Goal: Task Accomplishment & Management: Complete application form

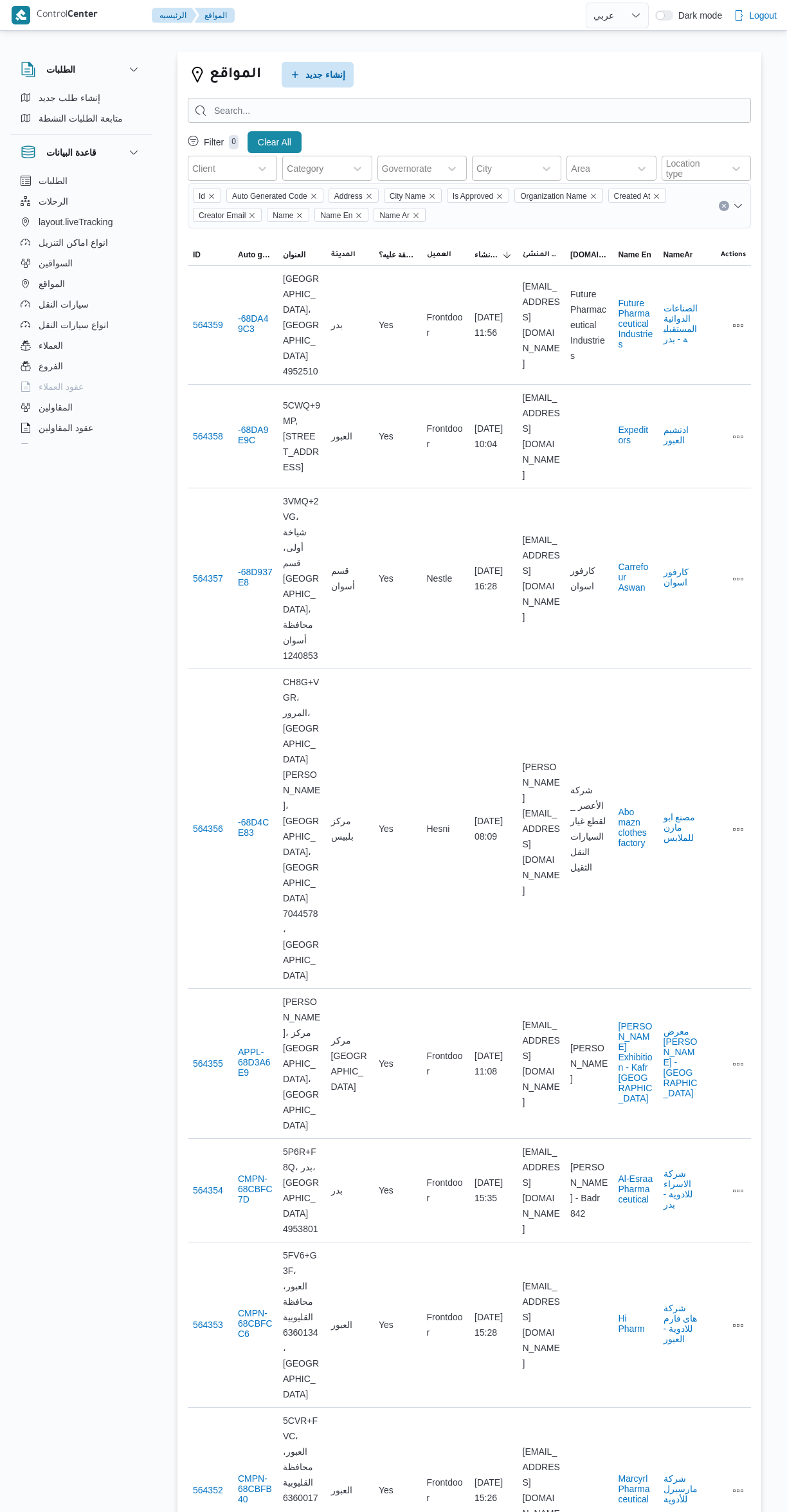
select select "ar"
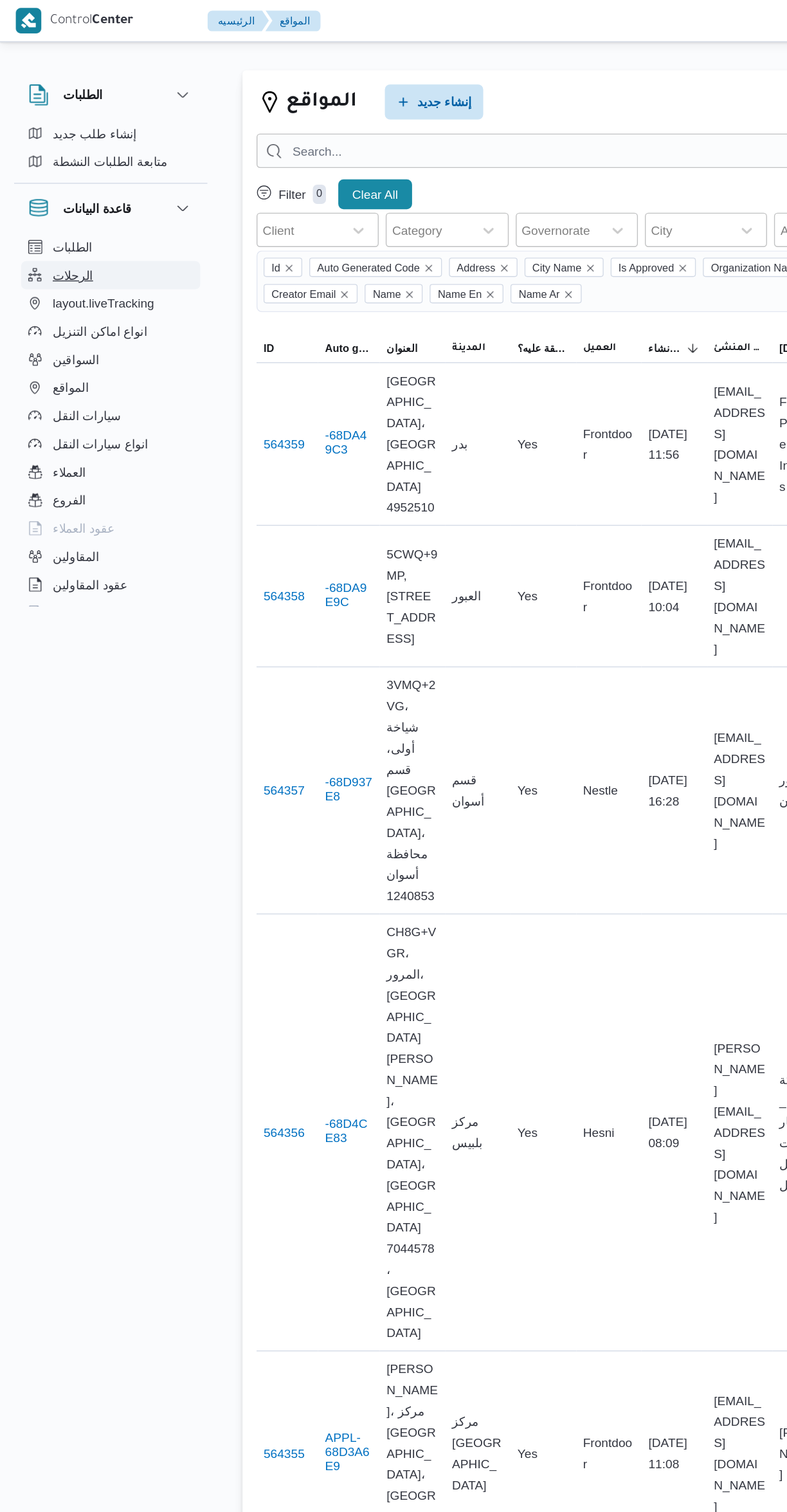
click at [50, 203] on span "الرحلات" at bounding box center [53, 201] width 30 height 15
select select "ar"
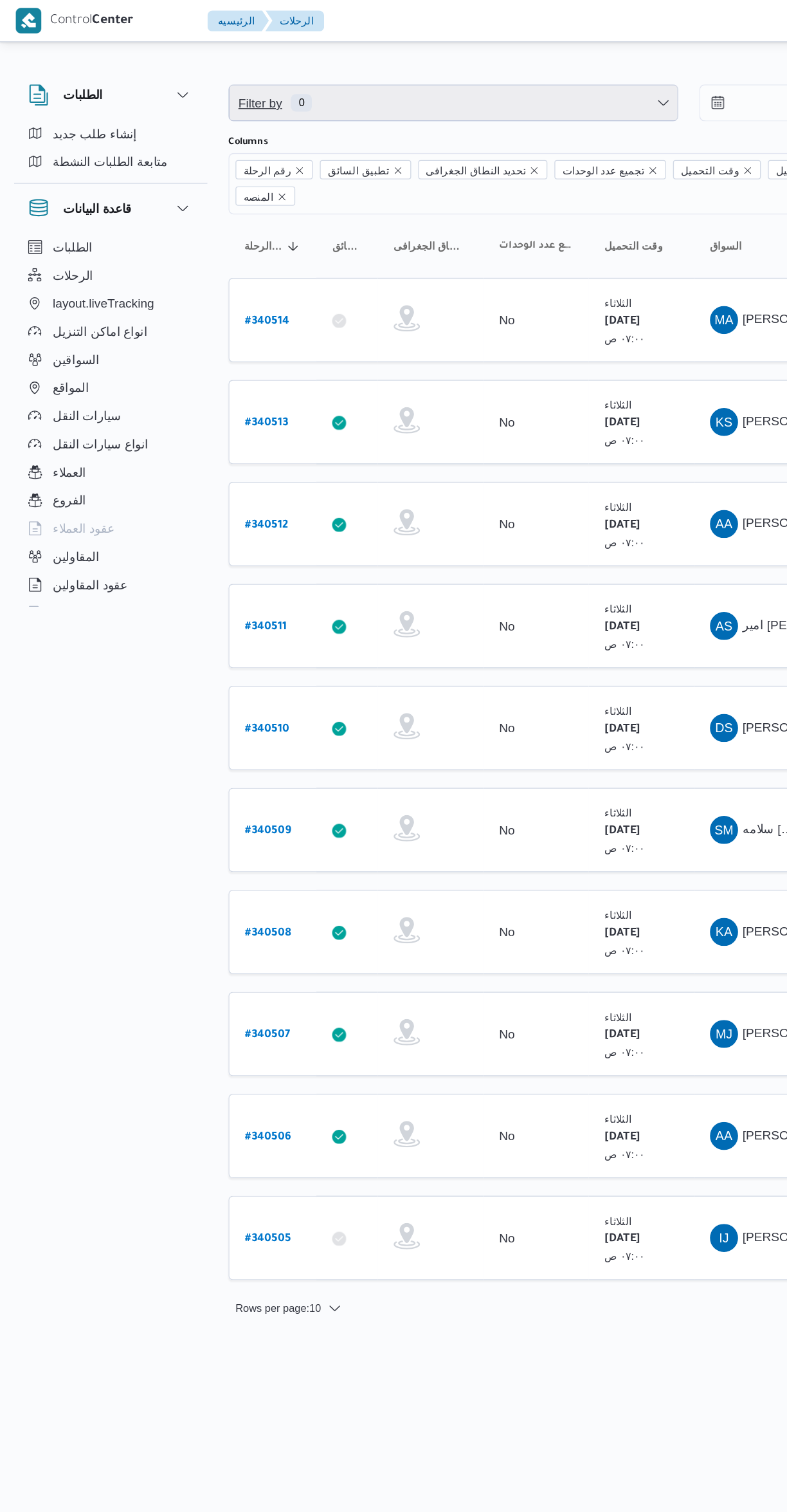
click at [296, 81] on span "Filter by 0" at bounding box center [332, 76] width 328 height 26
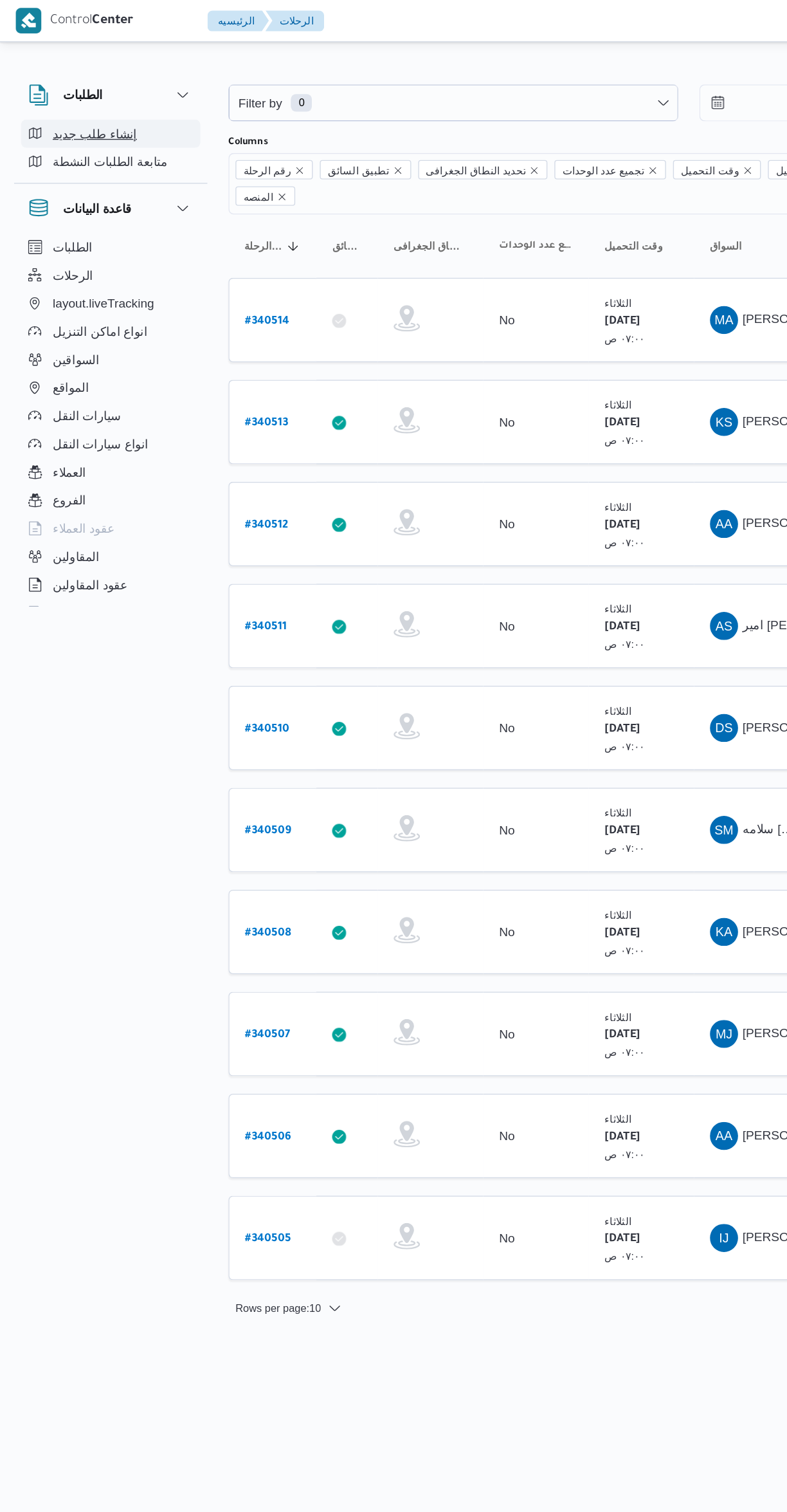
click at [63, 99] on span "إنشاء طلب جديد" at bounding box center [70, 97] width 62 height 15
select select "ar"
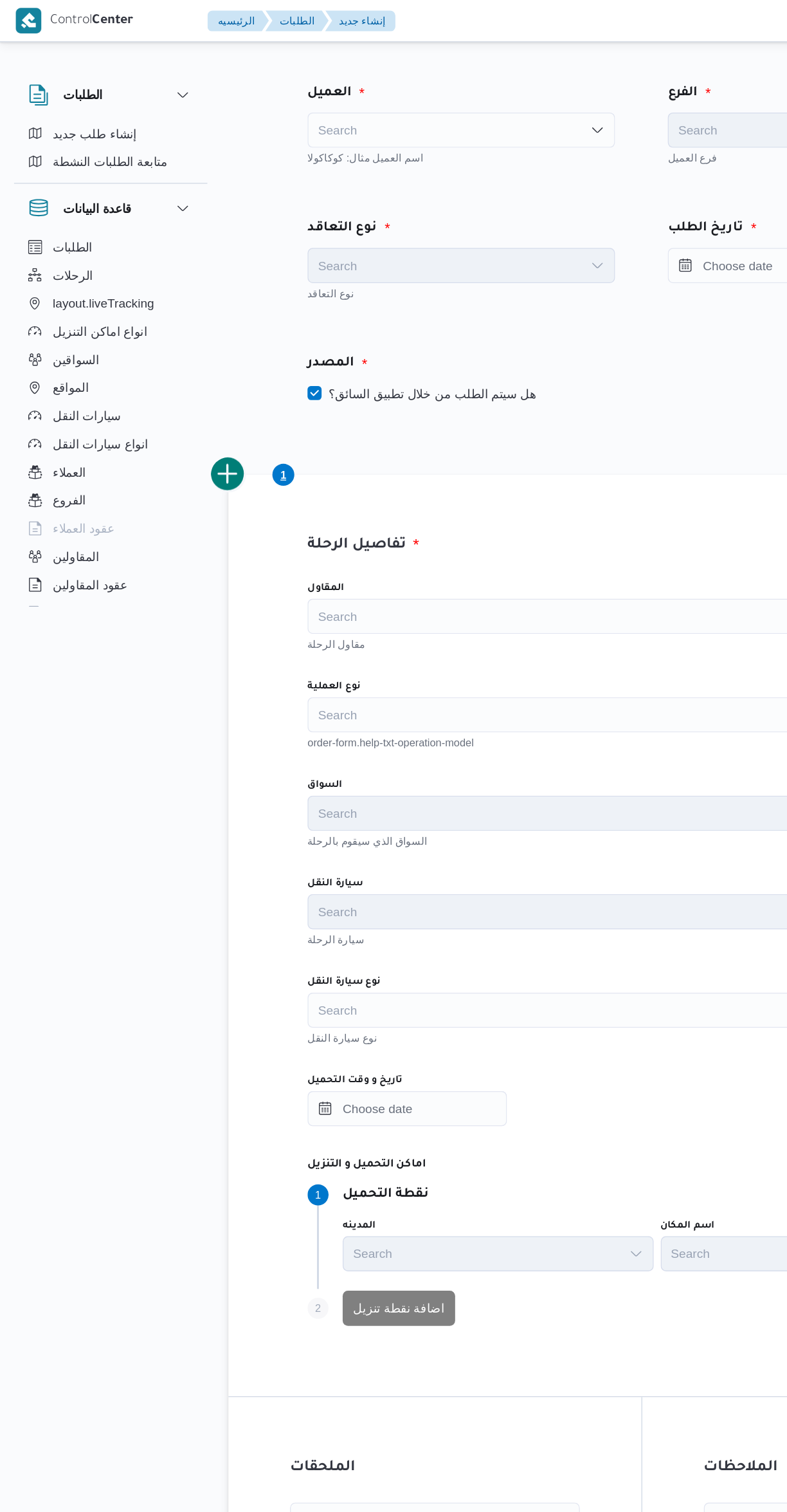
click at [260, 101] on div "Search" at bounding box center [337, 95] width 225 height 26
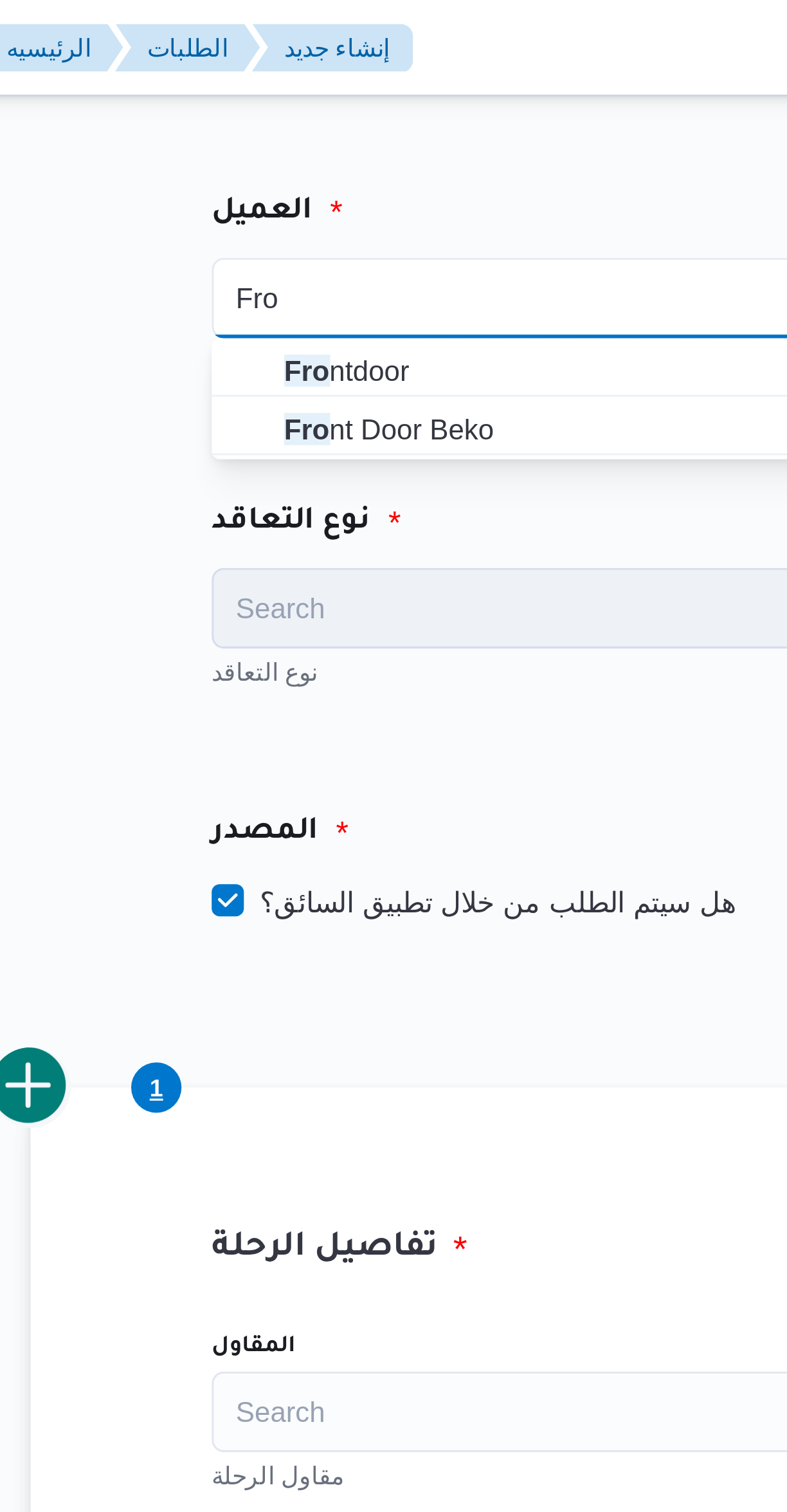
type input "Fro"
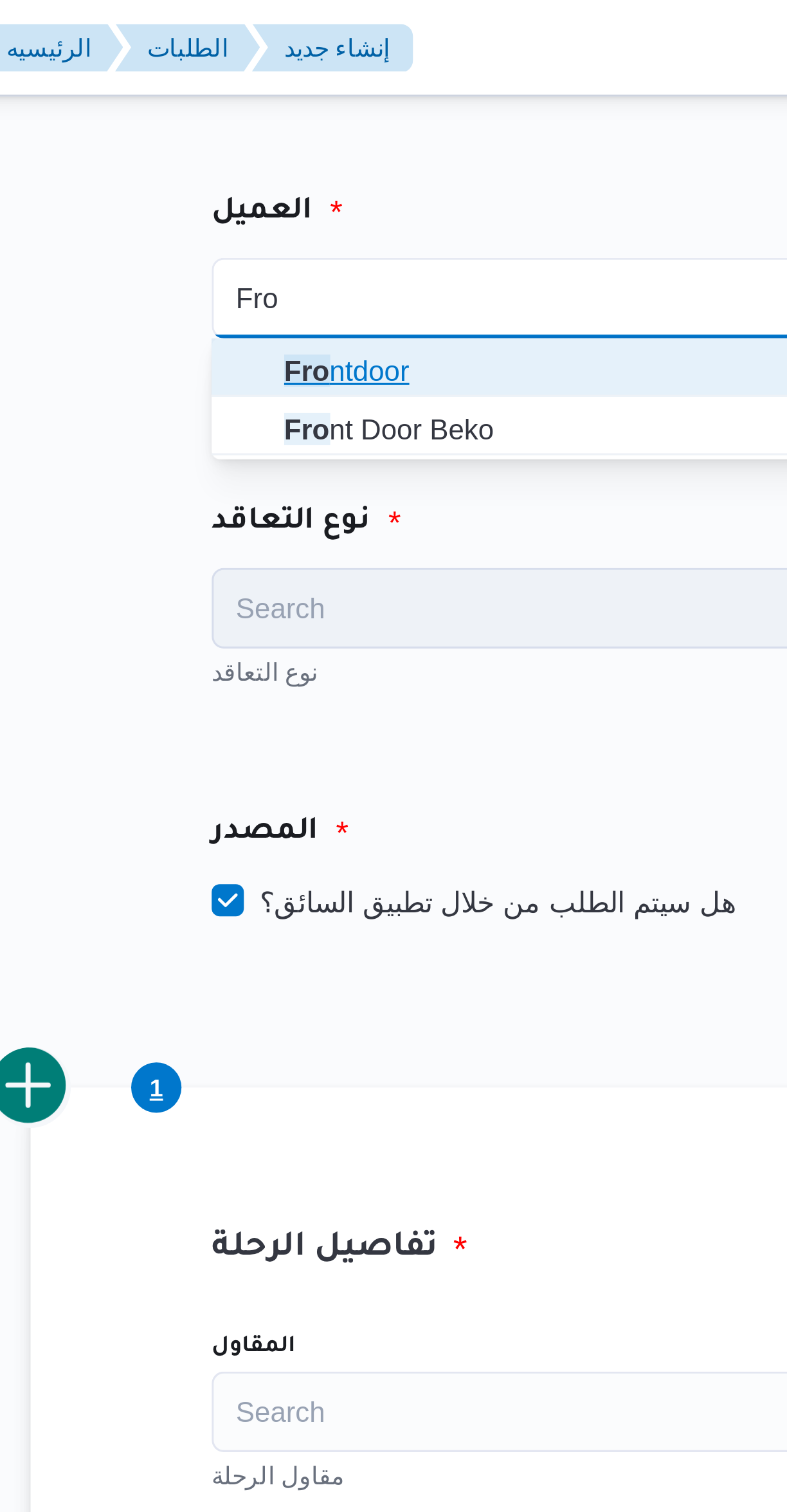
click at [244, 125] on span "Fro ntdoor" at bounding box center [338, 118] width 215 height 21
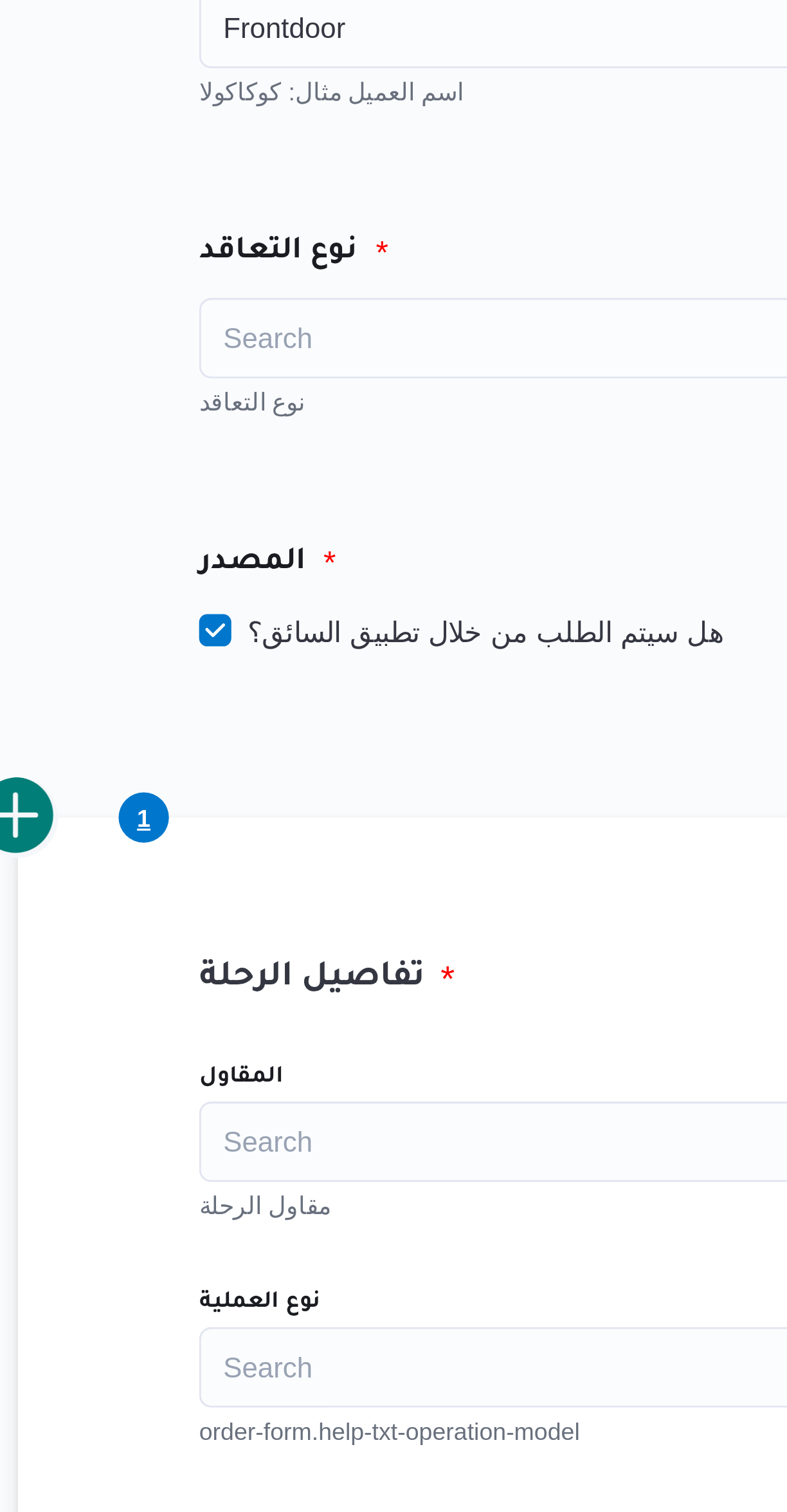
click at [257, 200] on div "Search" at bounding box center [337, 195] width 225 height 26
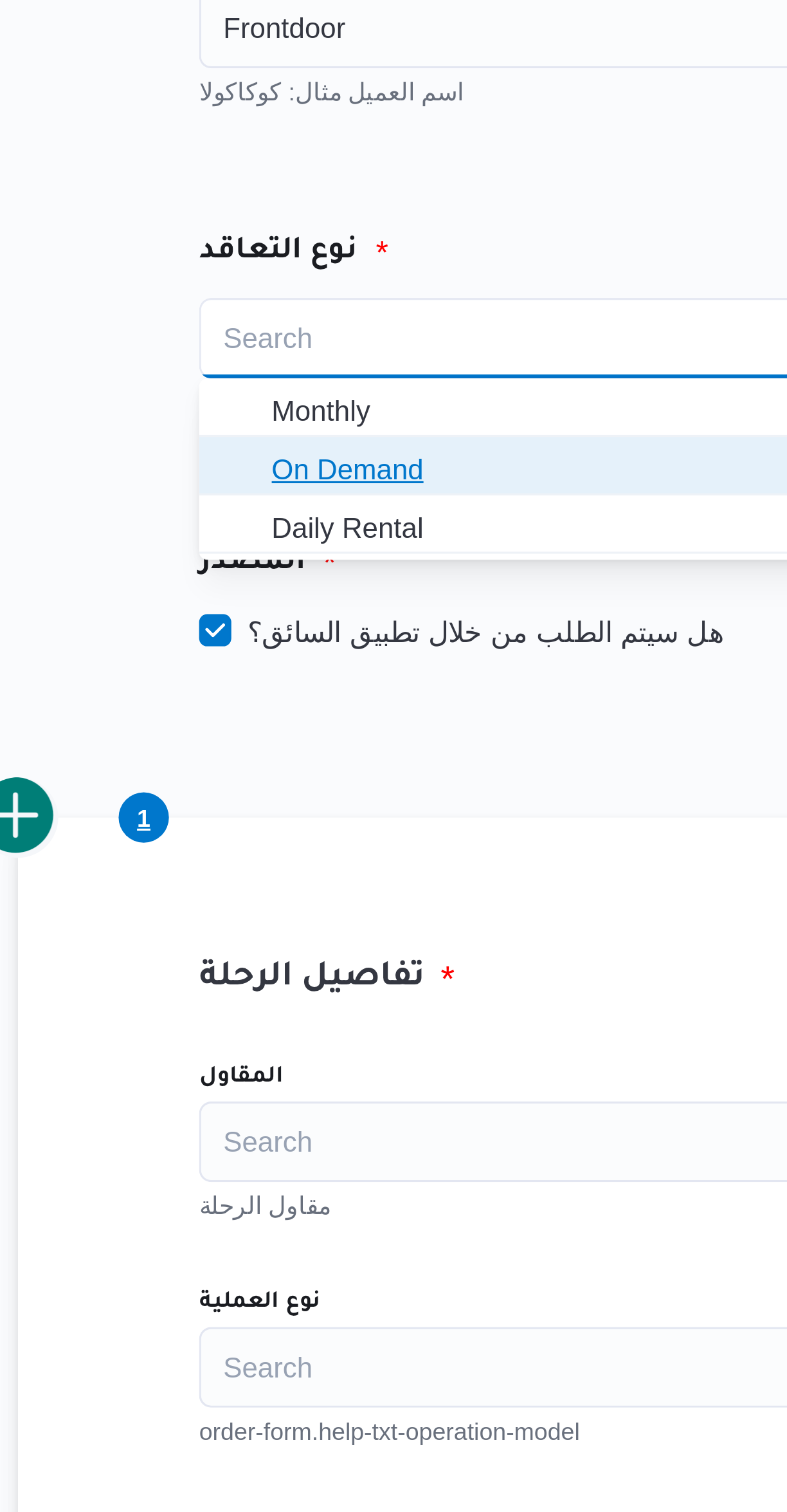
click at [254, 241] on span "On Demand" at bounding box center [346, 236] width 195 height 15
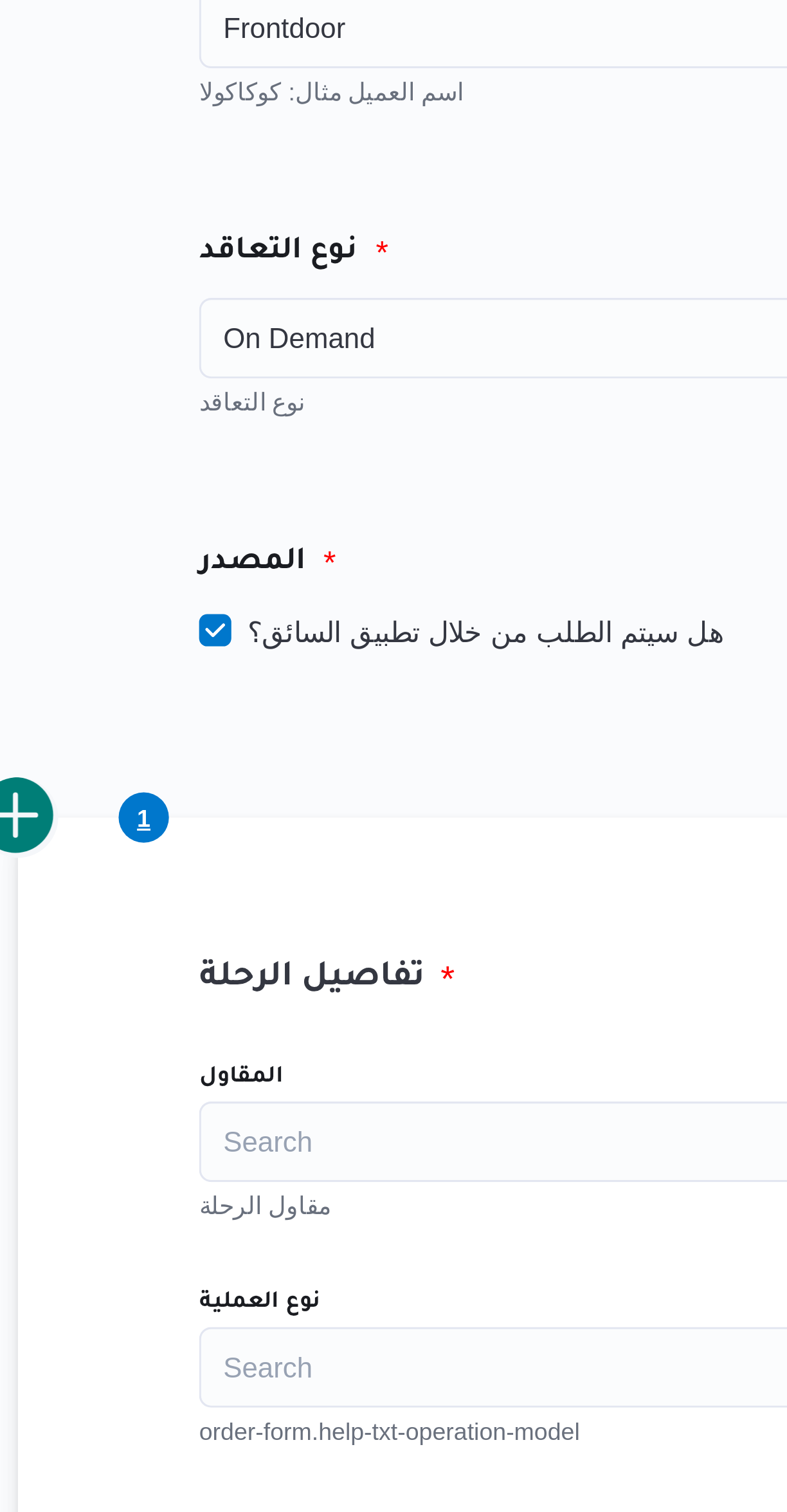
click at [260, 293] on label "هل سيتم الطلب من خلال تطبيق السائق؟" at bounding box center [308, 288] width 167 height 15
checkbox input "false"
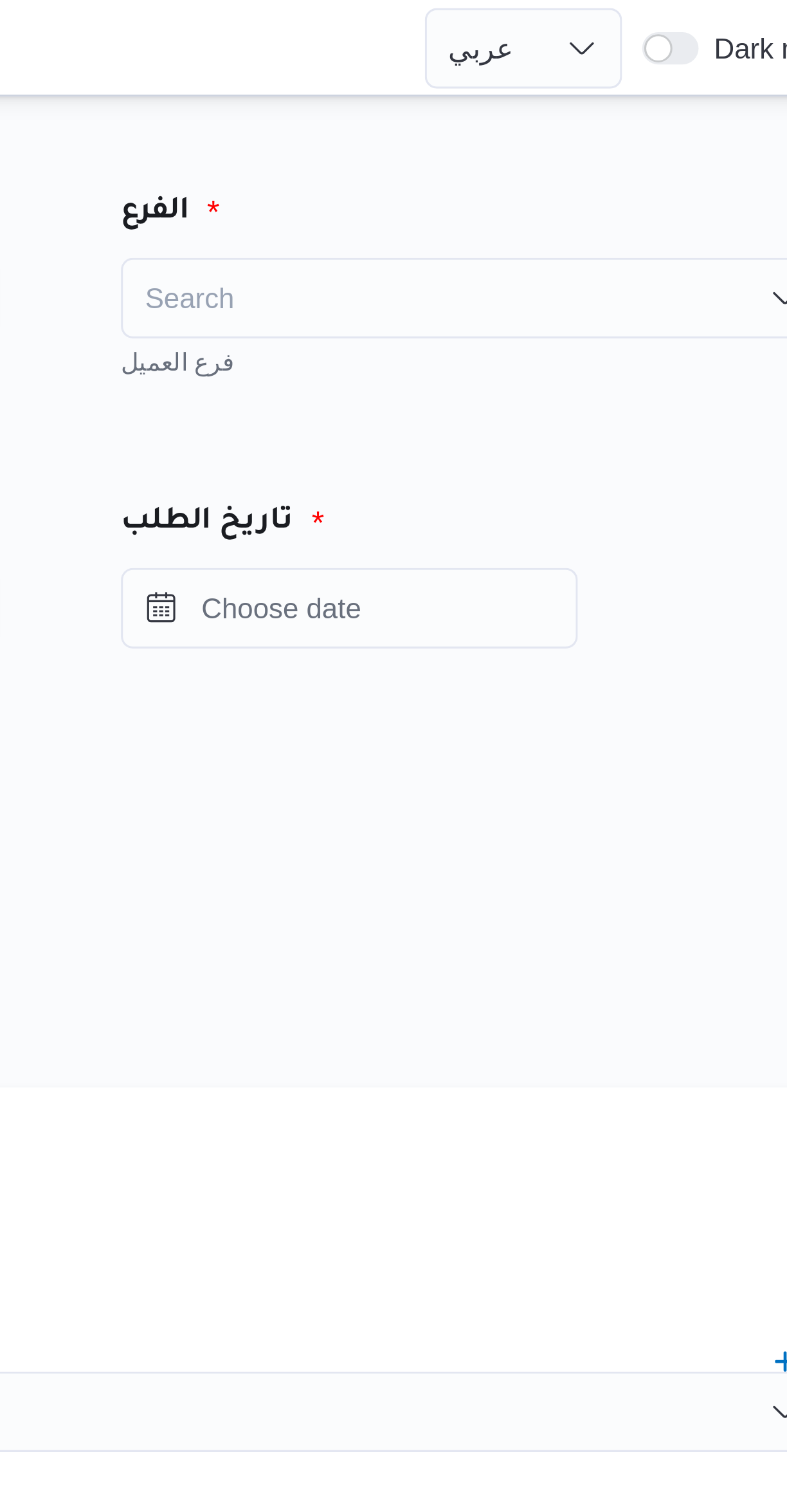
click at [525, 94] on div "Search" at bounding box center [601, 95] width 225 height 26
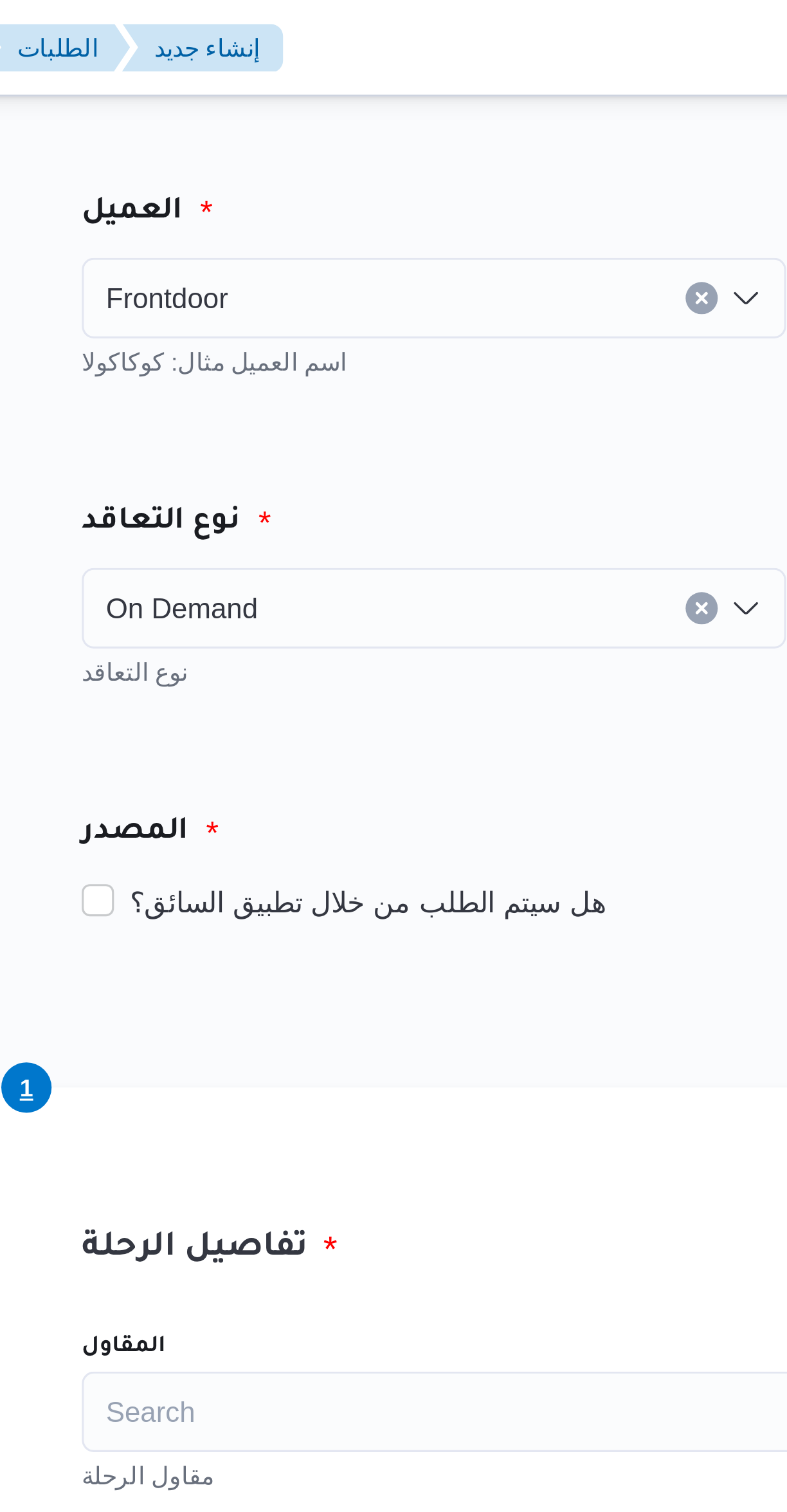
click at [290, 89] on div "Frontdoor" at bounding box center [337, 95] width 225 height 26
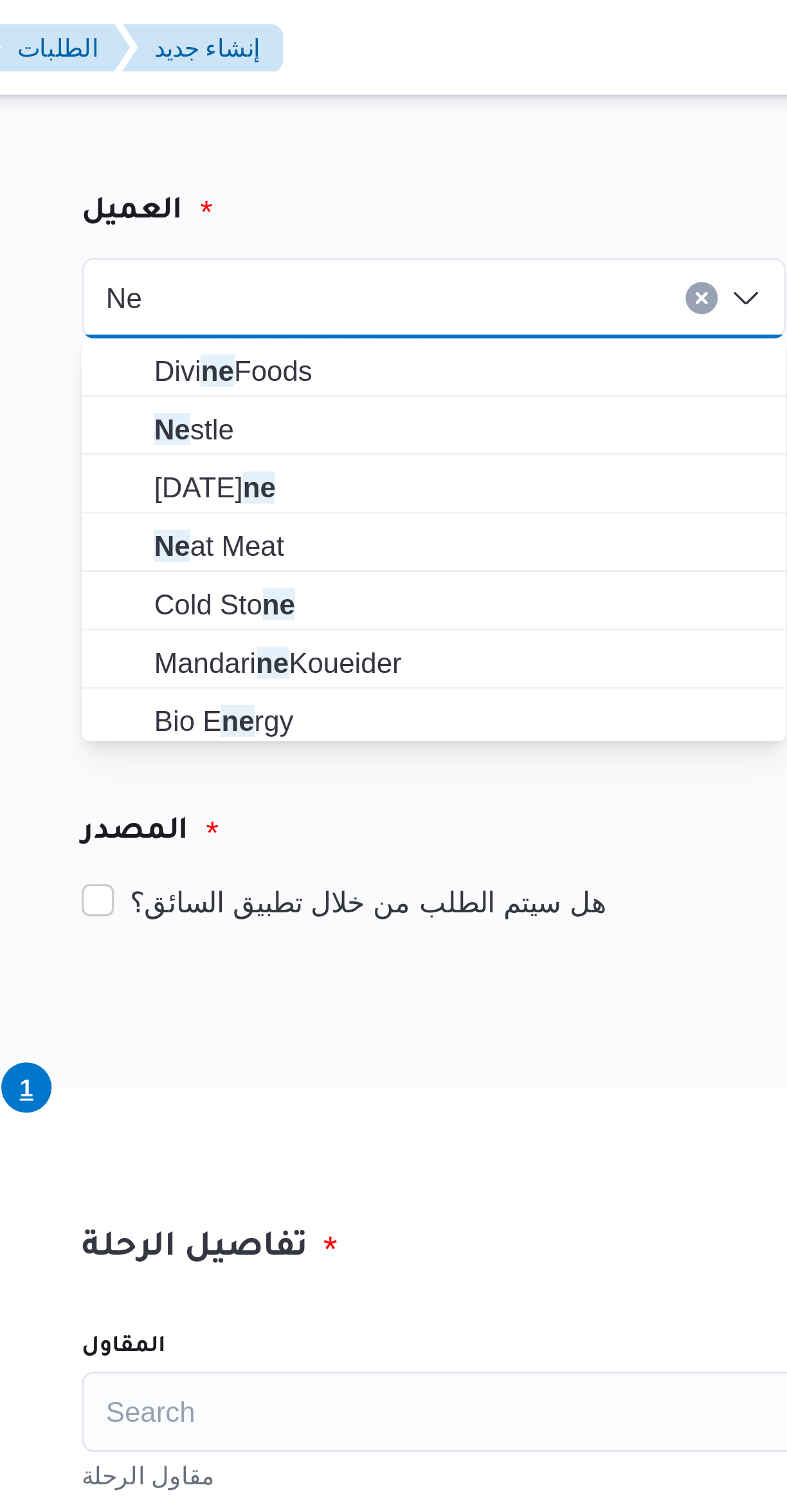
type input "Ne"
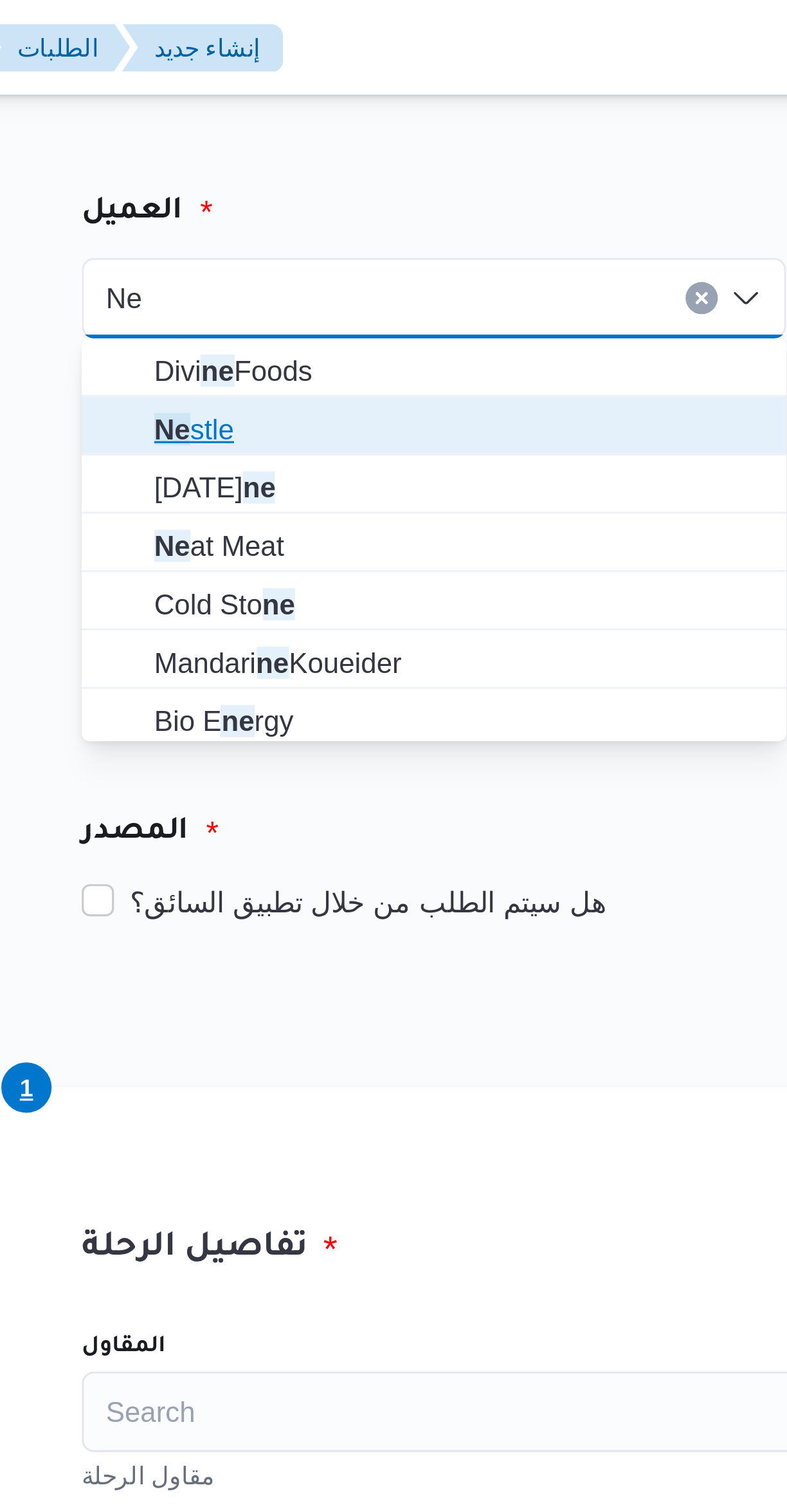
click at [249, 139] on mark "Ne" at bounding box center [254, 137] width 12 height 10
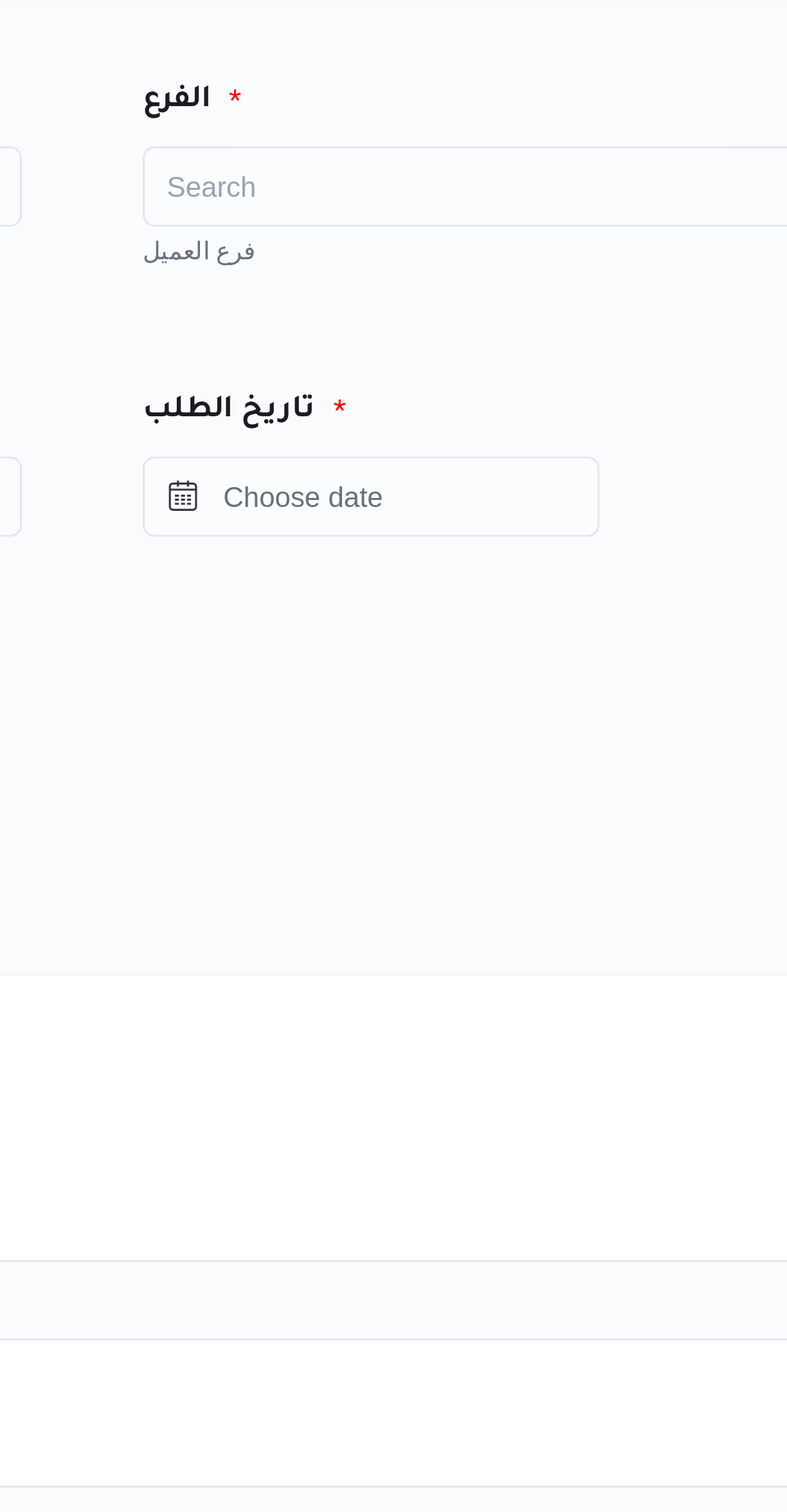
click at [543, 97] on div "Search" at bounding box center [601, 95] width 225 height 26
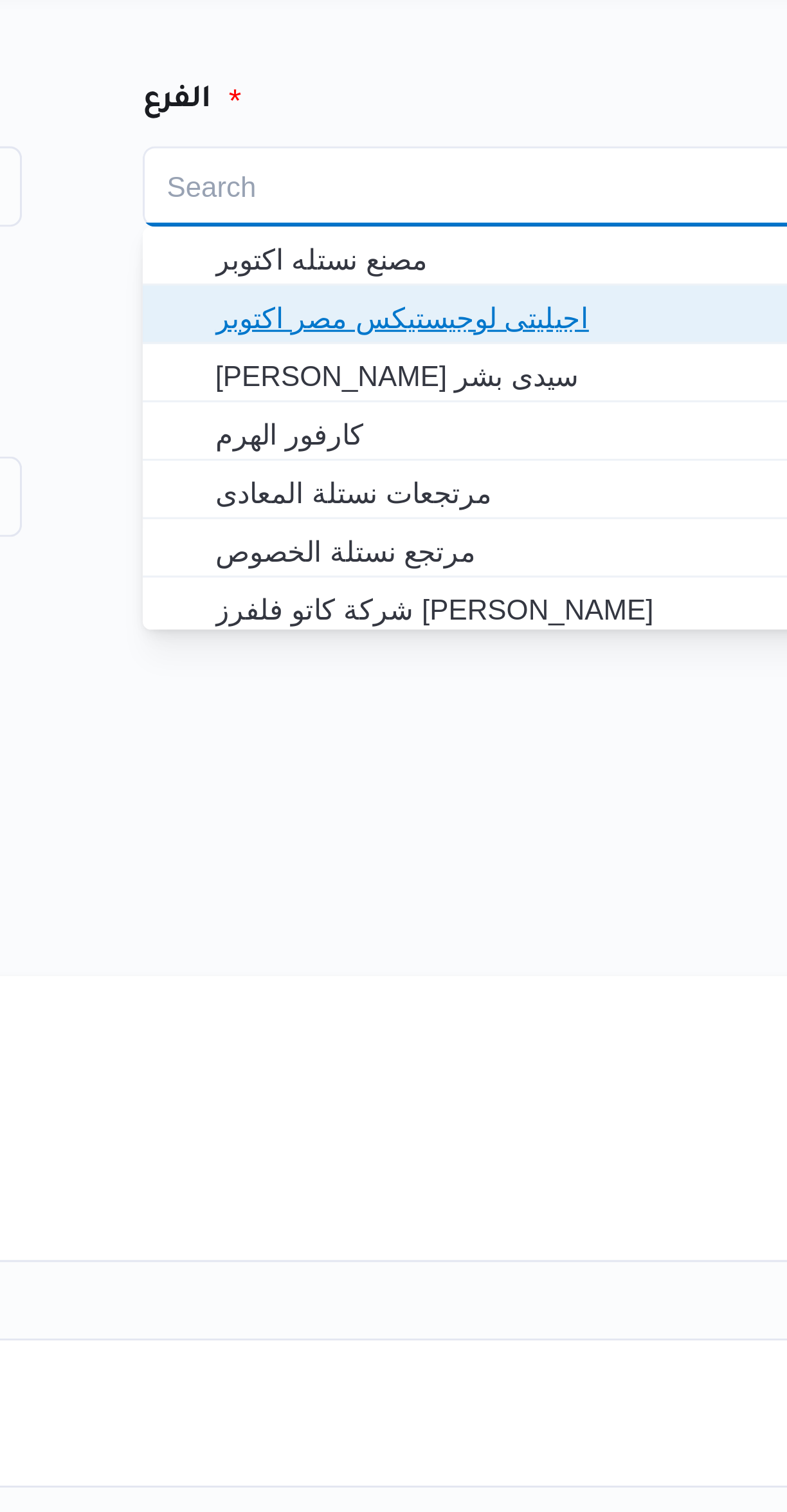
click at [523, 139] on span "اجيليتى لوجيستيكس مصر اكتوبر" at bounding box center [609, 136] width 195 height 15
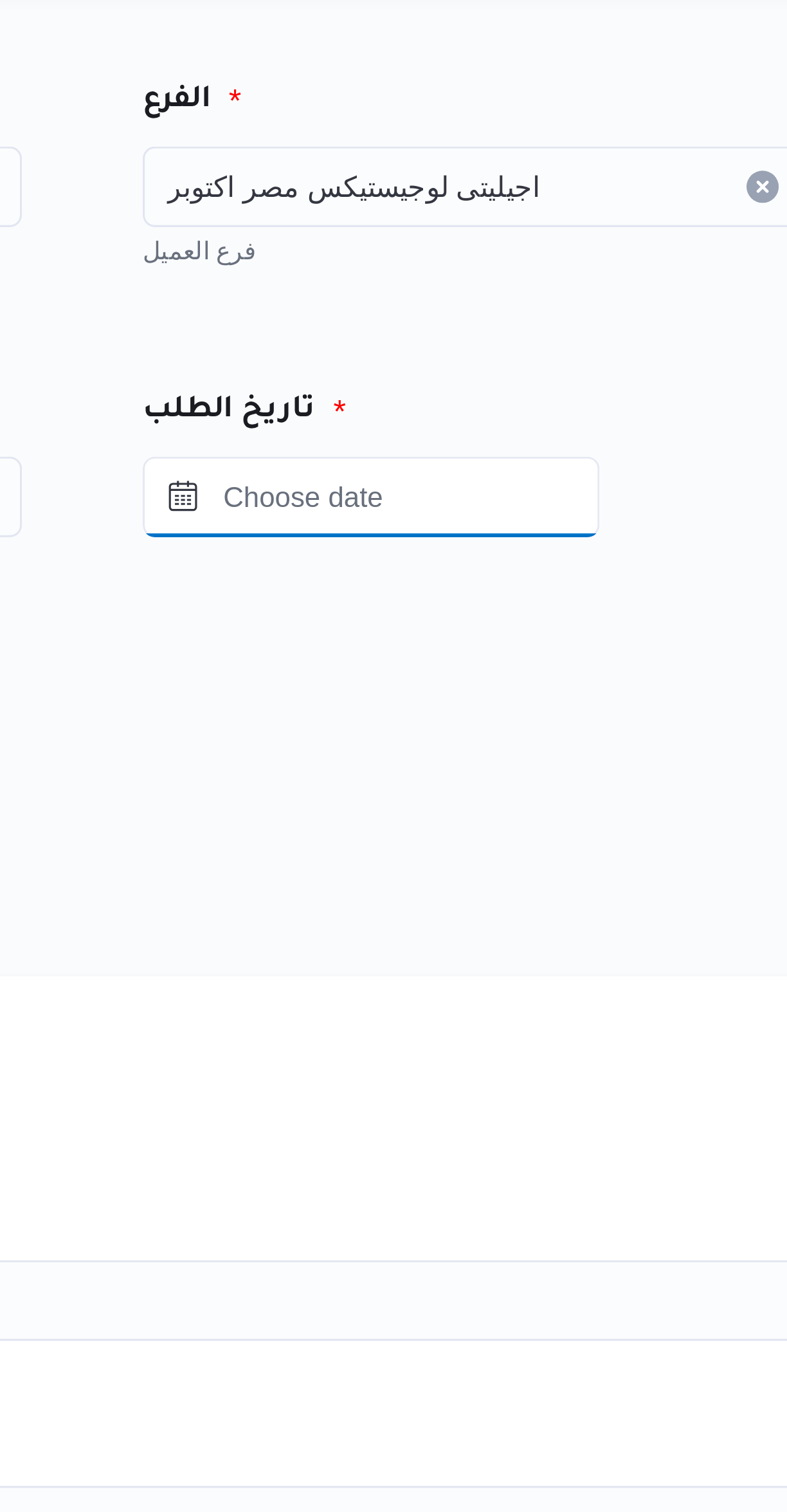
click at [547, 193] on input "Press the down key to open a popover containing a calendar." at bounding box center [561, 195] width 146 height 26
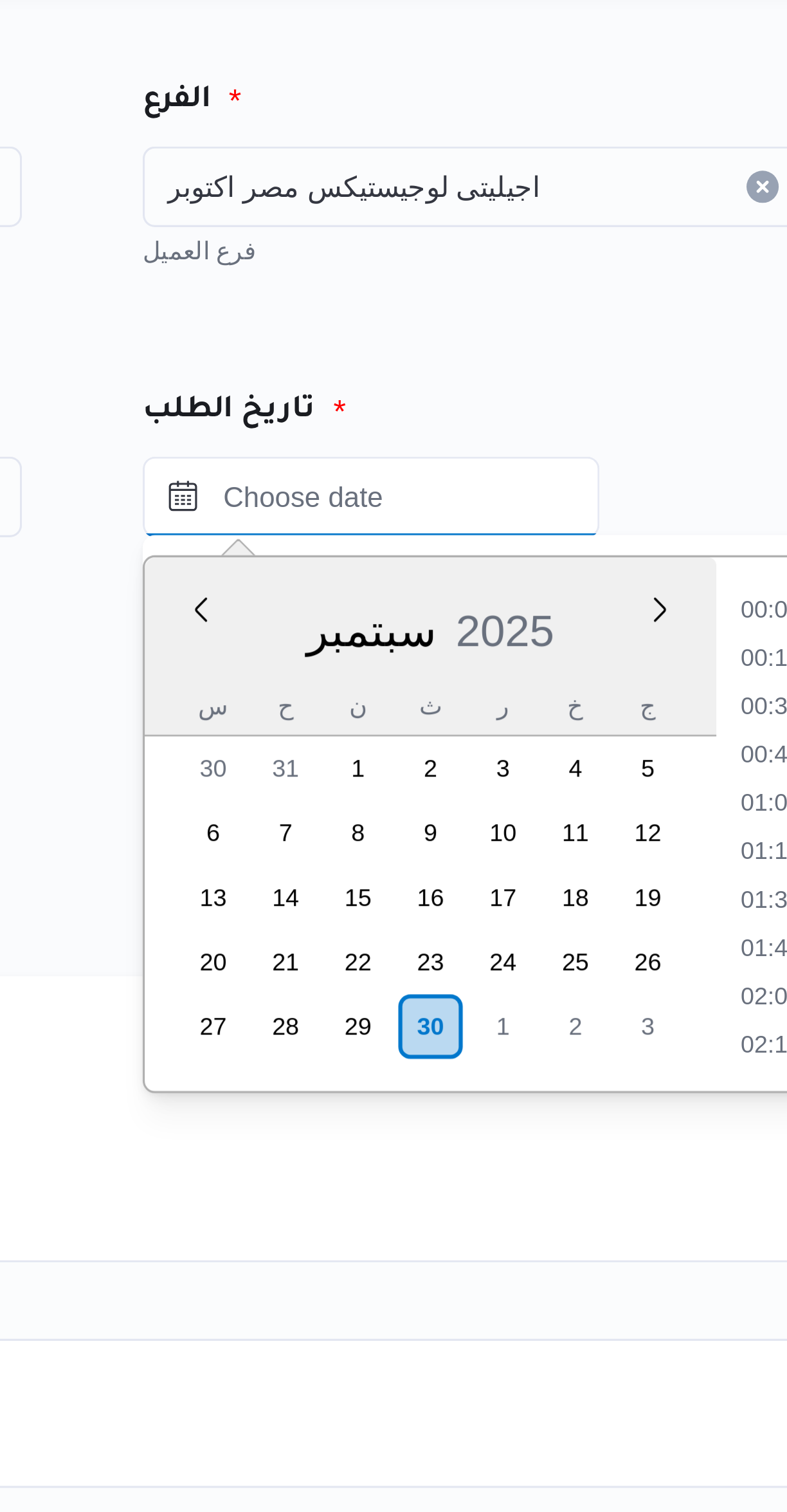
scroll to position [446, 0]
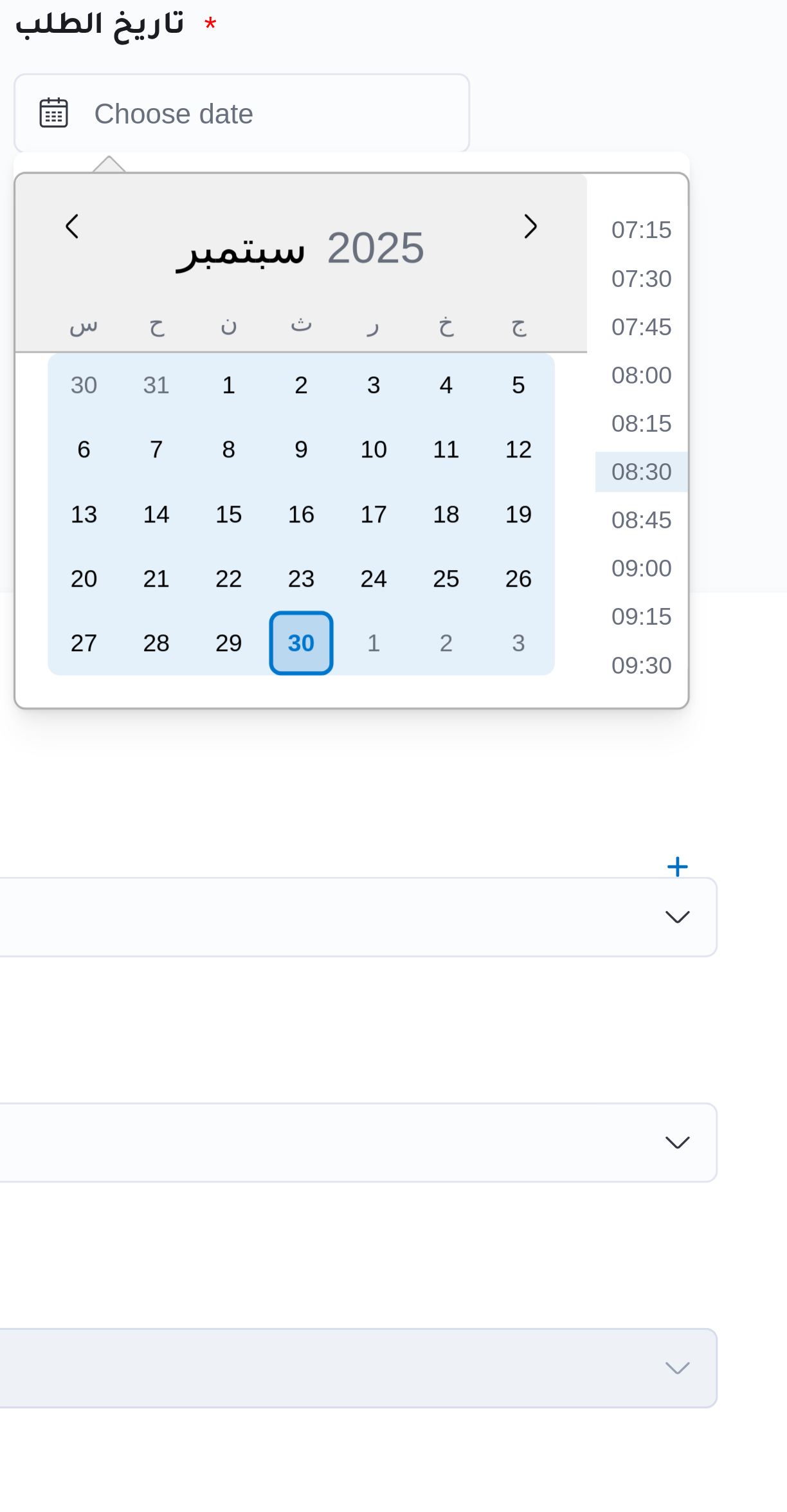
click at [577, 363] on div "30" at bounding box center [581, 363] width 21 height 21
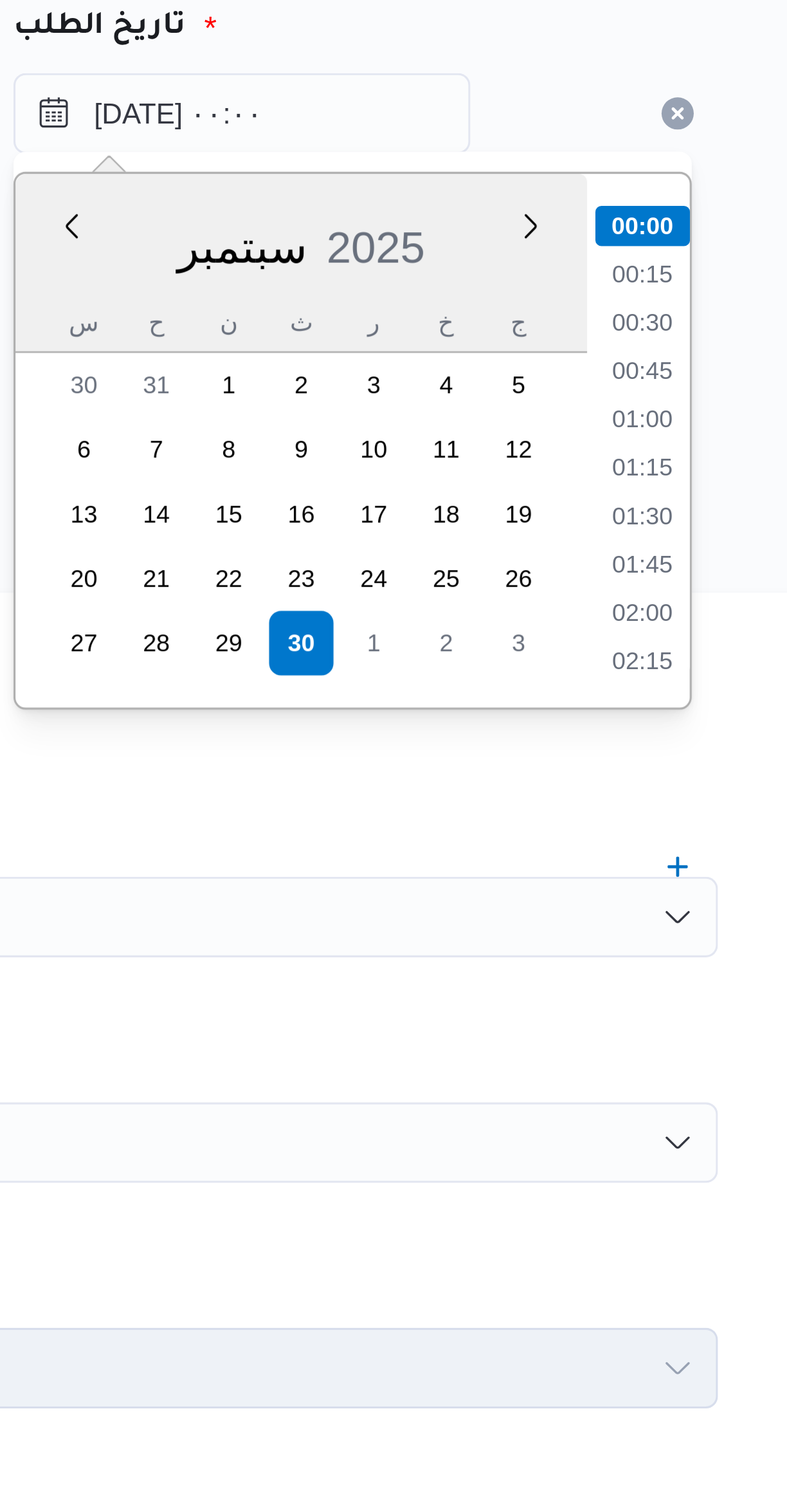
click at [689, 293] on li "01:00" at bounding box center [689, 292] width 30 height 13
type input "٣٠/٠٩/٢٠٢٥ ٠١:٠٠"
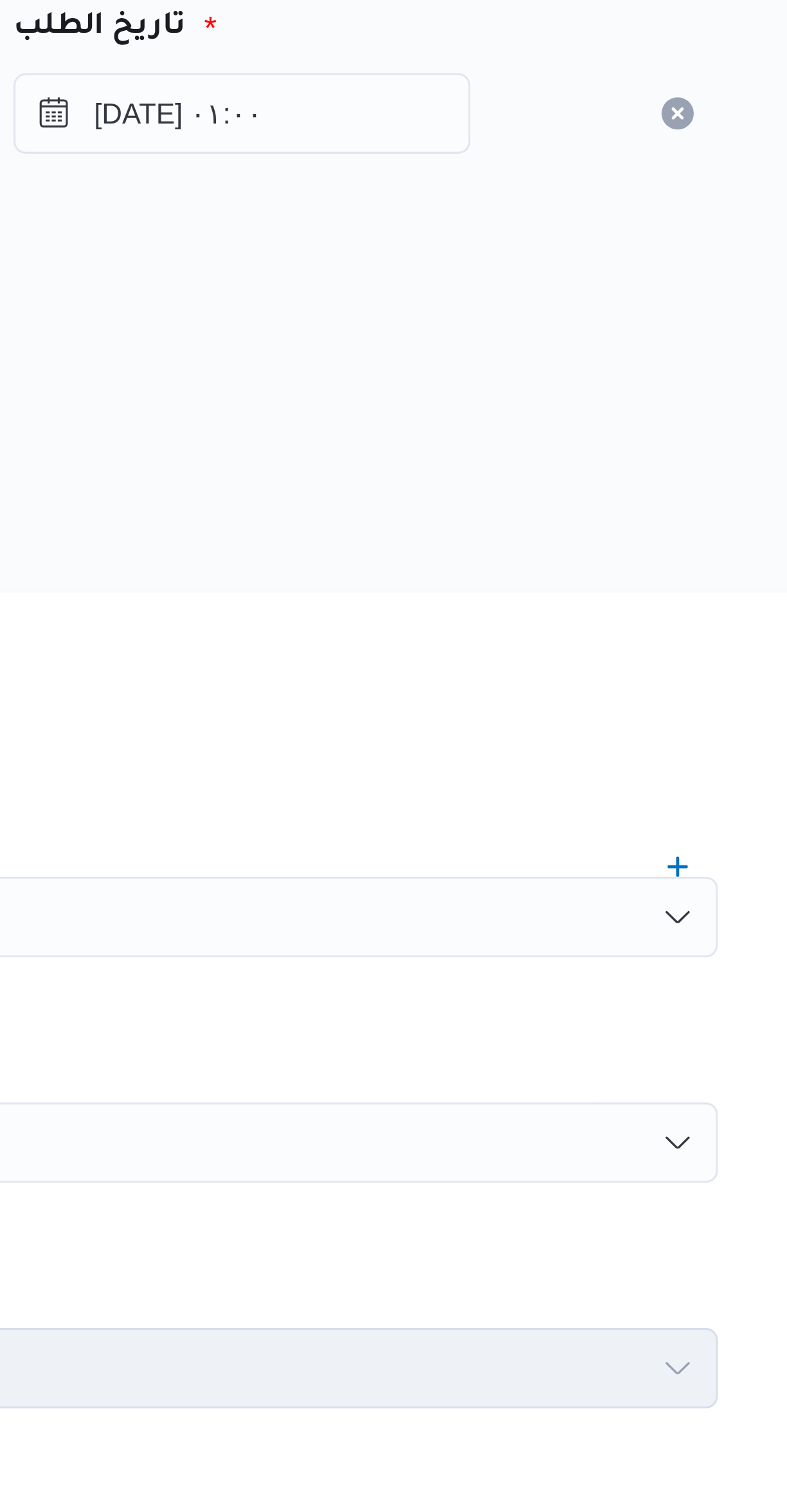
click at [584, 288] on div "هل سيتم الطلب من خلال تطبيق السائق؟" at bounding box center [469, 288] width 489 height 15
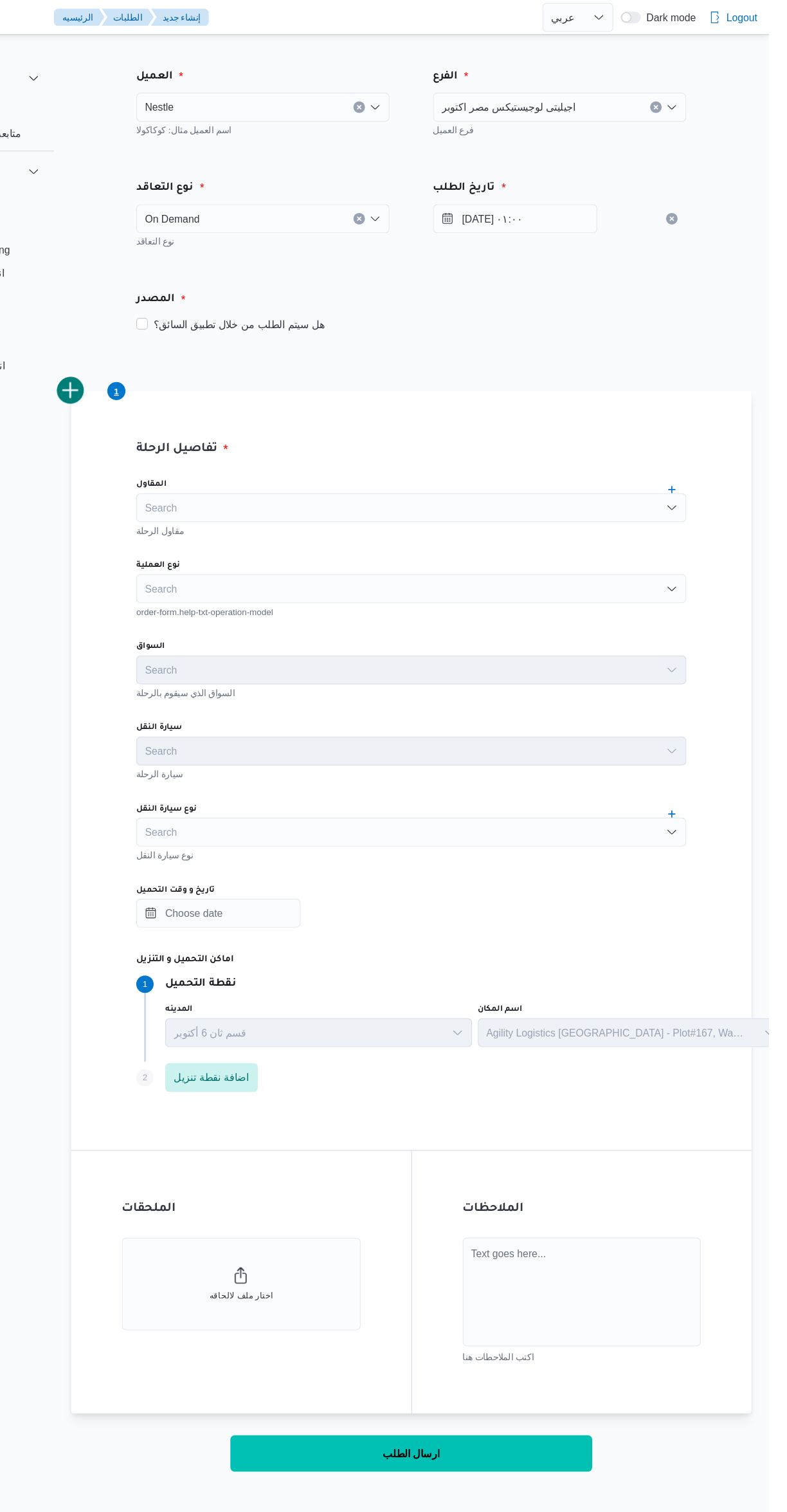
click at [274, 461] on div "Search" at bounding box center [469, 451] width 489 height 26
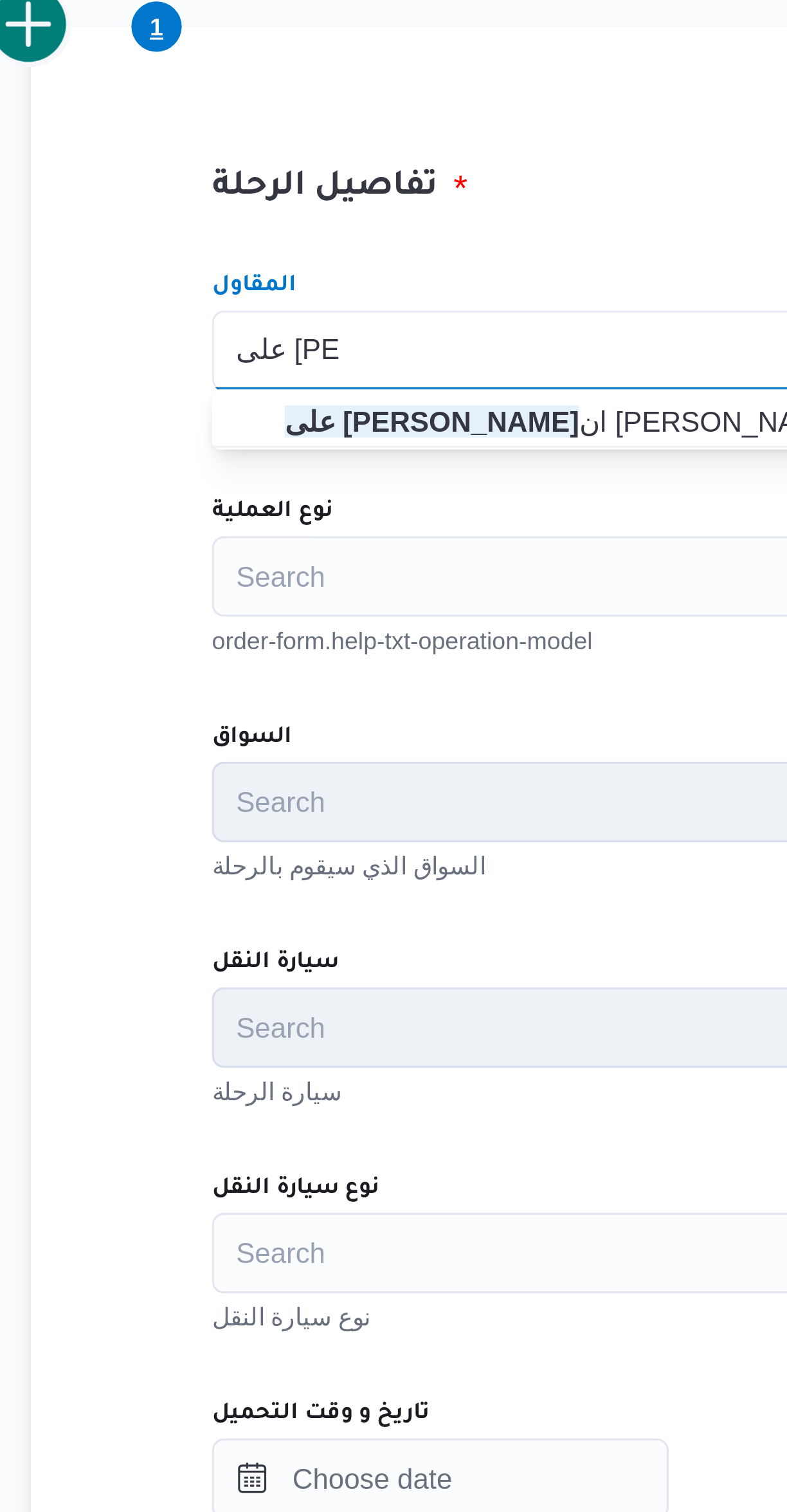
type input "على سليم"
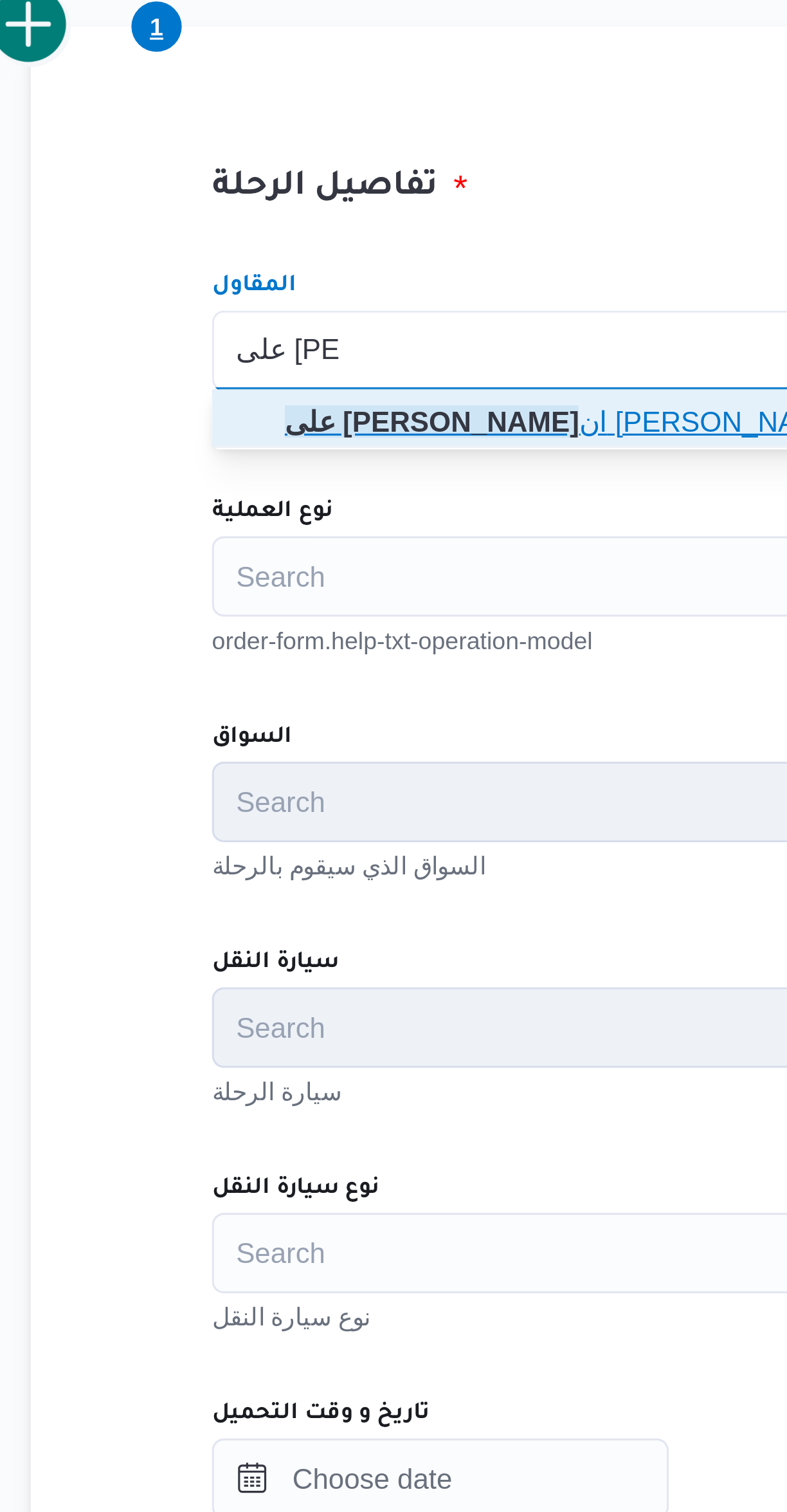
click at [243, 482] on span "على سليم ان محمد سليمان مسلم" at bounding box center [470, 473] width 479 height 21
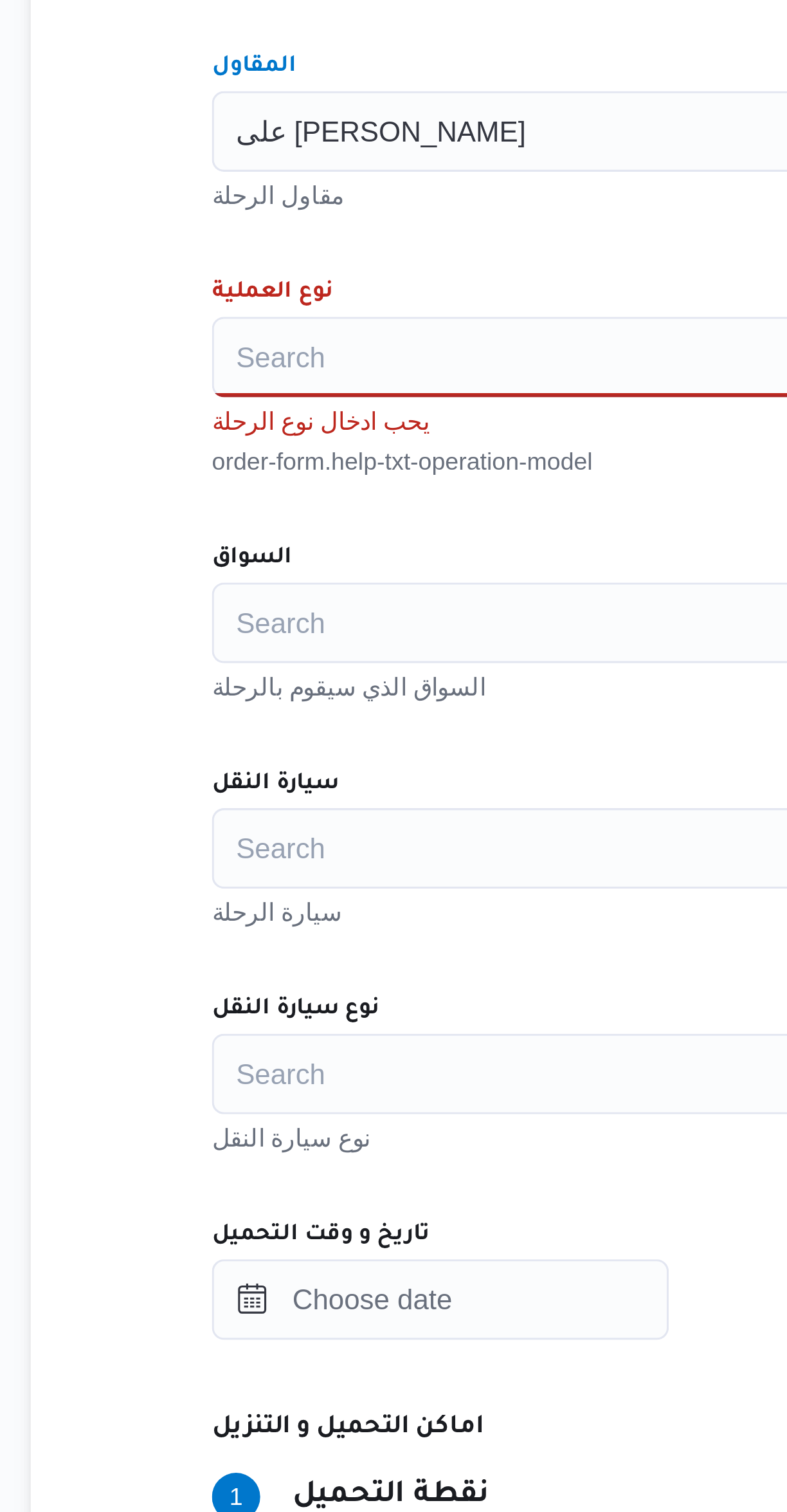
click at [234, 525] on input "نوع العملية" at bounding box center [234, 522] width 1 height 15
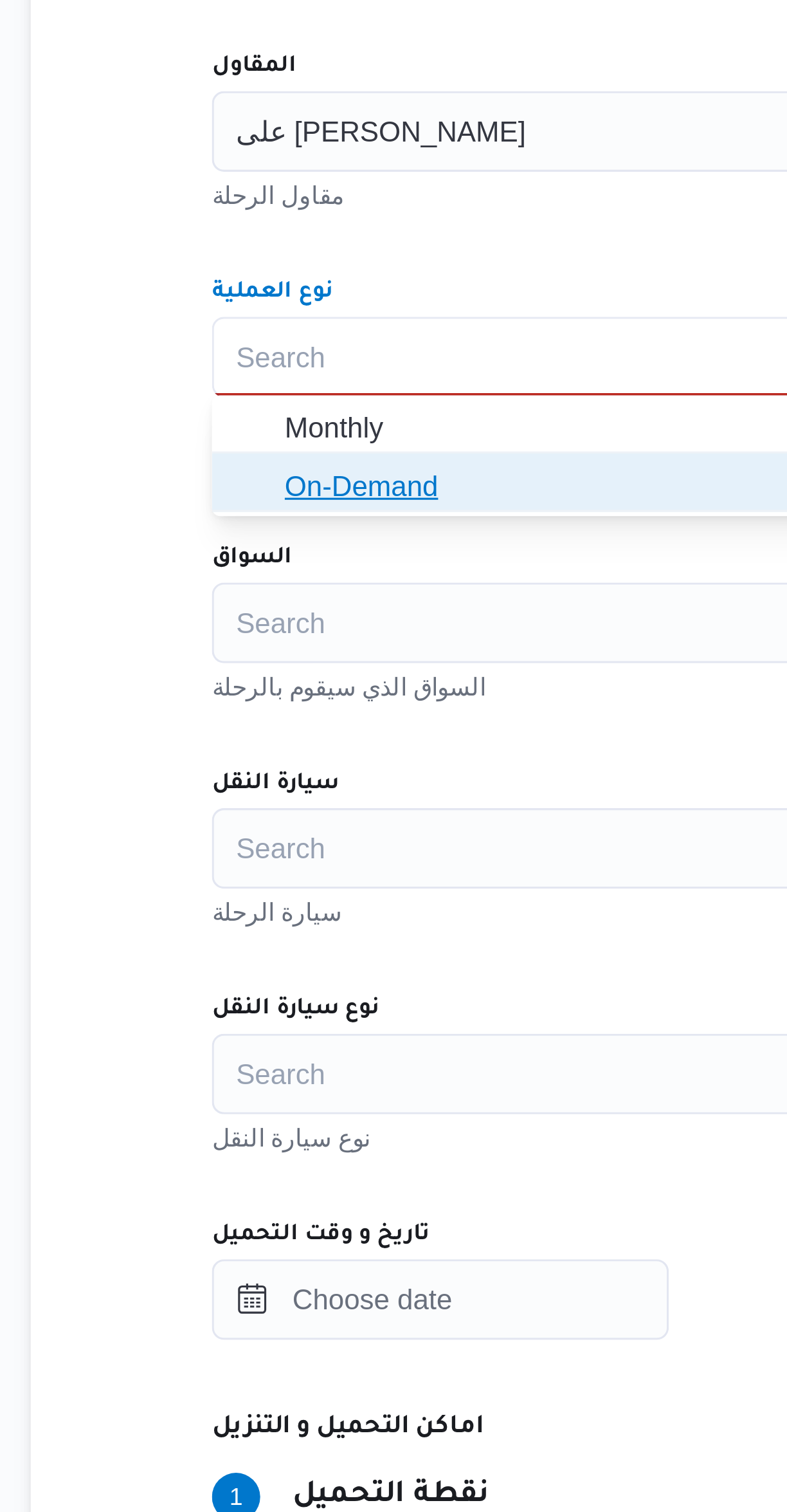
click at [241, 566] on icon "button" at bounding box center [238, 564] width 10 height 10
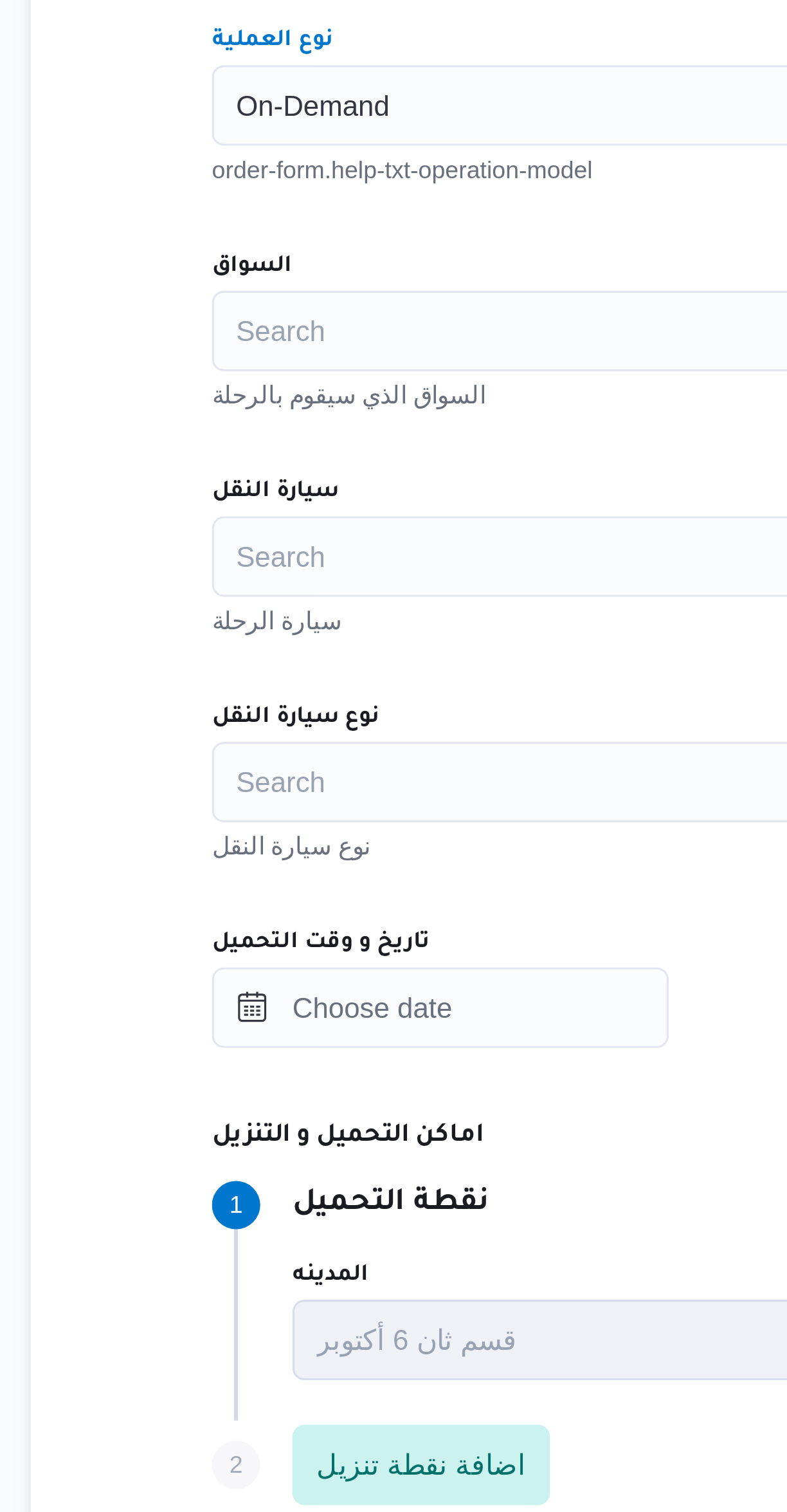
click at [242, 605] on div "Search" at bounding box center [469, 595] width 489 height 26
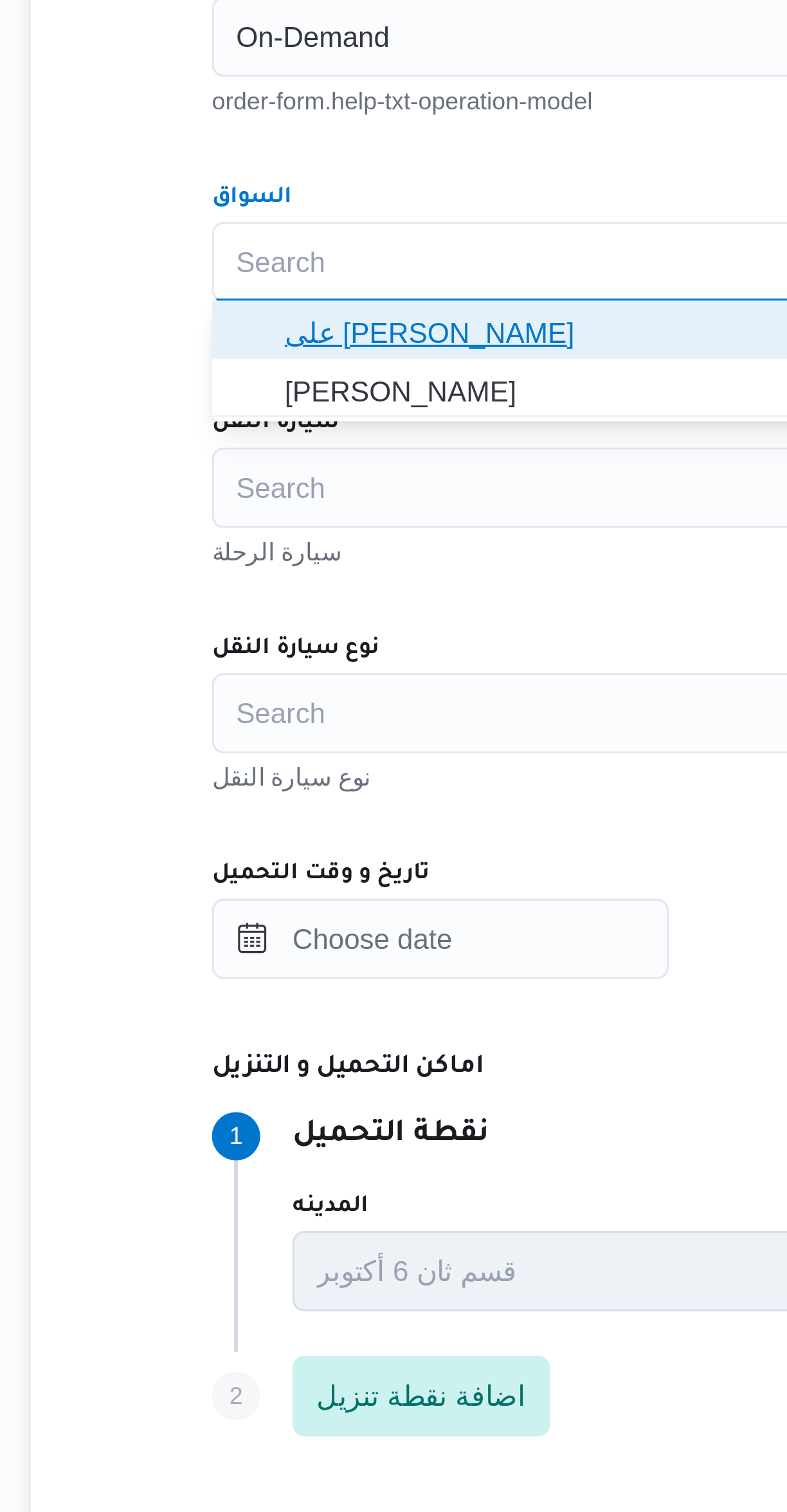
click at [252, 623] on span "على سليمان محمد سليمان مسلم" at bounding box center [477, 617] width 458 height 15
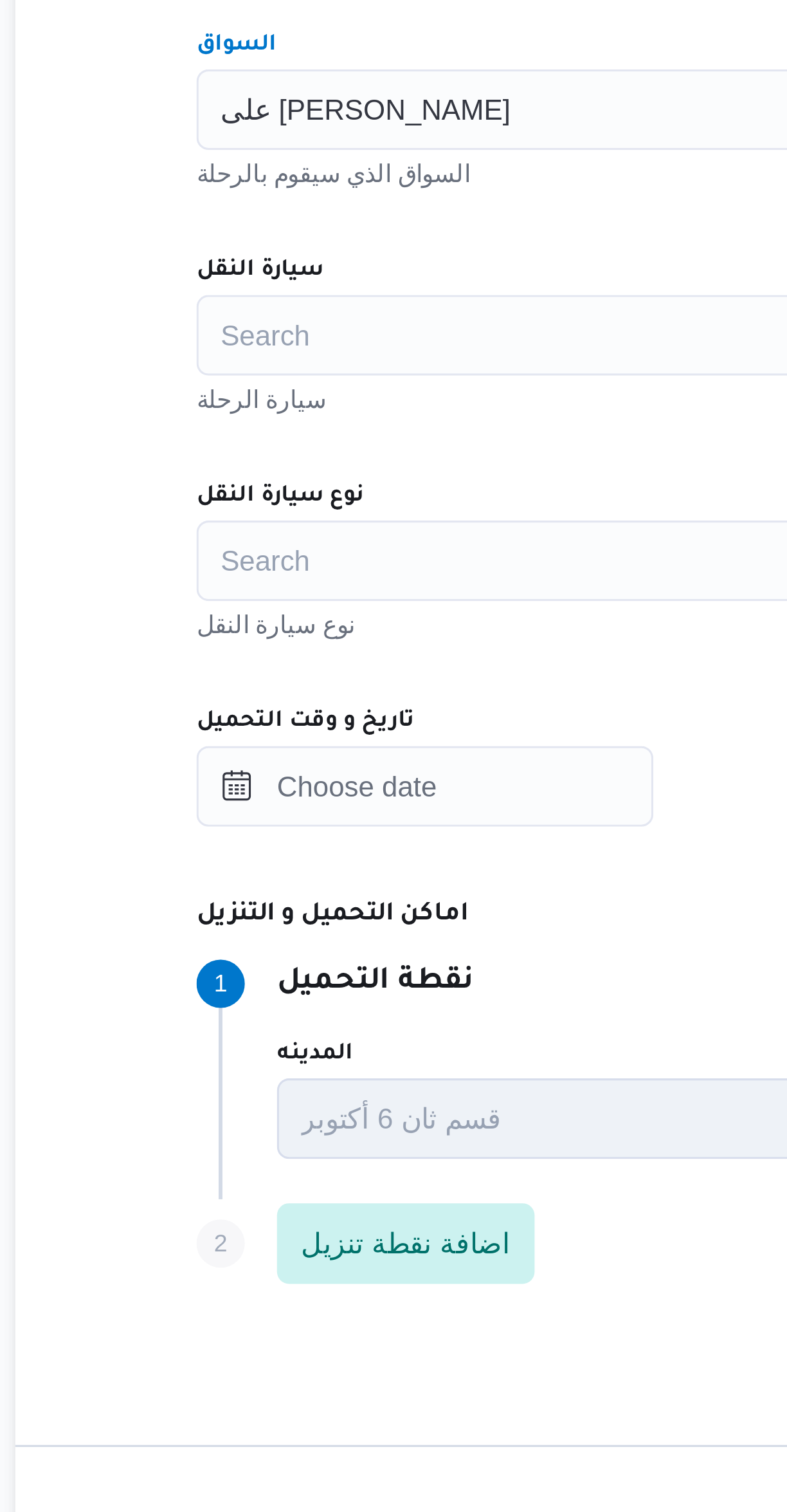
click at [248, 672] on div "Search" at bounding box center [469, 667] width 489 height 26
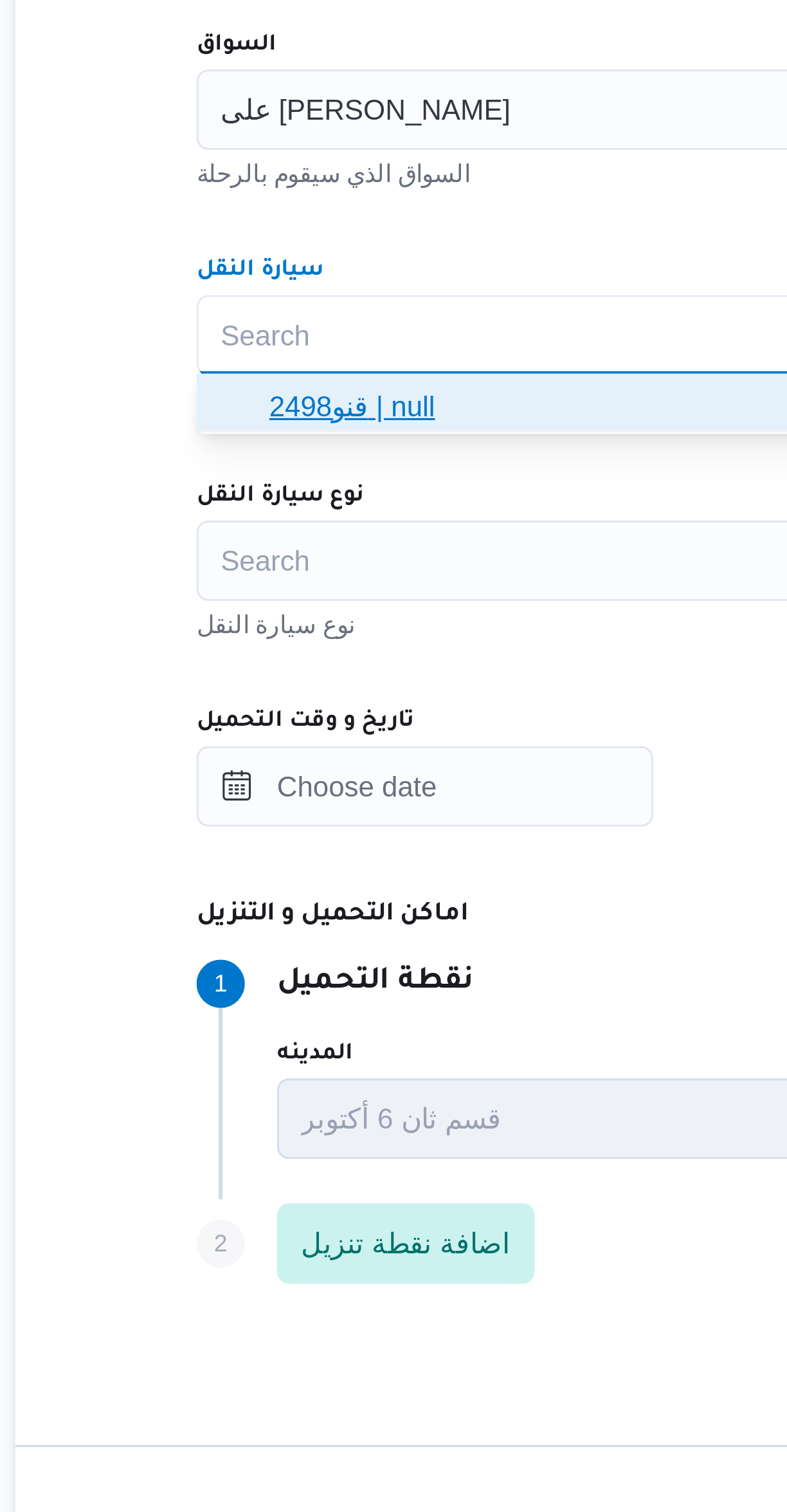
click at [254, 686] on span "قنو2498 | null" at bounding box center [477, 689] width 458 height 15
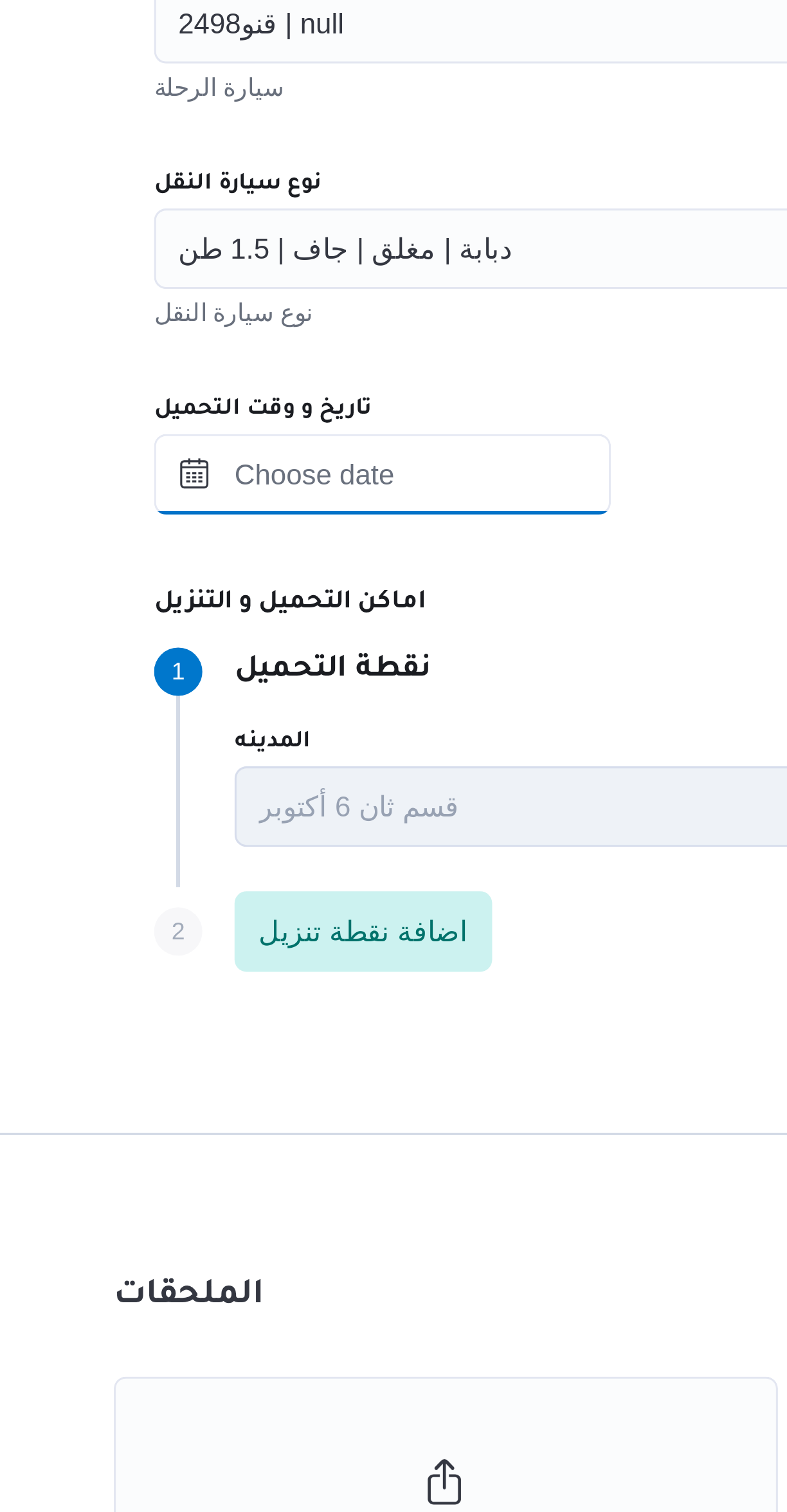
click at [278, 810] on input "تاريخ و وقت التحميل" at bounding box center [298, 811] width 146 height 26
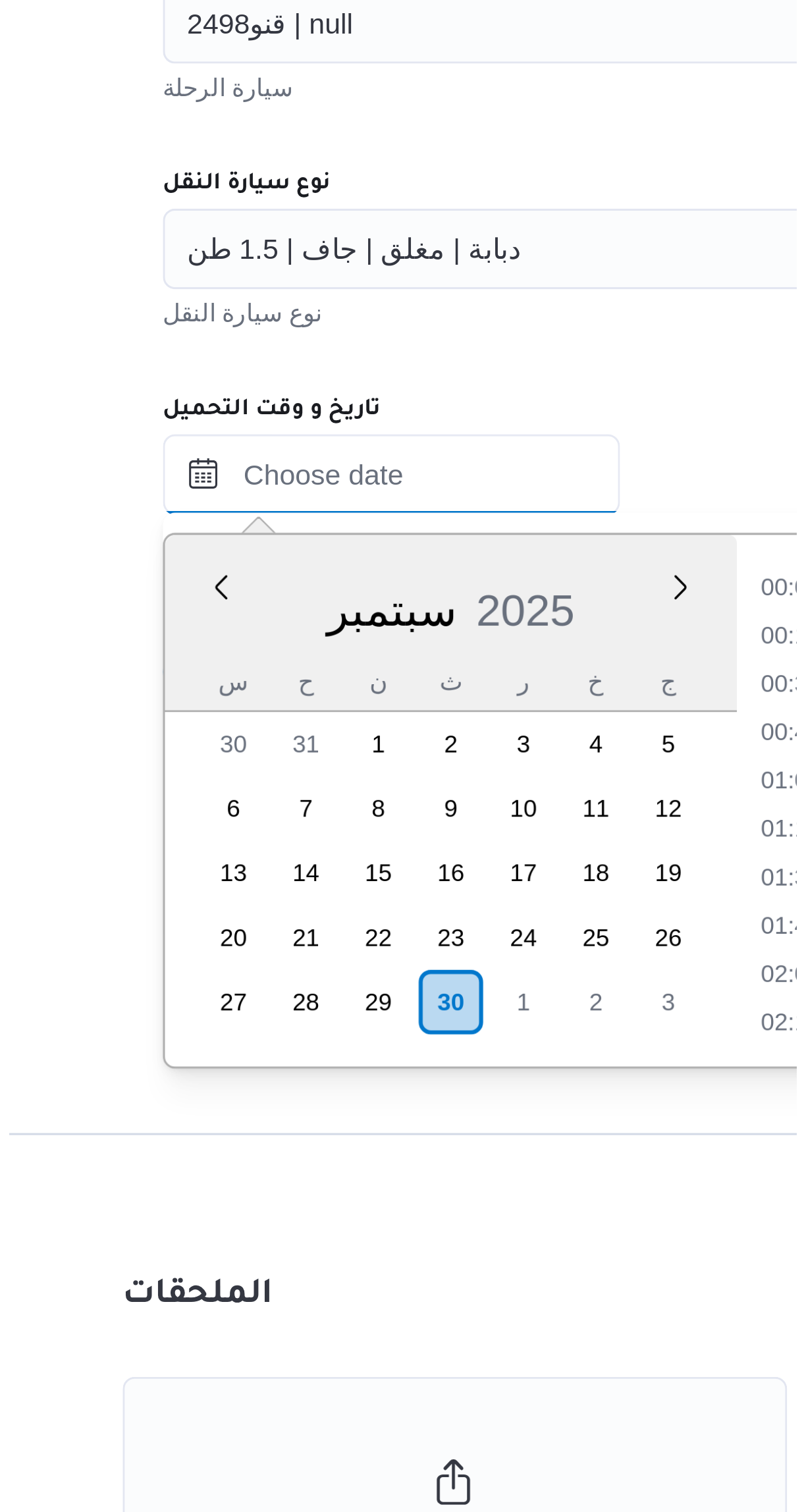
scroll to position [458, 0]
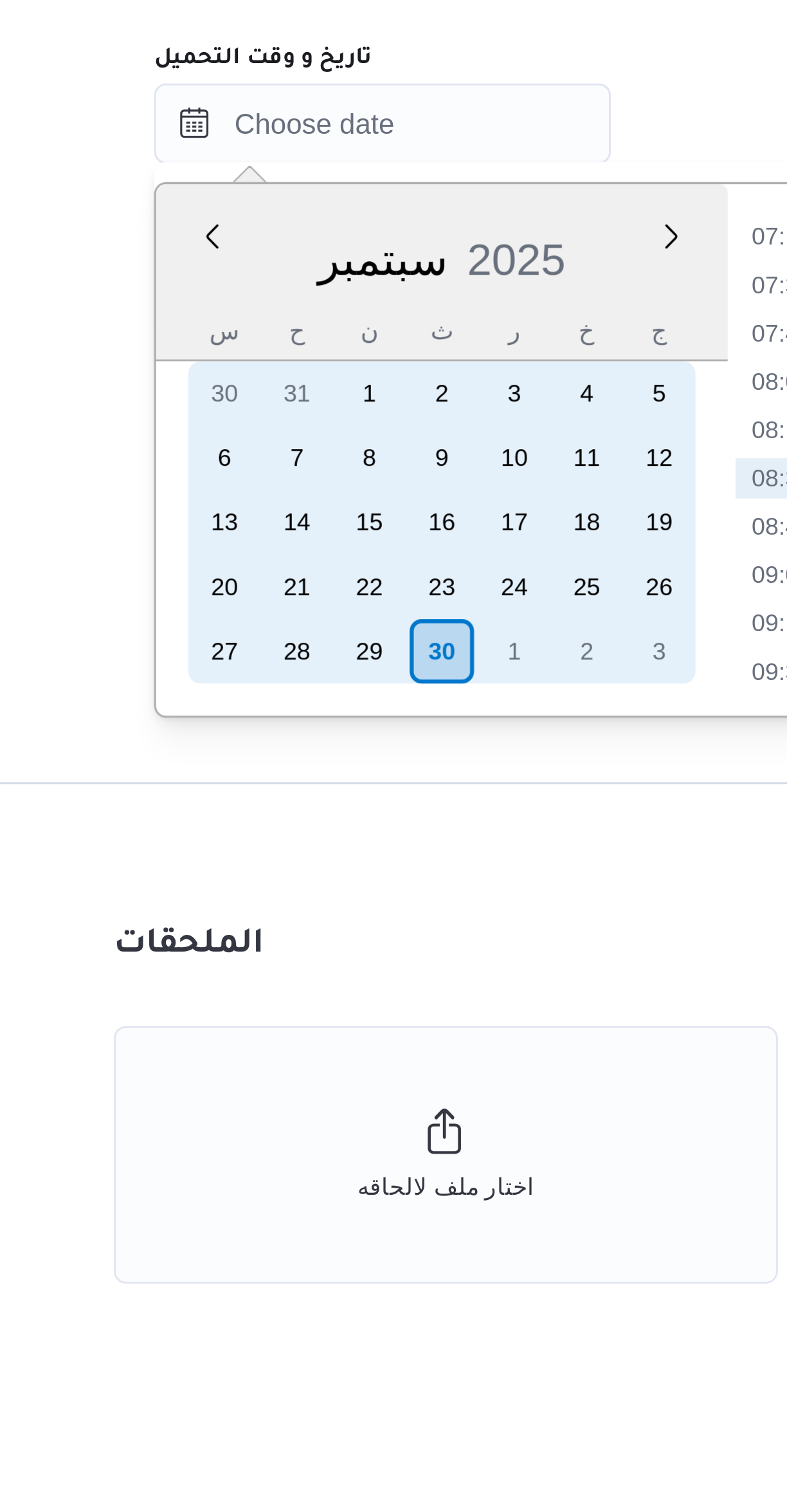
click at [315, 979] on div "30" at bounding box center [317, 979] width 21 height 21
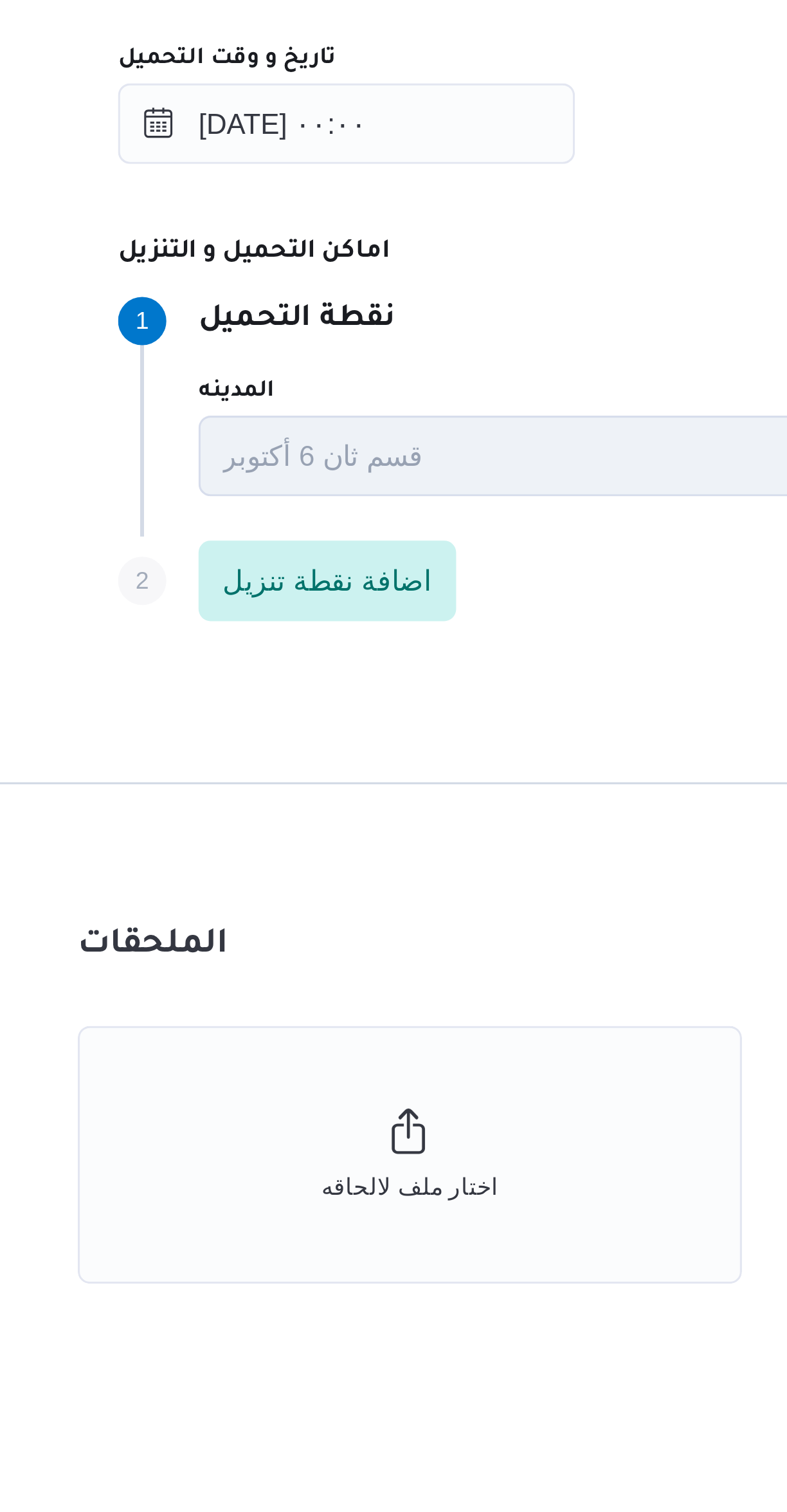
click at [367, 1059] on div "الملحقات اختار ملف لالحاقه اختار ملف لالحاقه" at bounding box center [319, 1139] width 303 height 234
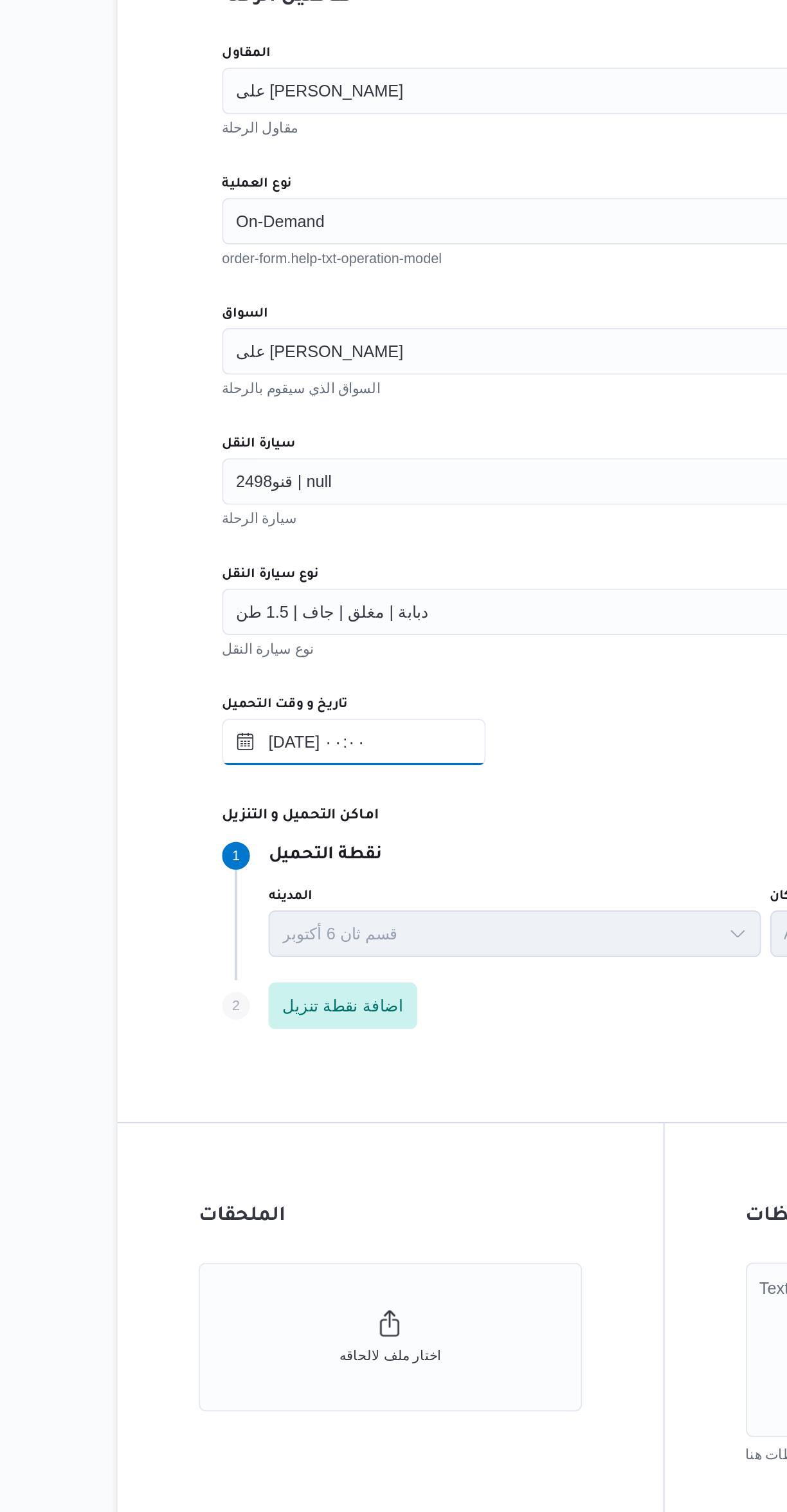
click at [269, 811] on input "٣٠/٠٩/٢٠٢٥ ٠٠:٠٠" at bounding box center [298, 811] width 146 height 26
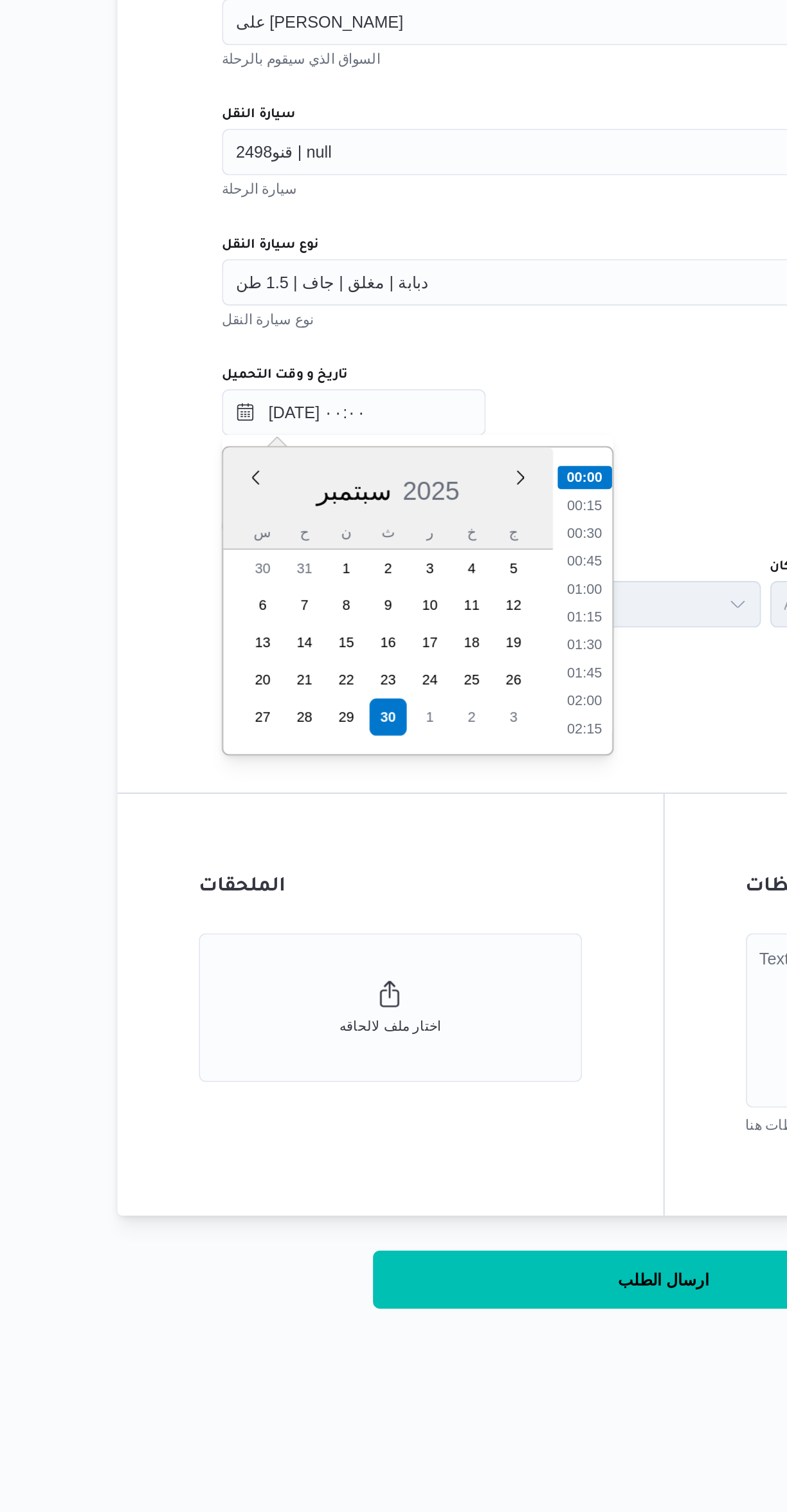
click at [414, 911] on li "01:00" at bounding box center [425, 909] width 30 height 13
type input "٣٠/٠٩/٢٠٢٥ ٠١:٠٠"
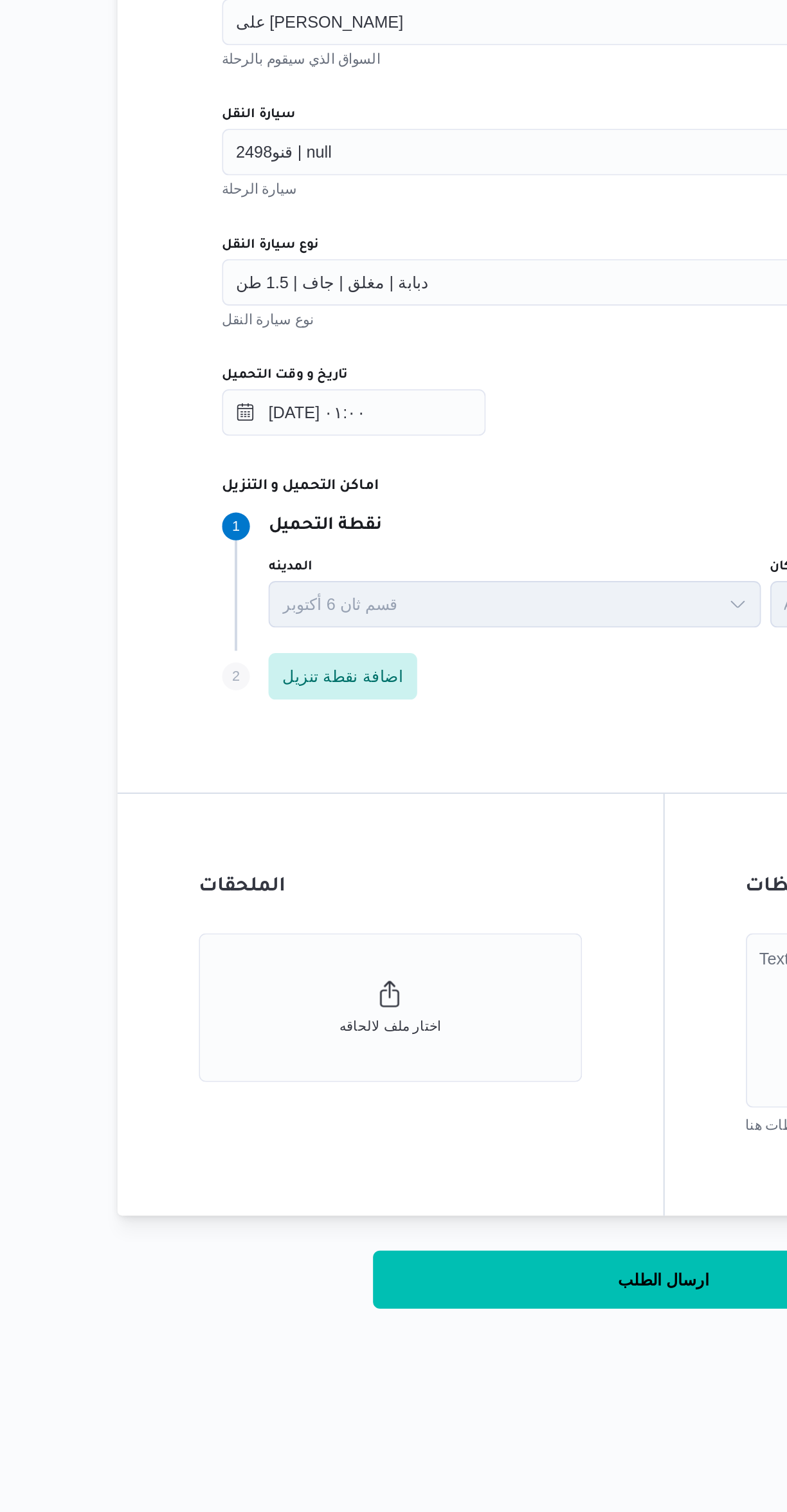
click at [443, 869] on div "Step 1 1 نقطة التحميل" at bounding box center [514, 873] width 579 height 15
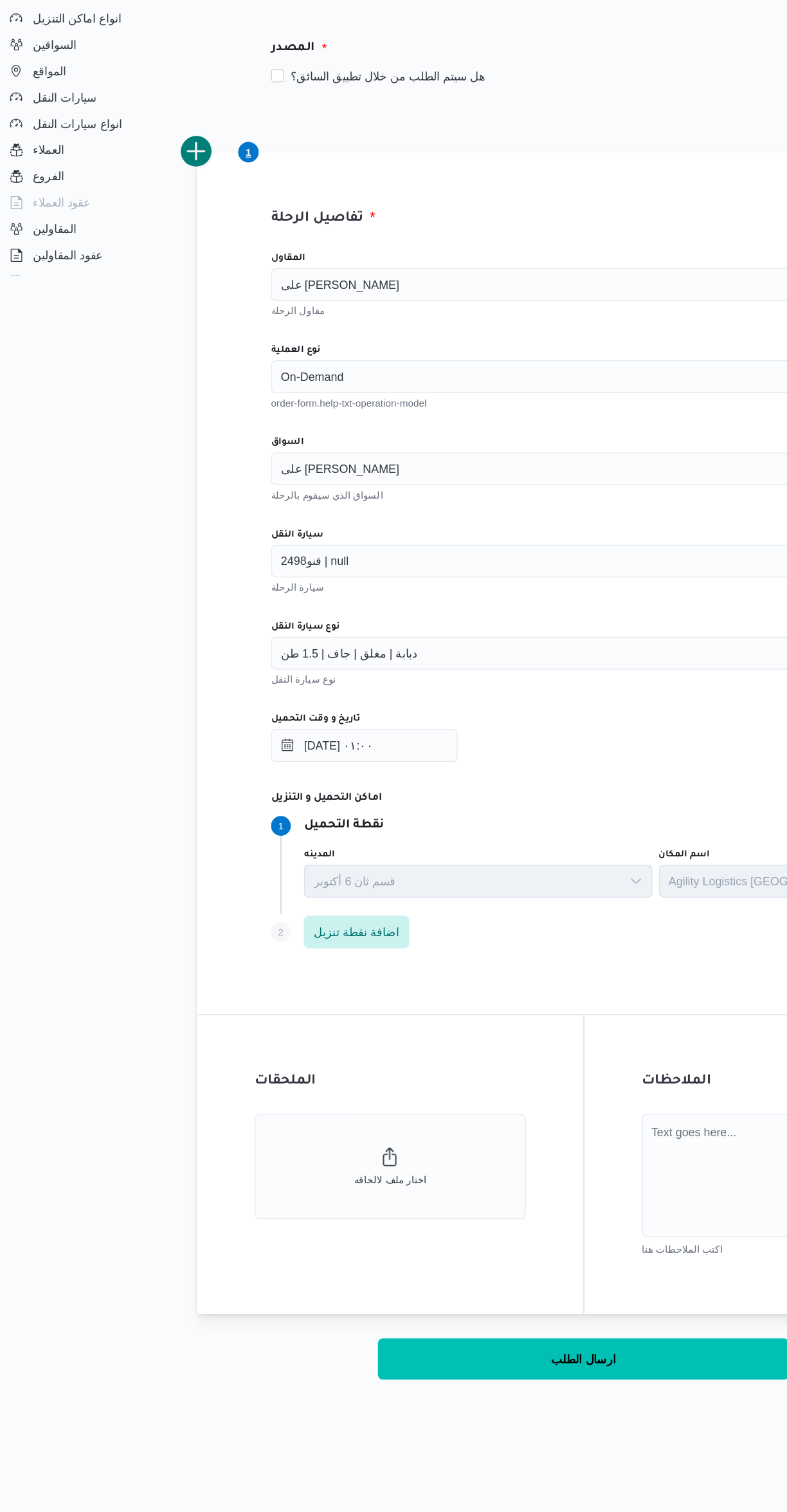
click at [173, 360] on div "تفاصيل الرحلة المقاول على سليمان محمد سليمان مسلم مقاول الرحلة نوع العملية On-D…" at bounding box center [469, 801] width 605 height 908
click at [179, 345] on button "add trip" at bounding box center [167, 347] width 26 height 26
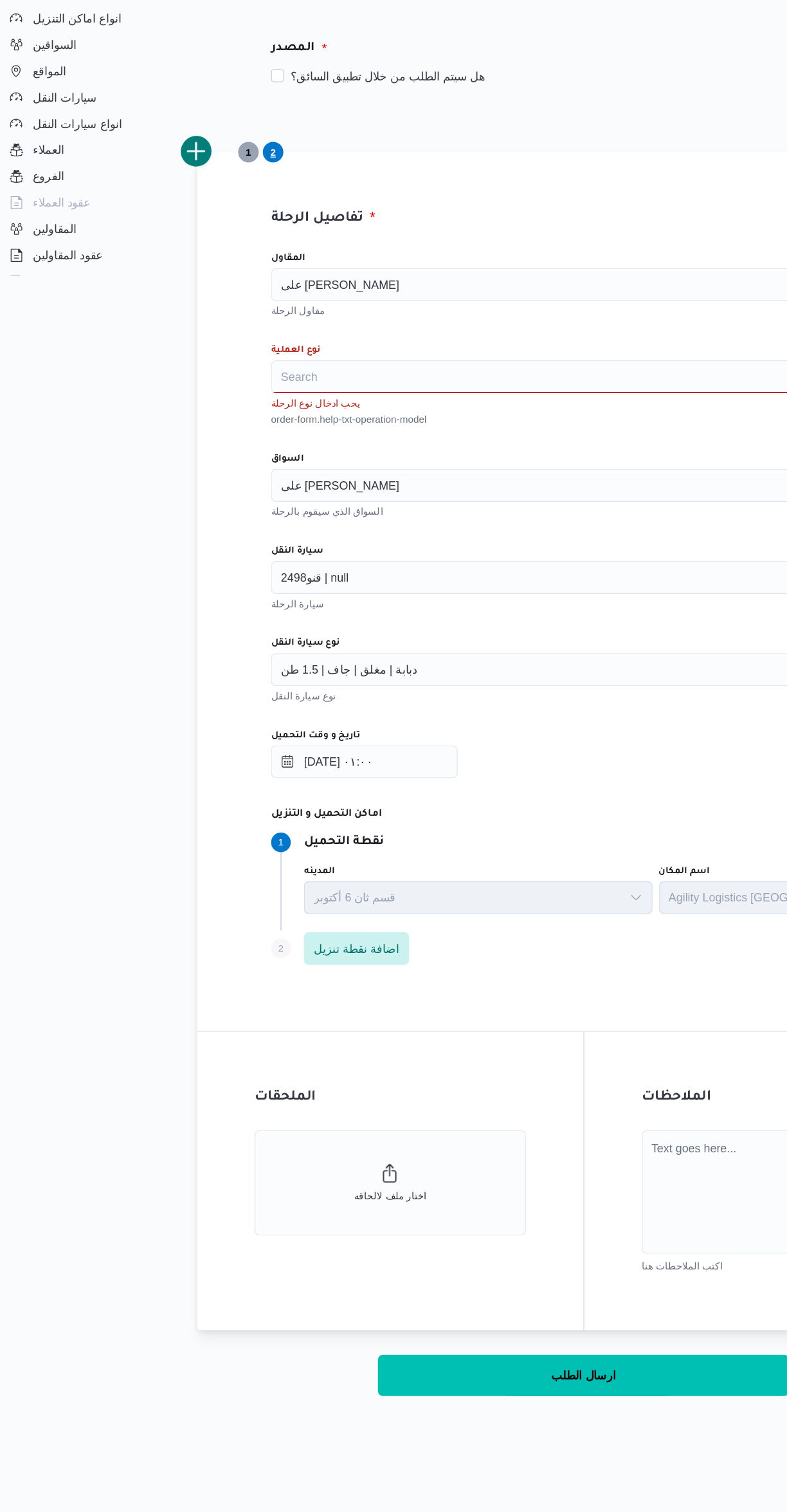
click at [234, 524] on input "نوع العملية" at bounding box center [234, 522] width 1 height 15
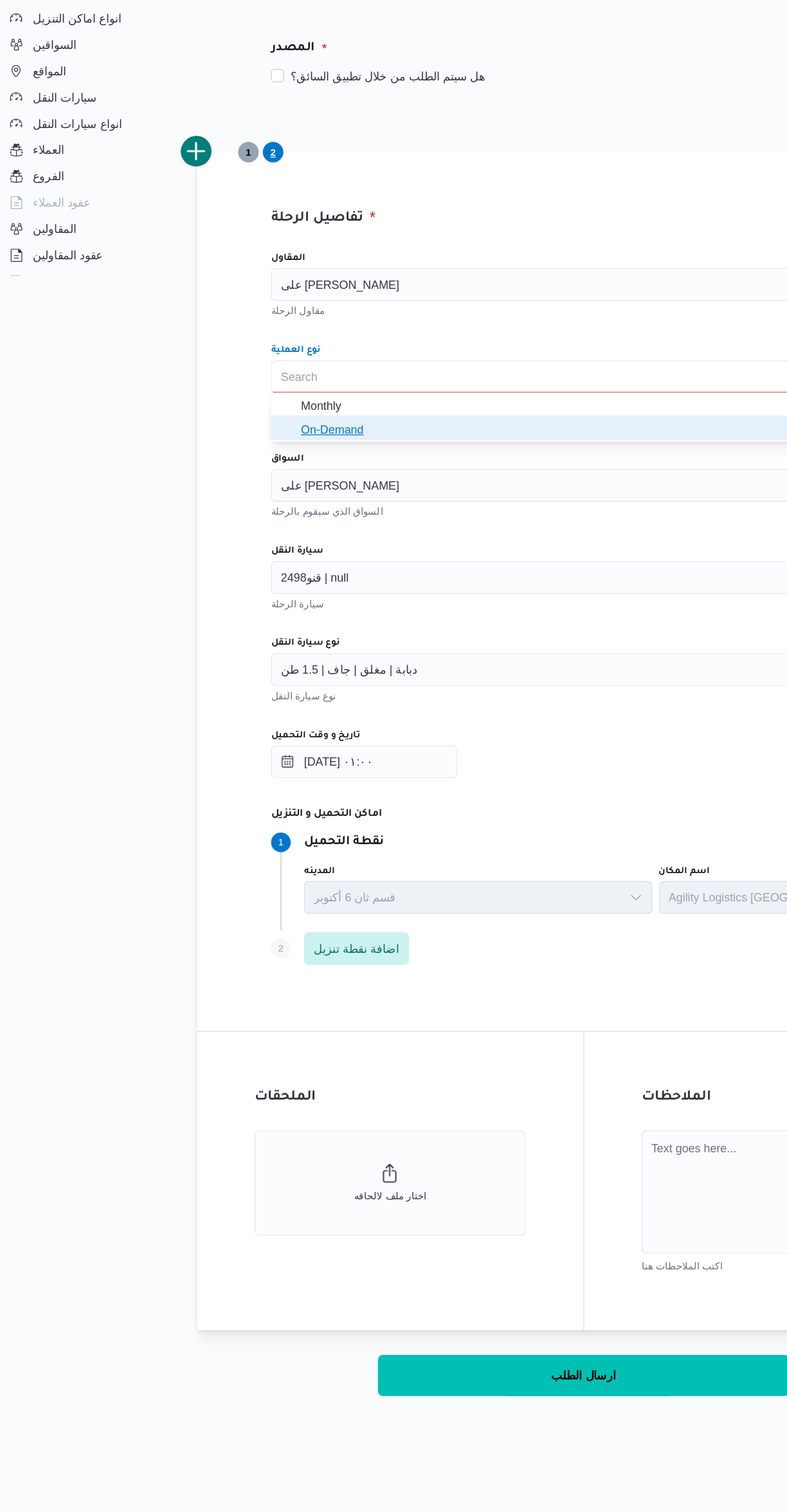
click at [251, 566] on span "On-Demand" at bounding box center [477, 564] width 458 height 15
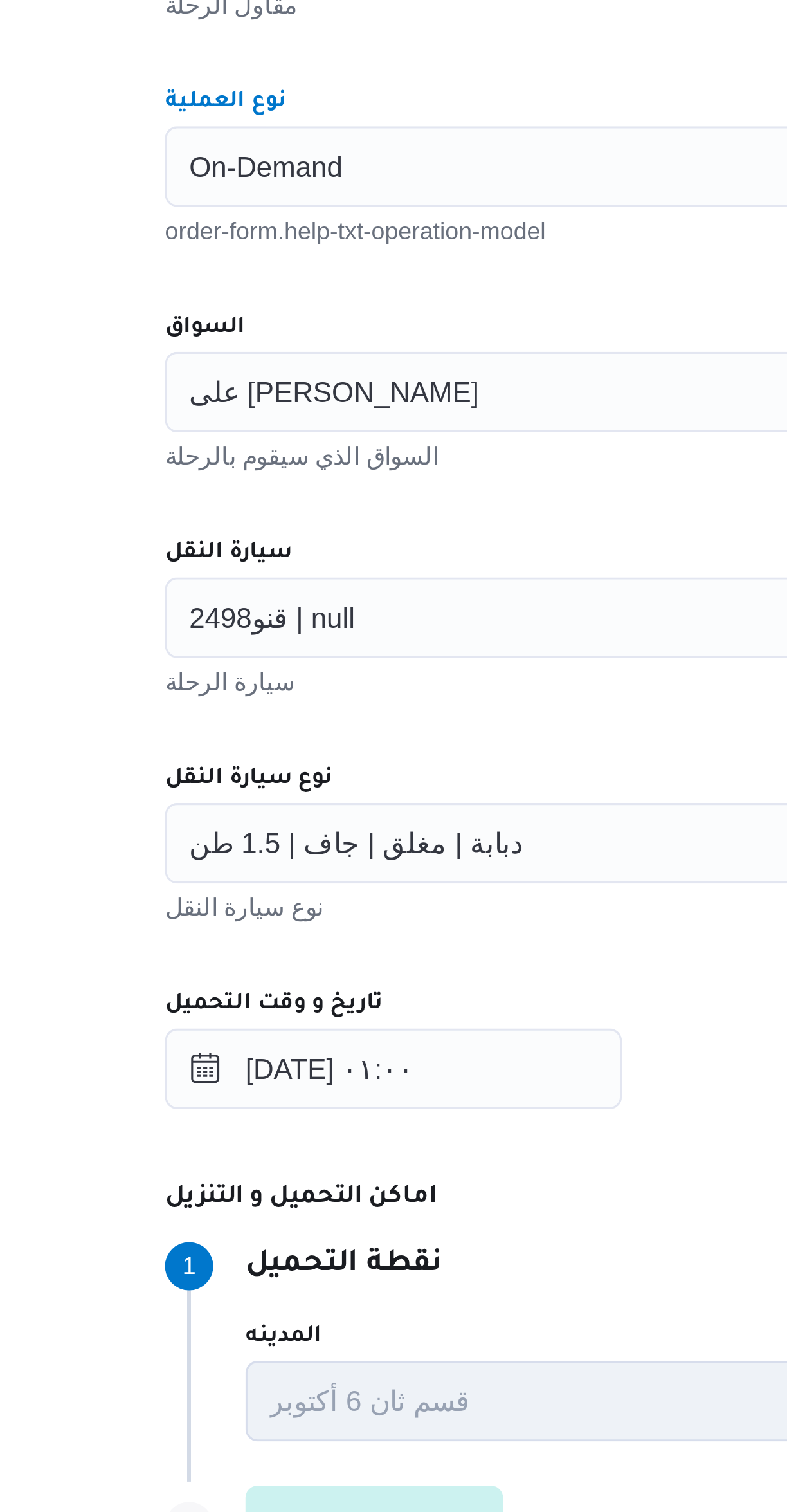
click at [259, 599] on span "على سليمان محمد سليمان مسلم" at bounding box center [279, 595] width 93 height 14
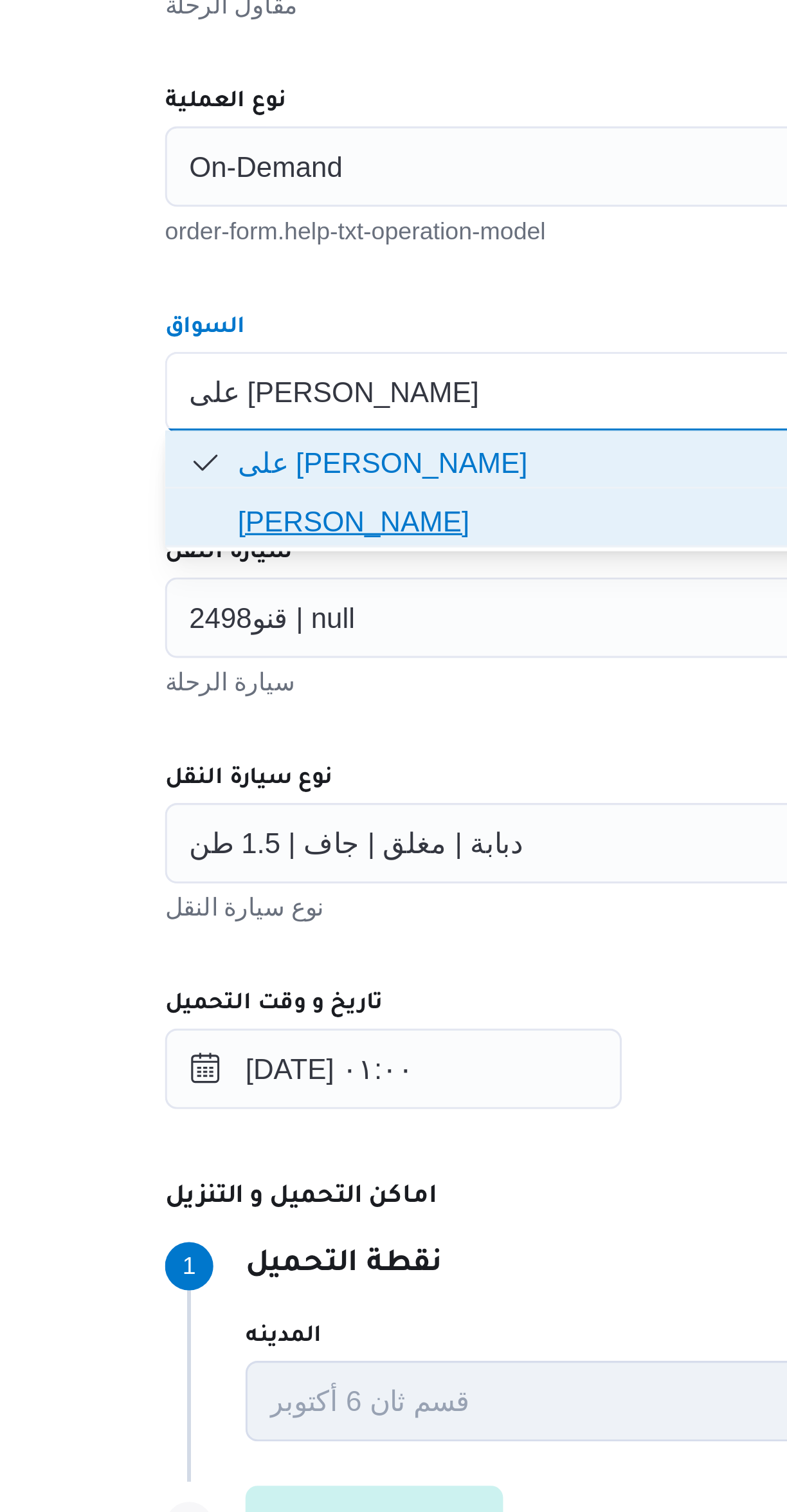
click at [257, 639] on span "احمد جمال السيد حامد" at bounding box center [477, 636] width 458 height 15
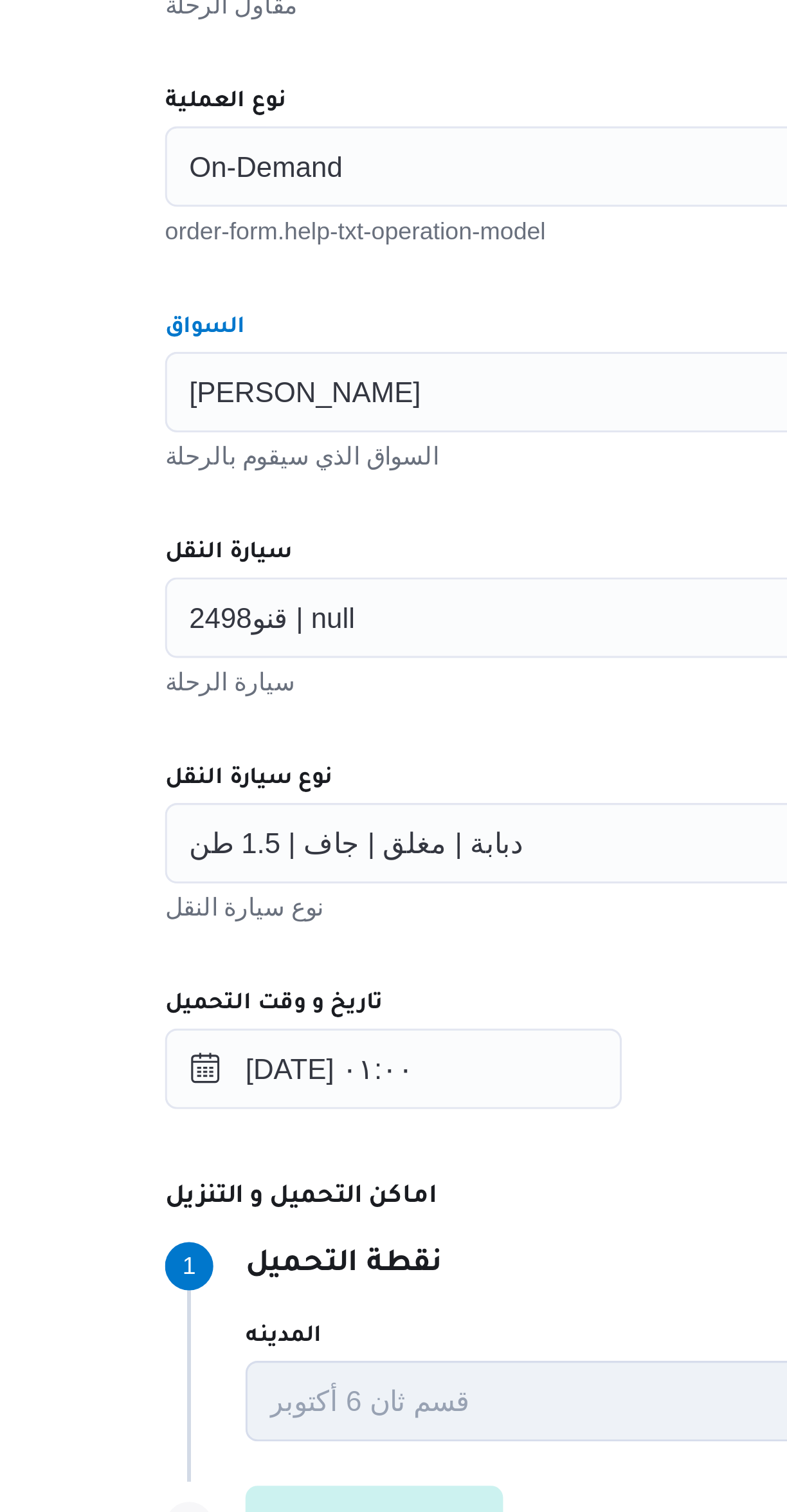
click at [296, 635] on div "المقاول على سليمان محمد سليمان مسلم مقاول الرحلة نوع العملية On-Demand order-fo…" at bounding box center [469, 701] width 510 height 572
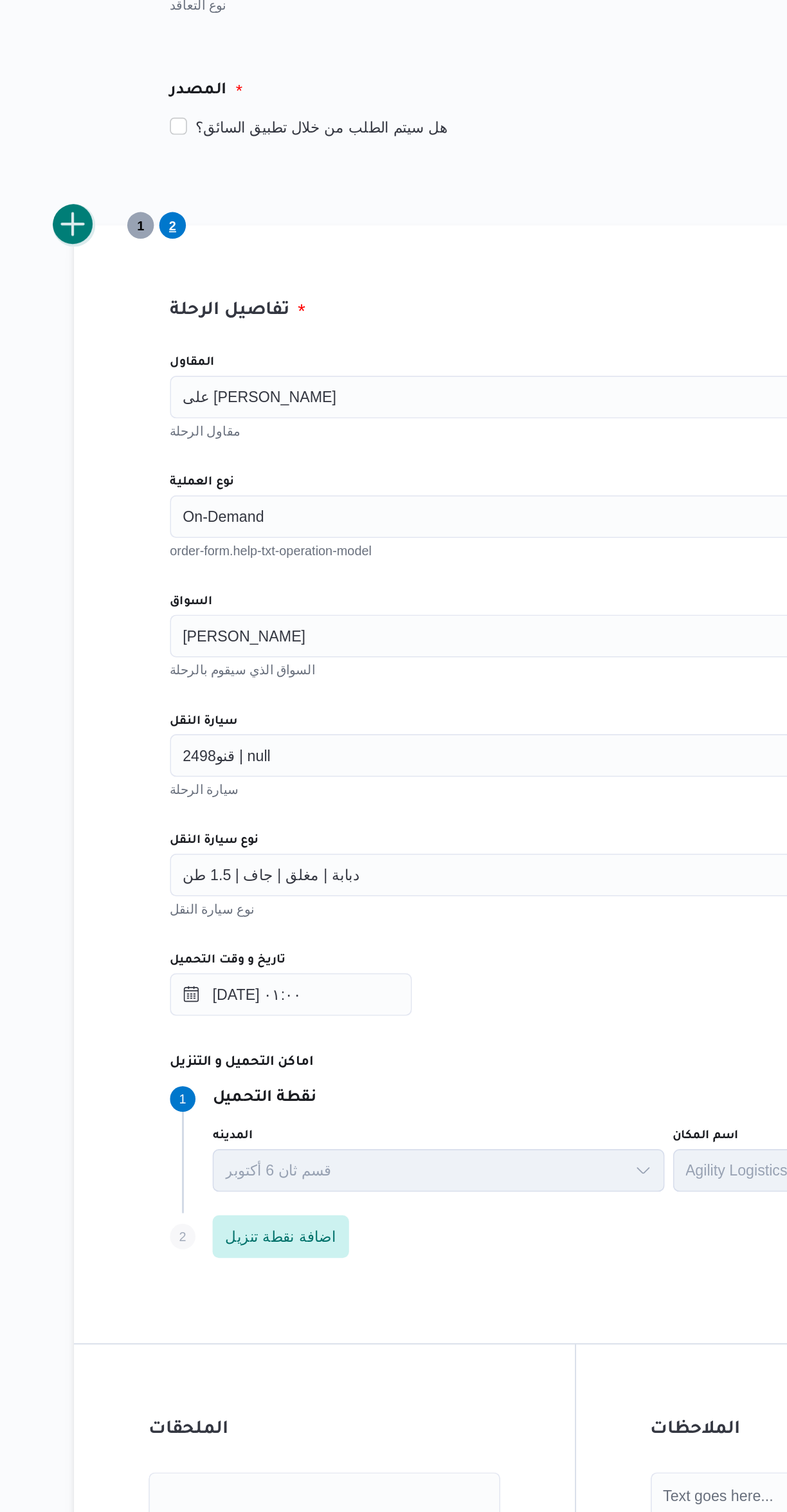
click at [169, 347] on button "add trip" at bounding box center [167, 347] width 26 height 26
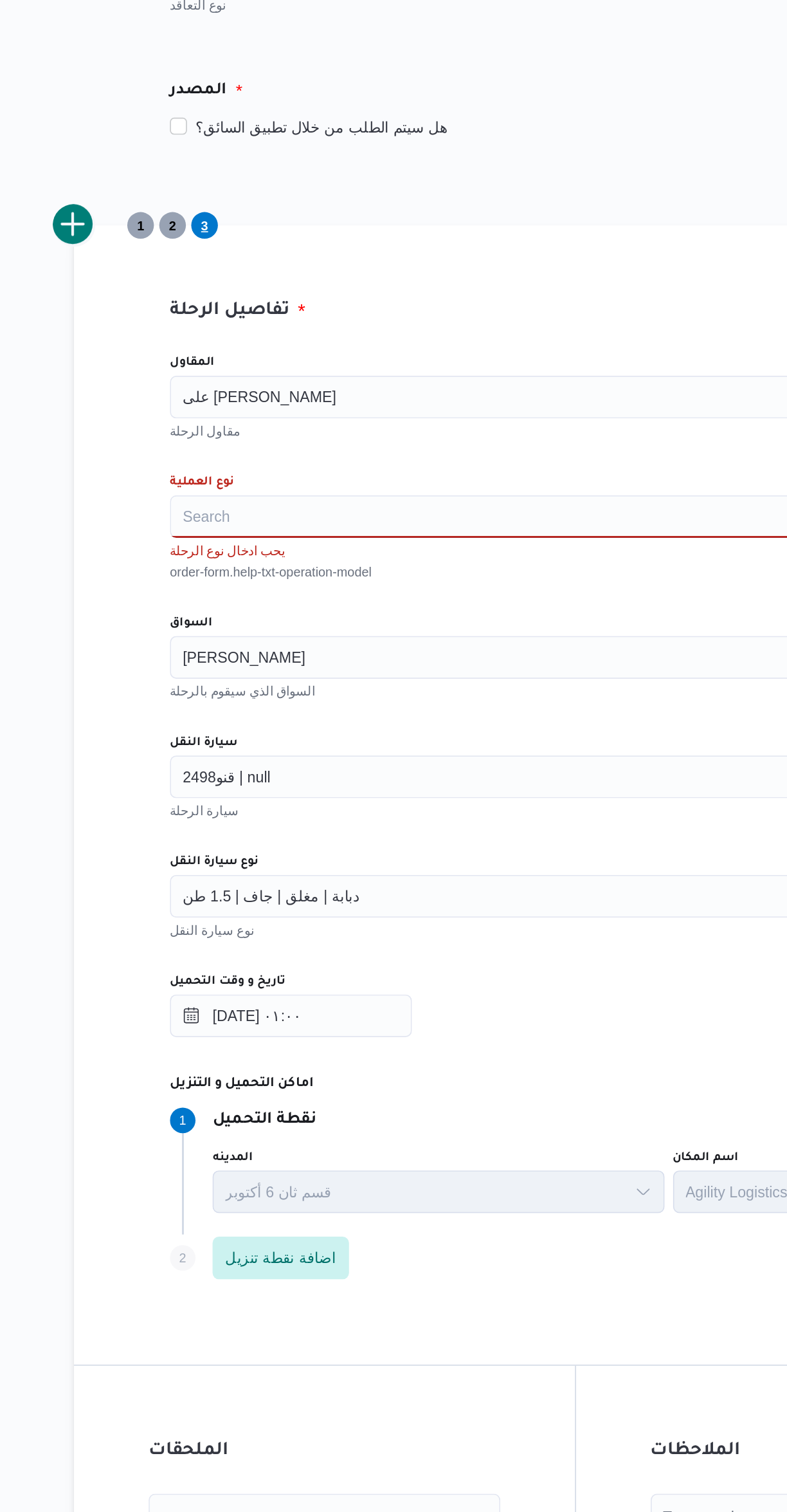
click at [356, 453] on div "على سليمان محمد سليمان مسلم" at bounding box center [469, 451] width 489 height 26
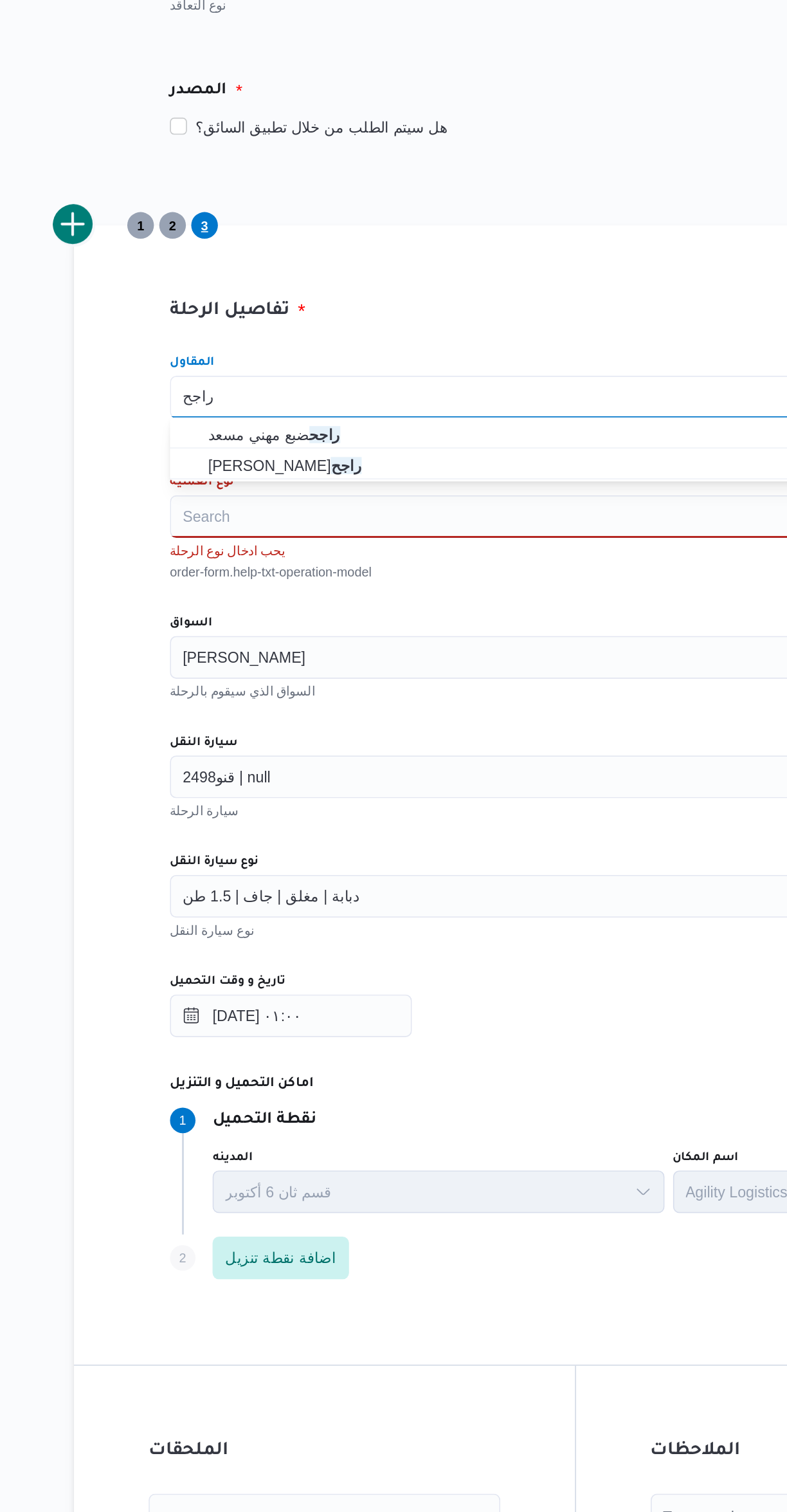
type input "راجح"
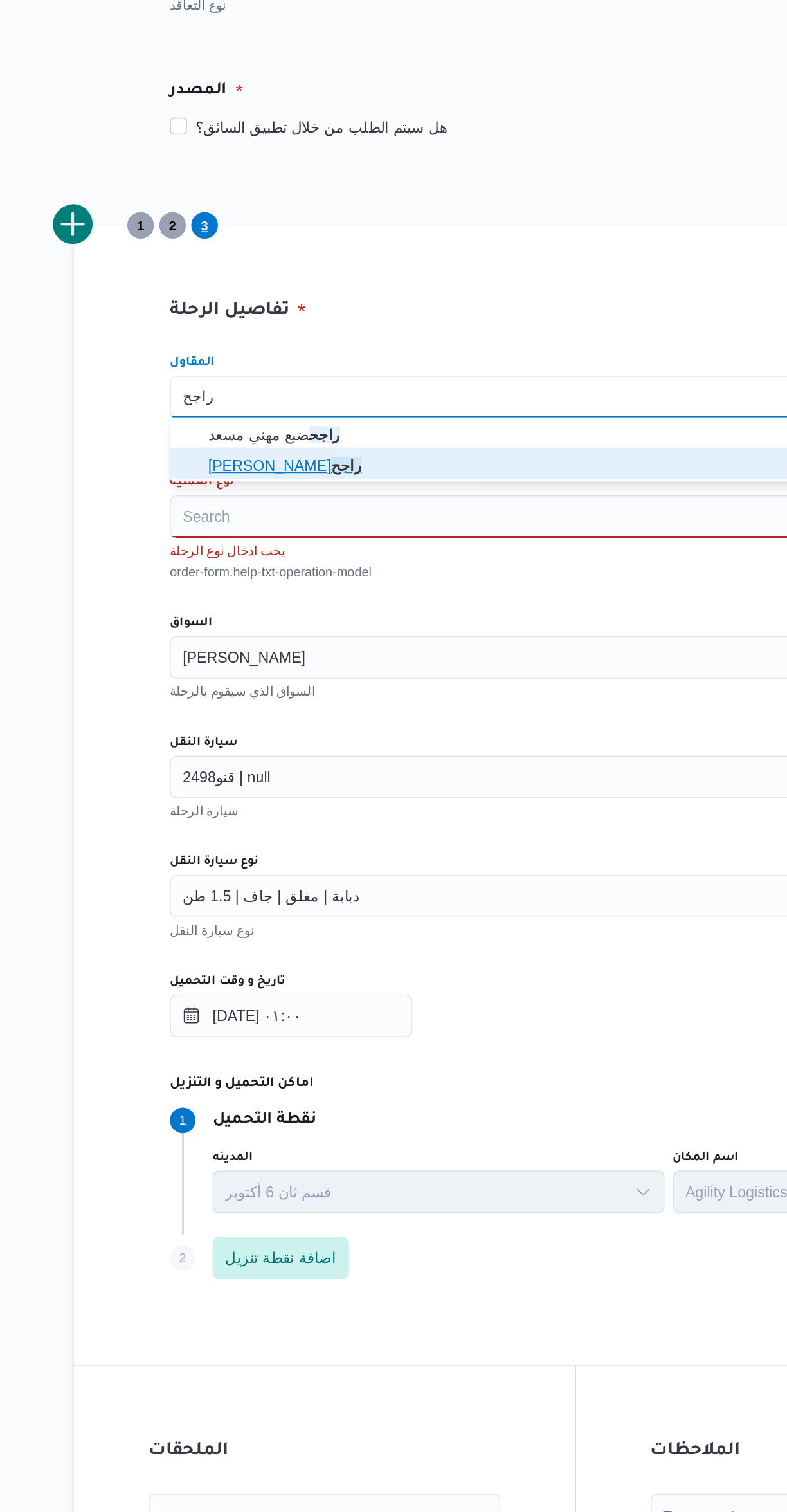
click at [238, 492] on icon "button" at bounding box center [238, 492] width 10 height 10
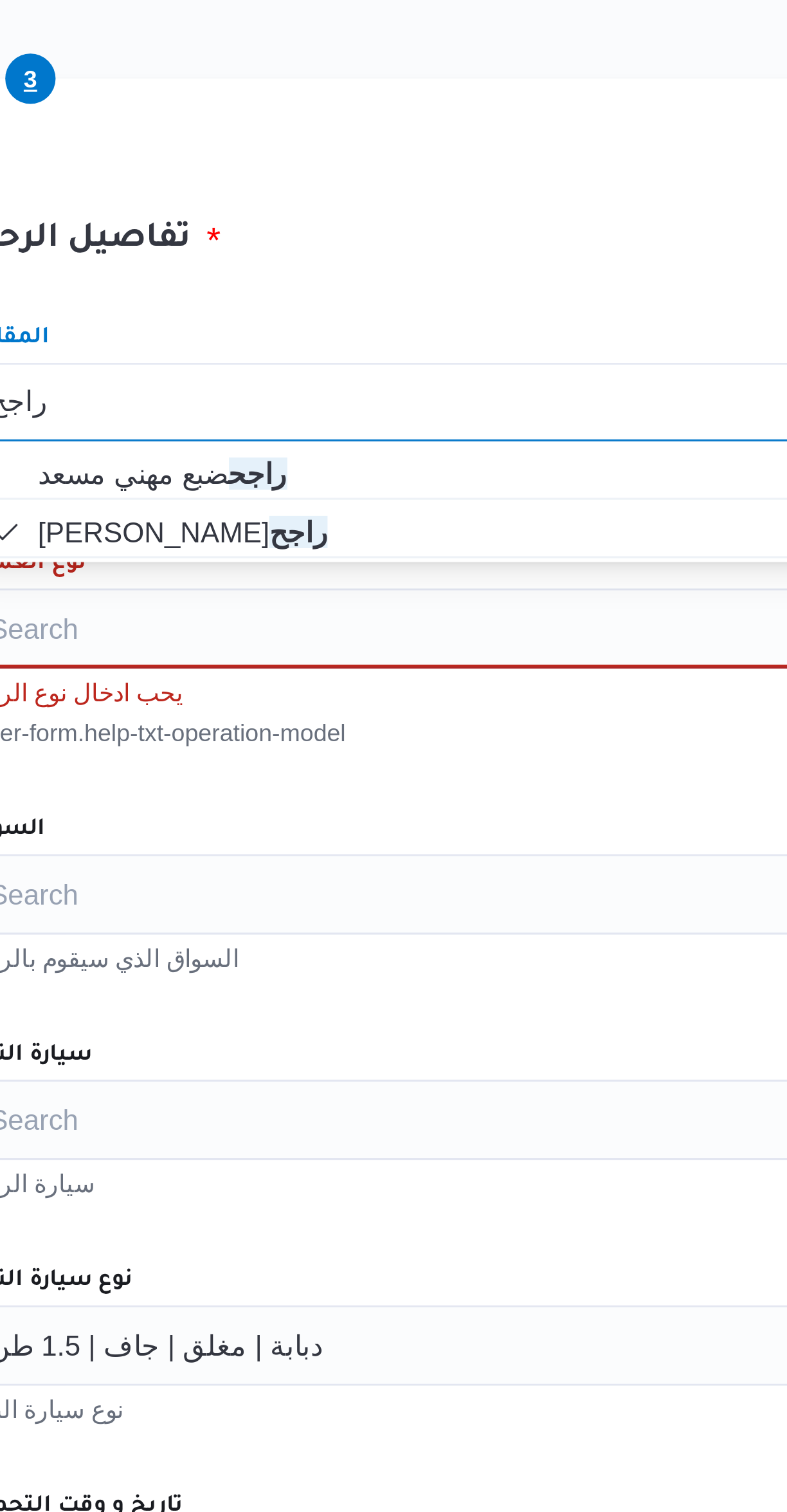
type input "راجح"
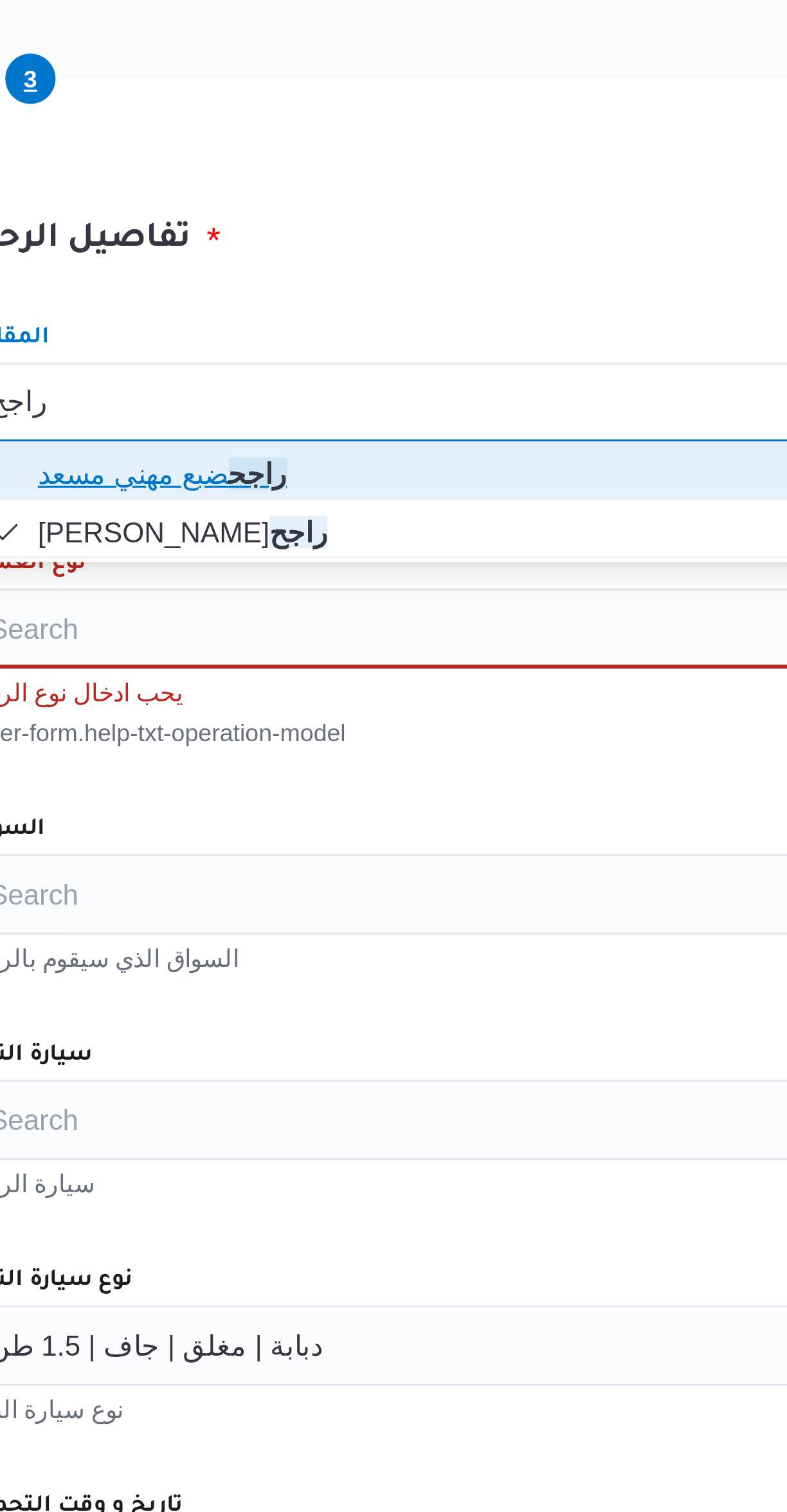
click at [278, 471] on span "راجح ضبع مهني مسعد" at bounding box center [477, 473] width 458 height 15
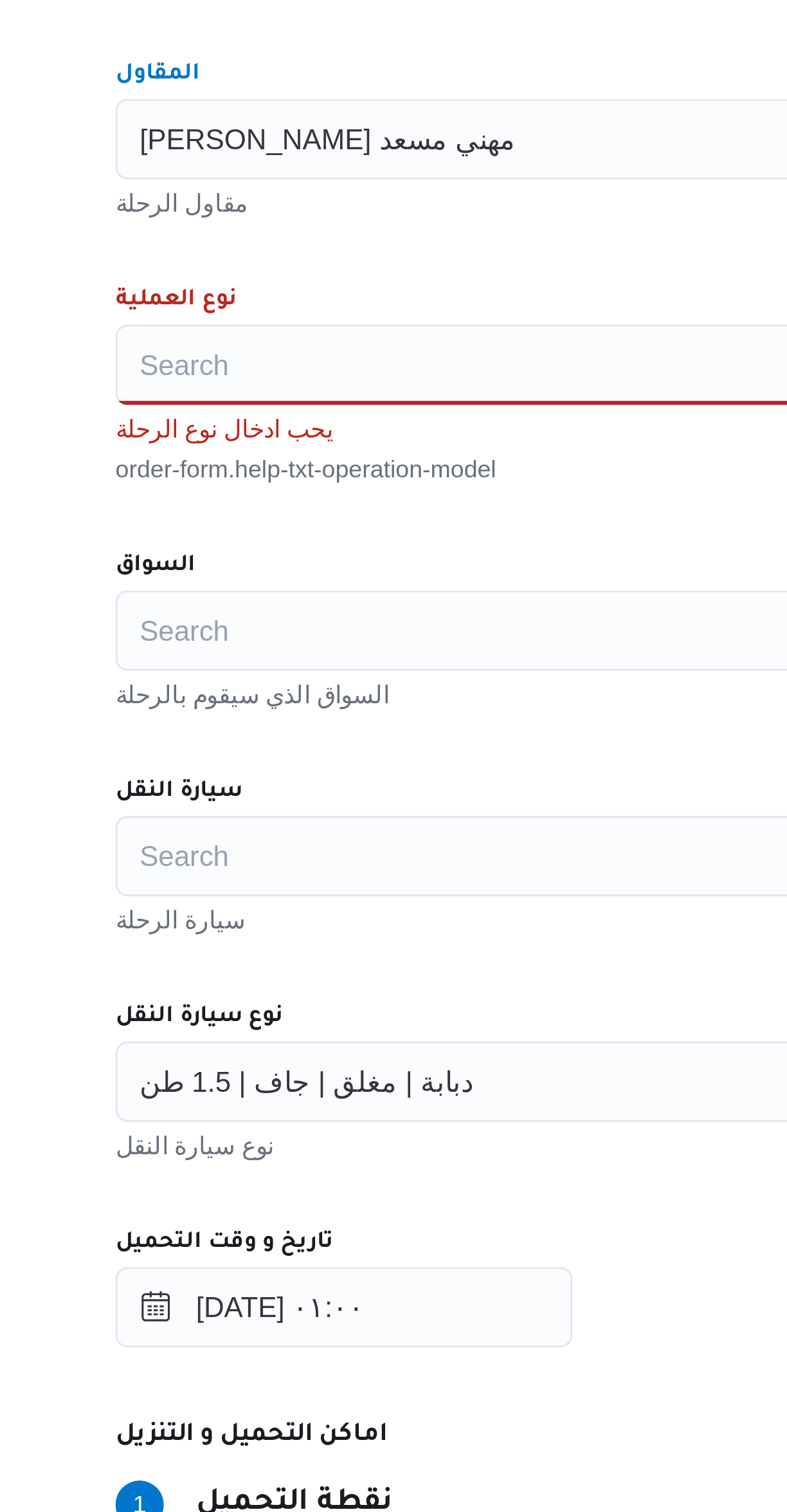
click at [266, 532] on div "Search" at bounding box center [469, 523] width 489 height 26
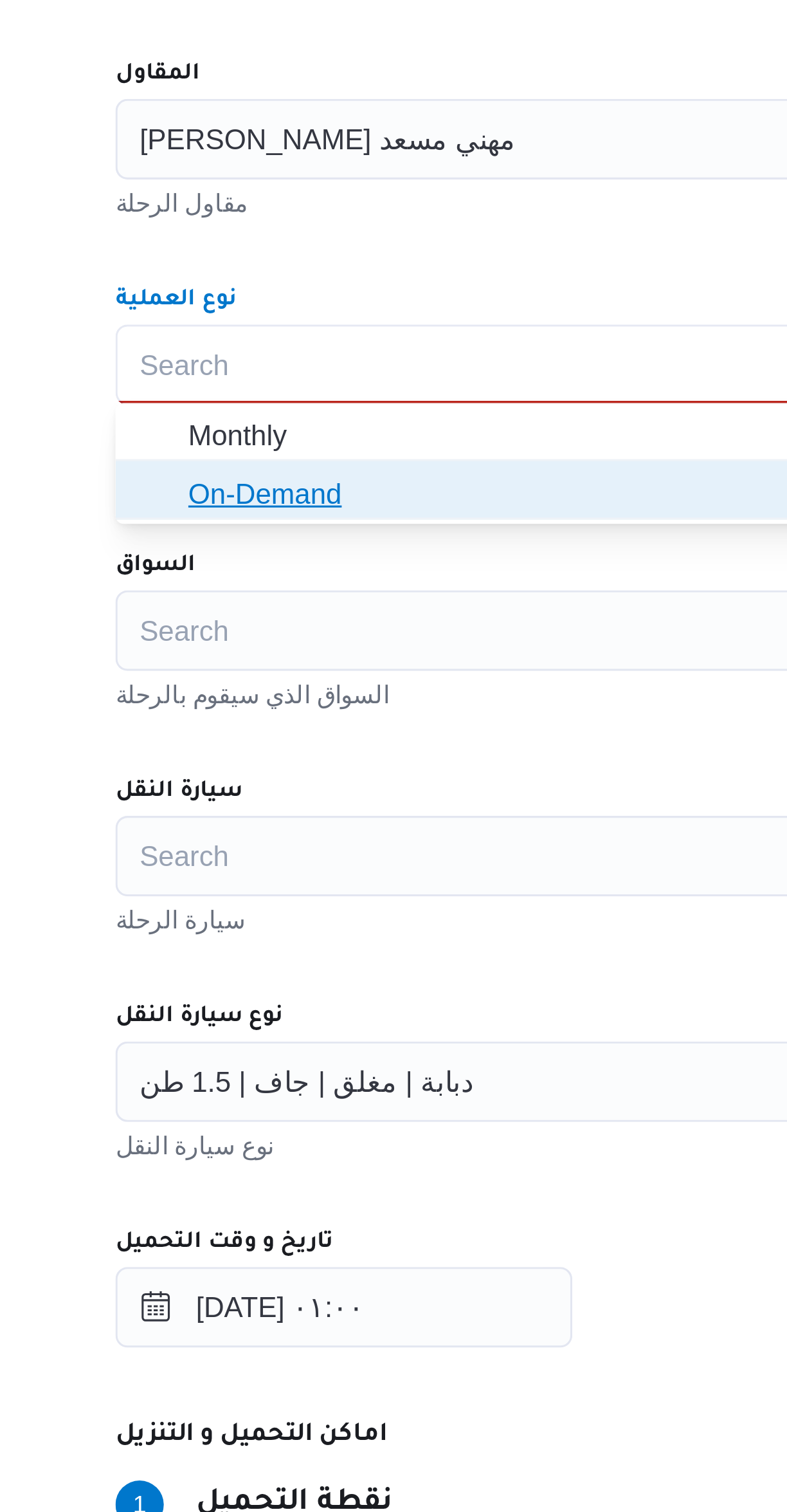
click at [250, 567] on span "On-Demand" at bounding box center [477, 564] width 458 height 15
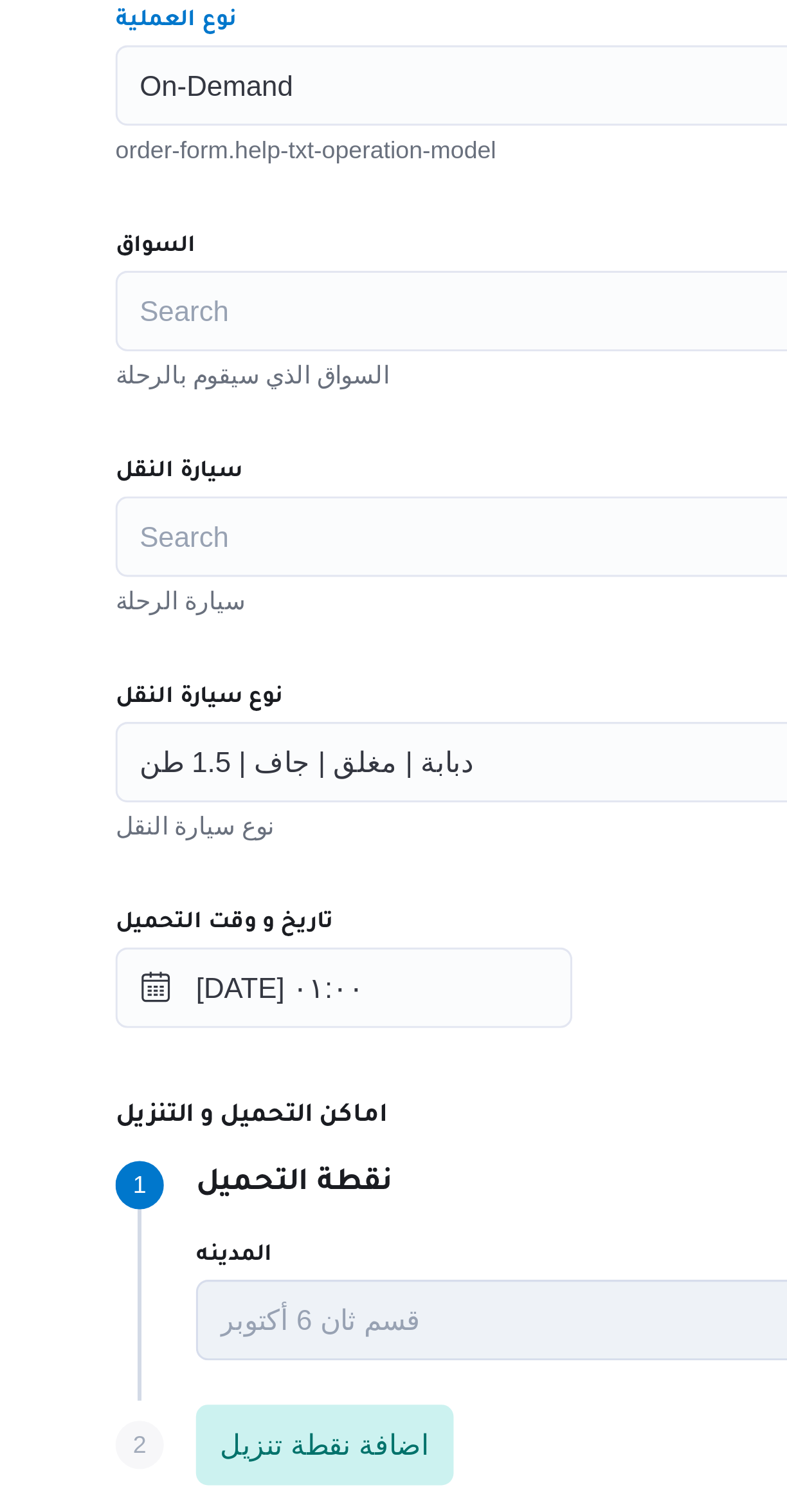
click at [259, 601] on div "Search" at bounding box center [469, 595] width 489 height 26
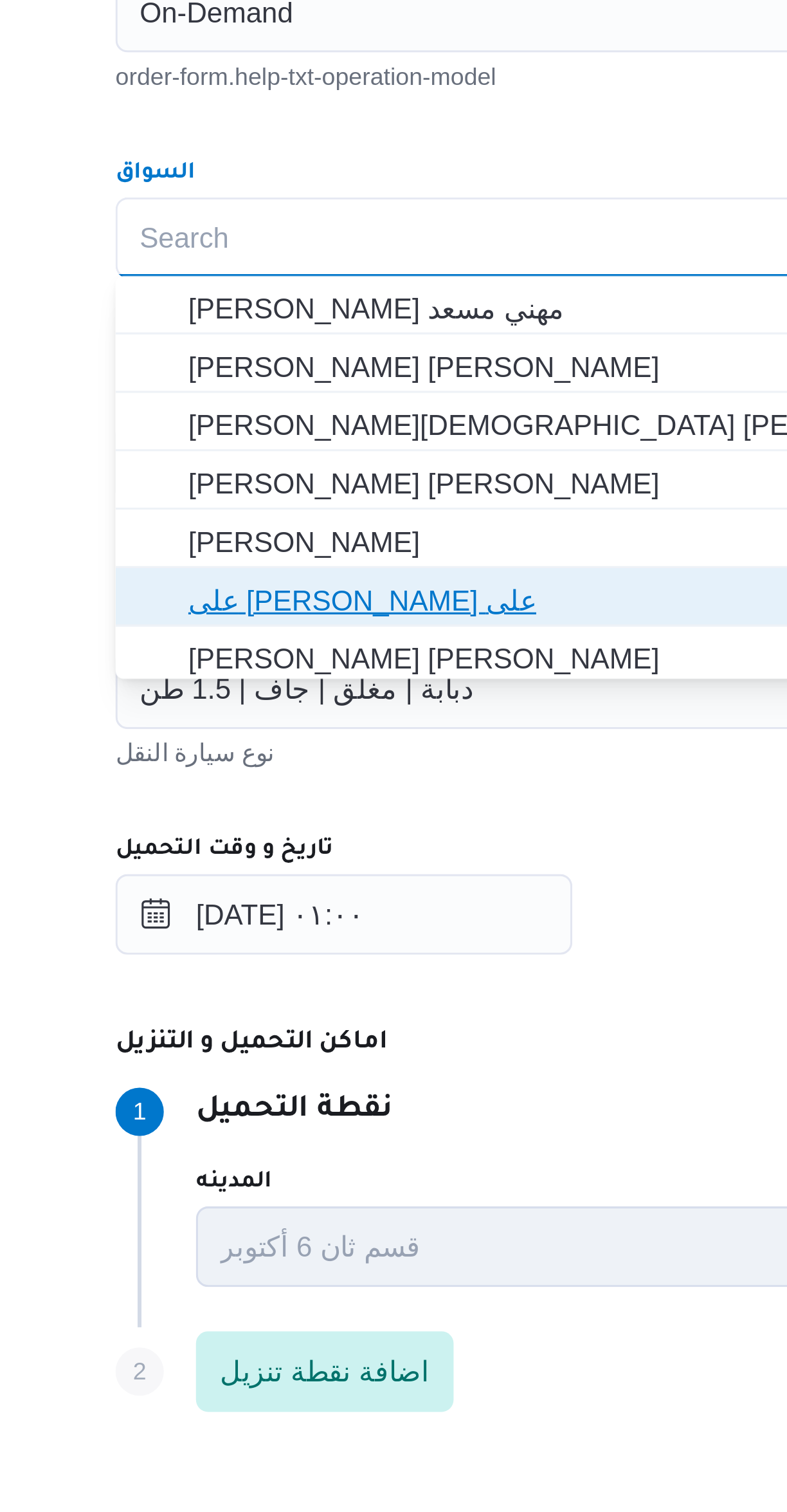
click at [265, 701] on span "على نصر احمد على" at bounding box center [470, 711] width 479 height 21
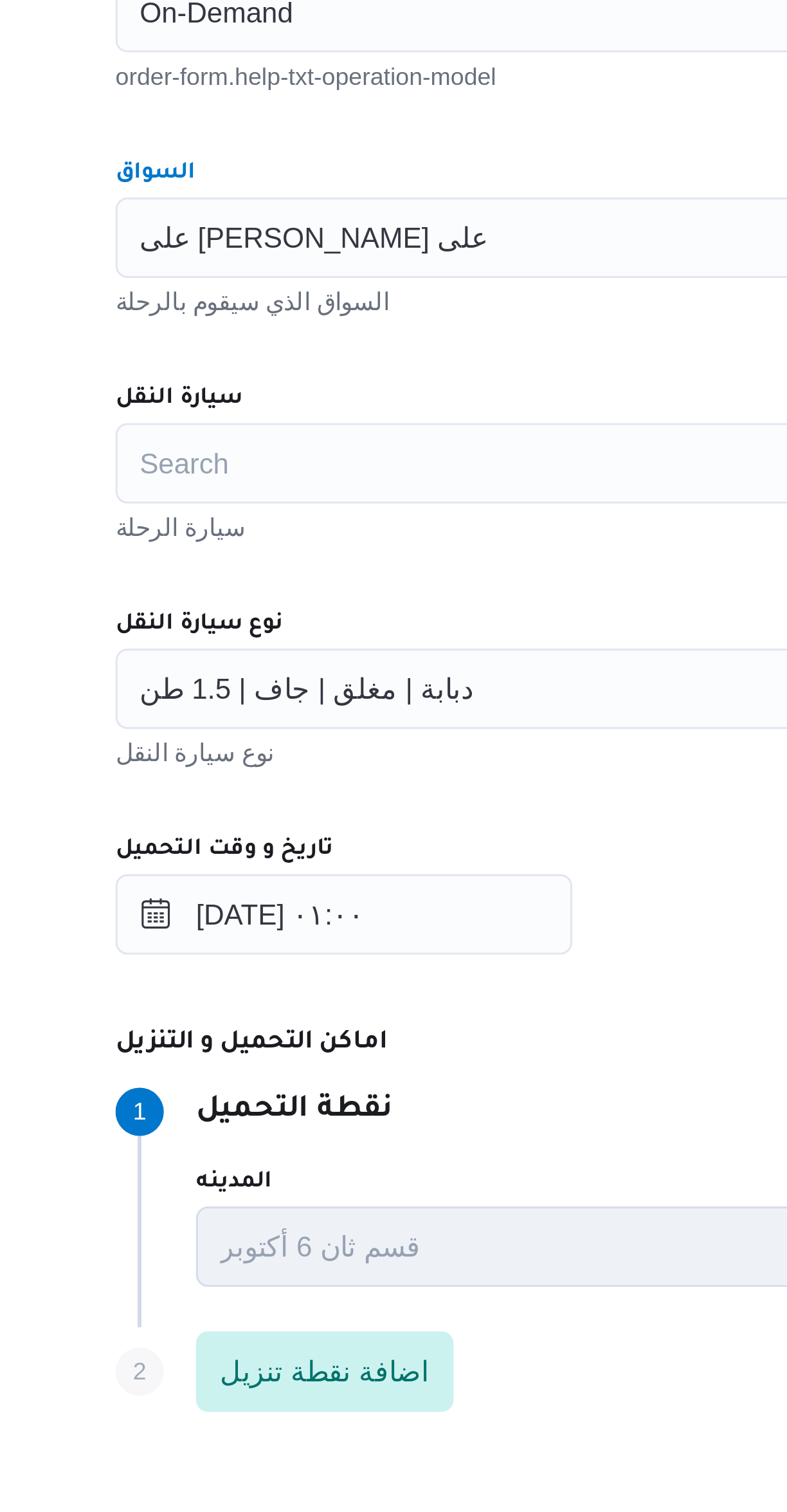
click at [254, 595] on span "على نصر احمد على" at bounding box center [288, 595] width 111 height 14
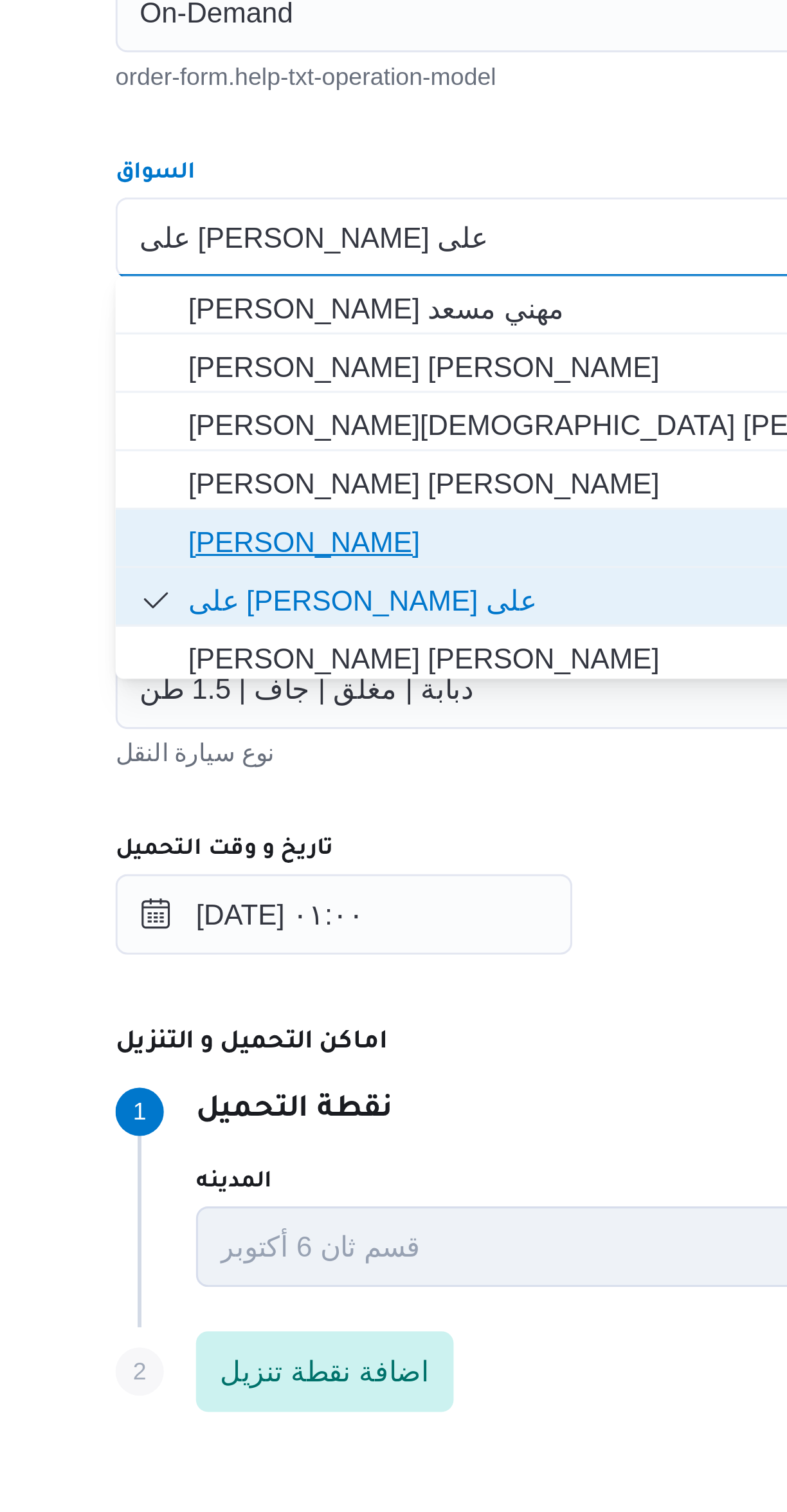
click at [259, 692] on span "عبدالرحيم محمد حامد عبداللطيف" at bounding box center [477, 692] width 458 height 15
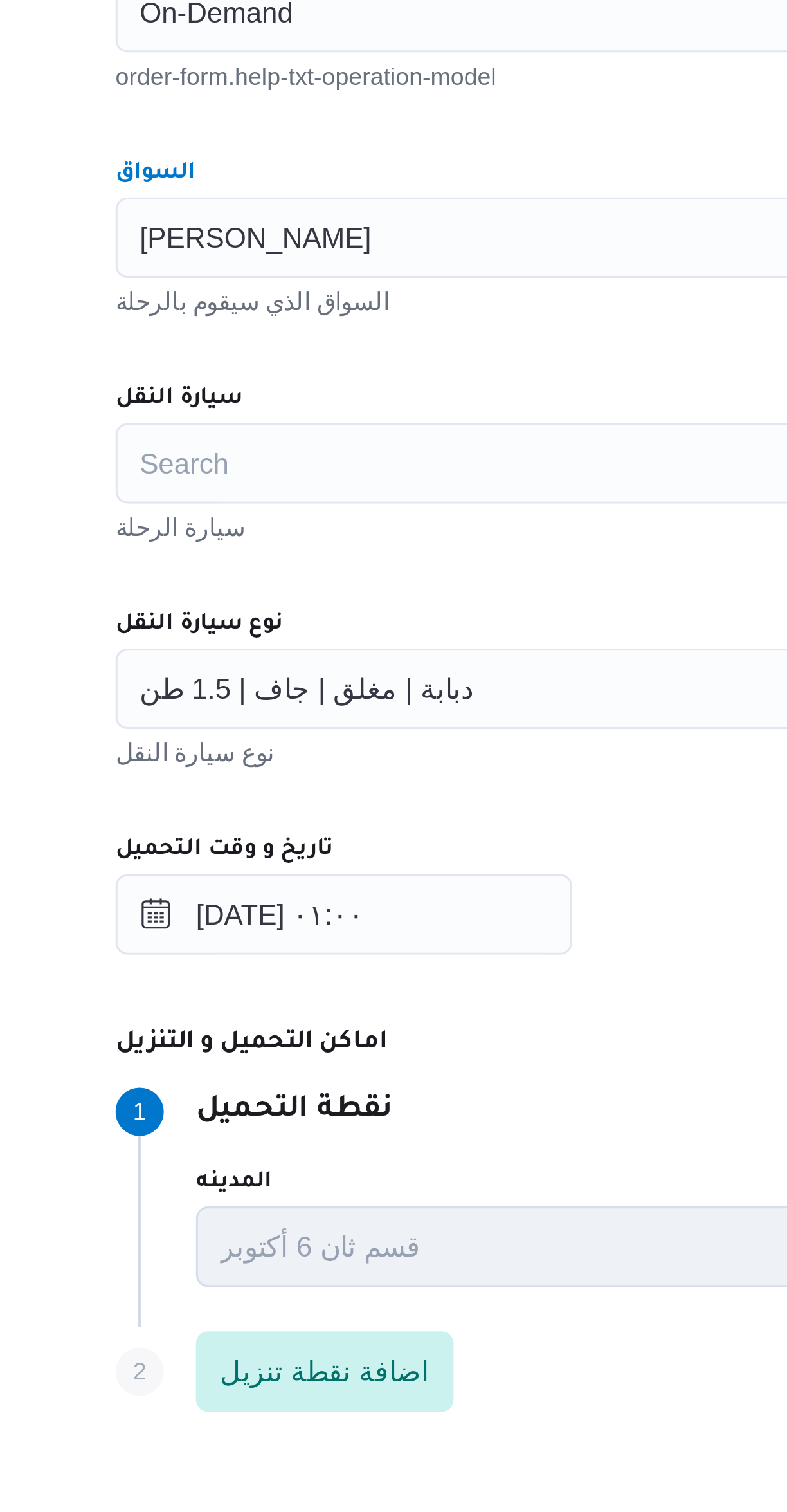
click at [256, 662] on div "Search" at bounding box center [469, 667] width 489 height 26
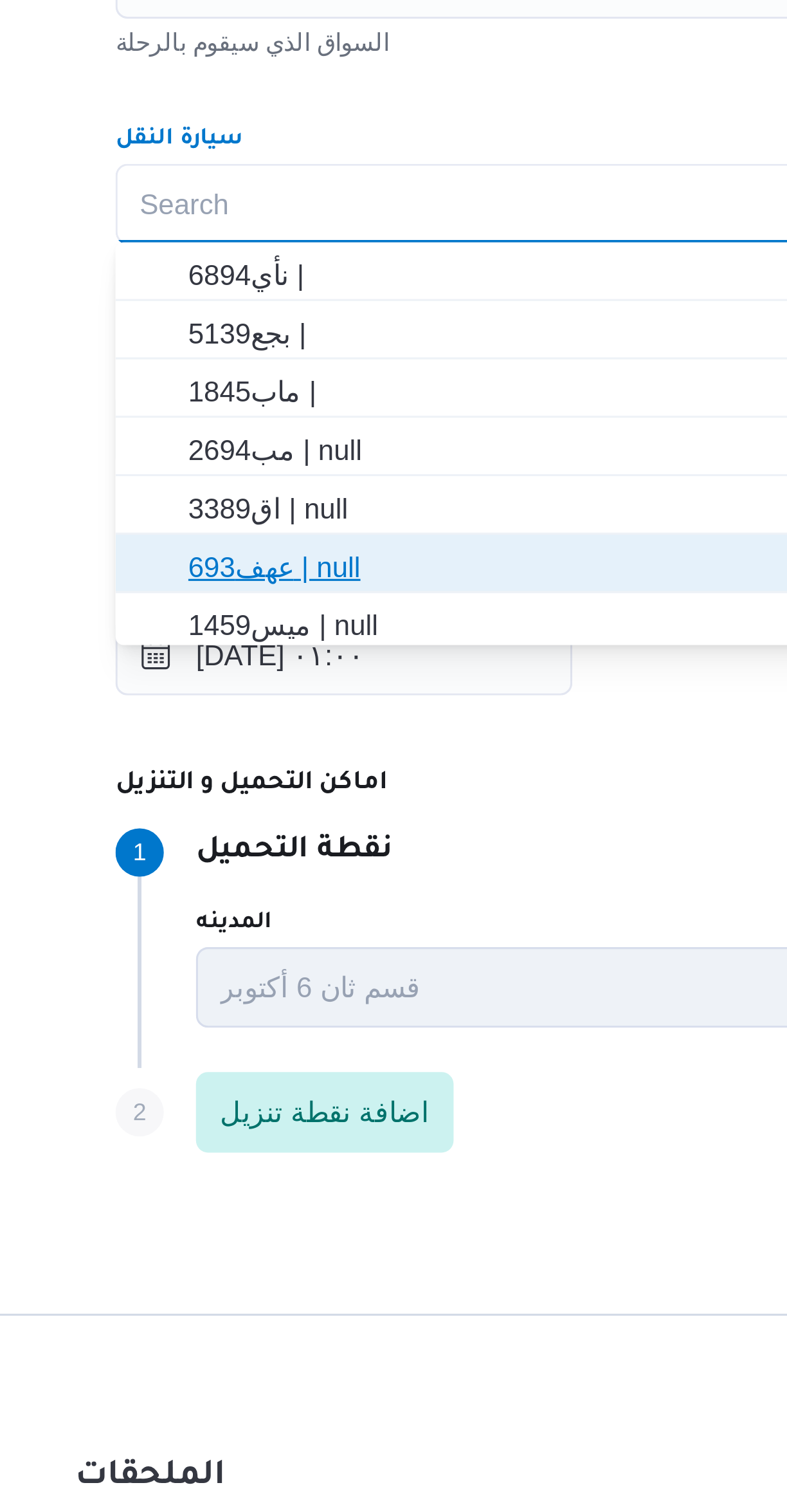
click at [253, 778] on span "عهف693 | null" at bounding box center [477, 783] width 458 height 15
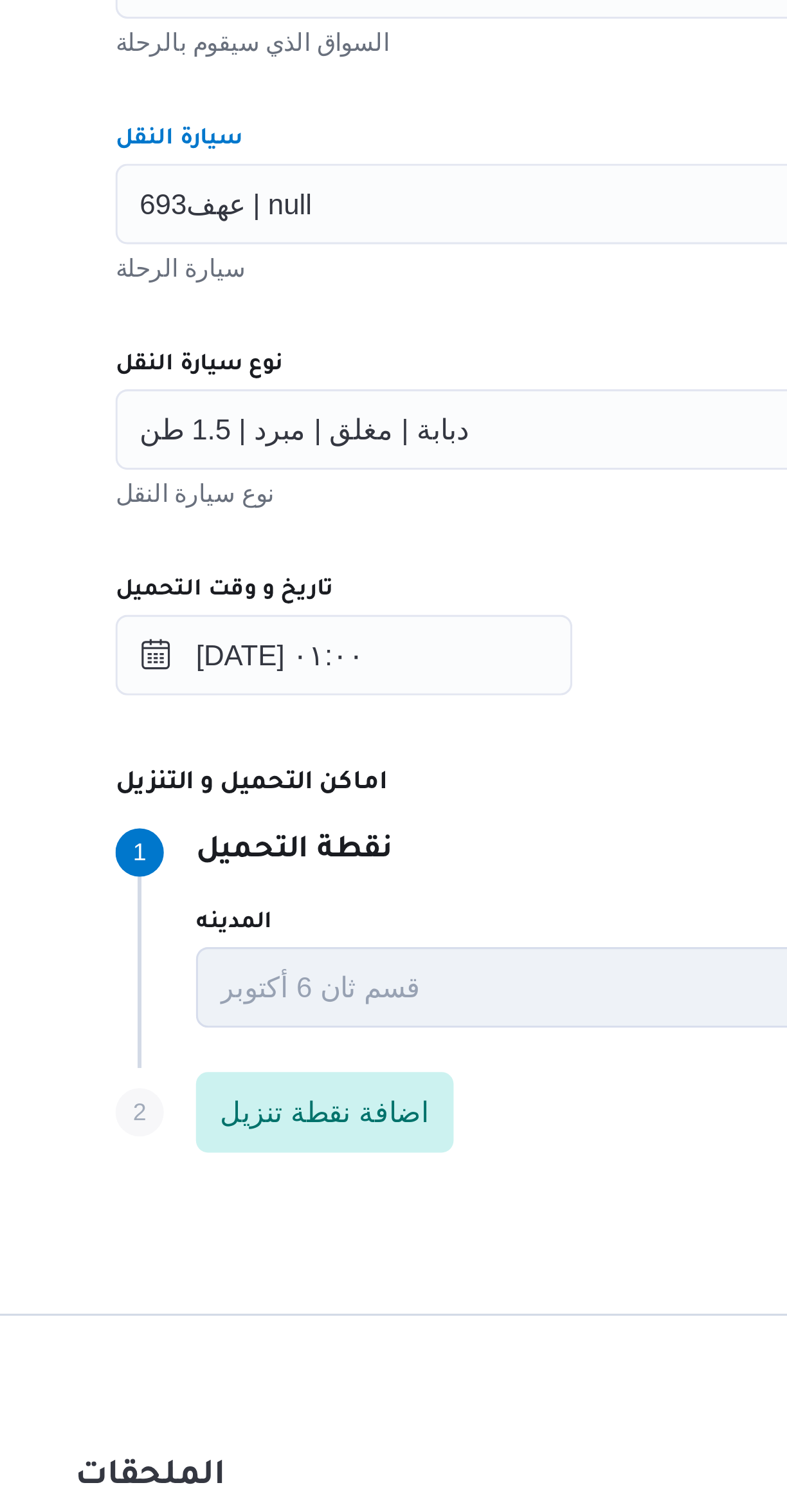
click at [272, 748] on div "دبابة | مغلق | مبرد | 1.5 طن" at bounding box center [469, 739] width 489 height 26
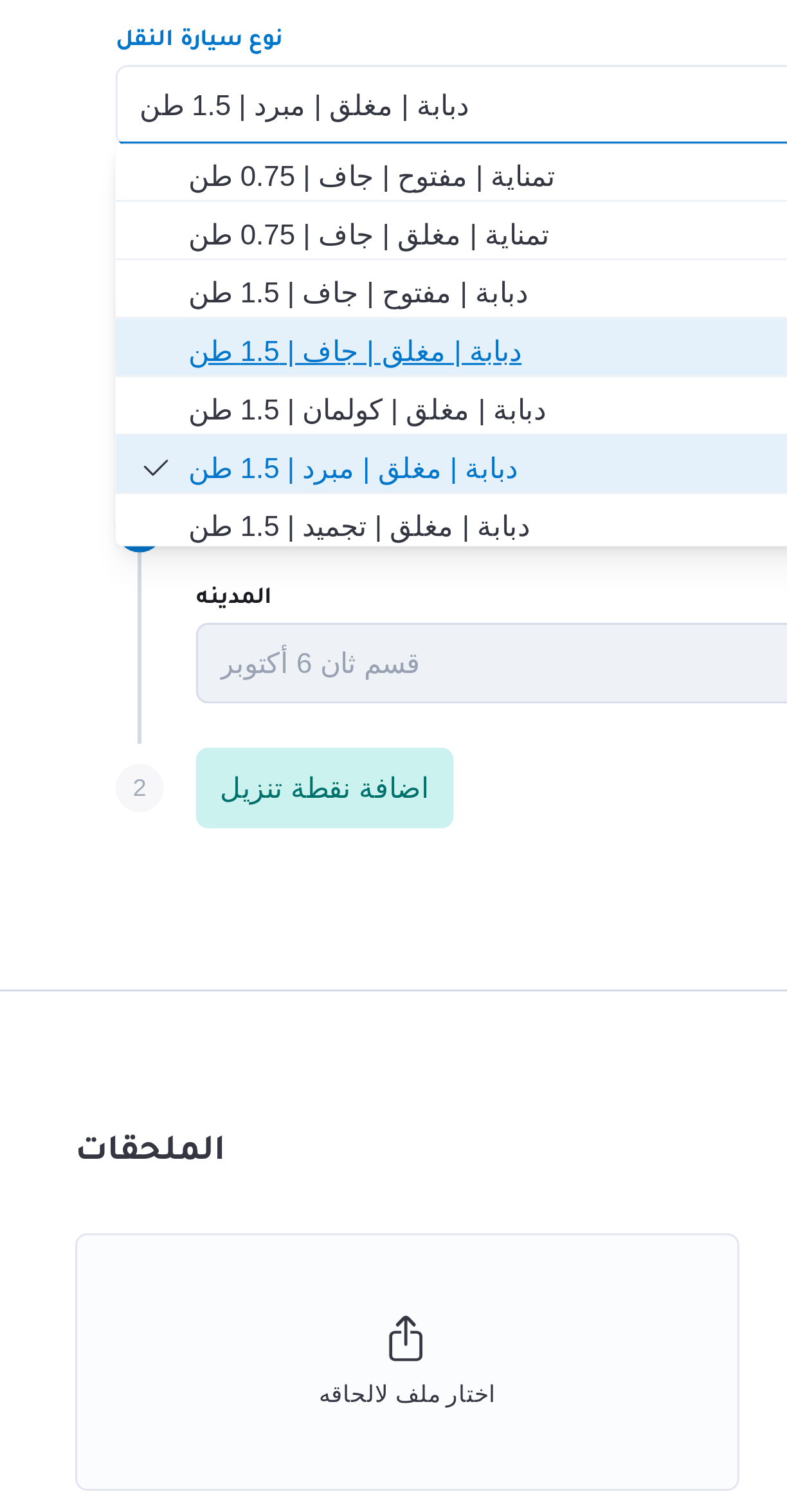
click at [264, 823] on span "دبابة | مغلق | جاف | 1.5 طن" at bounding box center [477, 817] width 458 height 15
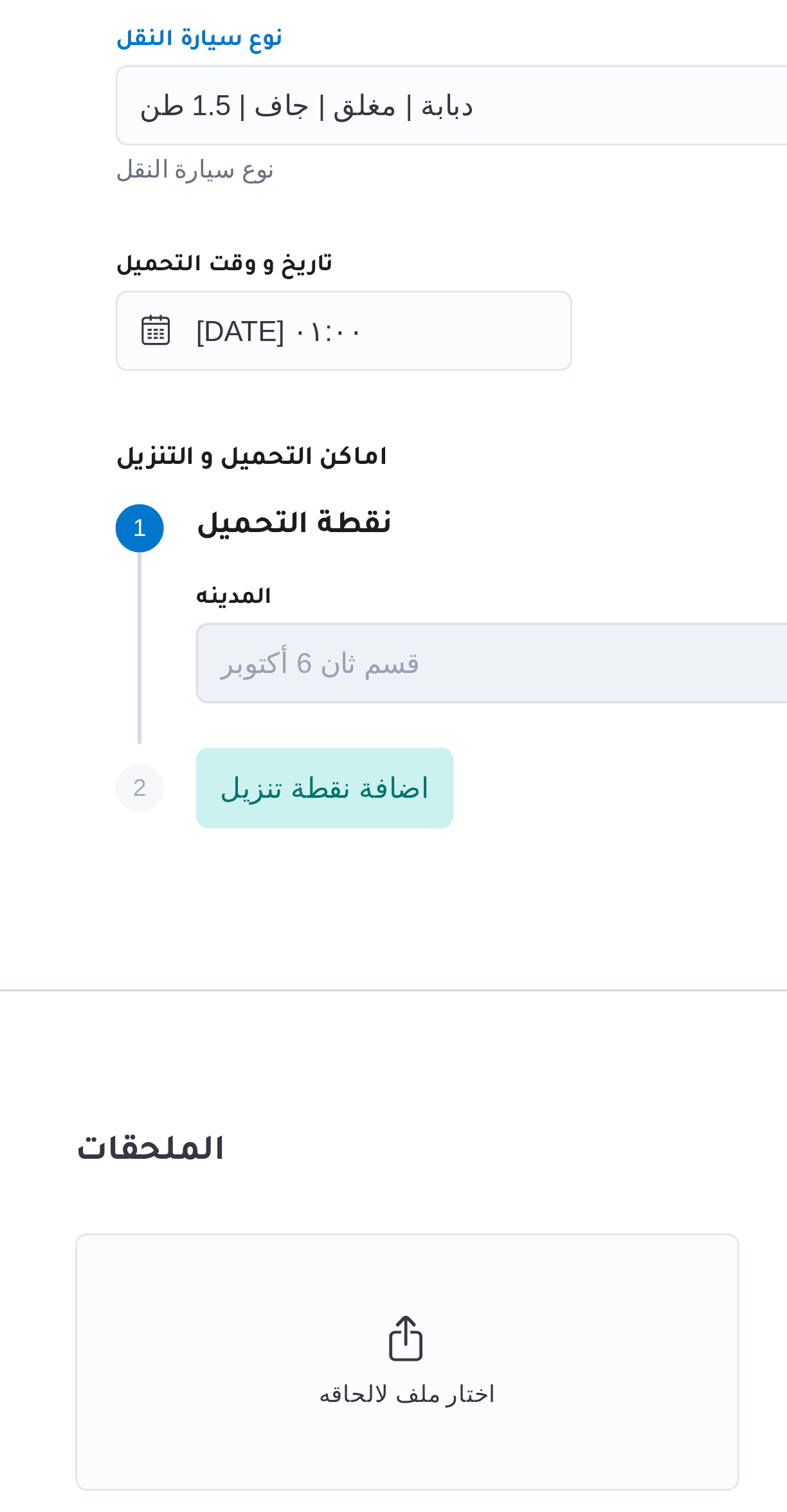
click at [351, 871] on div "Step 1 1 نقطة التحميل" at bounding box center [514, 873] width 579 height 15
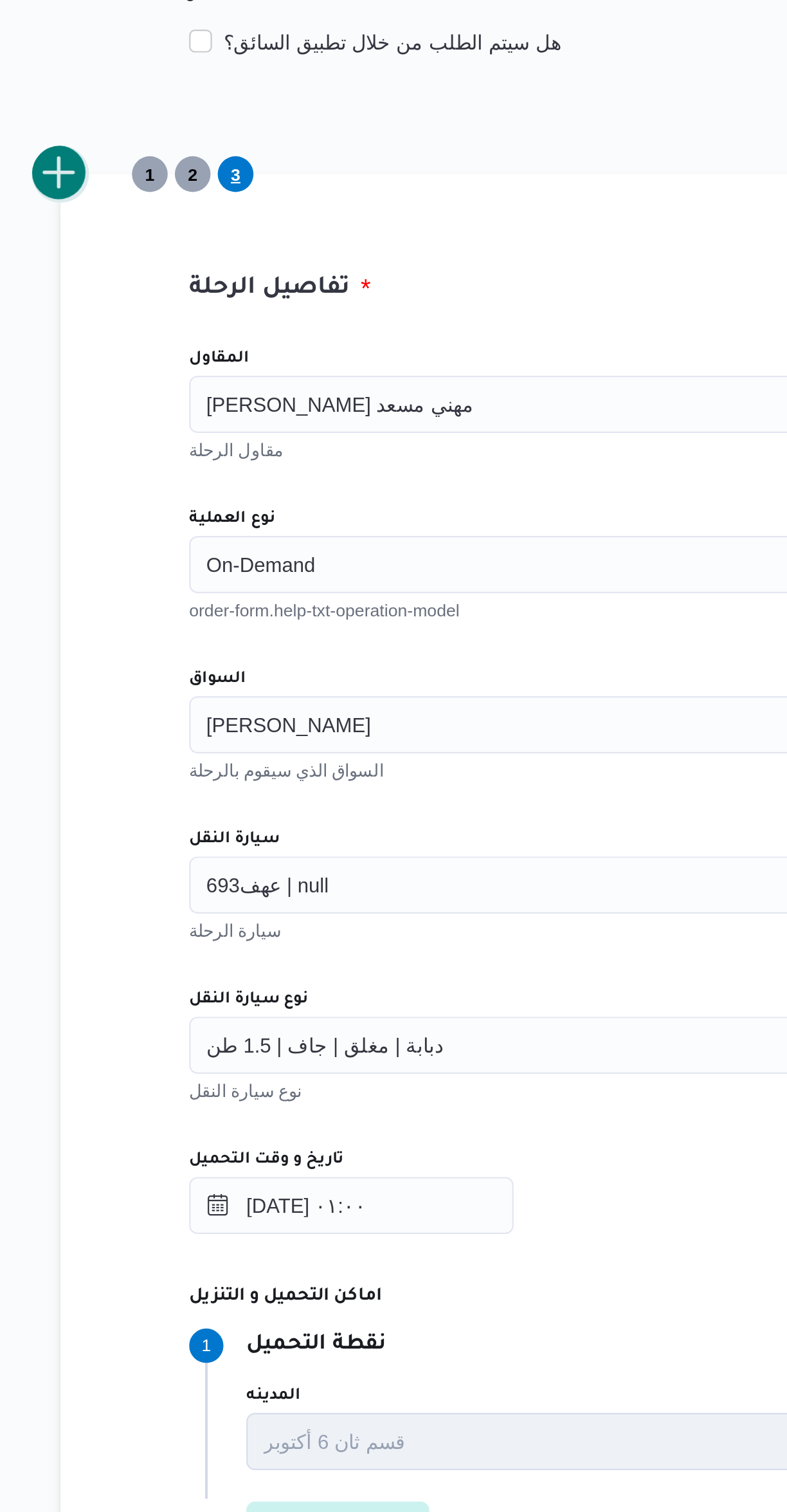
click at [172, 346] on button "add trip" at bounding box center [167, 347] width 26 height 26
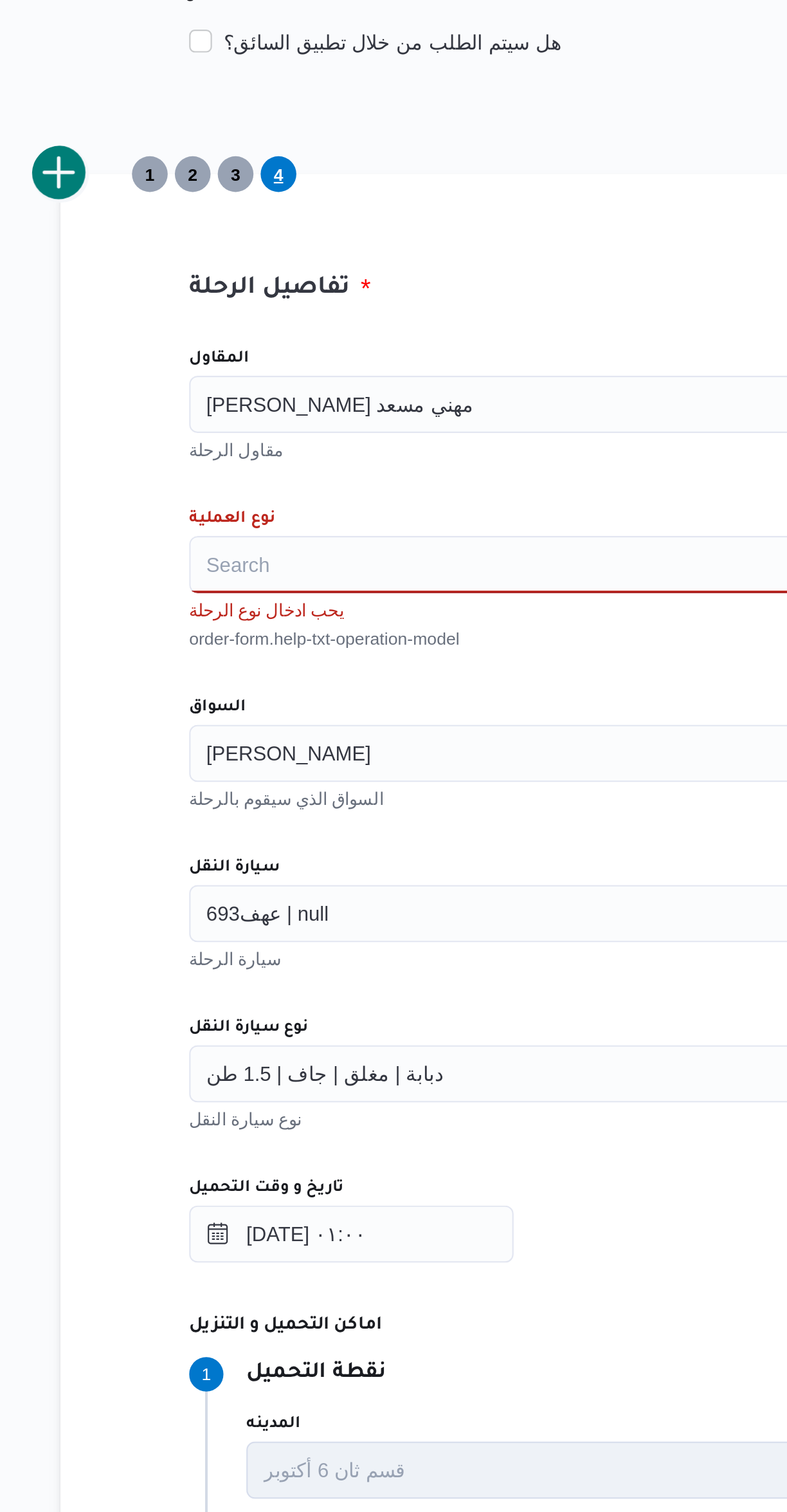
click at [252, 528] on div "Search" at bounding box center [469, 523] width 489 height 26
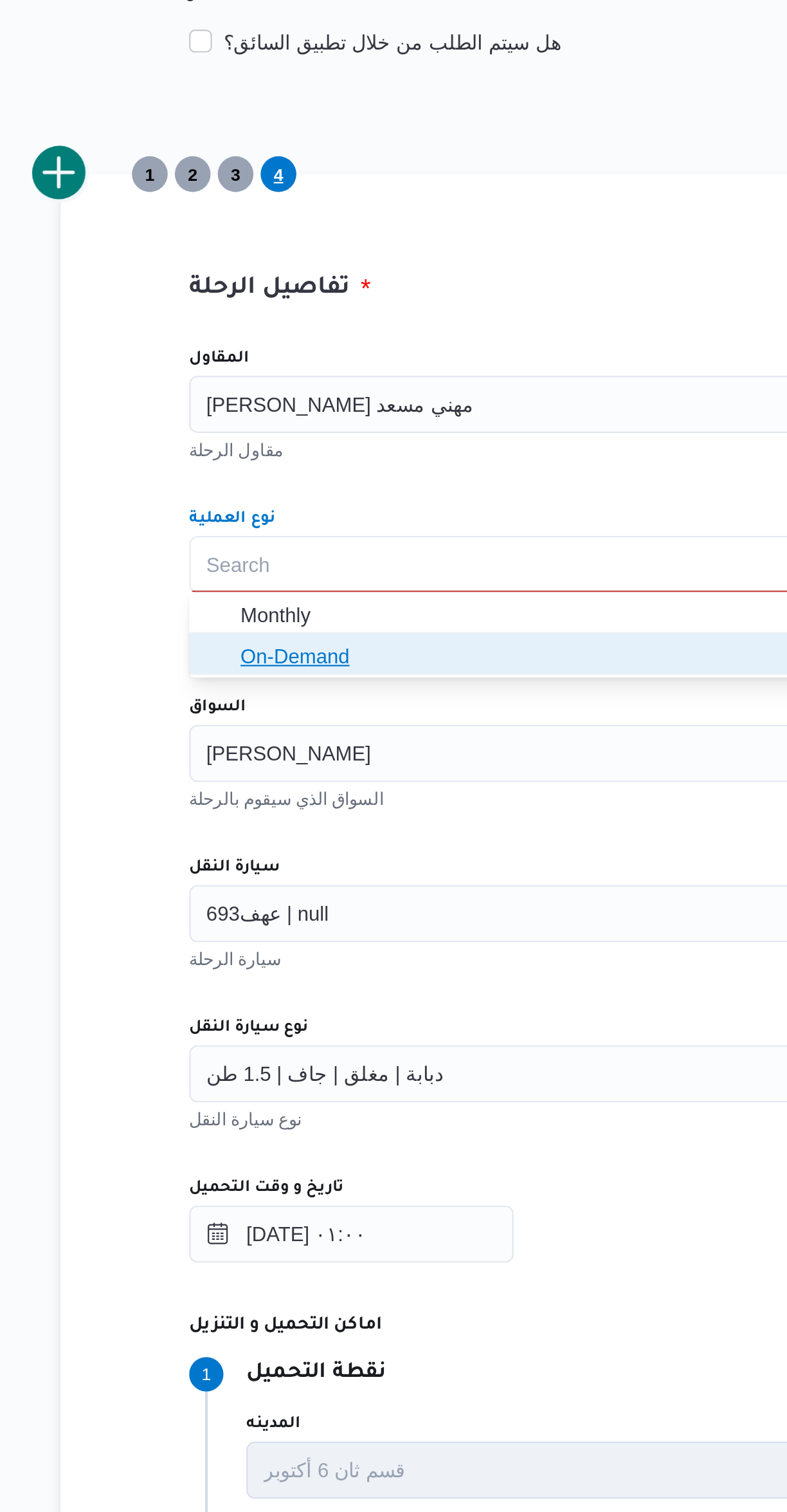
click at [242, 564] on icon "button" at bounding box center [238, 564] width 10 height 10
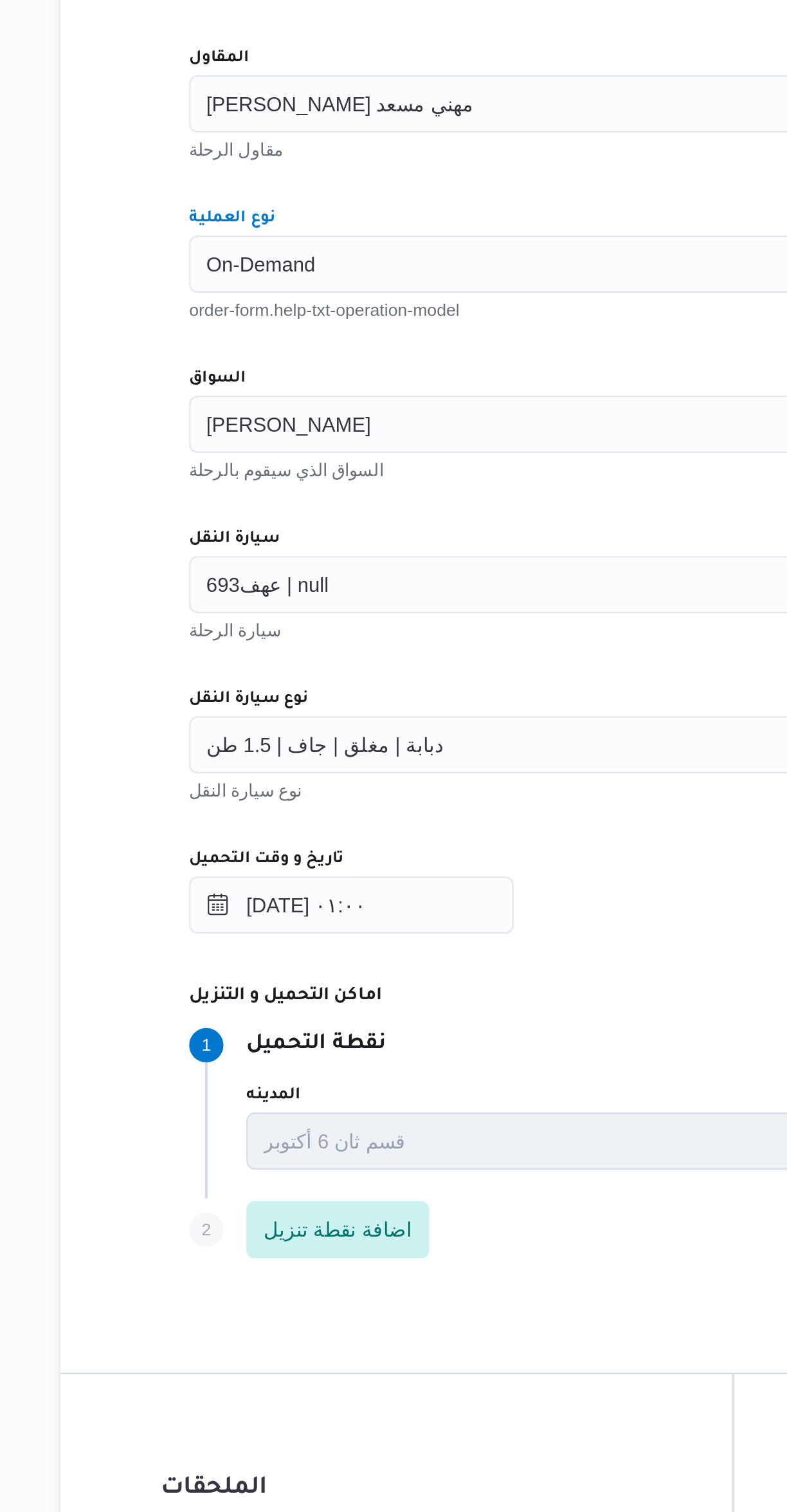
click at [357, 599] on div "عبدالرحيم محمد حامد عبداللطيف" at bounding box center [469, 595] width 489 height 26
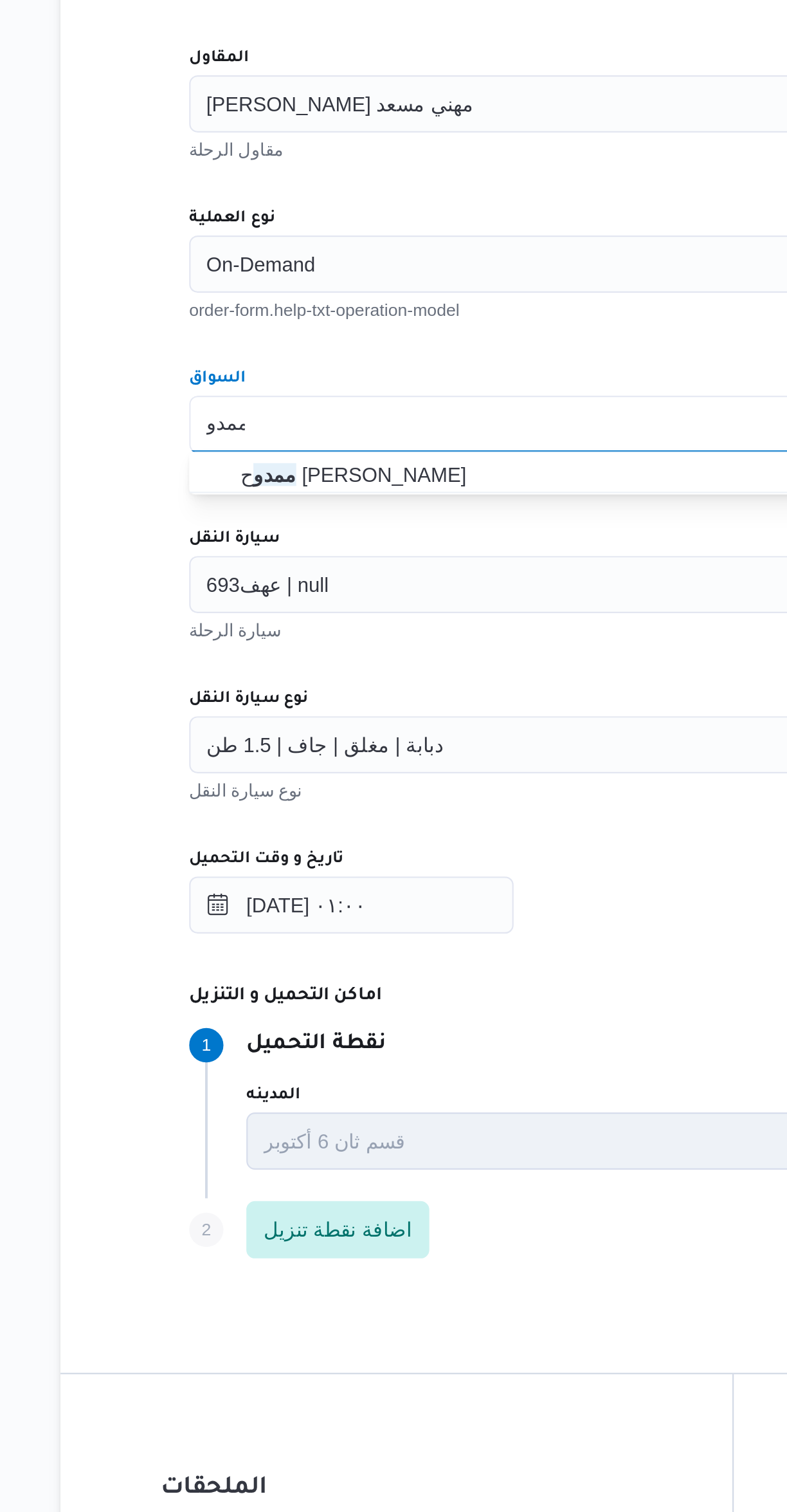
type input "ممدو"
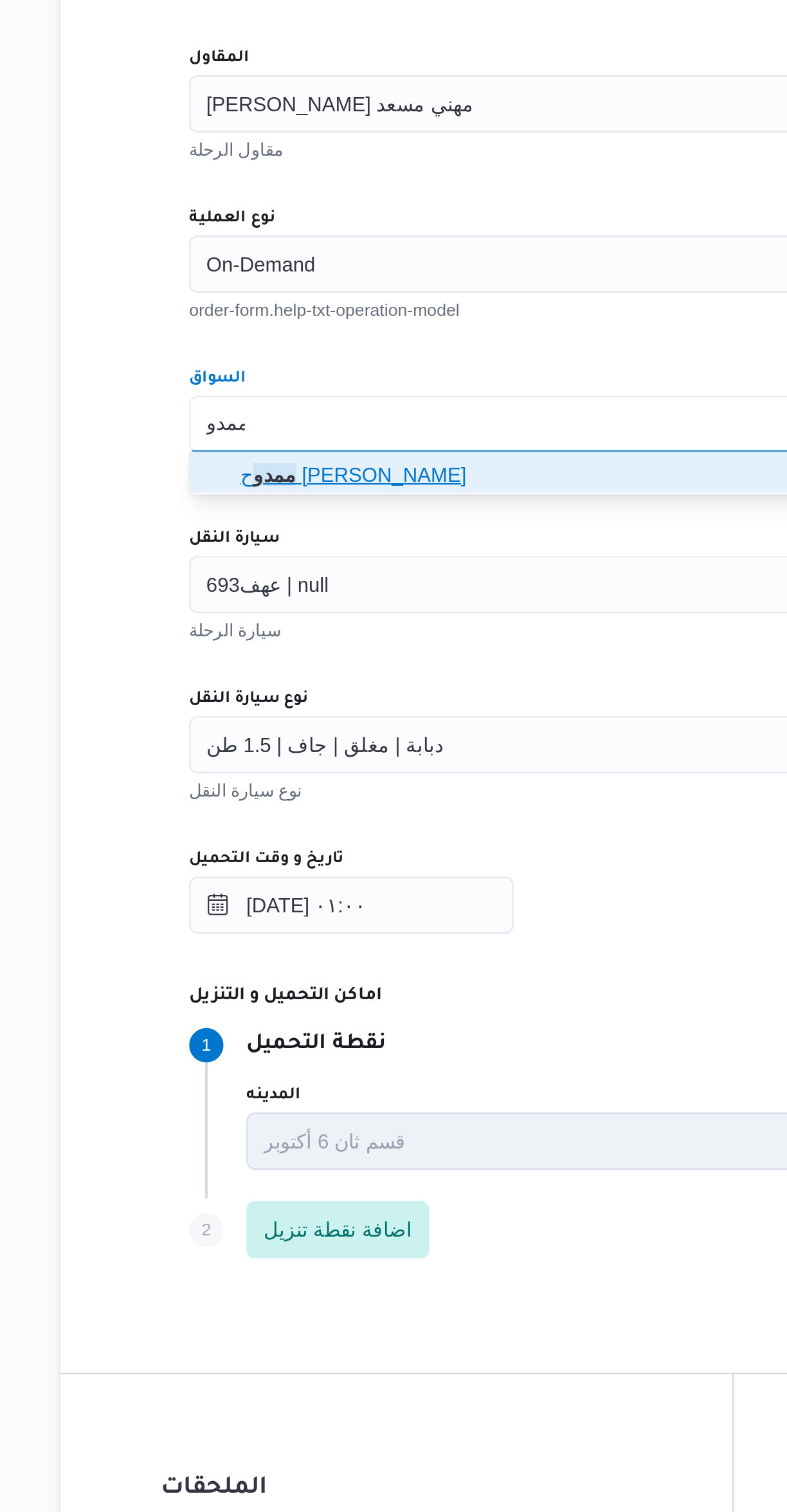
click at [254, 617] on span "ممدو ح مصطفي ابراهيم حلمي" at bounding box center [477, 617] width 458 height 15
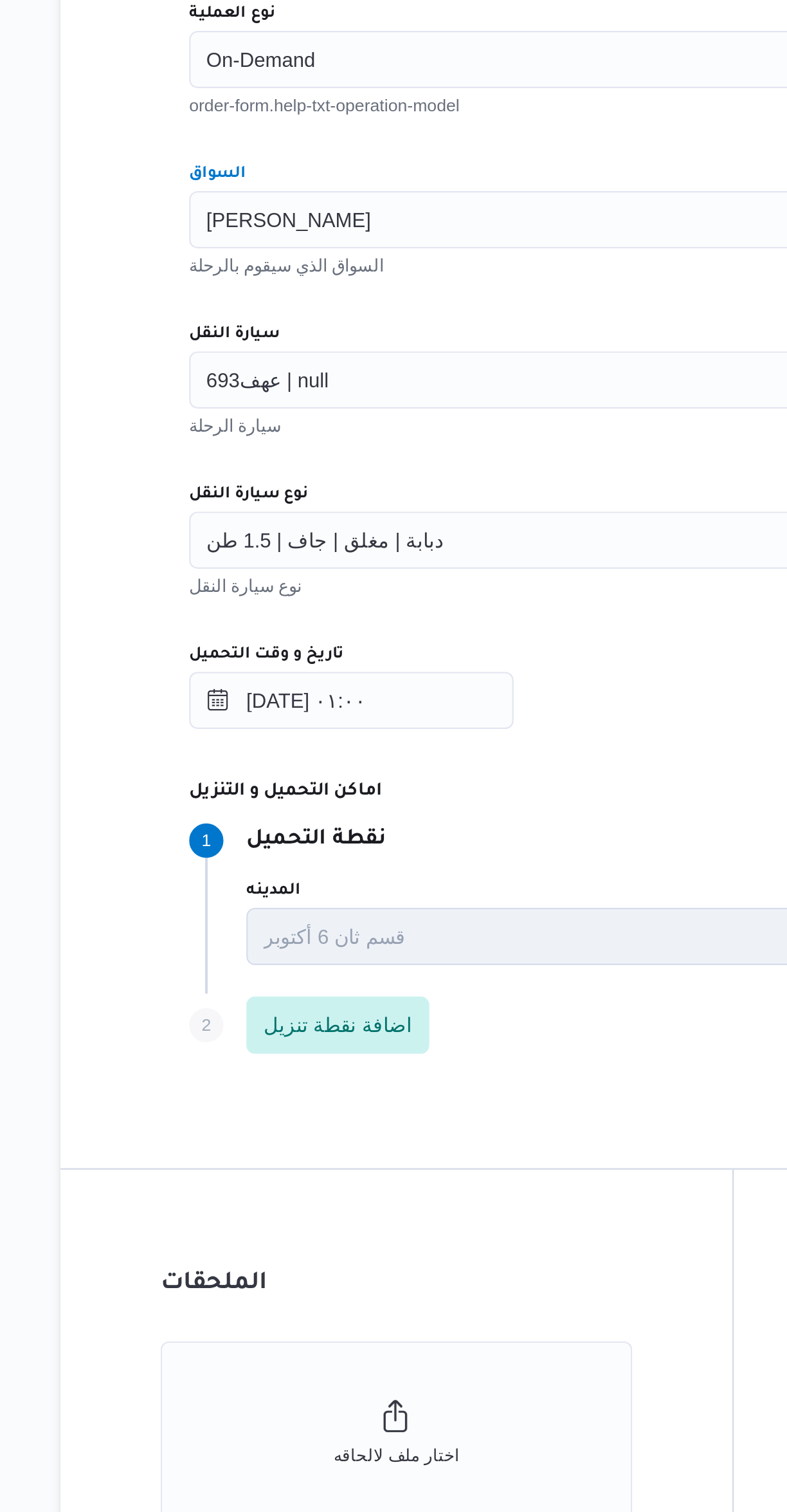
click at [275, 665] on span "عهف693 | null" at bounding box center [260, 667] width 55 height 14
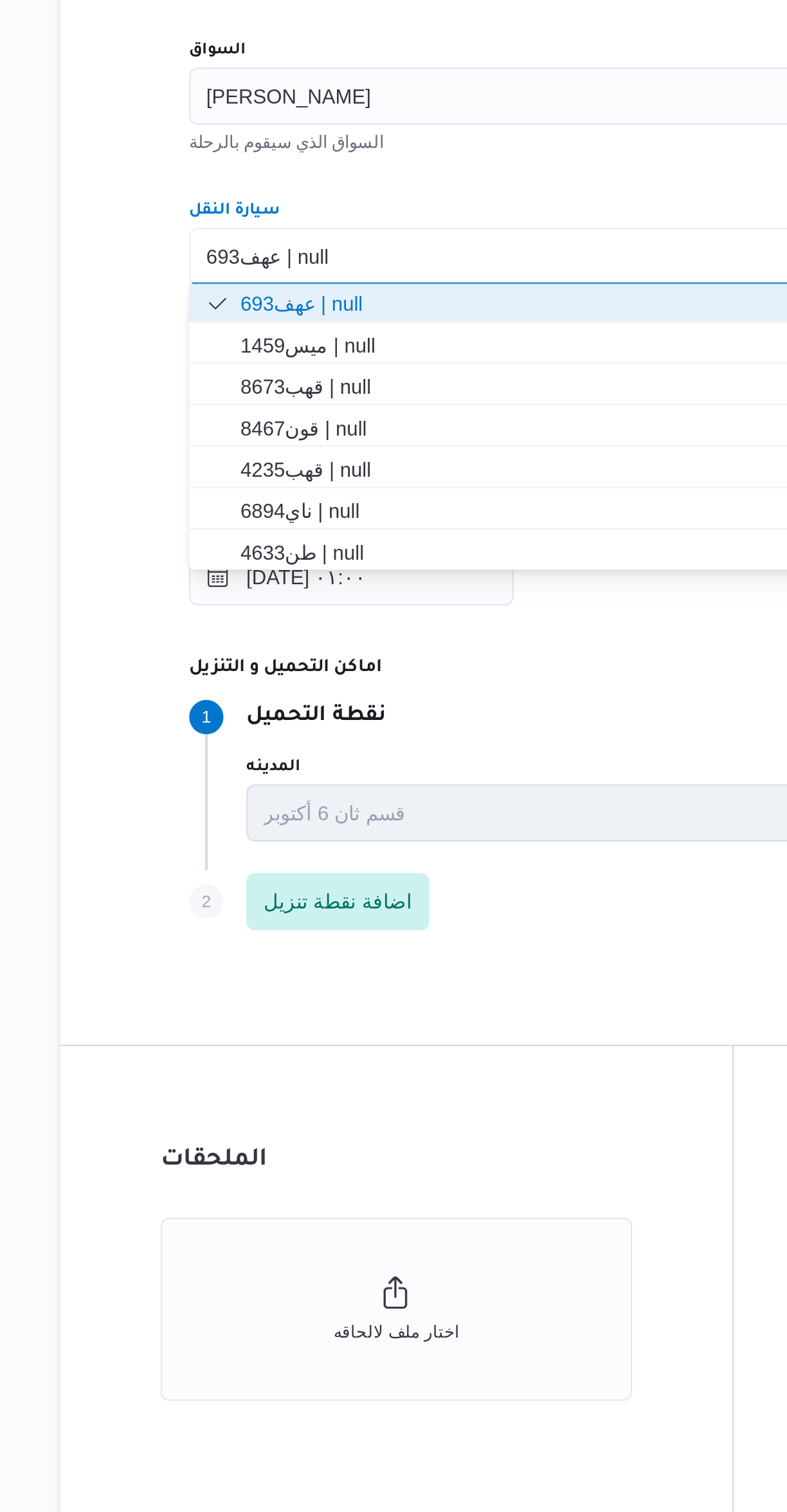
scroll to position [99, 0]
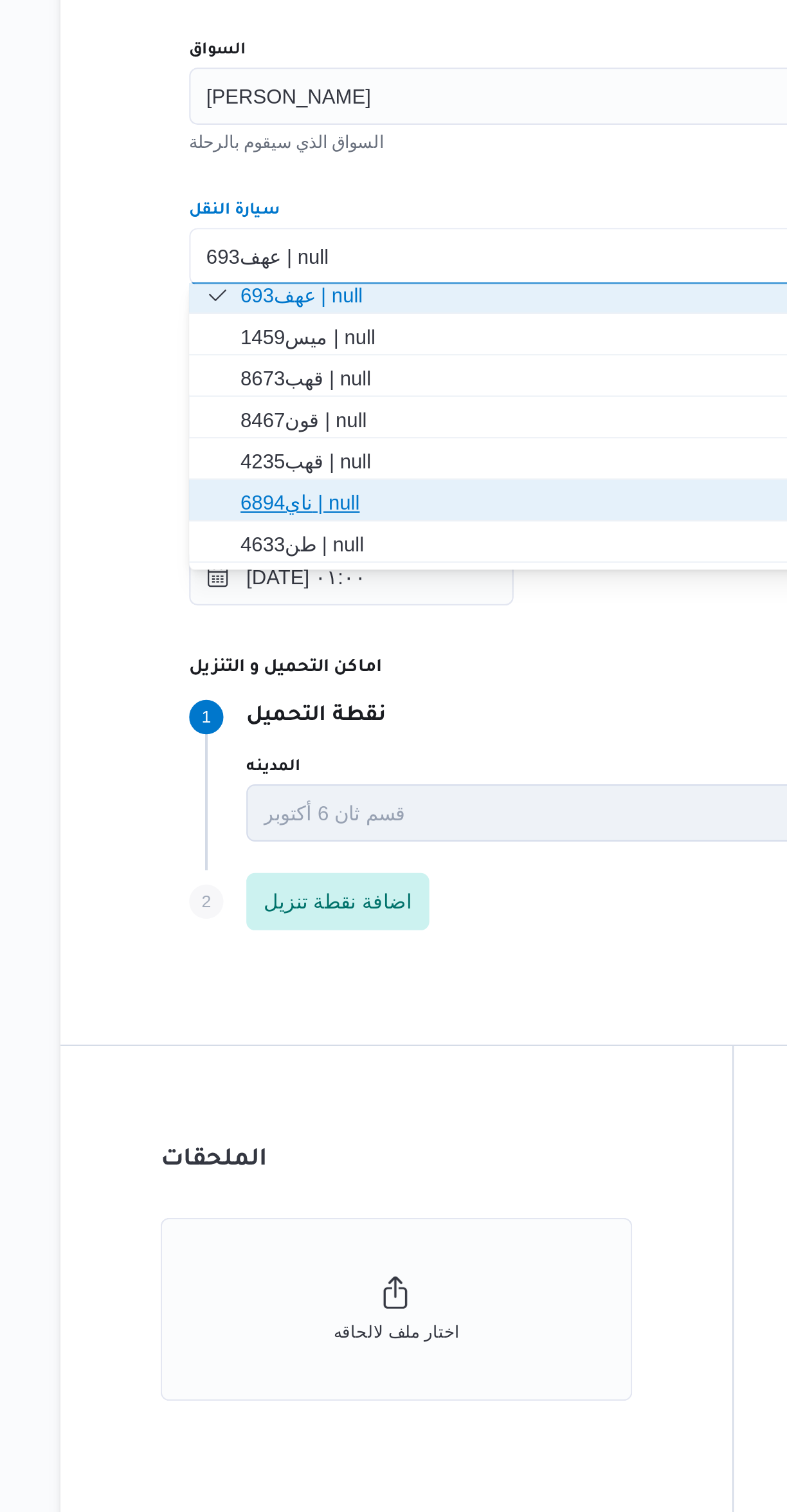
click at [253, 779] on span "ناي6894 | null" at bounding box center [477, 777] width 458 height 15
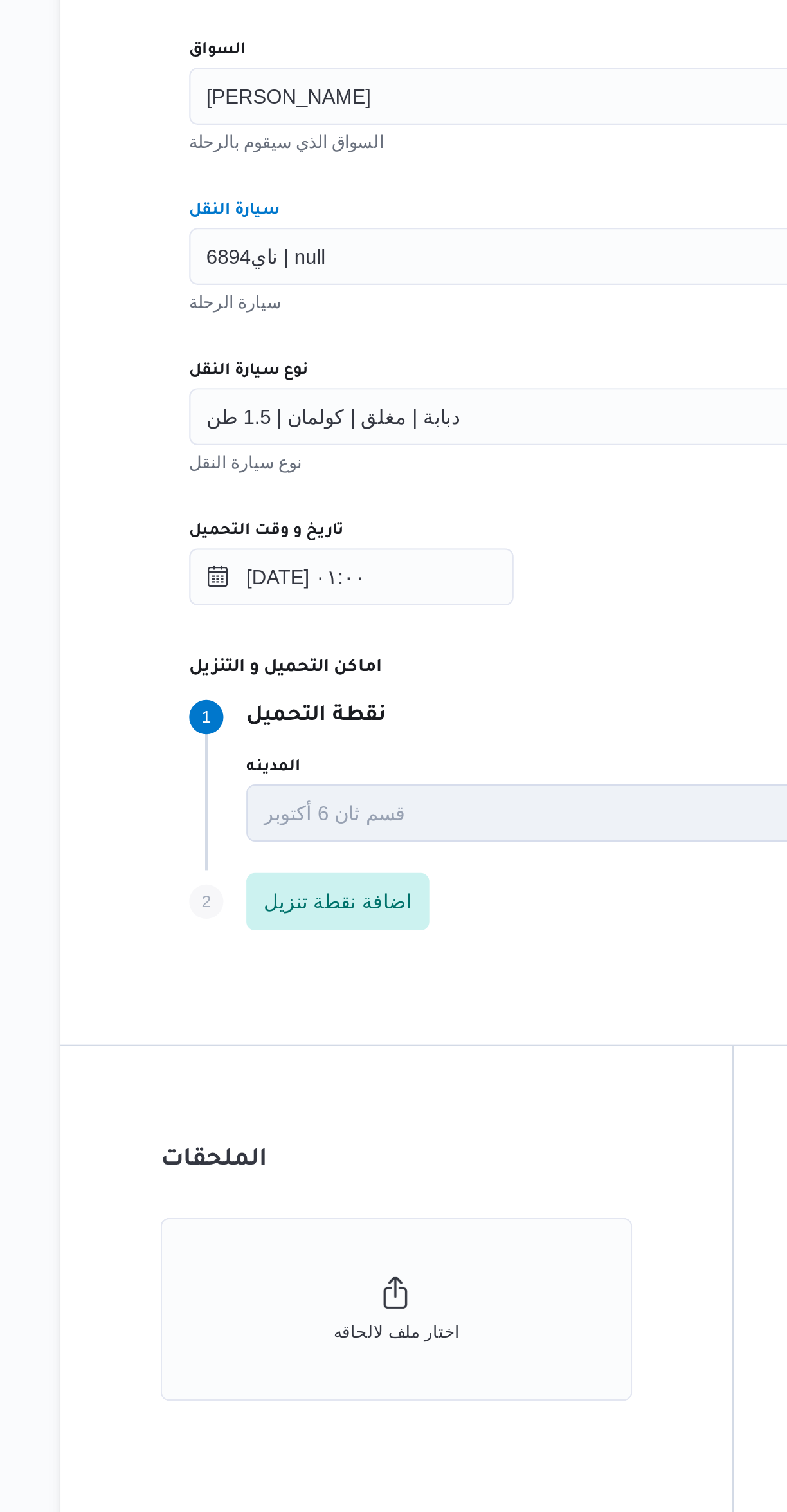
click at [257, 743] on span "دبابة | مغلق | كولمان | 1.5 طن" at bounding box center [290, 739] width 115 height 14
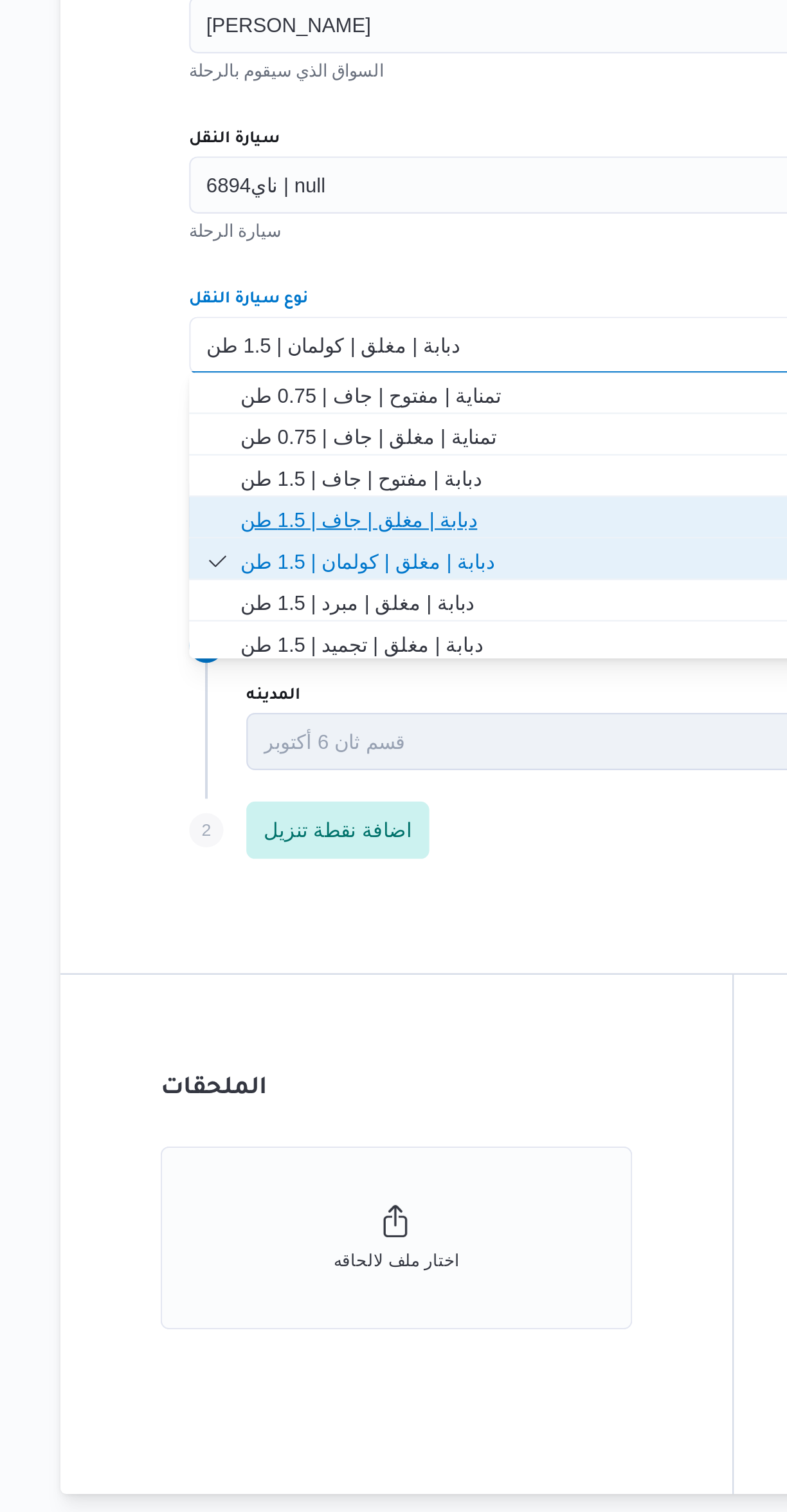
click at [254, 818] on span "دبابة | مغلق | جاف | 1.5 طن" at bounding box center [477, 817] width 458 height 15
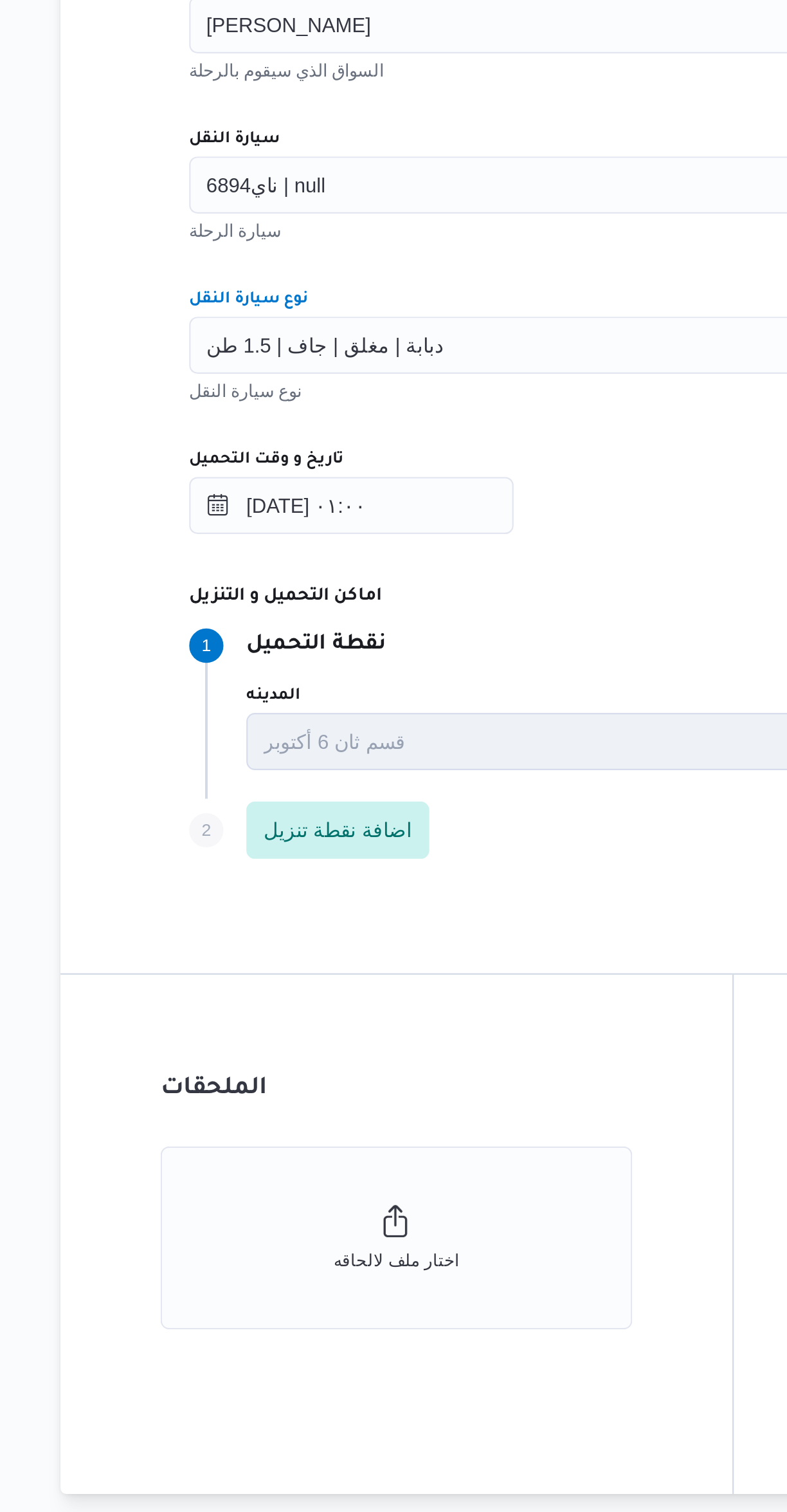
click at [414, 817] on div "٣٠/٠٩/٢٠٢٥ ٠١:٠٠" at bounding box center [469, 811] width 489 height 26
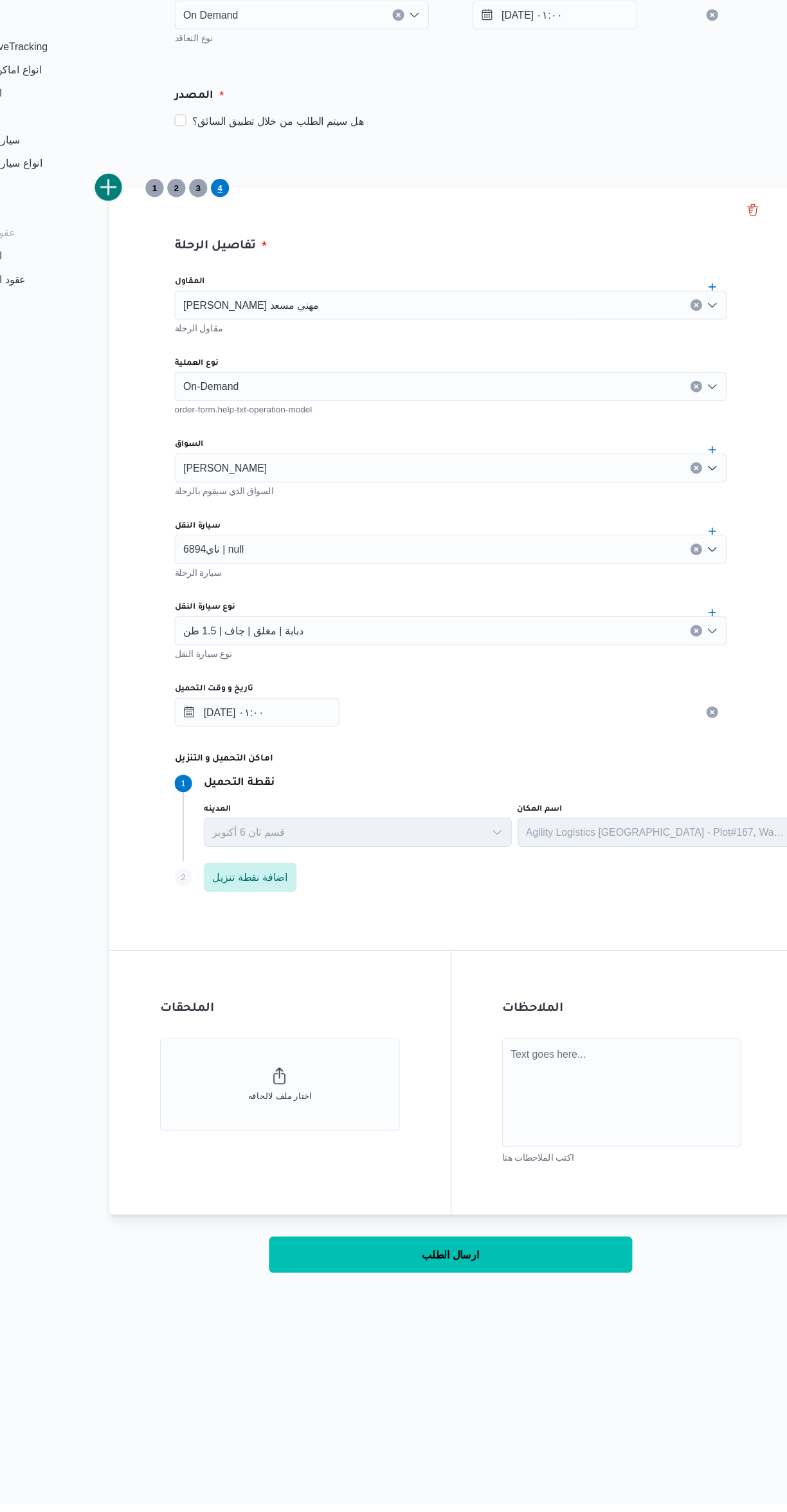
scroll to position [0, 0]
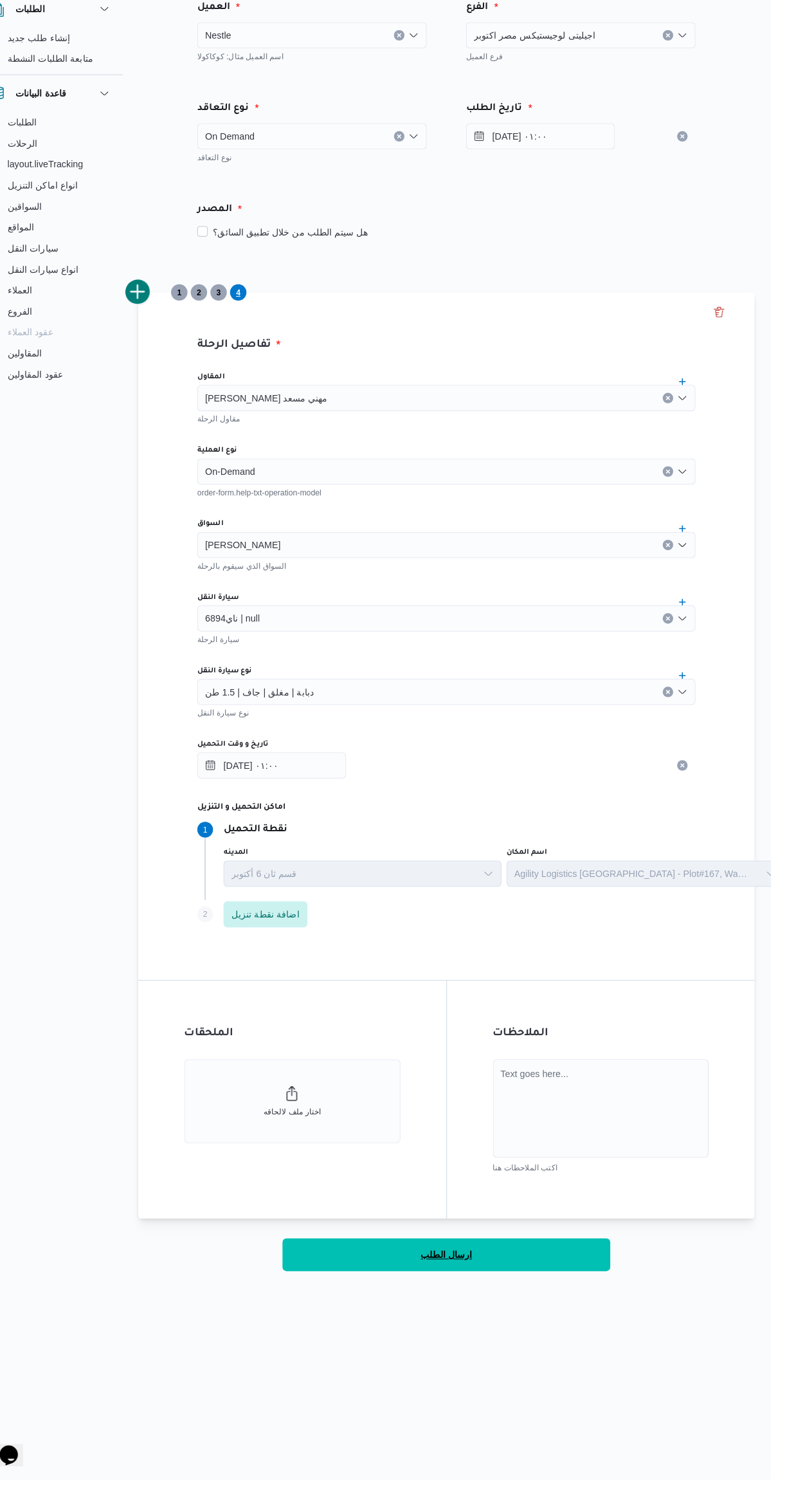
click at [530, 1302] on button "ارسال الطلب" at bounding box center [469, 1291] width 321 height 32
select select "ar"
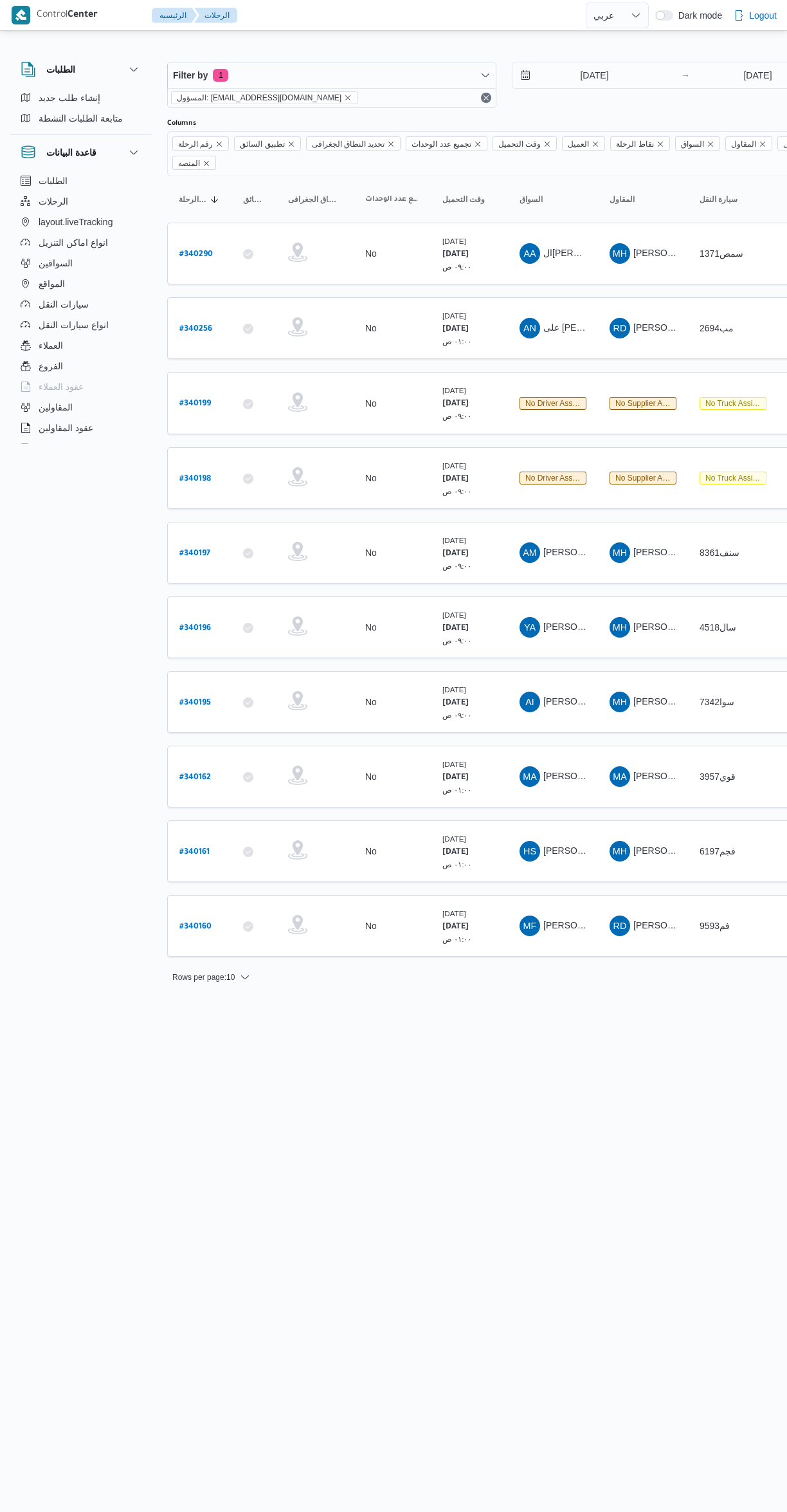
select select "ar"
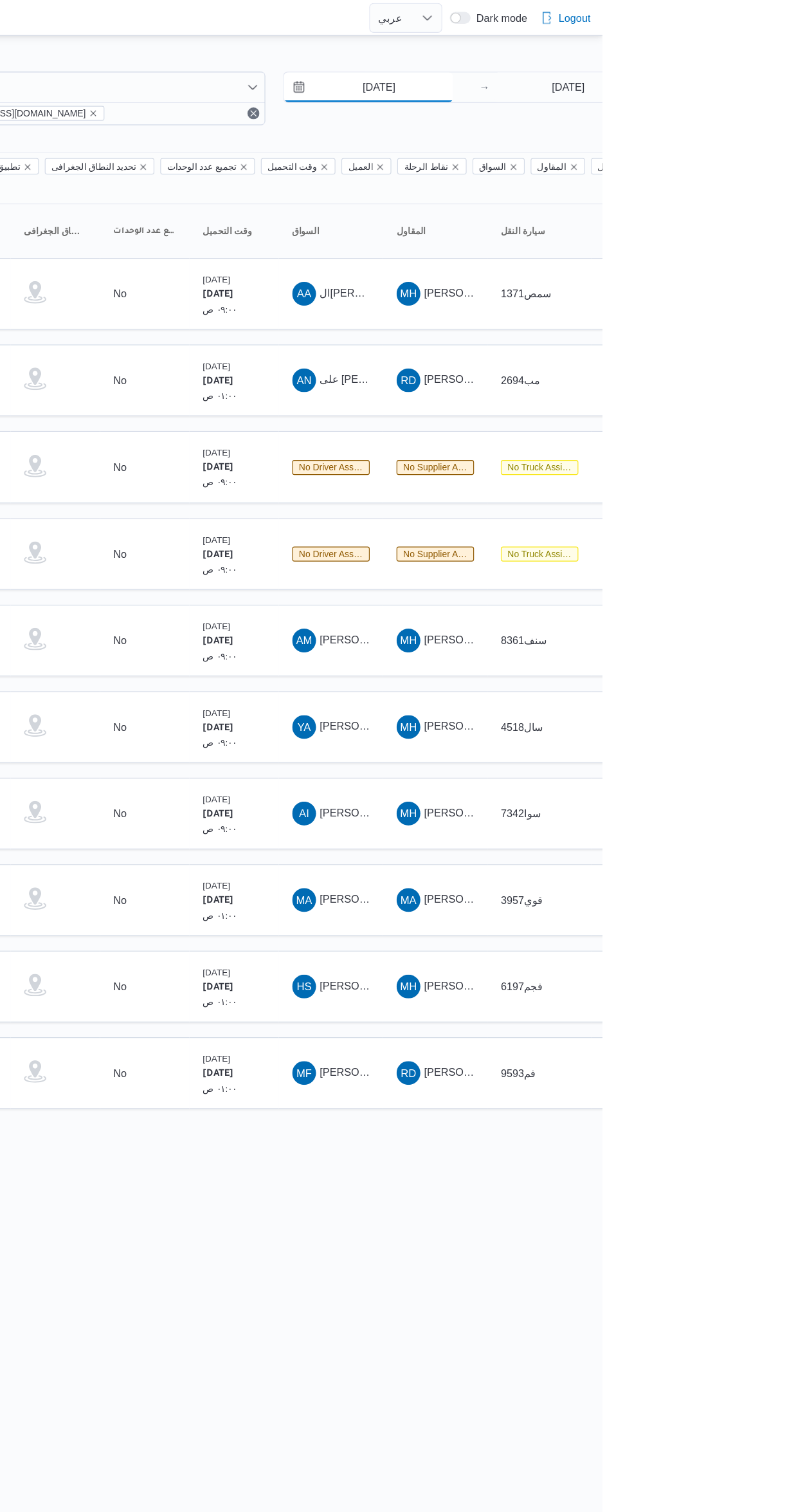
click at [579, 75] on input "[DATE]" at bounding box center [585, 76] width 146 height 26
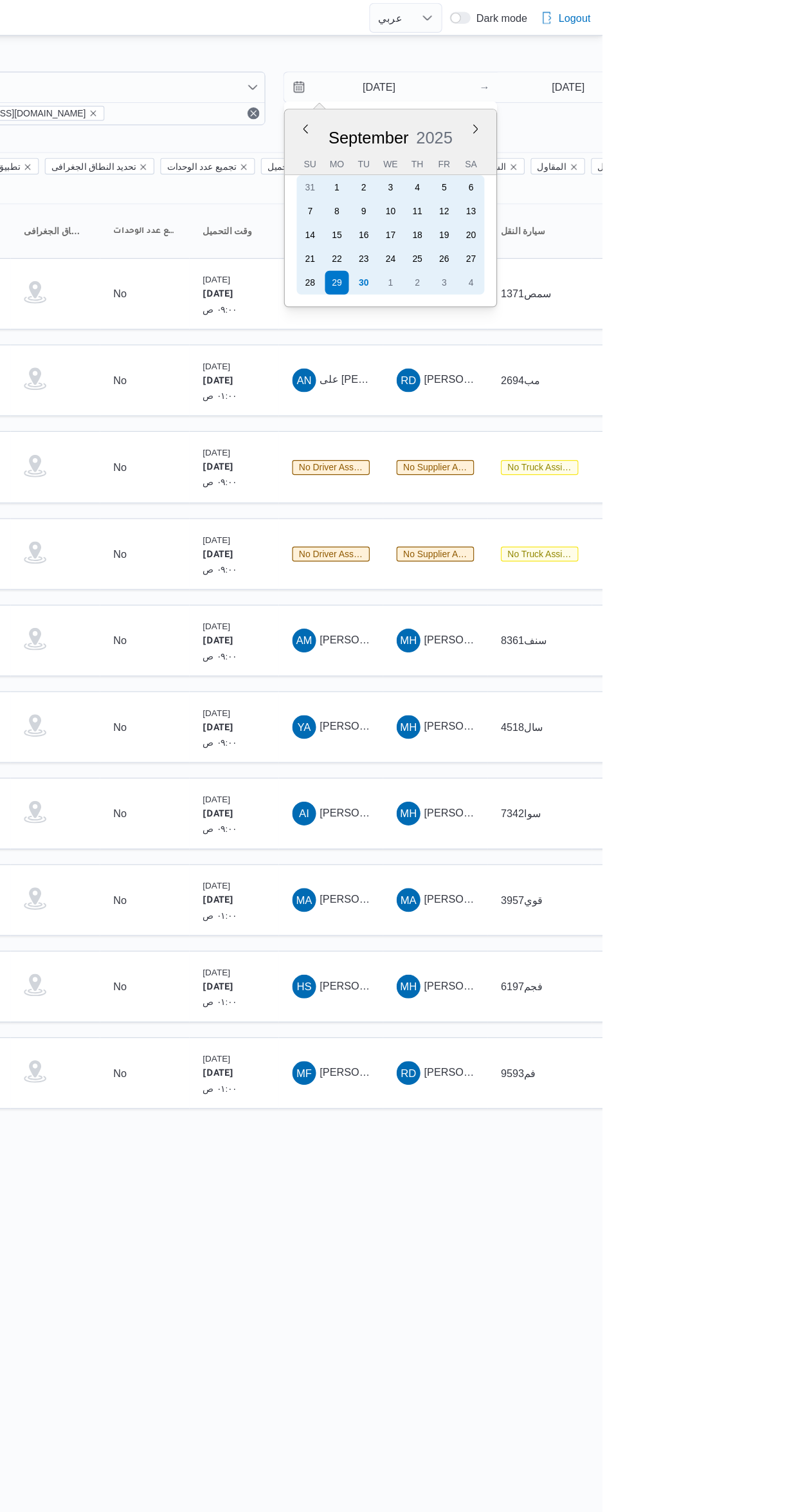
click at [578, 238] on div "30" at bounding box center [582, 244] width 21 height 21
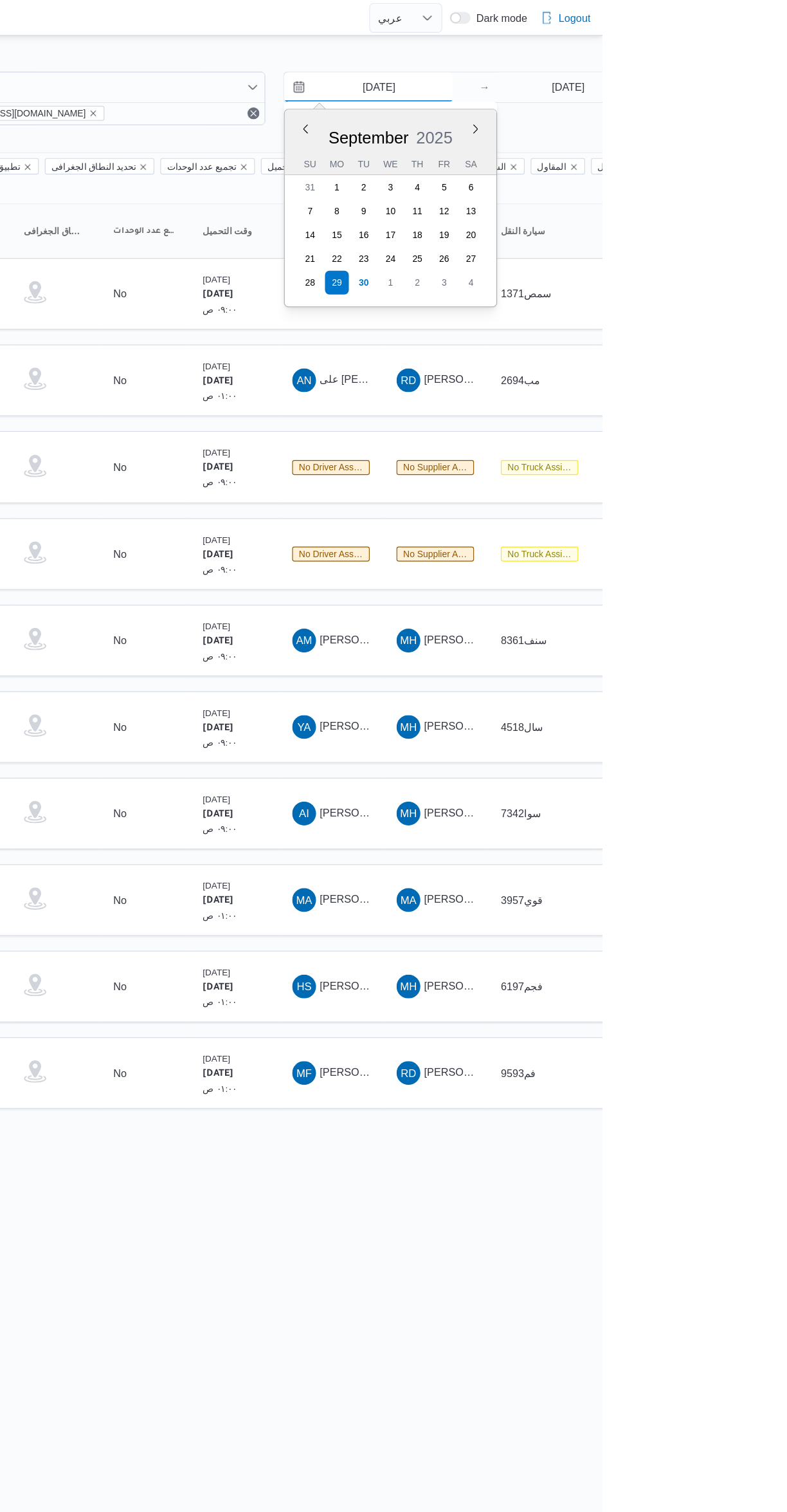
type input "[DATE]"
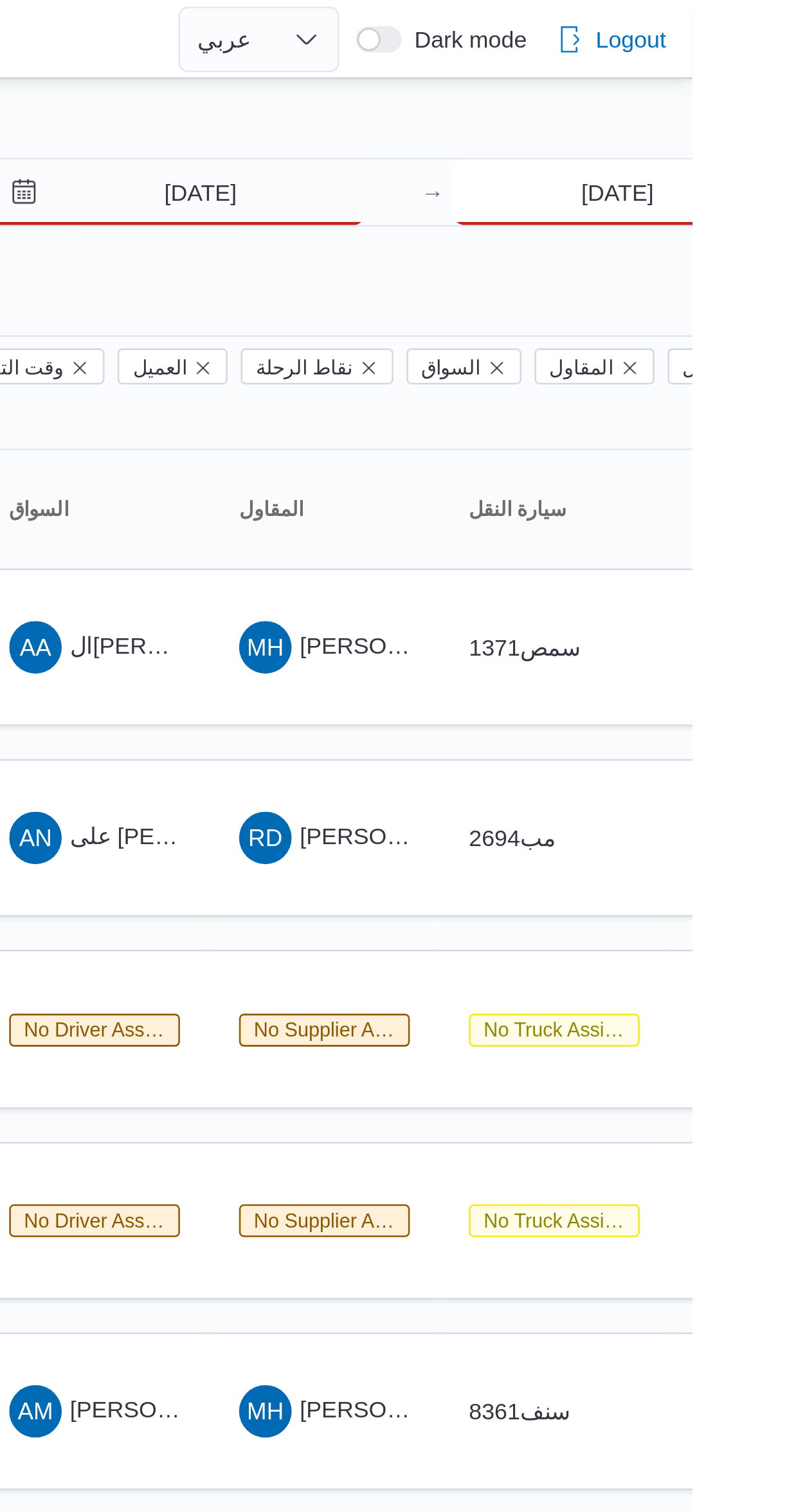
click at [724, 78] on input "[DATE]" at bounding box center [758, 76] width 128 height 26
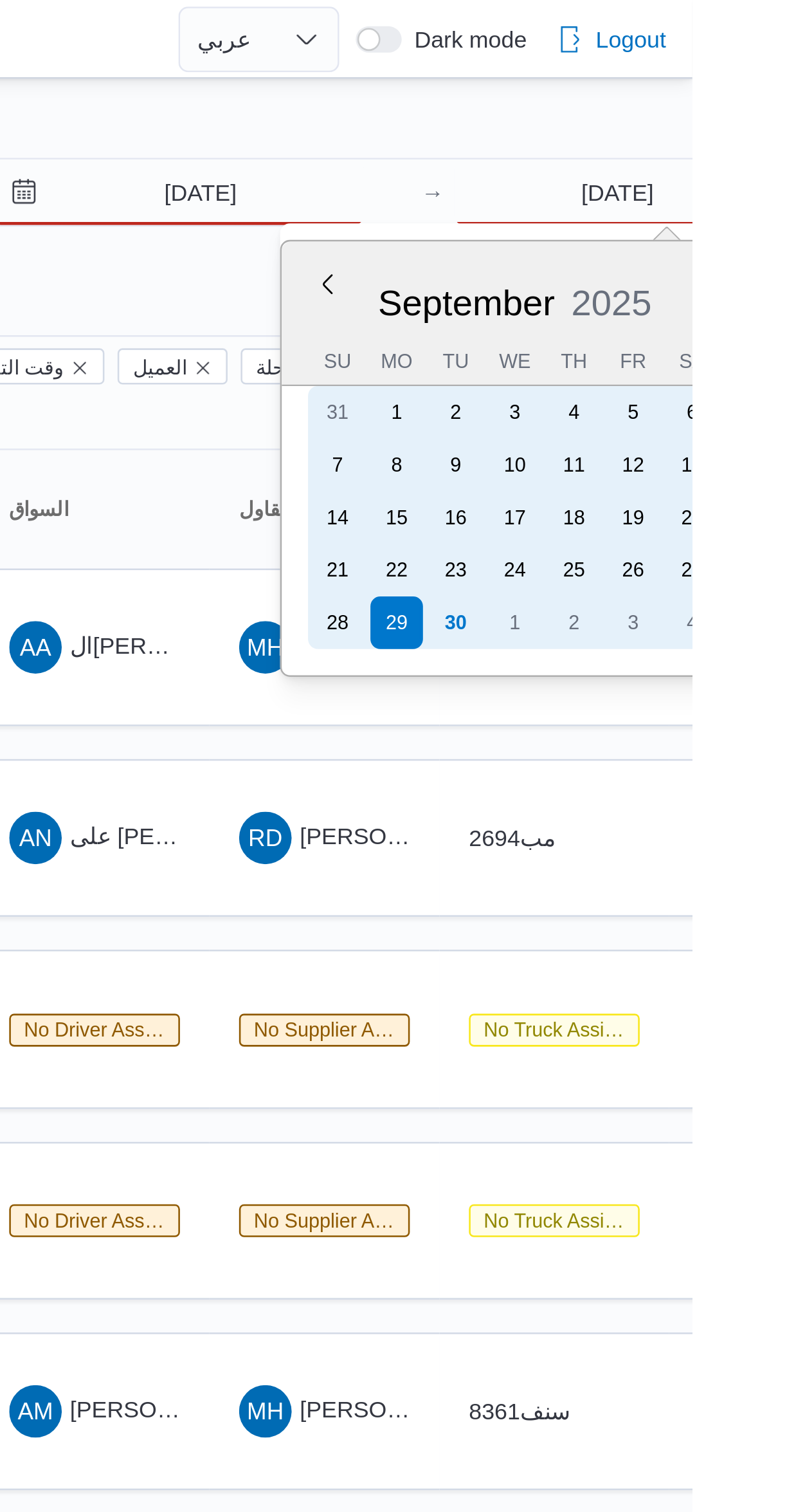
click at [694, 242] on div "30" at bounding box center [695, 244] width 21 height 21
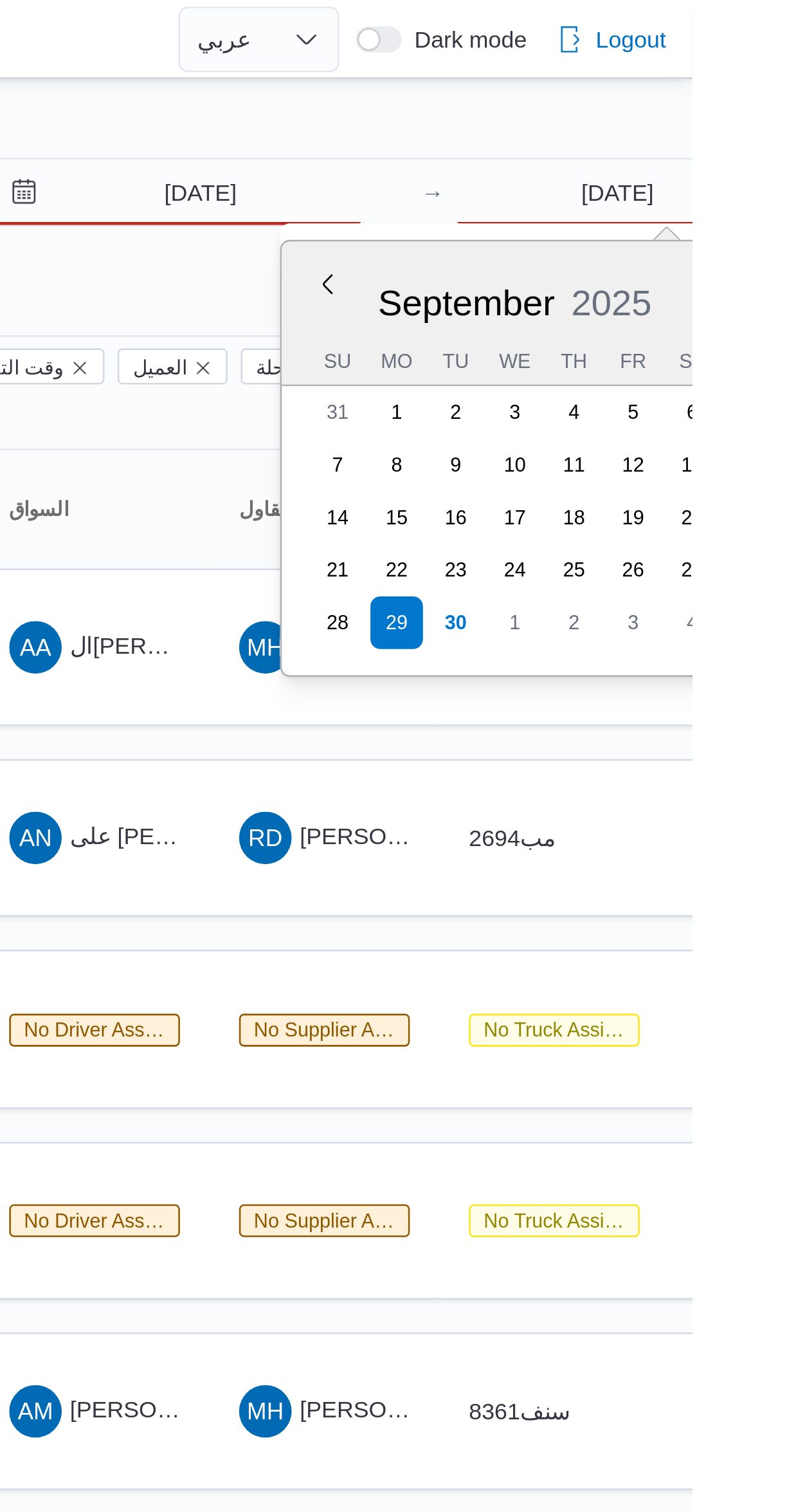
click at [603, 38] on div "Filter by 1 المسؤول: mostafa.elrouby@illa.com.eg 30/9/2025 → 29/9/2025 Previous…" at bounding box center [386, 517] width 787 height 967
type input "30/9/2025"
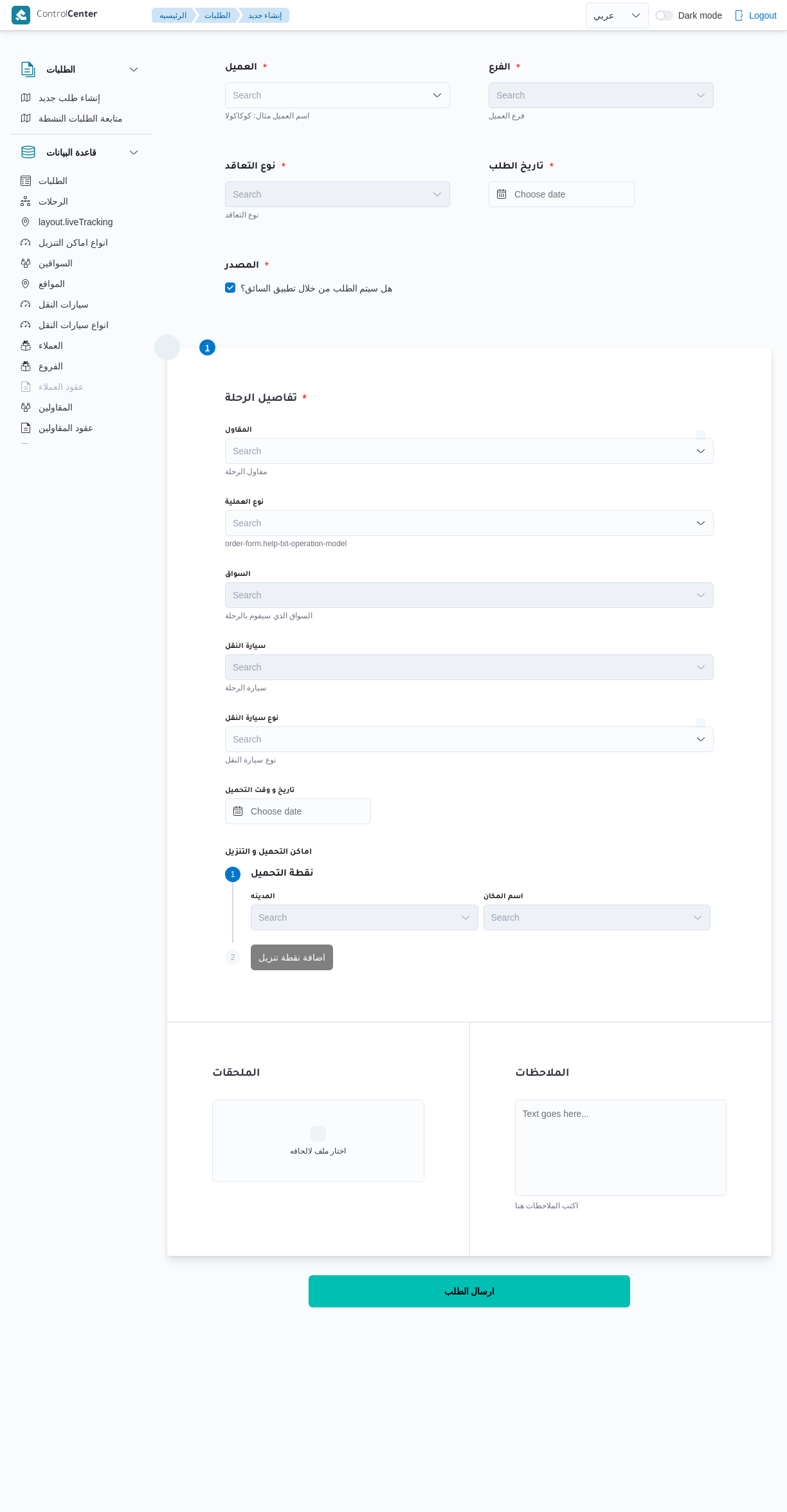
select select "ar"
click at [300, 104] on div "Search" at bounding box center [337, 95] width 225 height 26
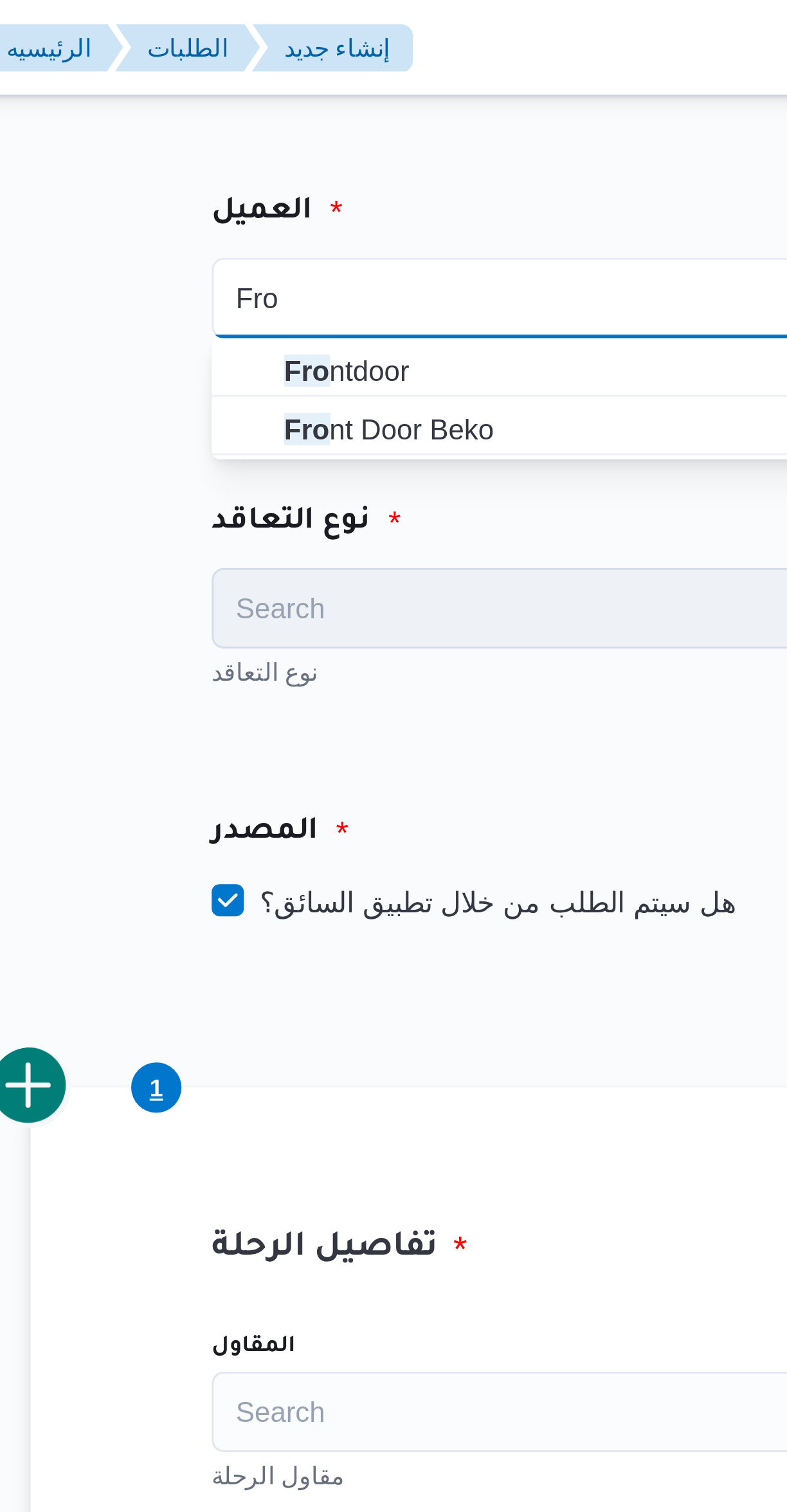
type input "Fro"
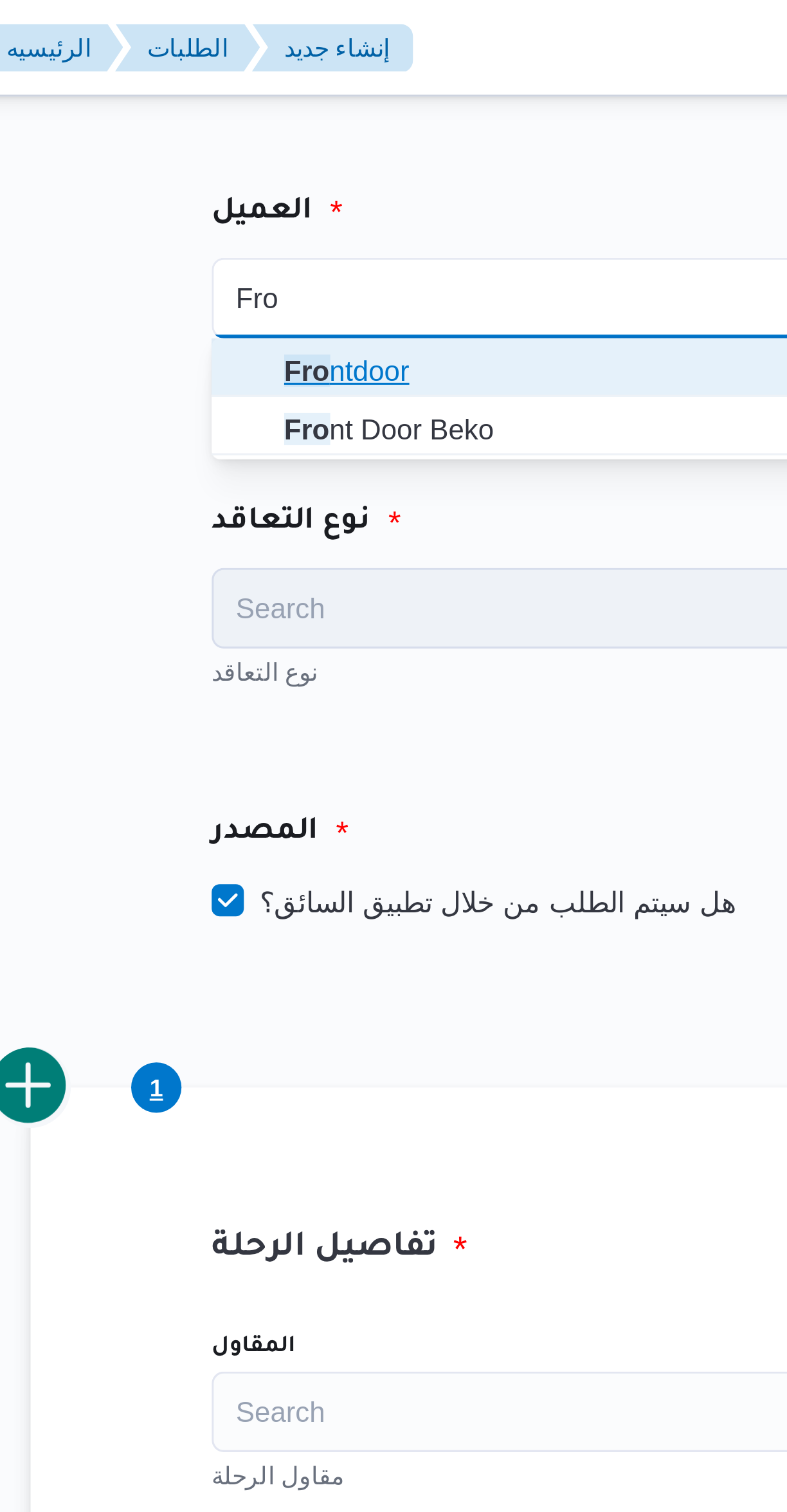
click at [249, 121] on mark "Fro" at bounding box center [256, 118] width 15 height 10
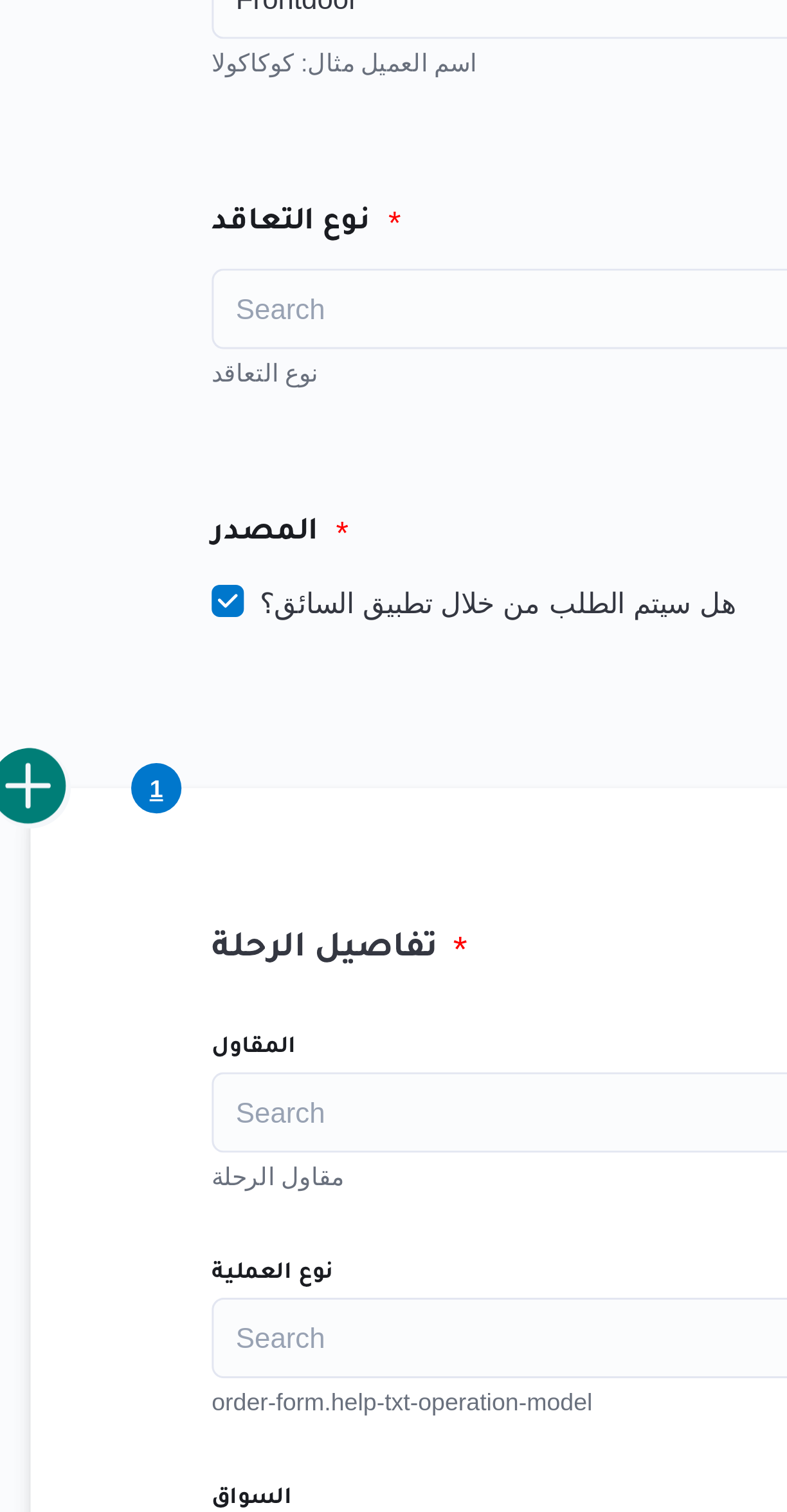
click at [253, 215] on div "نوع التعاقد" at bounding box center [337, 213] width 225 height 13
click at [242, 204] on div "Search" at bounding box center [337, 195] width 225 height 26
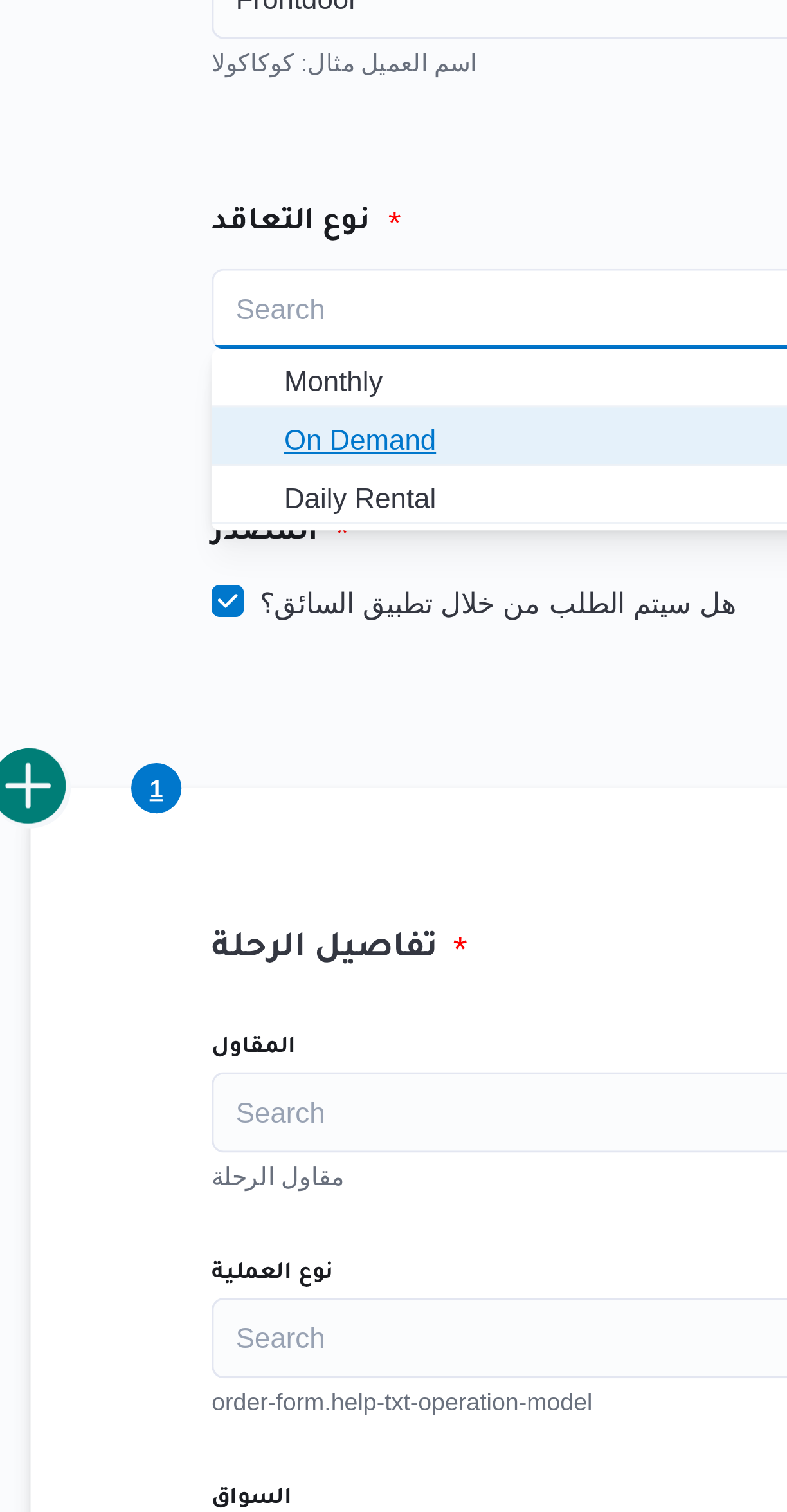
click at [245, 239] on span "On Demand" at bounding box center [338, 236] width 215 height 21
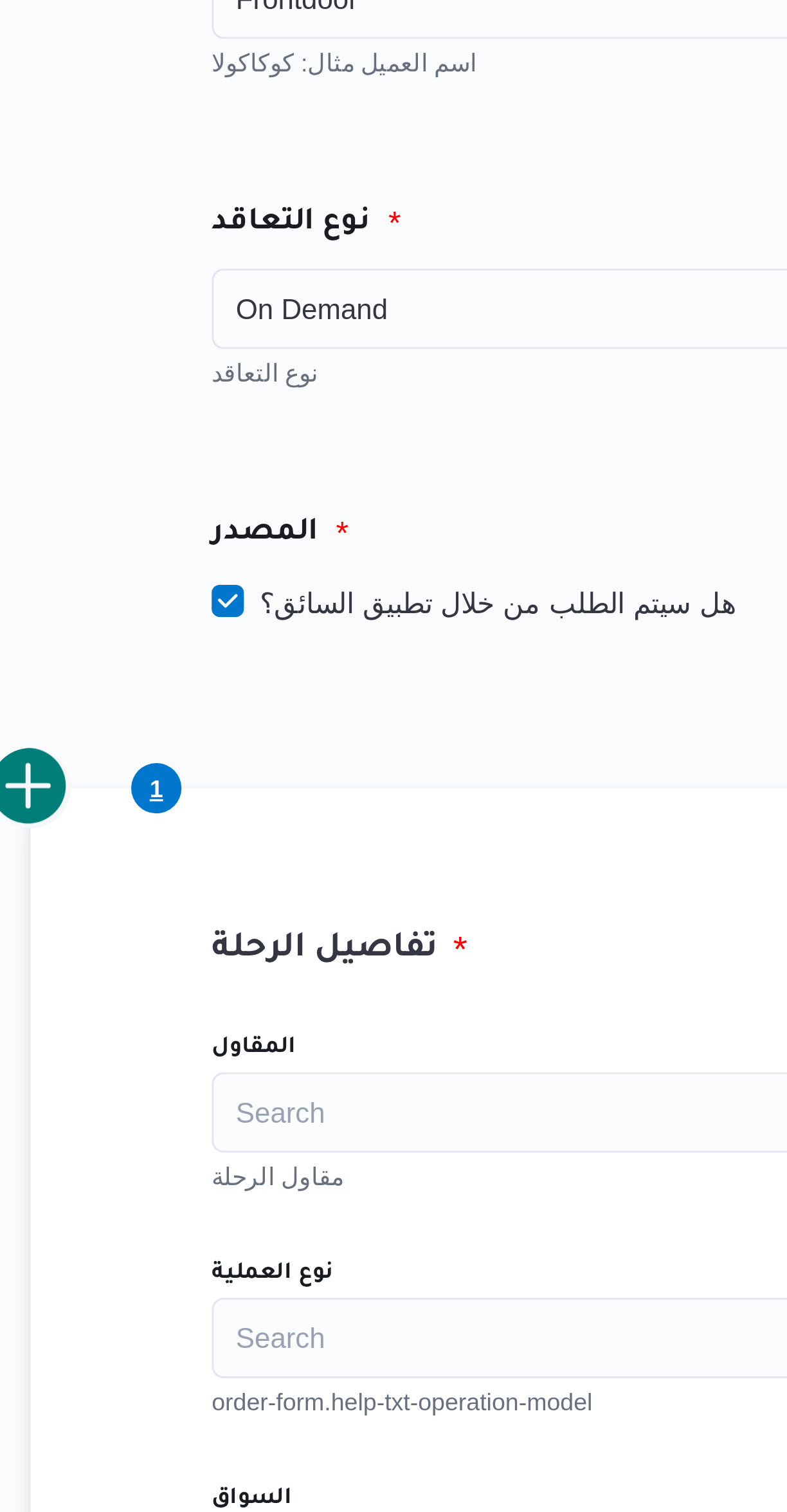
click at [244, 290] on label "هل سيتم الطلب من خلال تطبيق السائق؟" at bounding box center [308, 288] width 167 height 15
checkbox input "false"
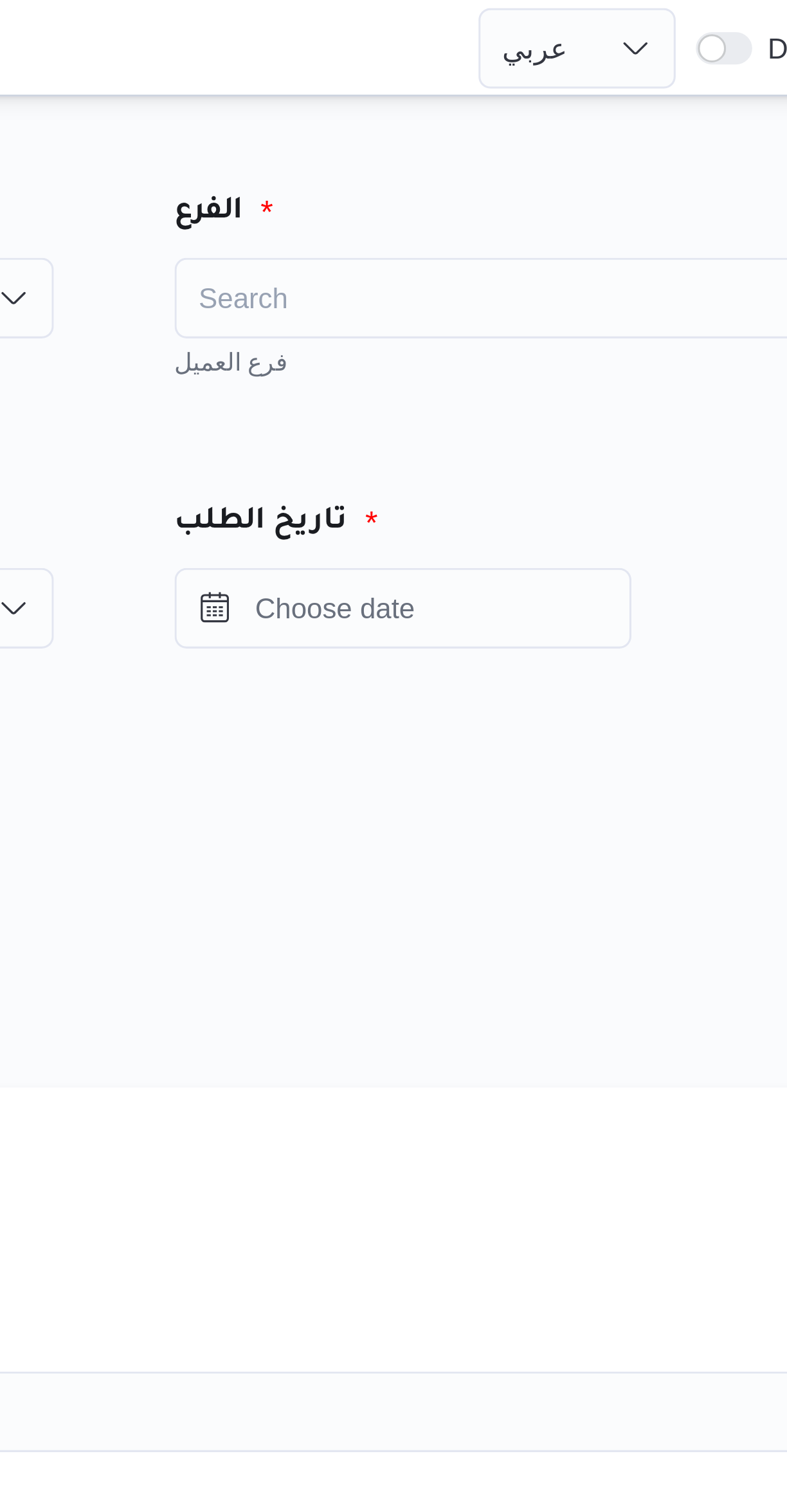
click at [517, 96] on div "Search" at bounding box center [601, 95] width 225 height 26
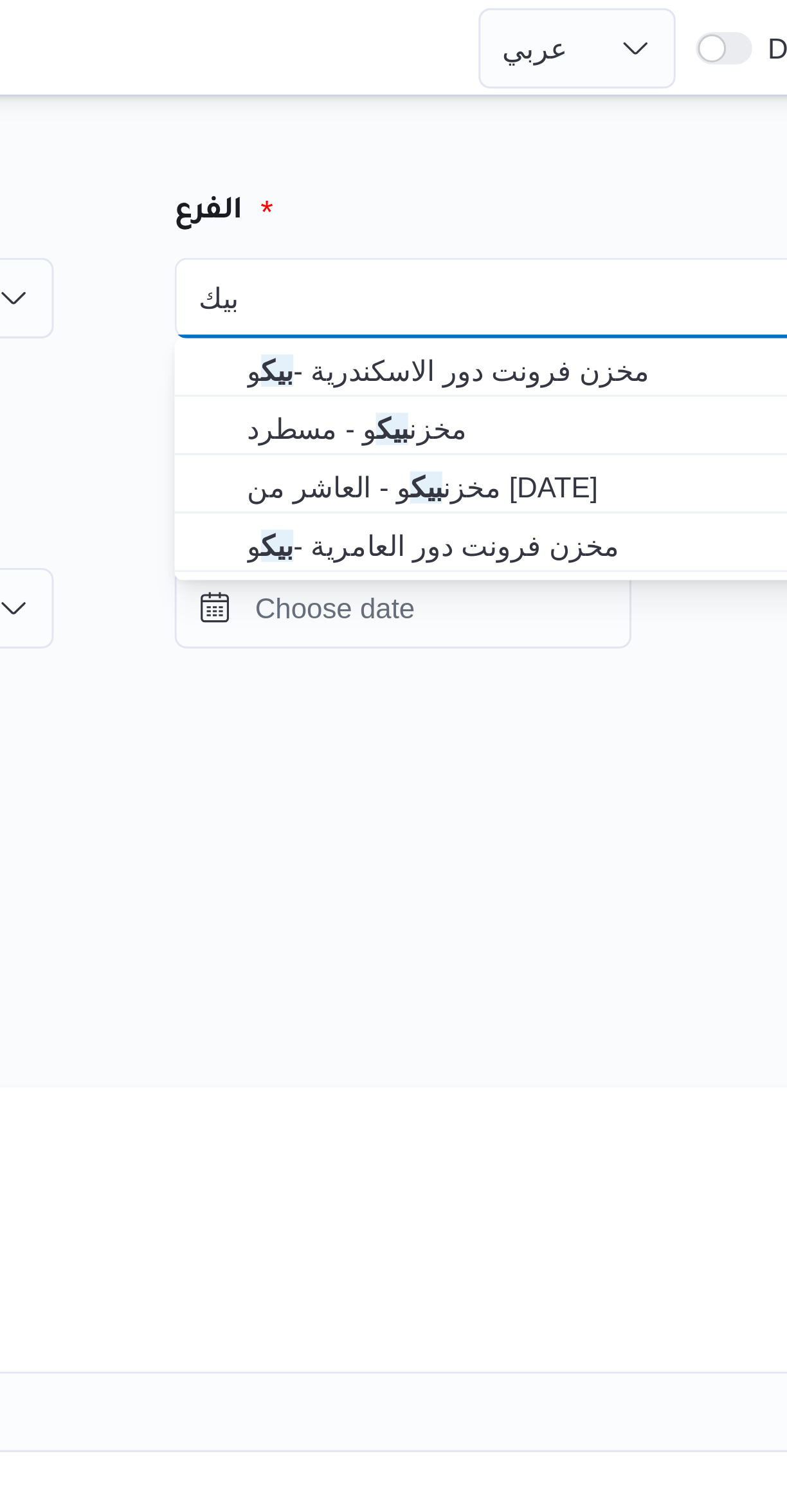
type input "بيك"
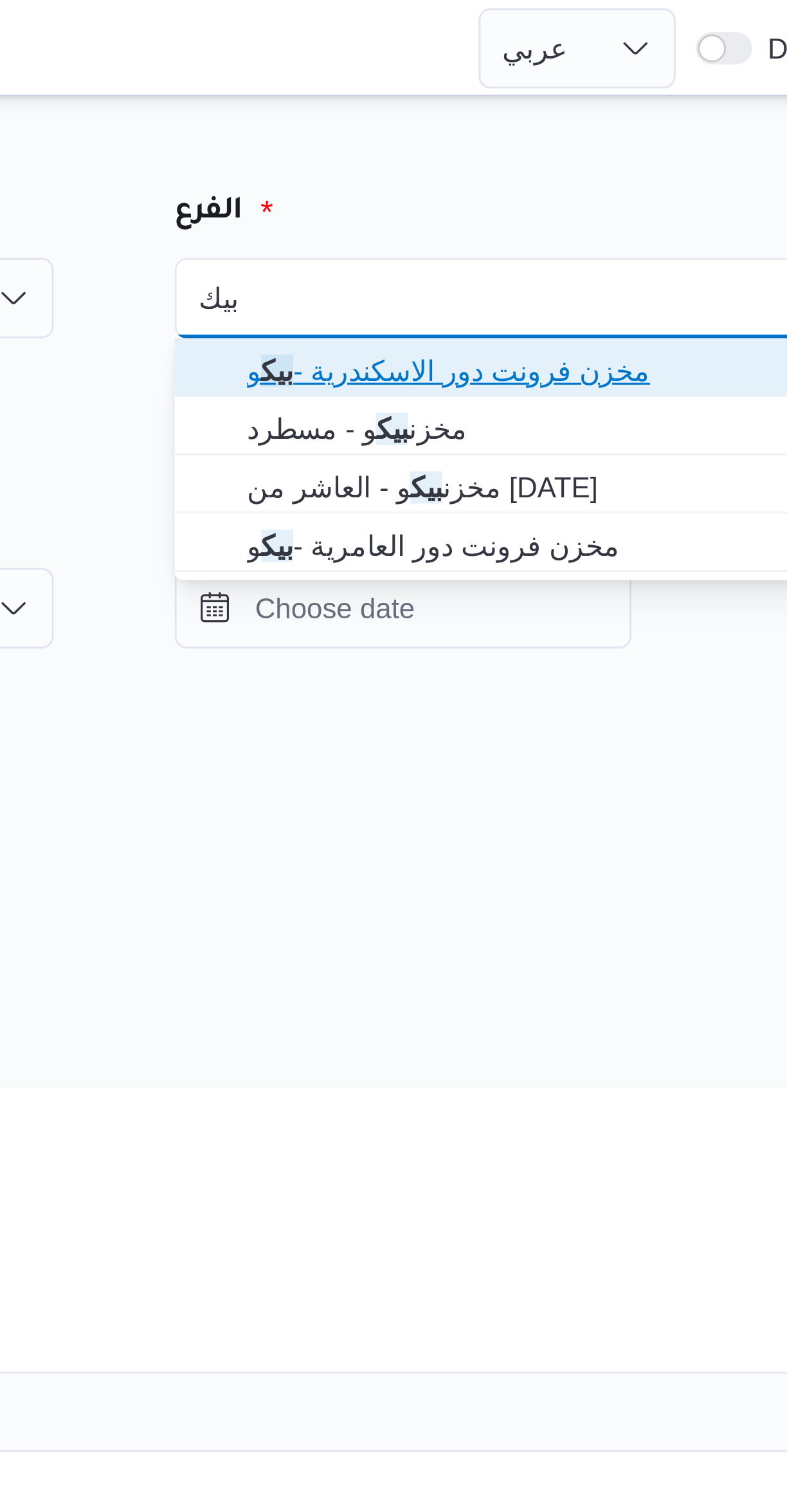
click at [521, 120] on mark "بيك" at bounding box center [522, 118] width 10 height 10
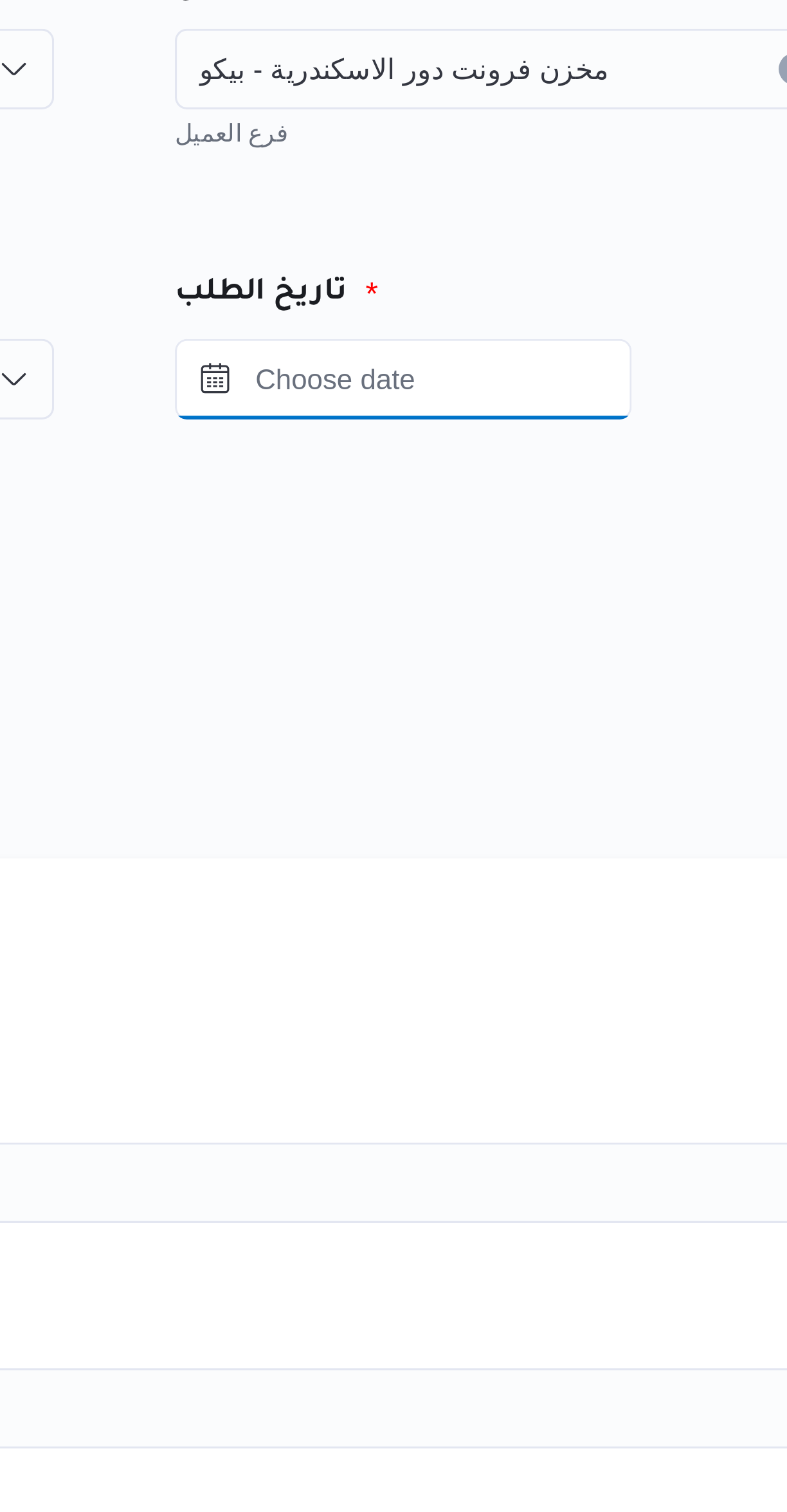
click at [534, 195] on input "Press the down key to open a popover containing a calendar." at bounding box center [561, 195] width 146 height 26
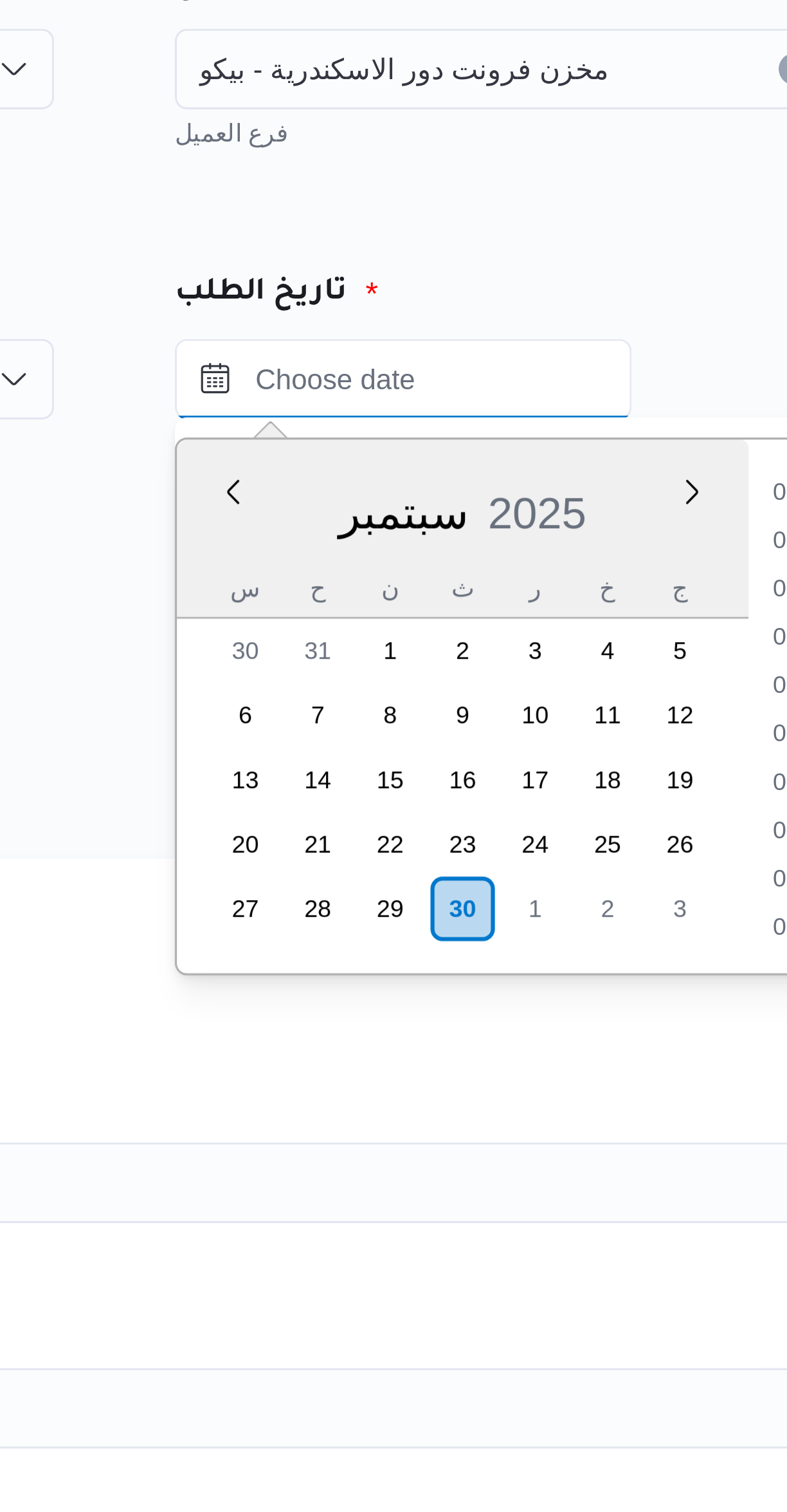
scroll to position [446, 0]
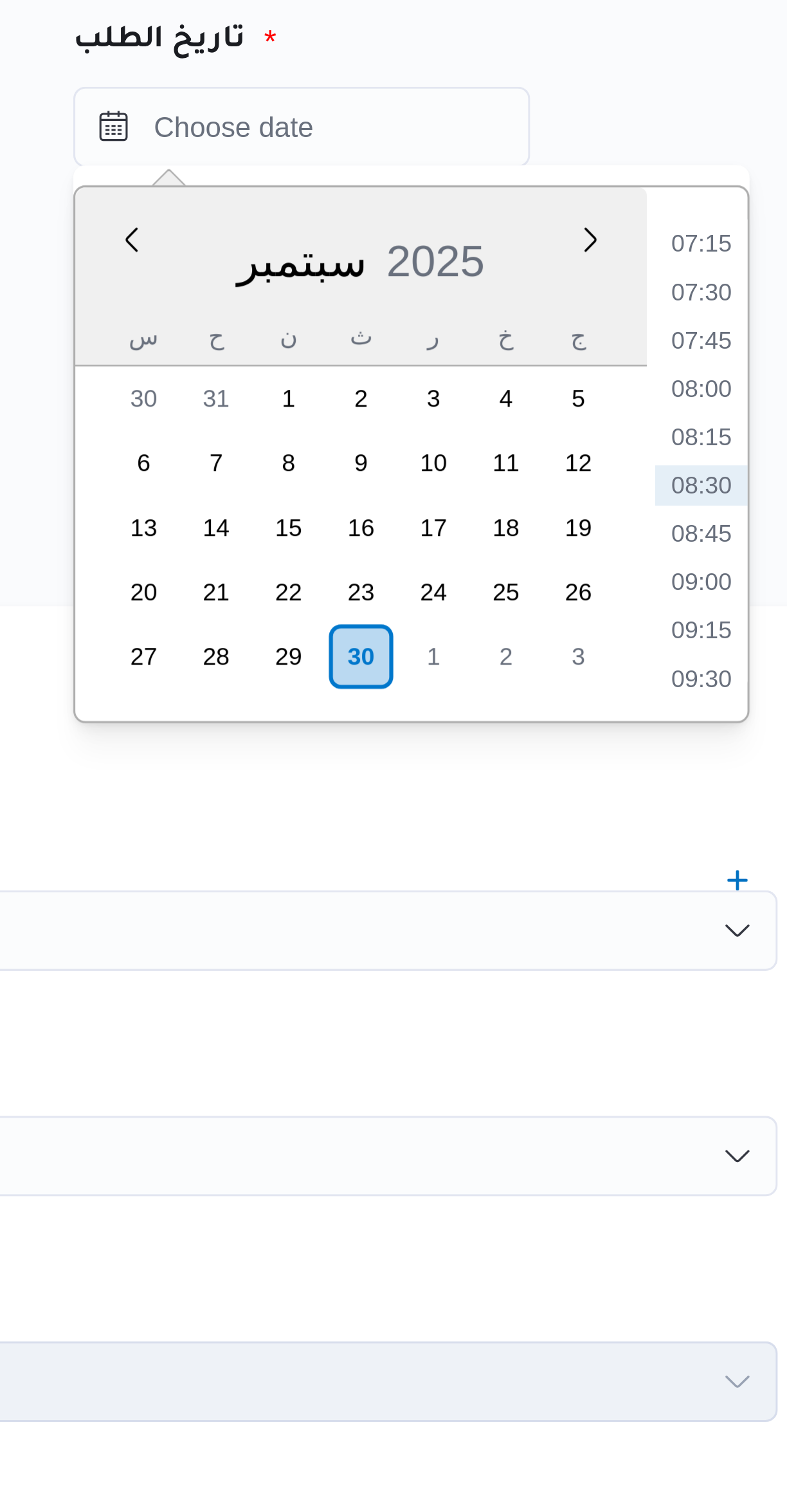
click at [683, 339] on li "09:00" at bounding box center [689, 339] width 30 height 13
type input "٣٠/٠٩/٢٠٢٥ ٠٩:٠٠"
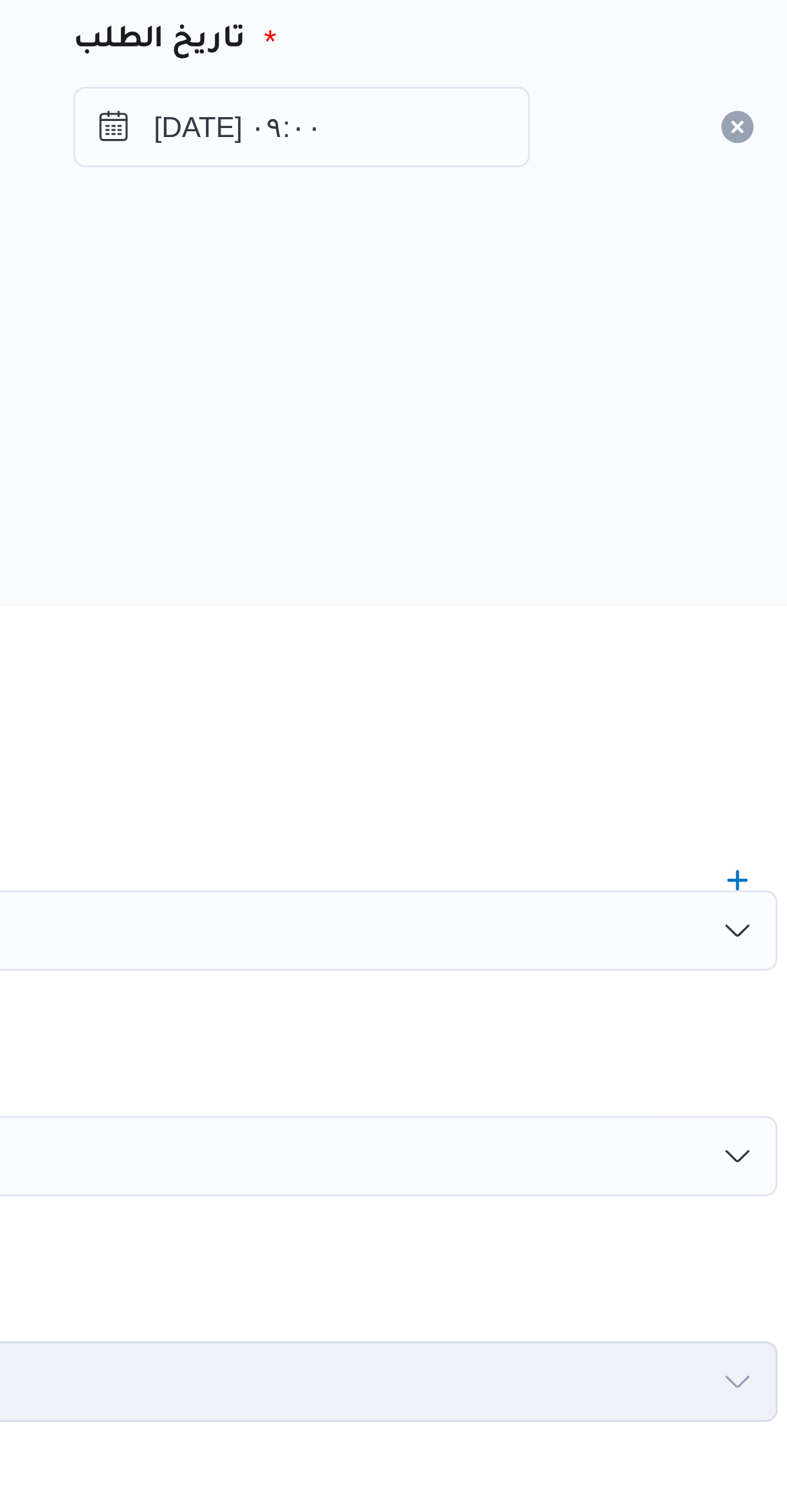
click at [526, 275] on div "المصدر" at bounding box center [470, 266] width 504 height 31
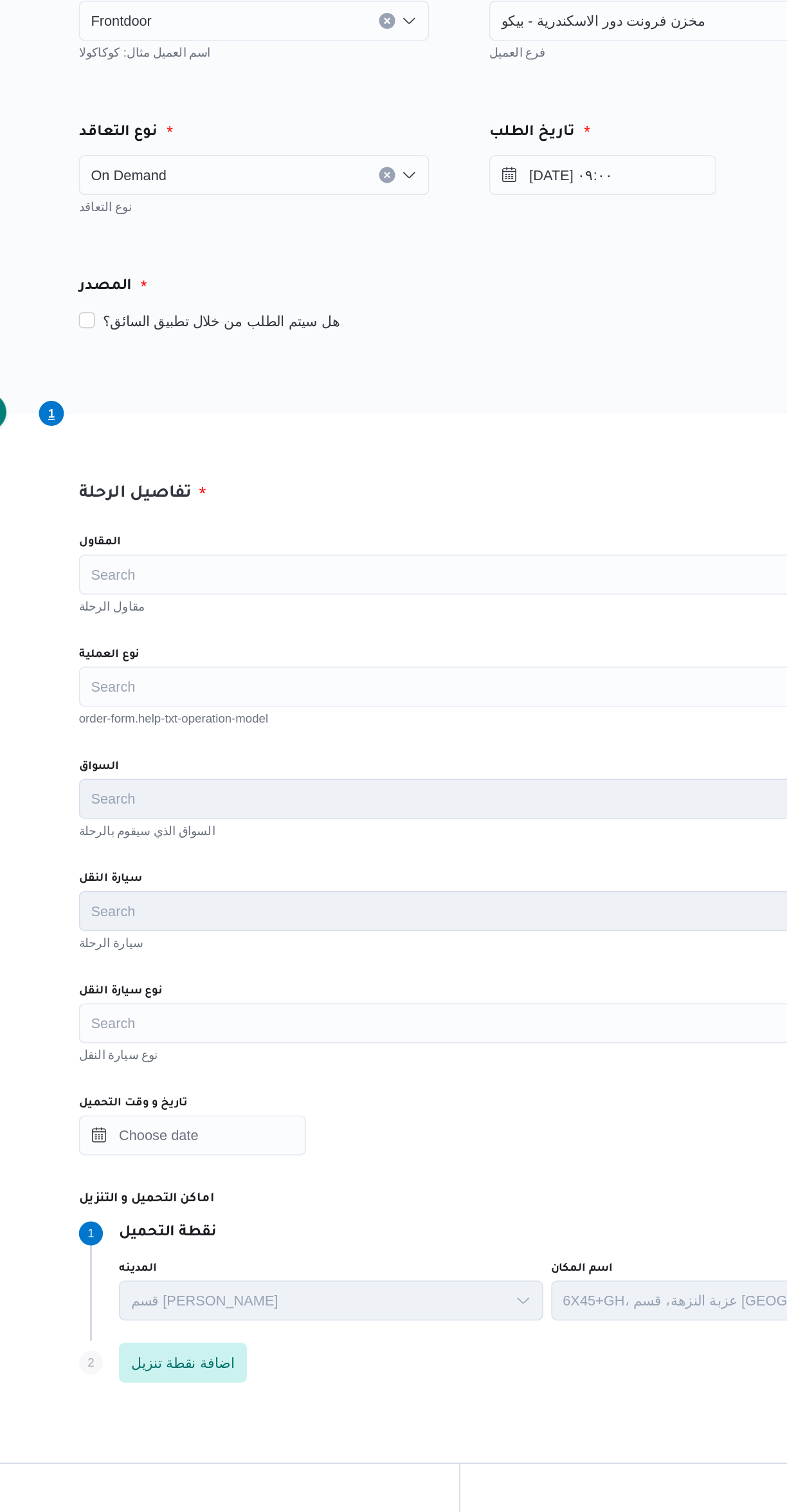
click at [264, 528] on div "Search" at bounding box center [469, 523] width 489 height 26
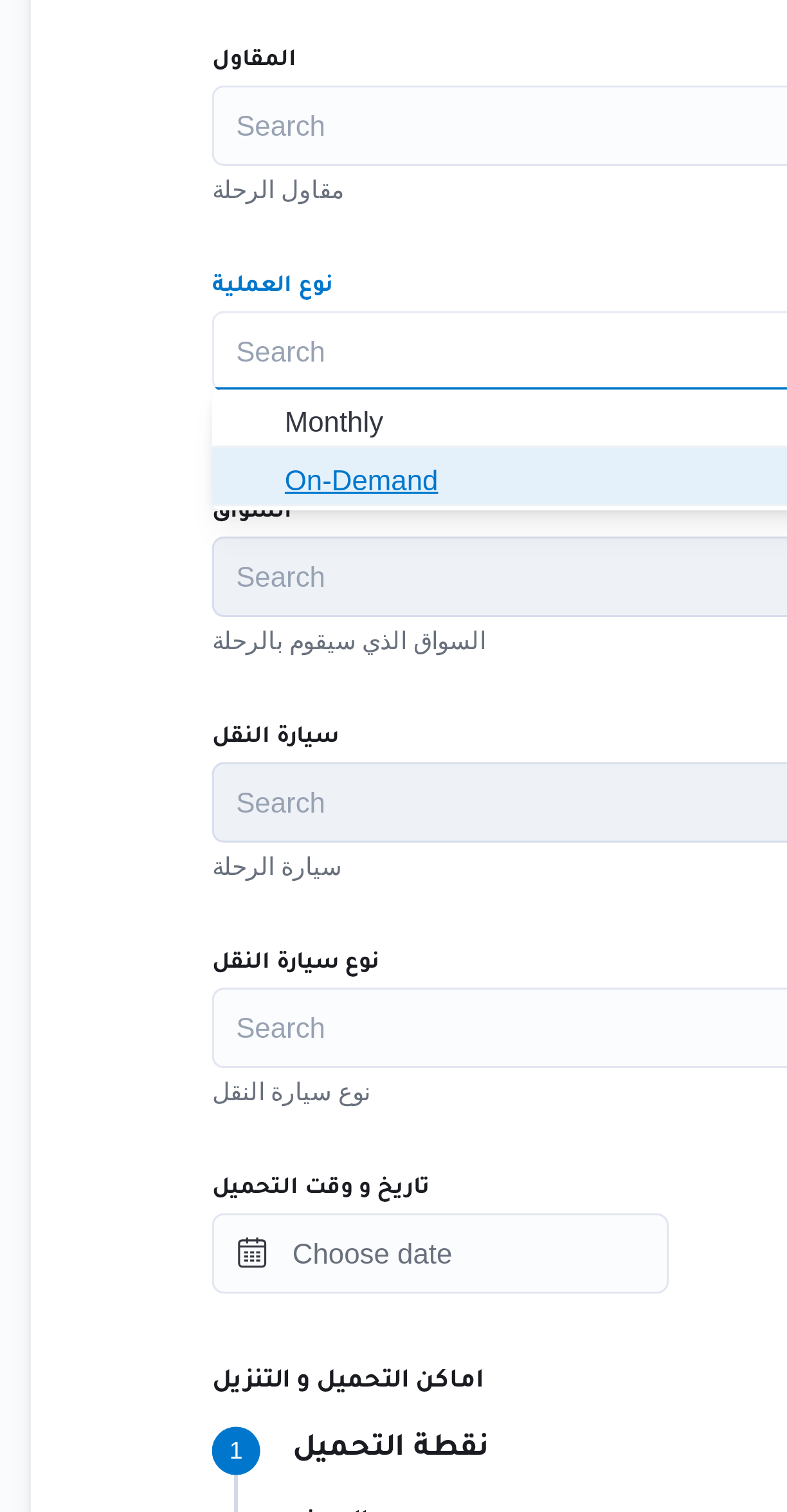
click at [241, 569] on icon "button" at bounding box center [238, 564] width 10 height 10
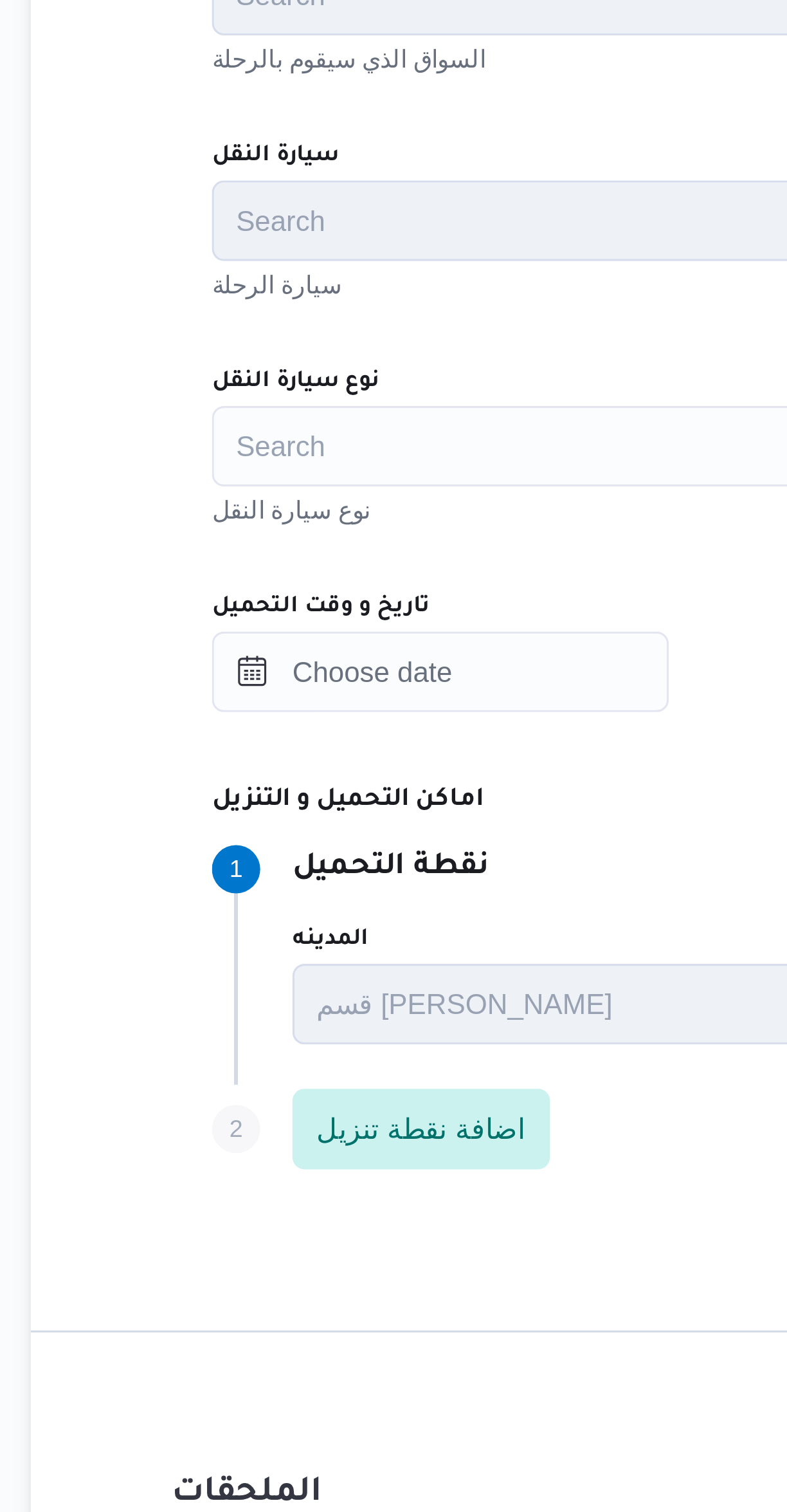
click at [270, 746] on div "Search" at bounding box center [469, 739] width 489 height 26
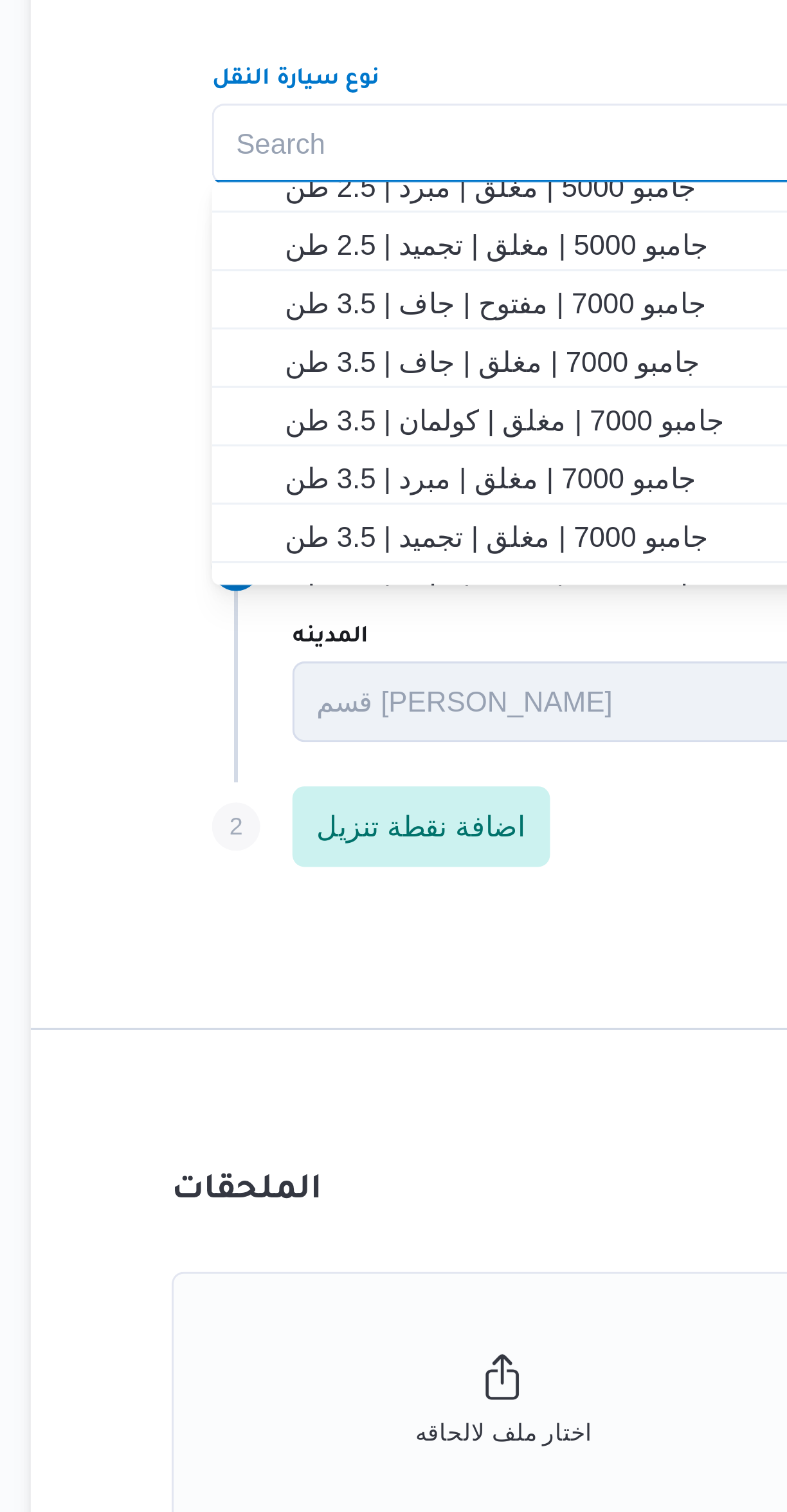
scroll to position [198, 0]
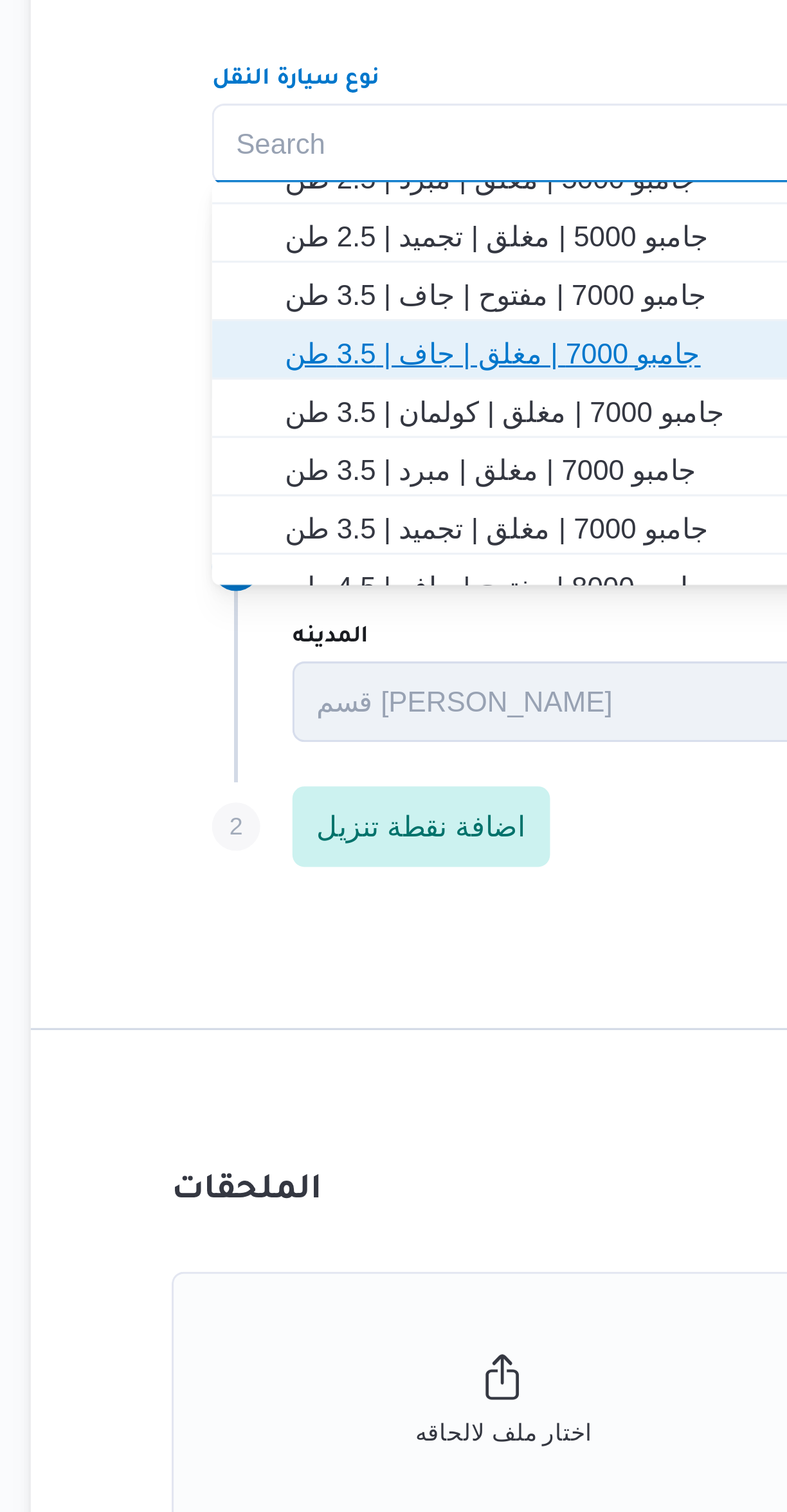
click at [263, 809] on span "جامبو 7000 | مغلق | جاف | 3.5 طن" at bounding box center [477, 806] width 458 height 15
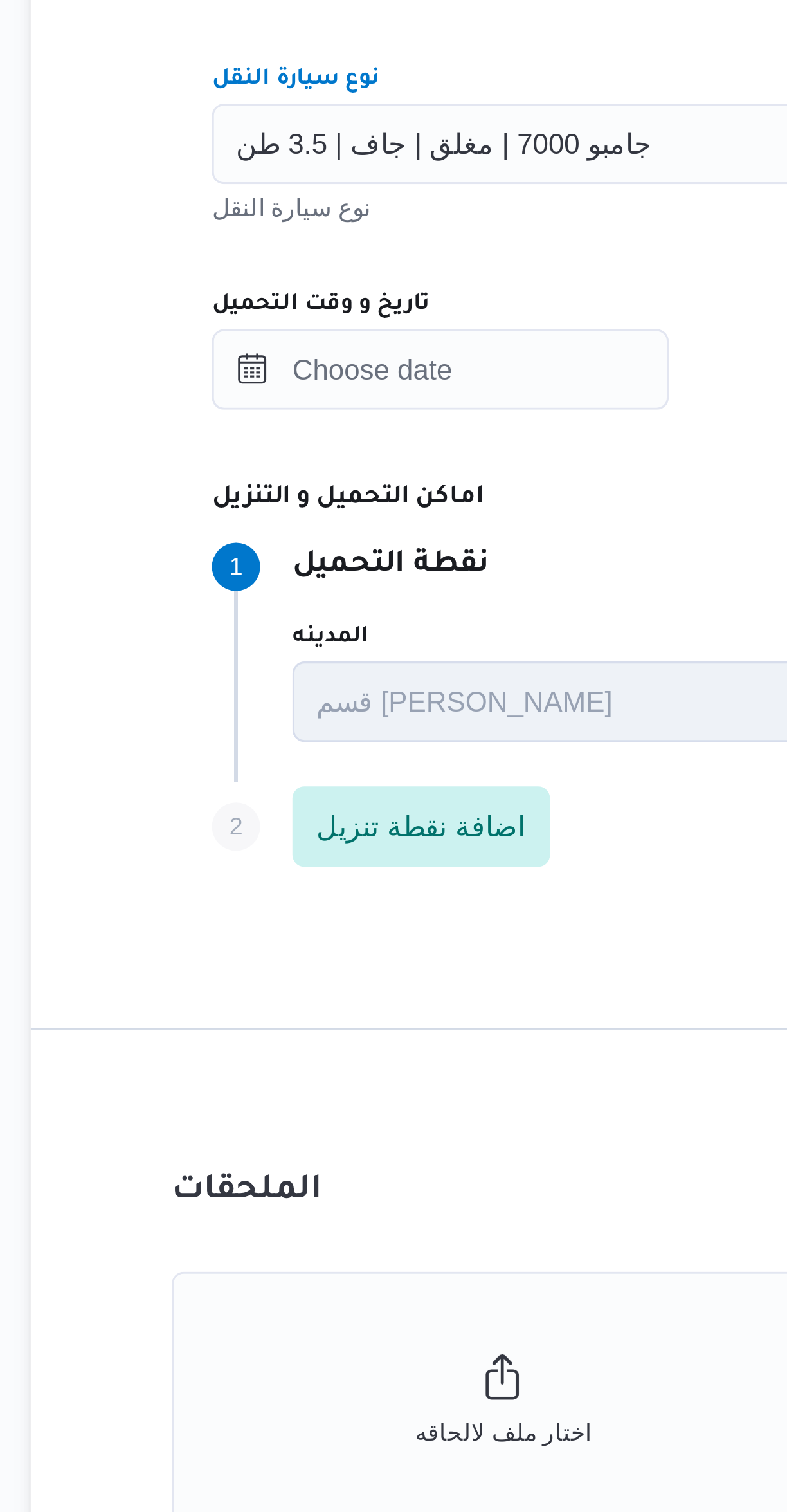
click at [244, 739] on span "جامبو 7000 | مغلق | جاف | 3.5 طن" at bounding box center [299, 739] width 133 height 14
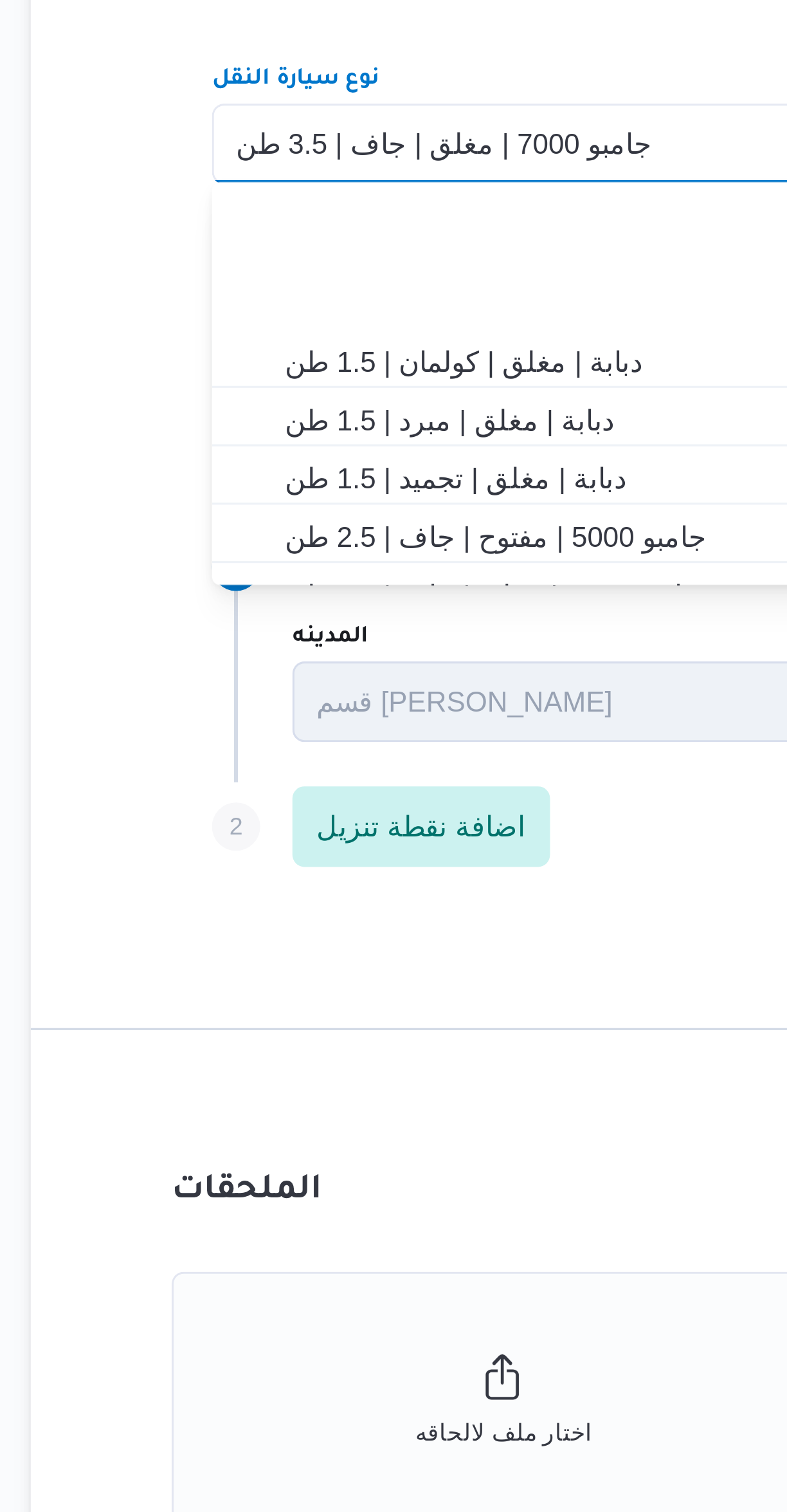
scroll to position [0, 0]
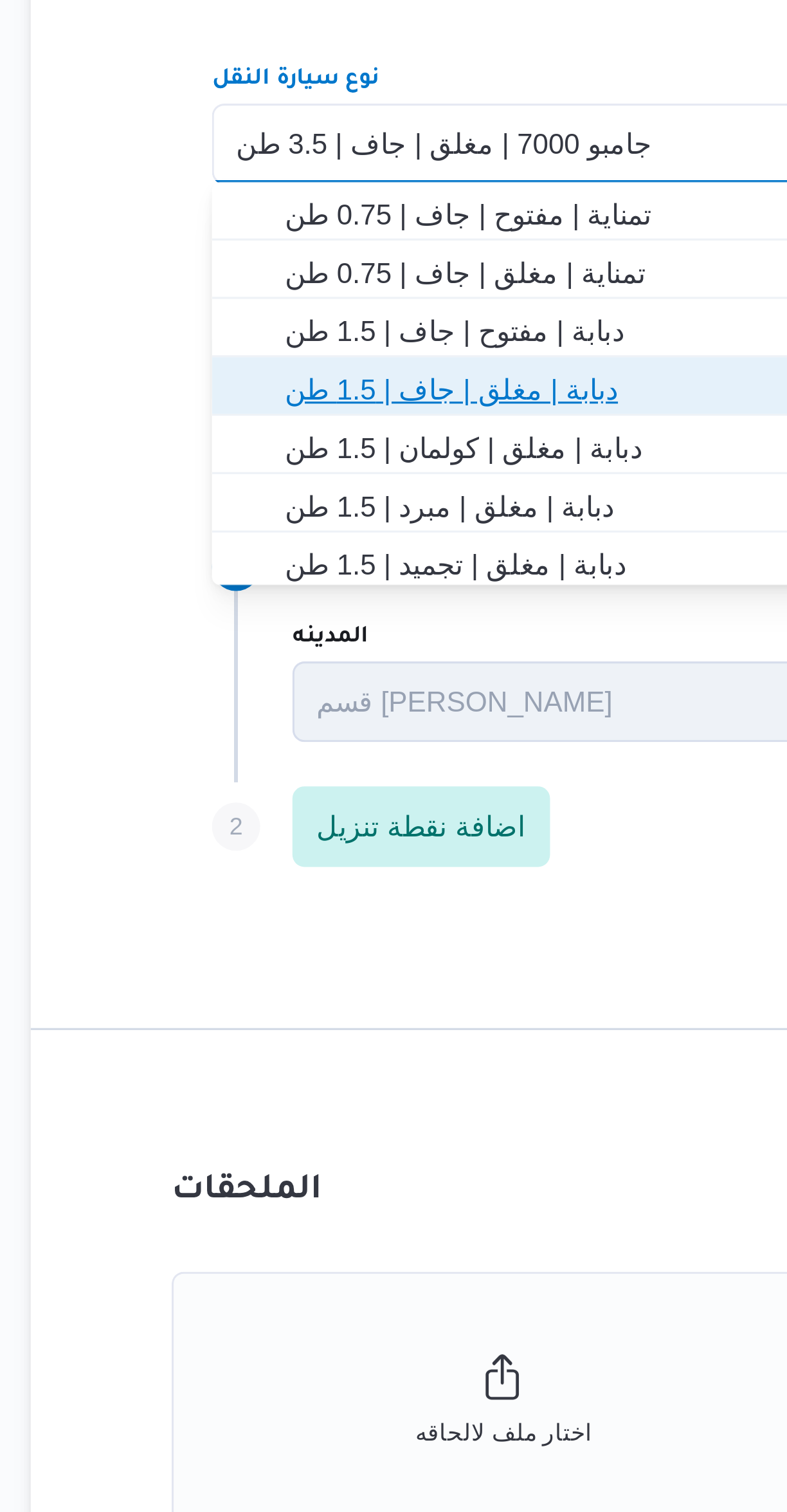
click at [260, 820] on span "دبابة | مغلق | جاف | 1.5 طن" at bounding box center [477, 817] width 458 height 15
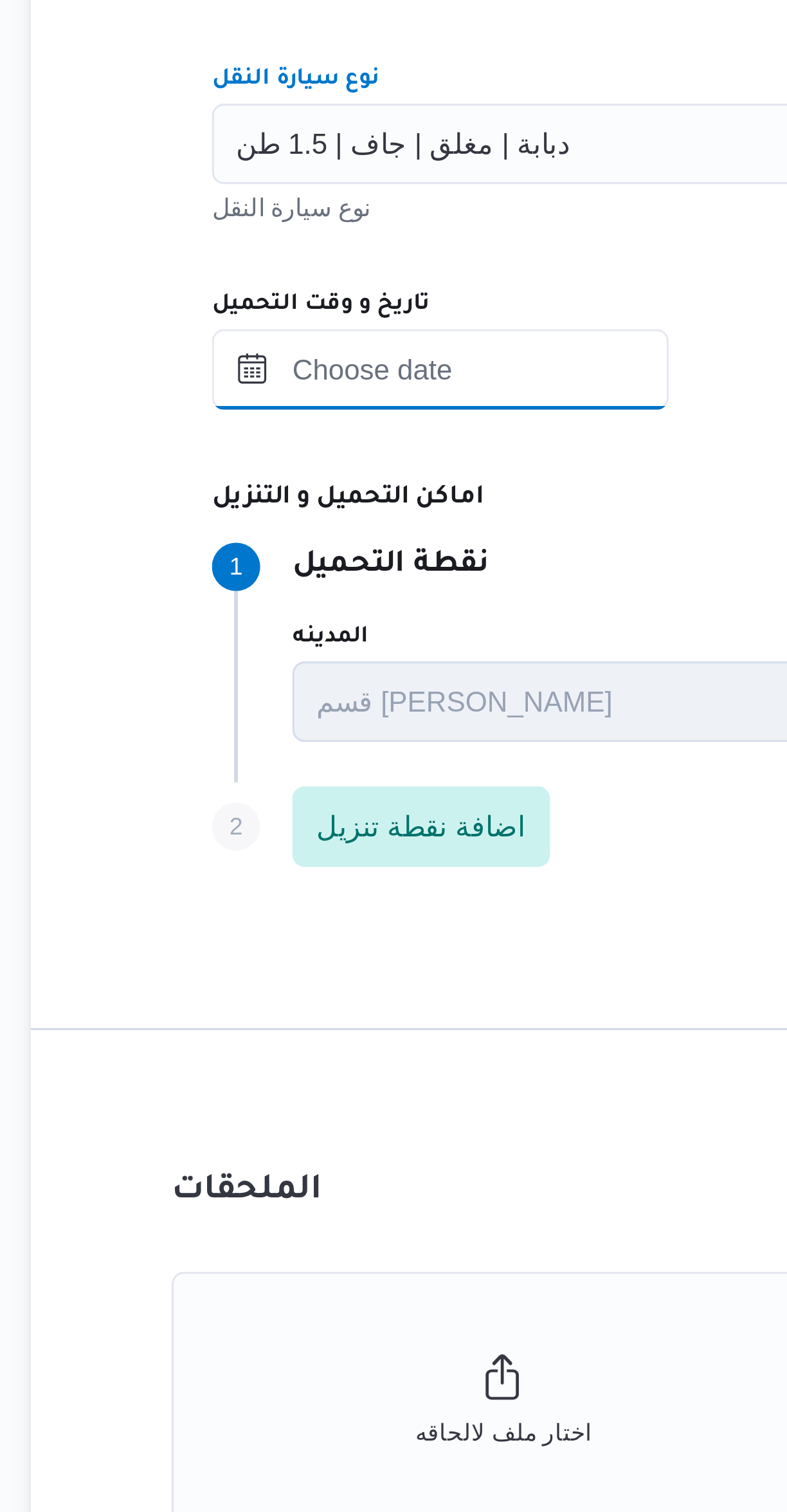
click at [272, 813] on input "تاريخ و وقت التحميل" at bounding box center [298, 811] width 146 height 26
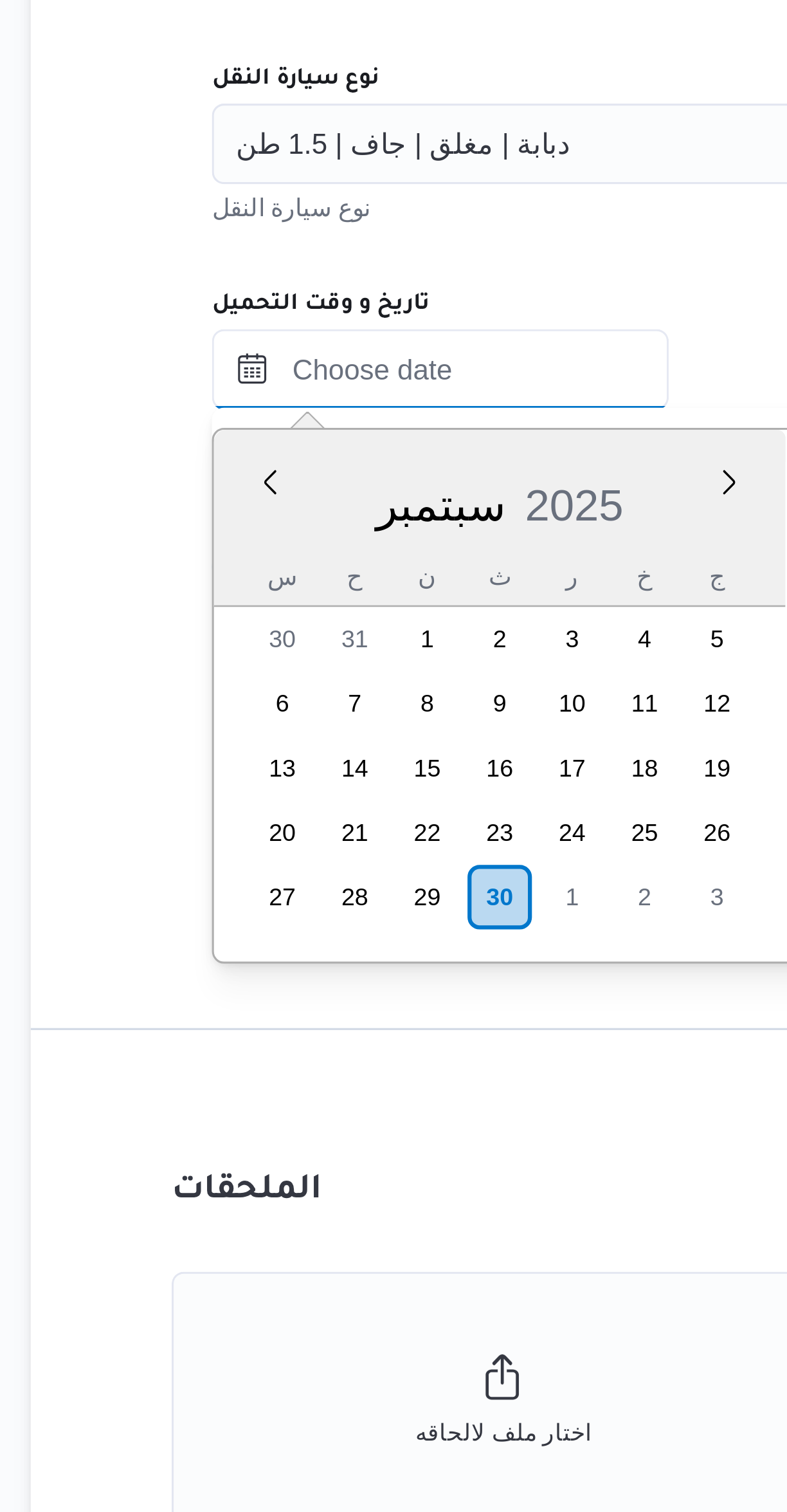
scroll to position [448, 0]
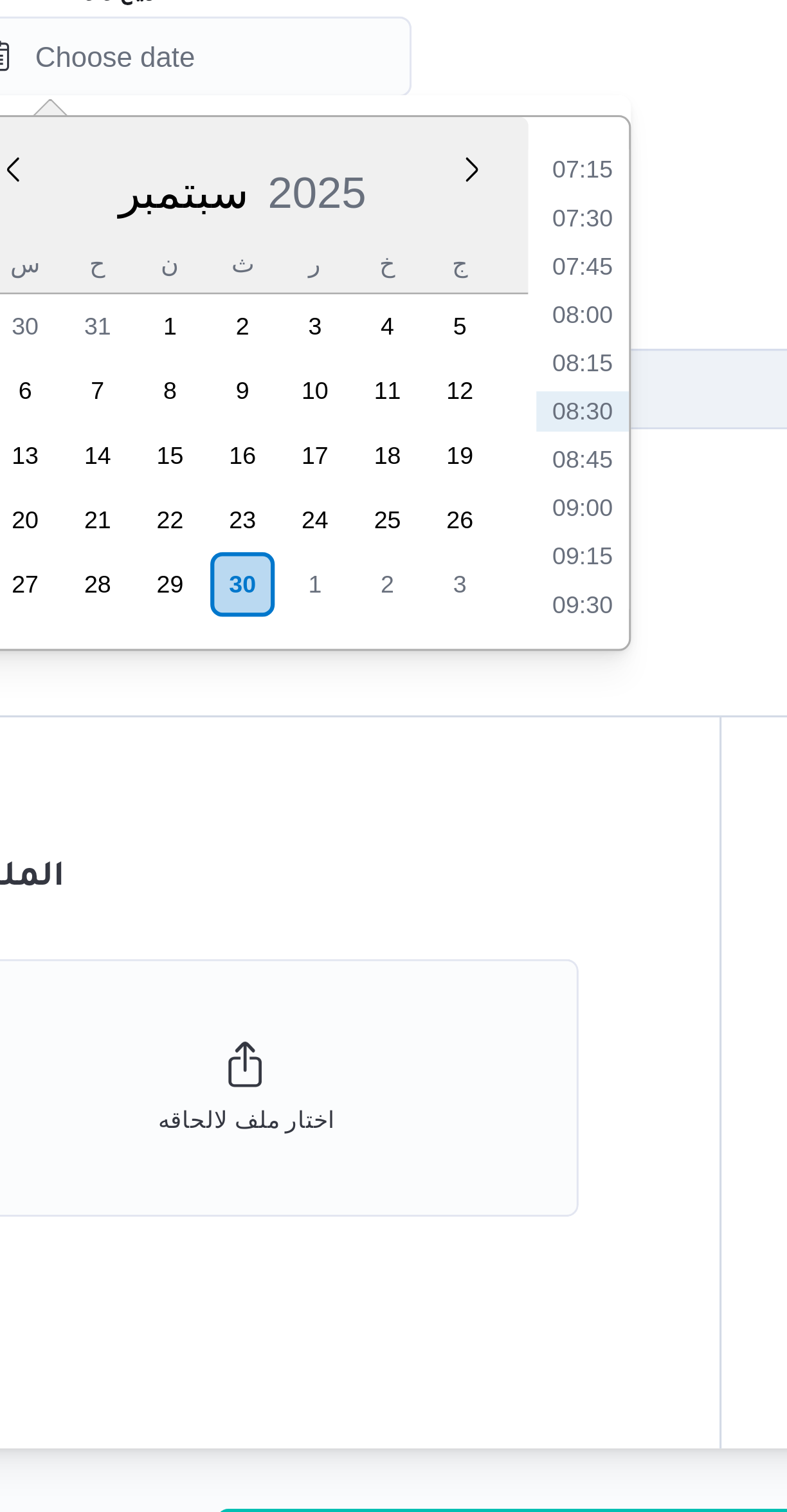
click at [417, 956] on li "09:00" at bounding box center [425, 956] width 30 height 13
type input "٣٠/٠٩/٢٠٢٥ ٠٩:٠٠"
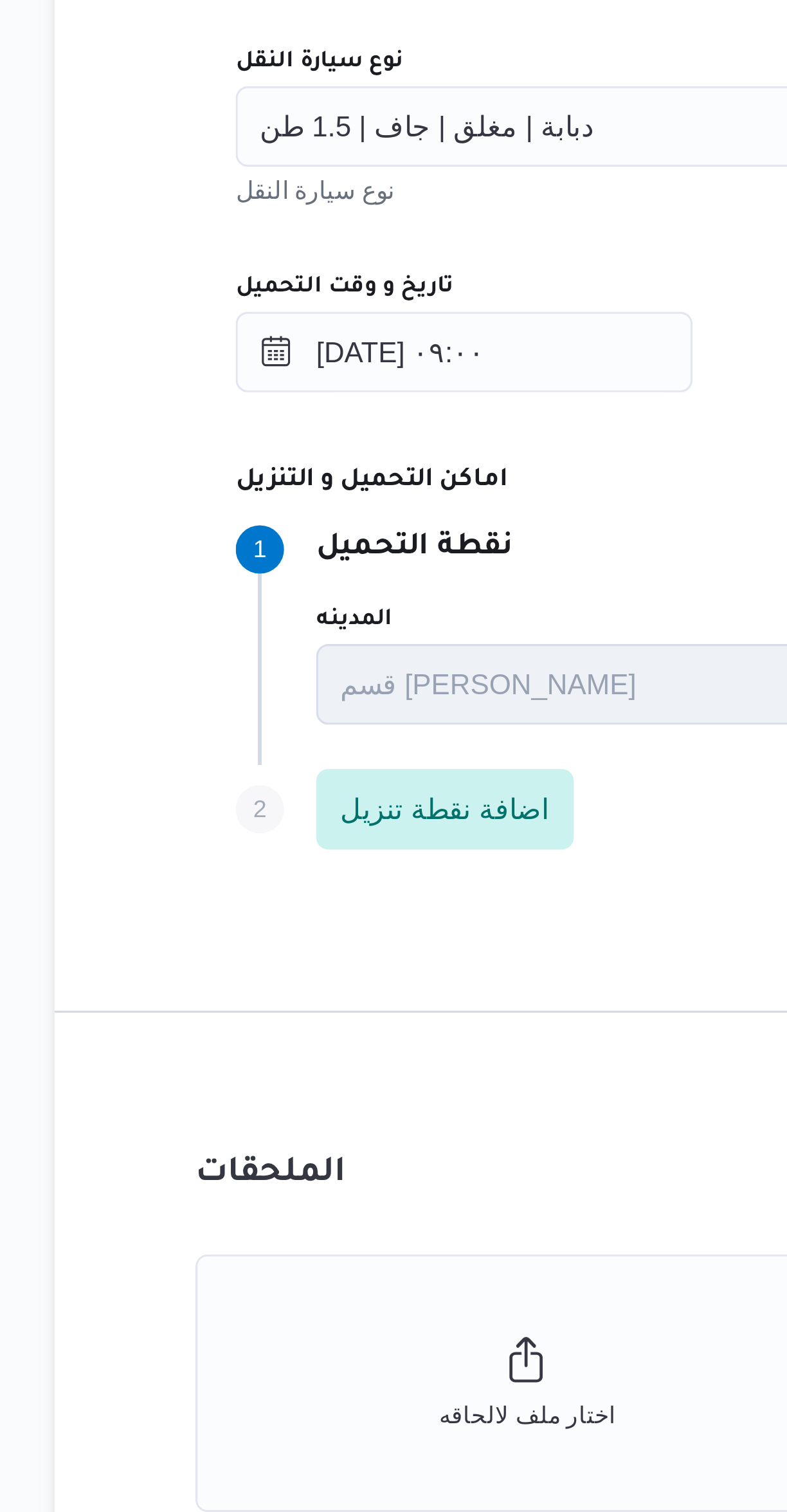
click at [284, 788] on label "تاريخ و وقت التحميل" at bounding box center [259, 791] width 69 height 10
click at [284, 799] on input "٣٠/٠٩/٢٠٢٥ ٠٩:٠٠" at bounding box center [298, 811] width 146 height 26
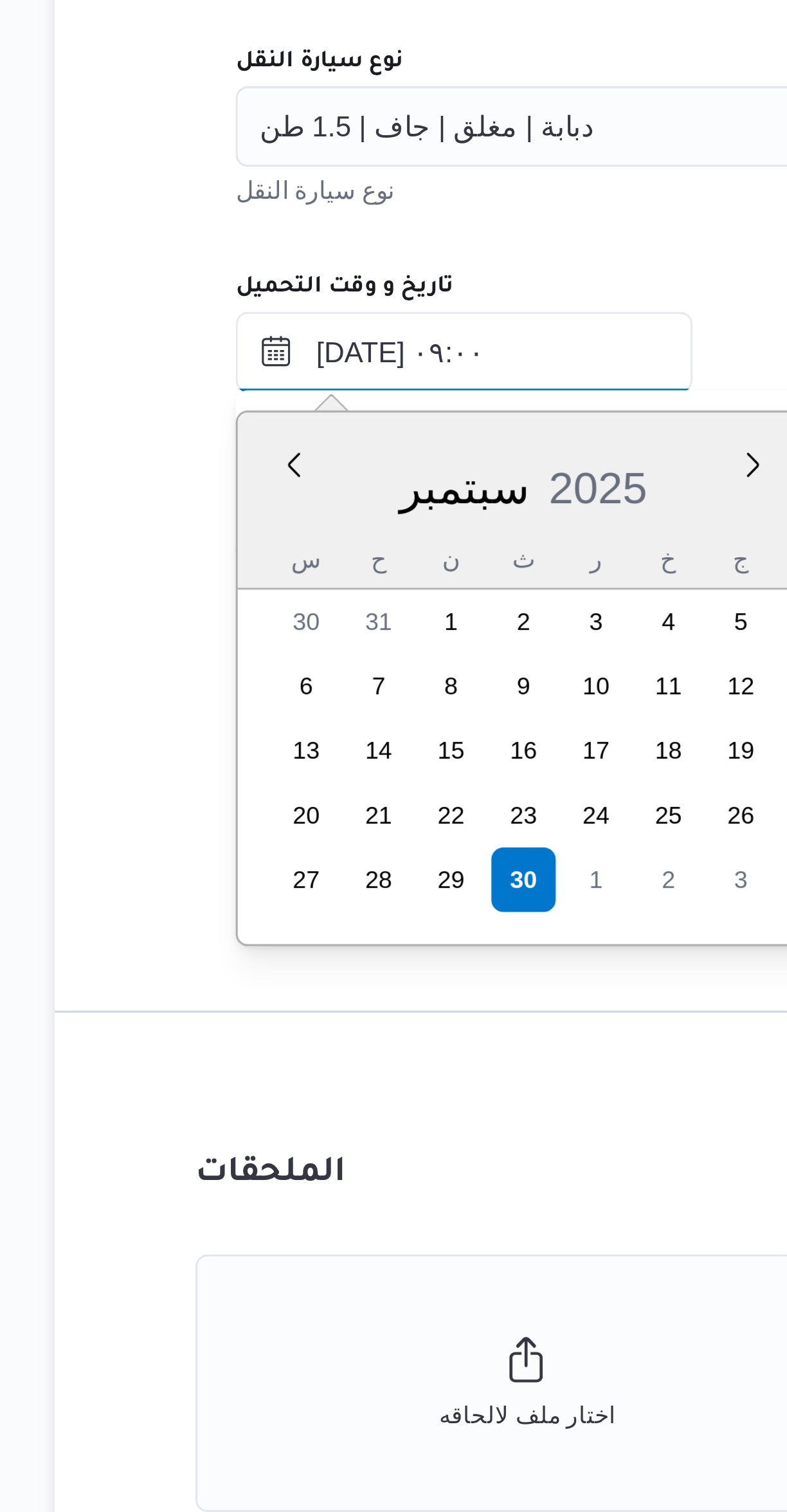
scroll to position [478, 0]
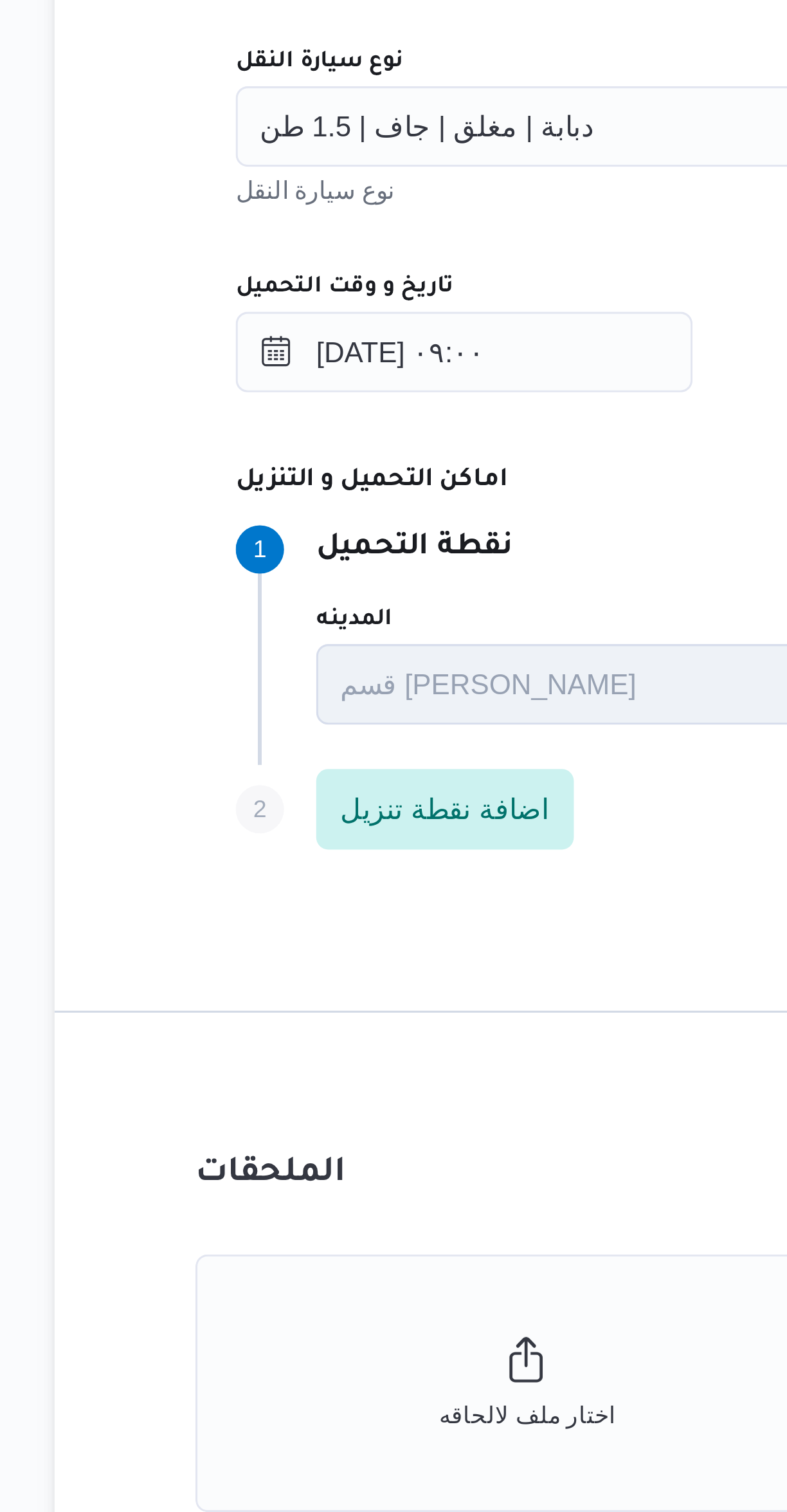
click at [324, 780] on div "المقاول Search مقاول الرحلة نوع العملية On-Demand order-form.help-txt-operation…" at bounding box center [469, 701] width 510 height 572
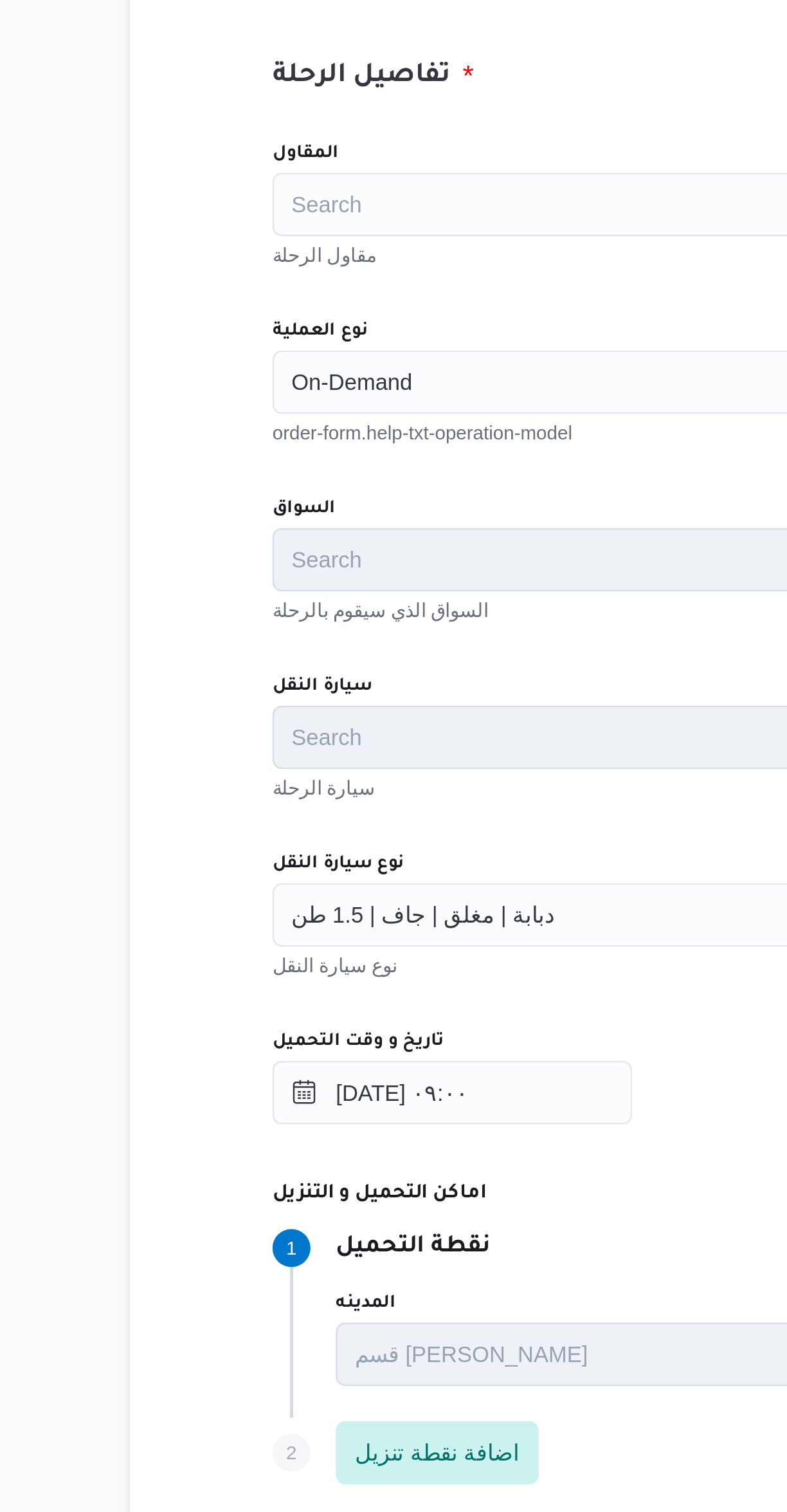
click at [254, 455] on div "Search" at bounding box center [469, 451] width 489 height 26
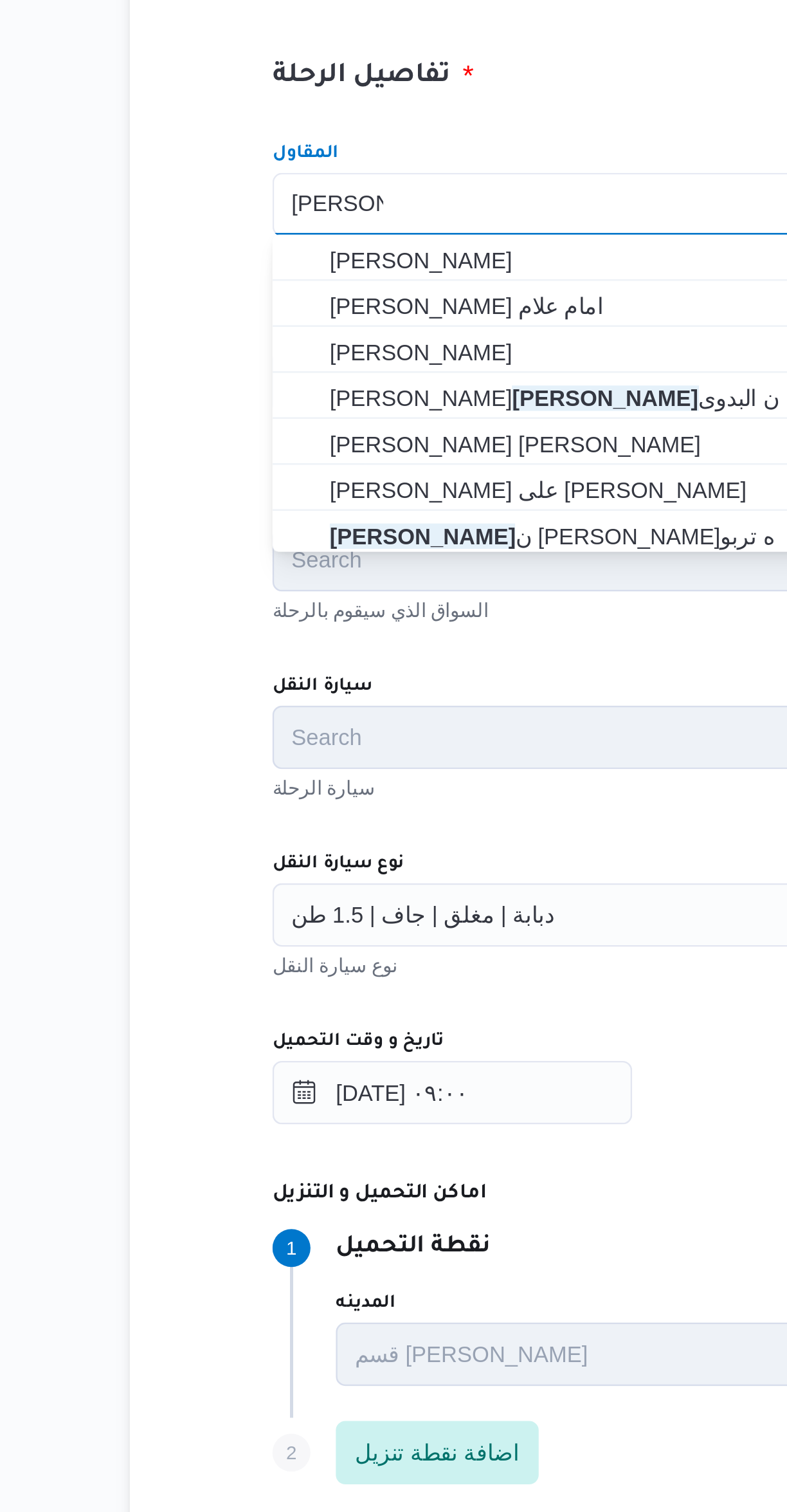
scroll to position [0, 0]
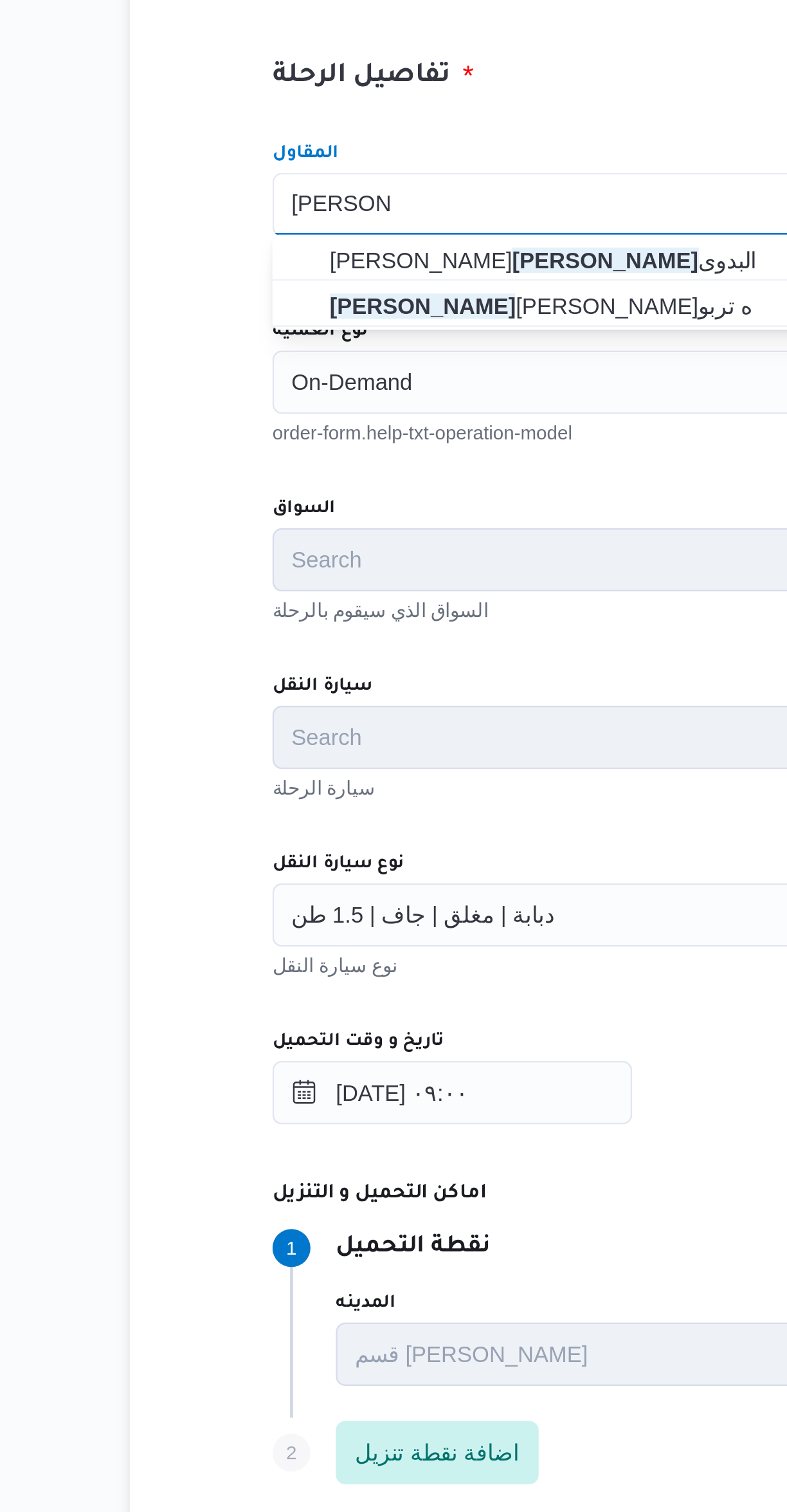
type input "فتحى حسن"
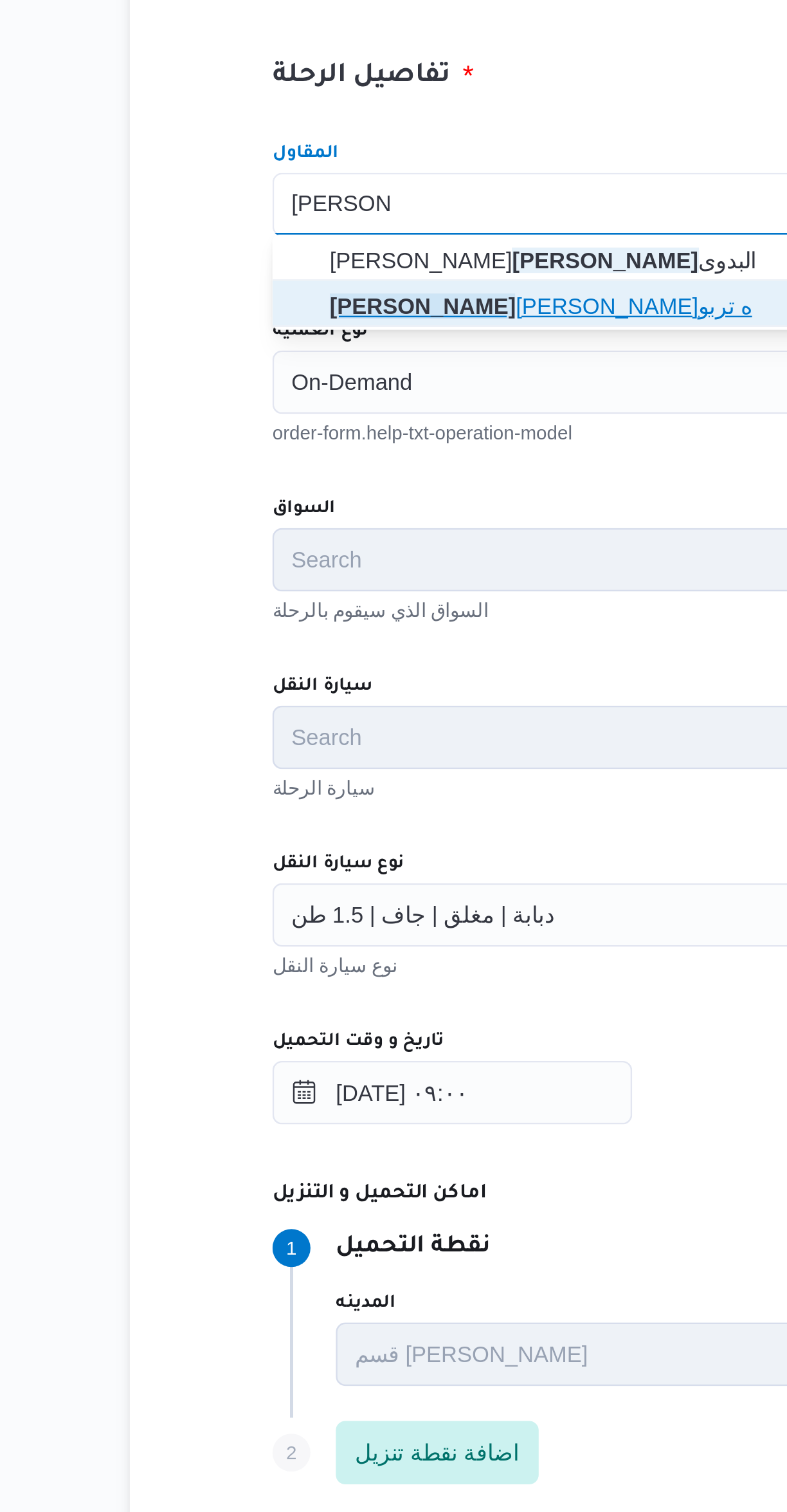
click at [257, 494] on span "فتحى حسن جلال ابو الحسن شركه تربو" at bounding box center [477, 492] width 458 height 15
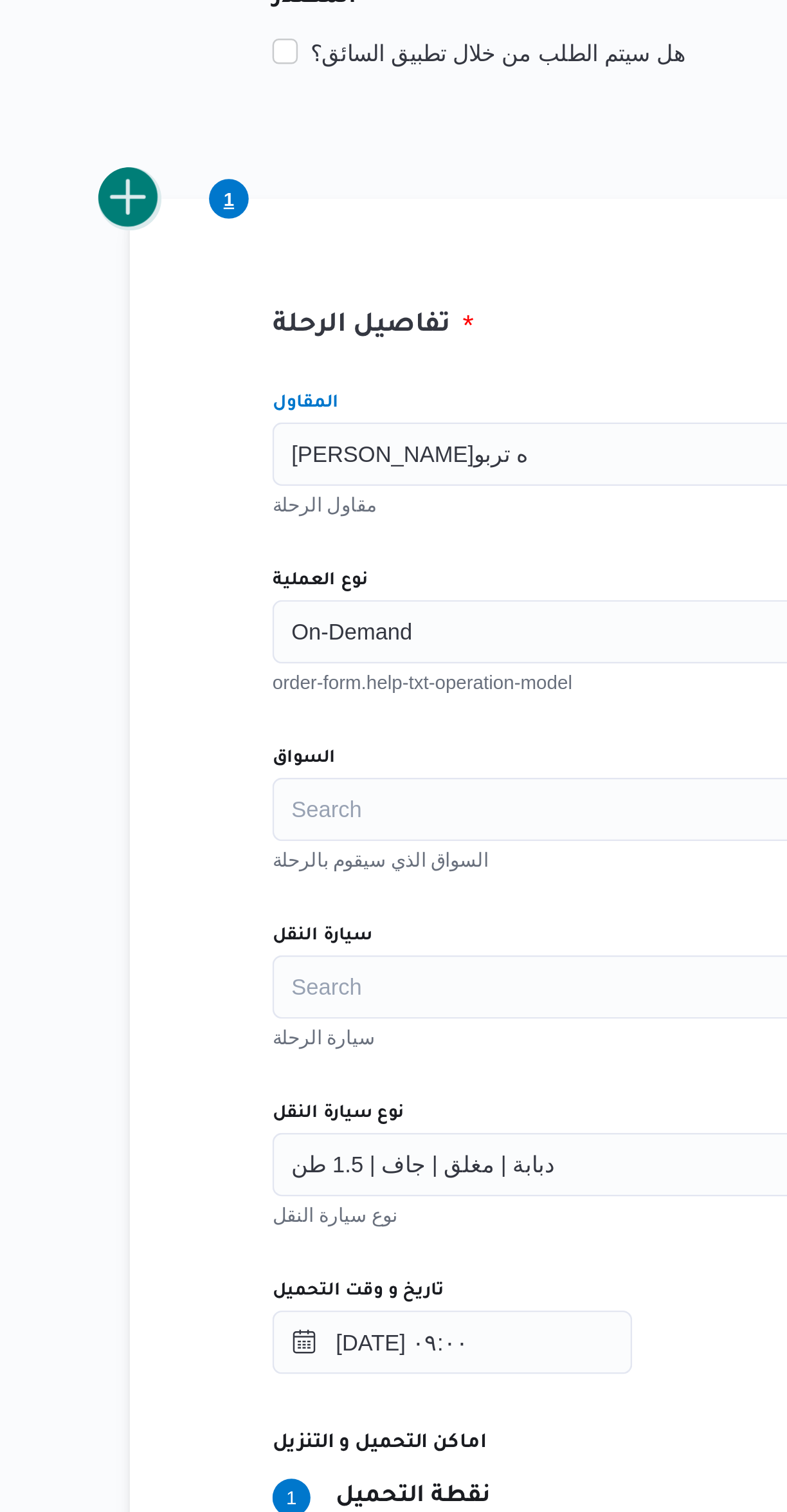
click at [171, 355] on button "add trip" at bounding box center [167, 347] width 26 height 26
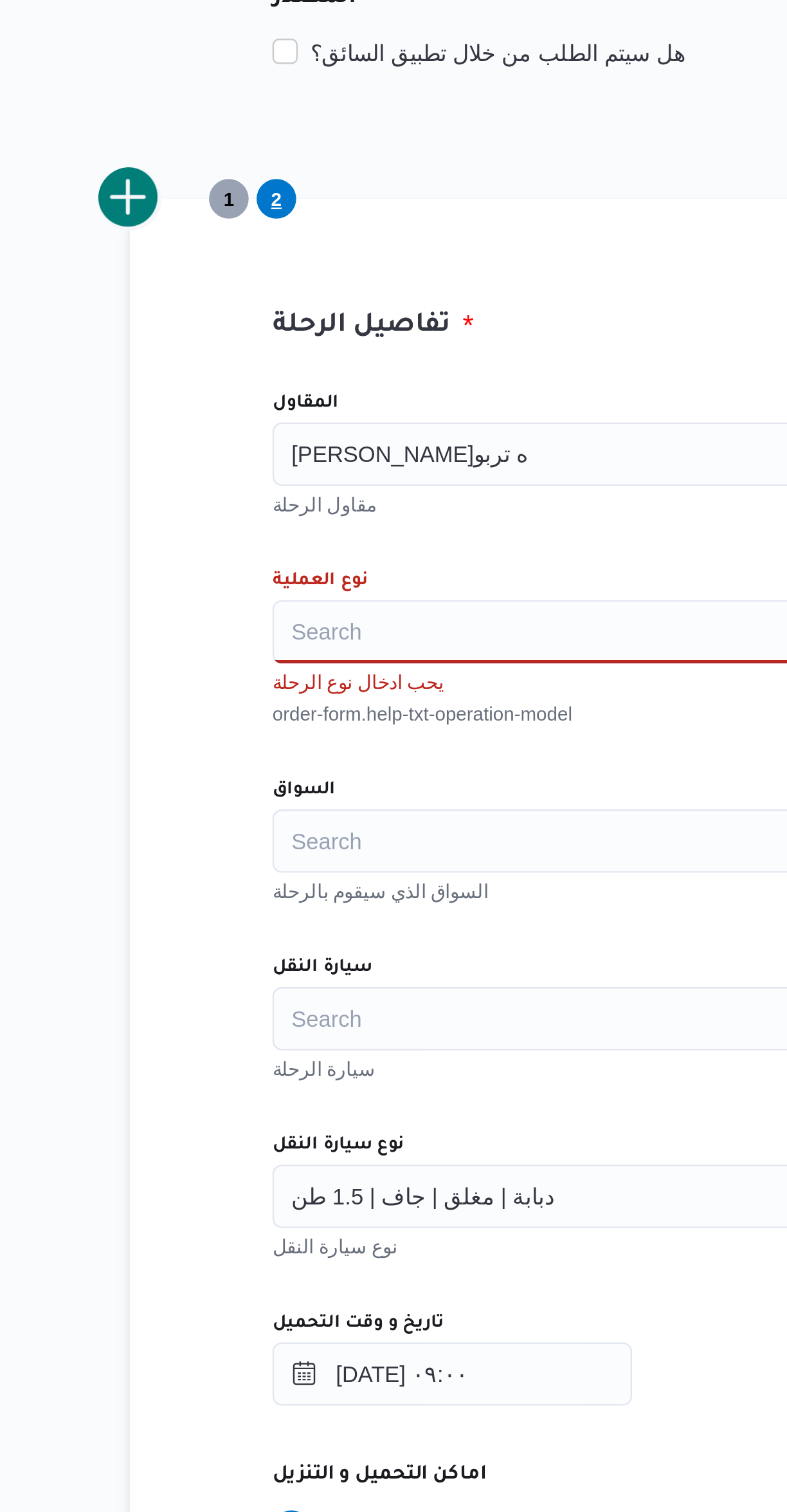
click at [256, 463] on div "فتحى حسن جلال ابو الحسن شركه تربو" at bounding box center [469, 451] width 489 height 26
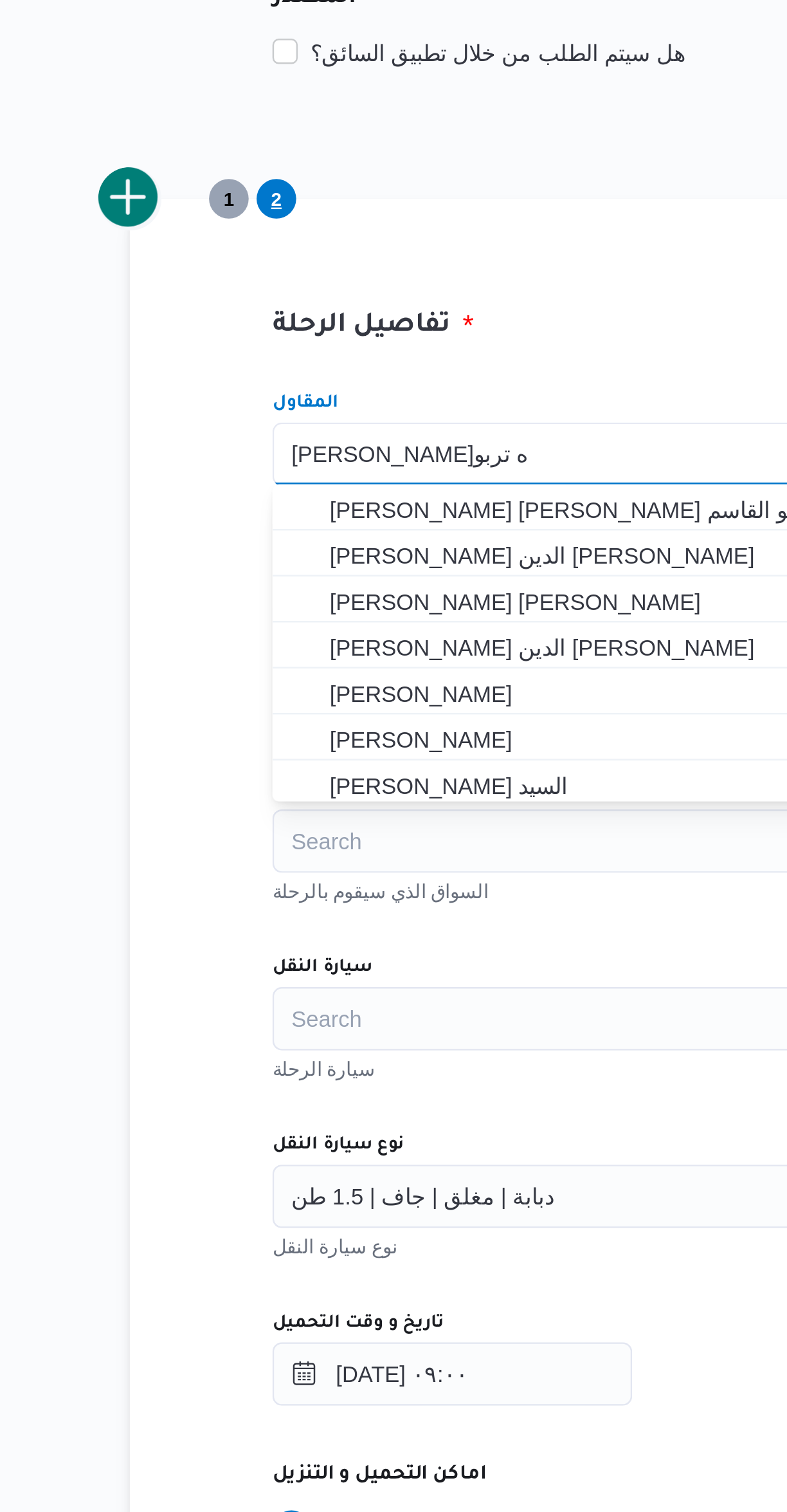
click at [332, 393] on div "تفاصيل الرحلة المقاول فتحى حسن جلال ابو الحسن شركه تربو Combo box. Selected. فت…" at bounding box center [469, 690] width 579 height 687
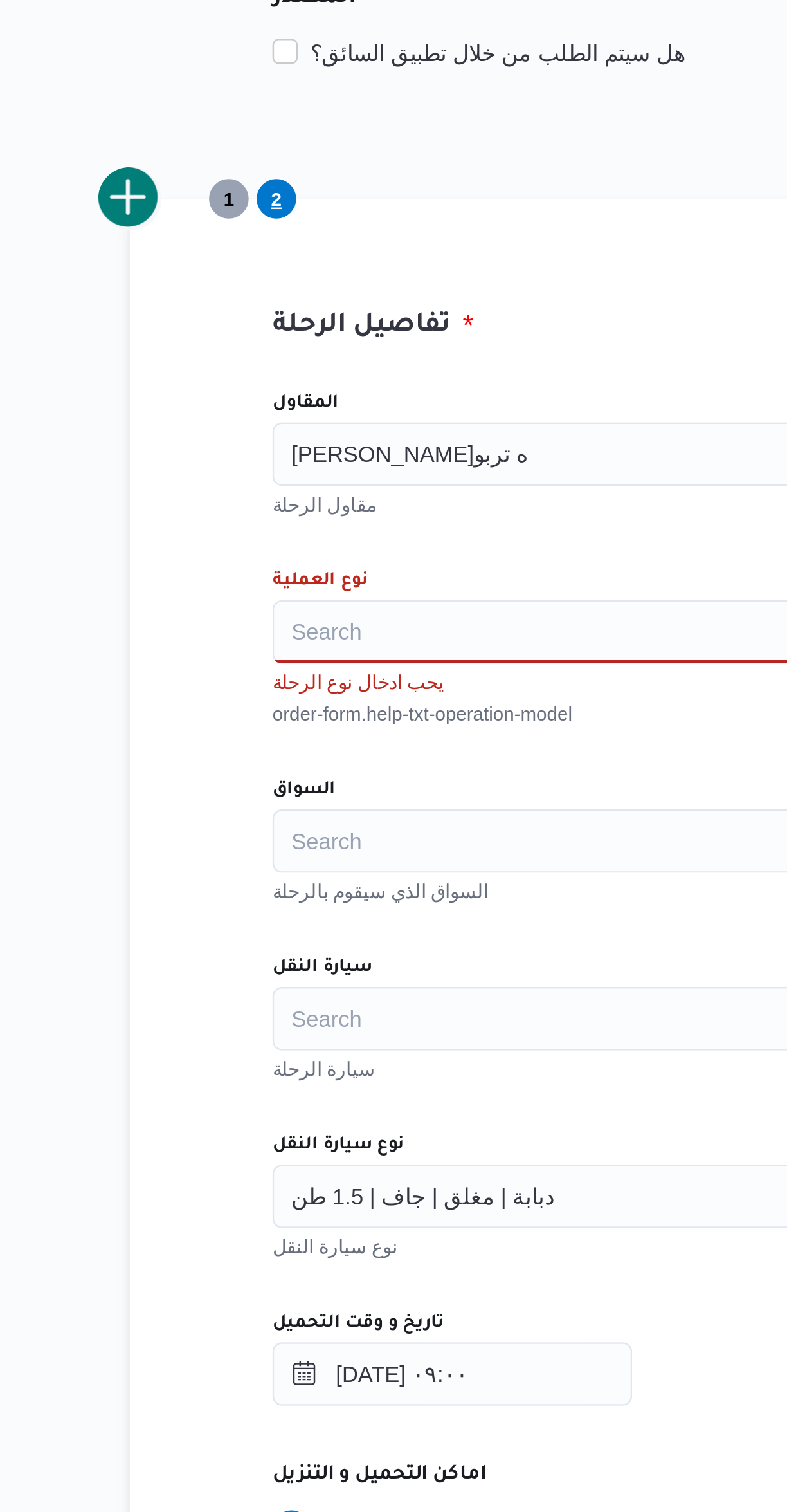
click at [234, 523] on input "نوع العملية" at bounding box center [234, 522] width 1 height 15
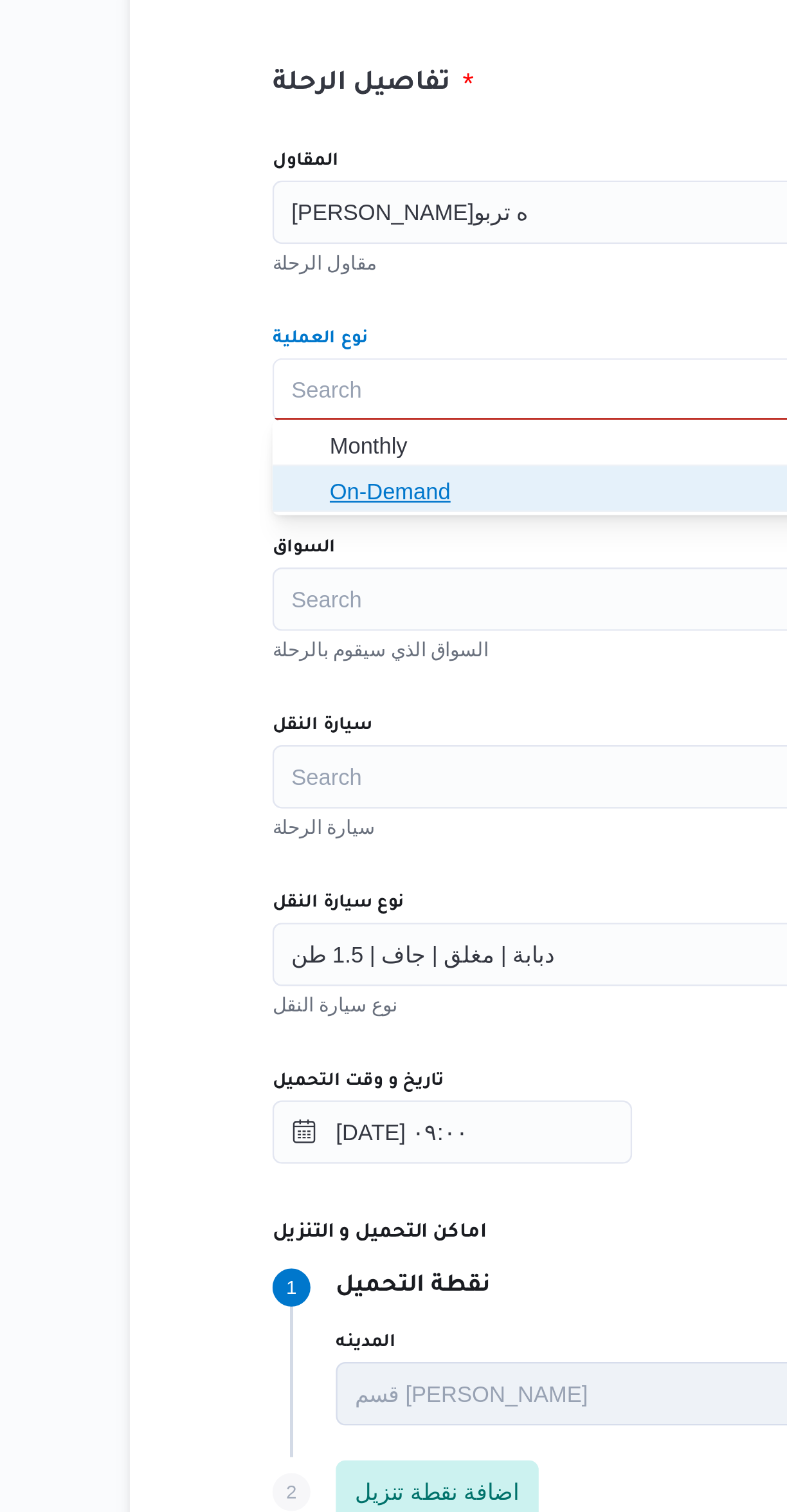
click at [244, 571] on span "On-Demand" at bounding box center [470, 564] width 479 height 21
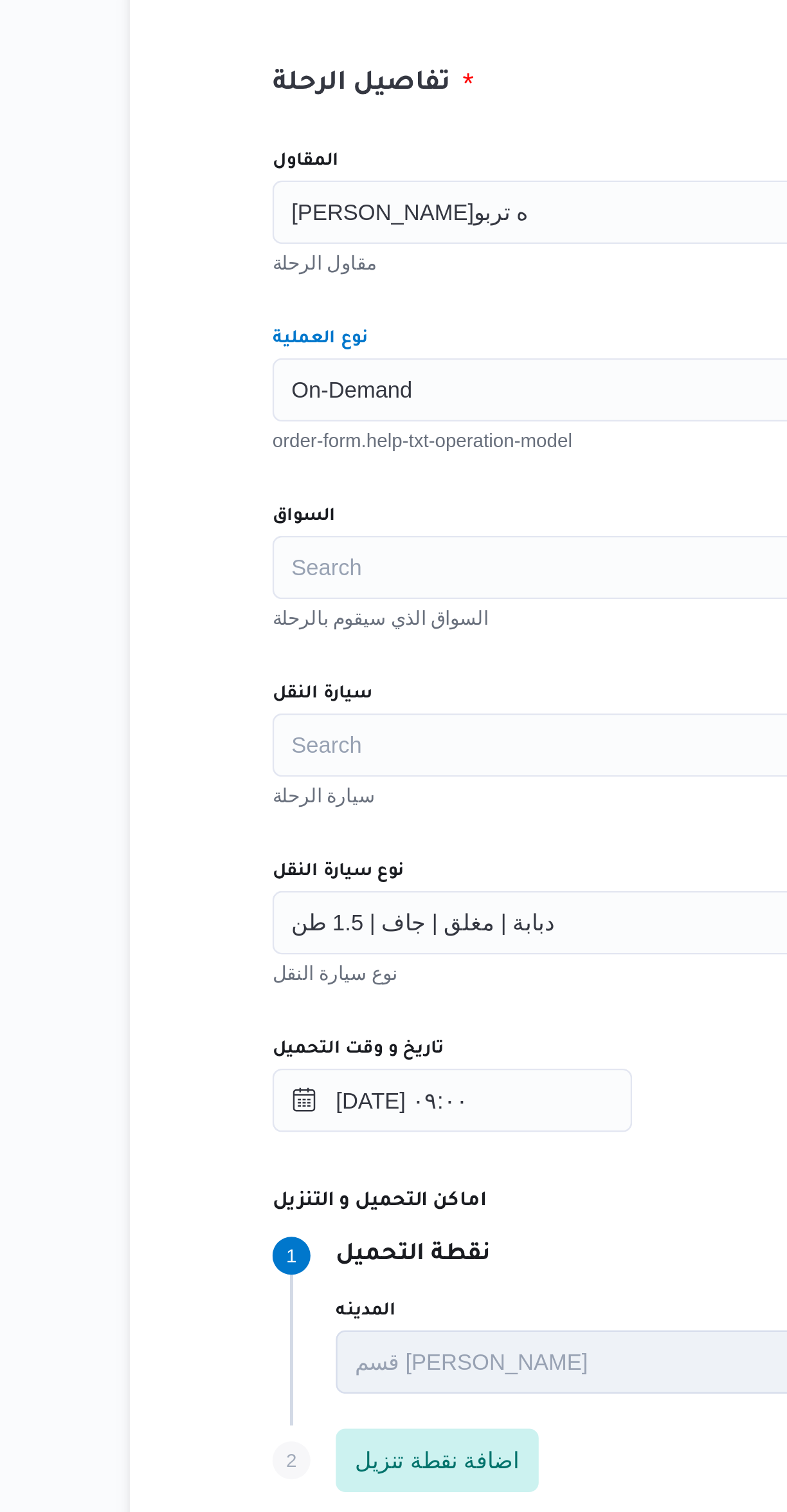
click at [278, 570] on div "السواق" at bounding box center [469, 574] width 489 height 10
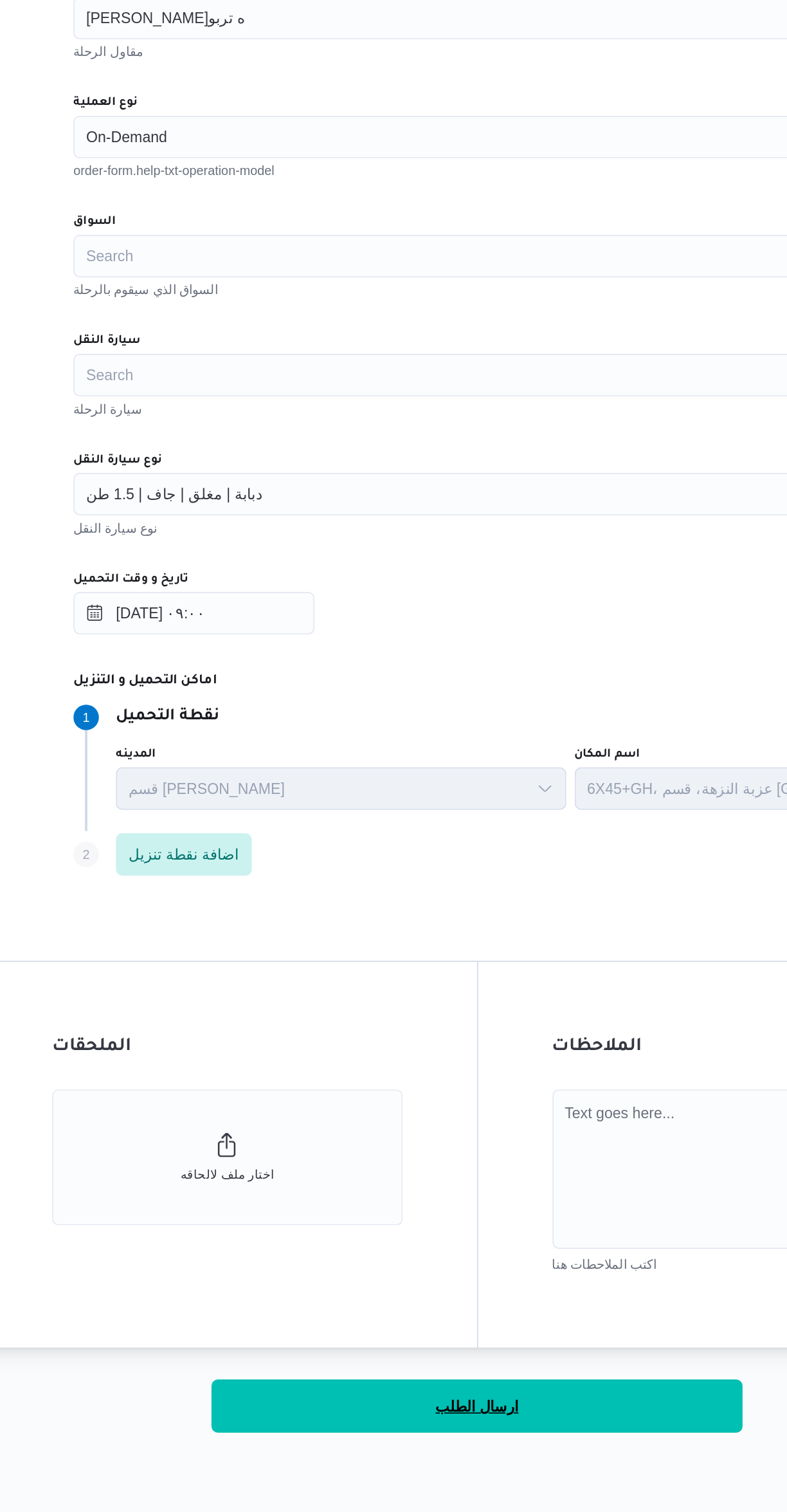
click at [506, 1294] on button "ارسال الطلب" at bounding box center [469, 1291] width 321 height 32
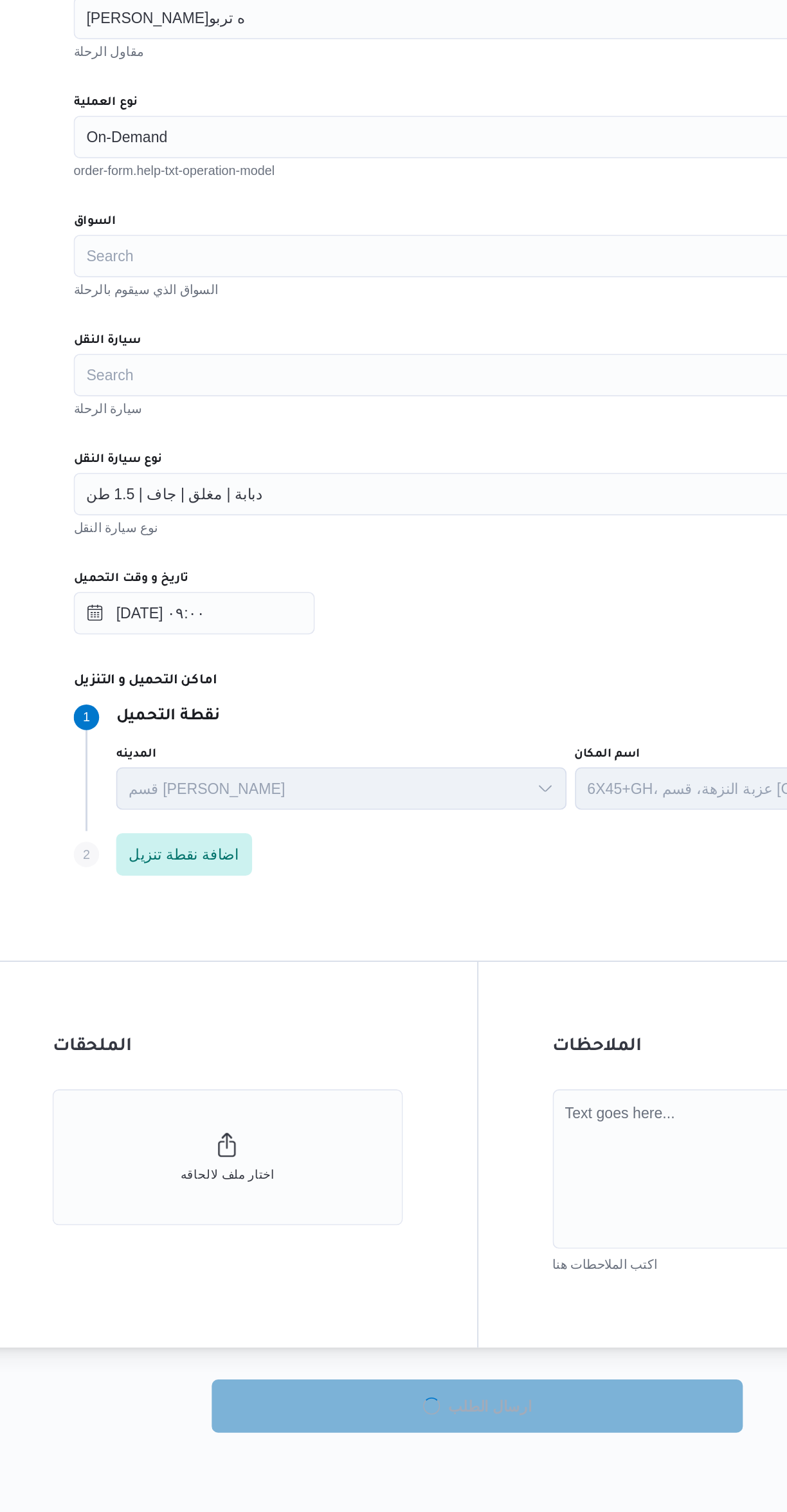
select select "ar"
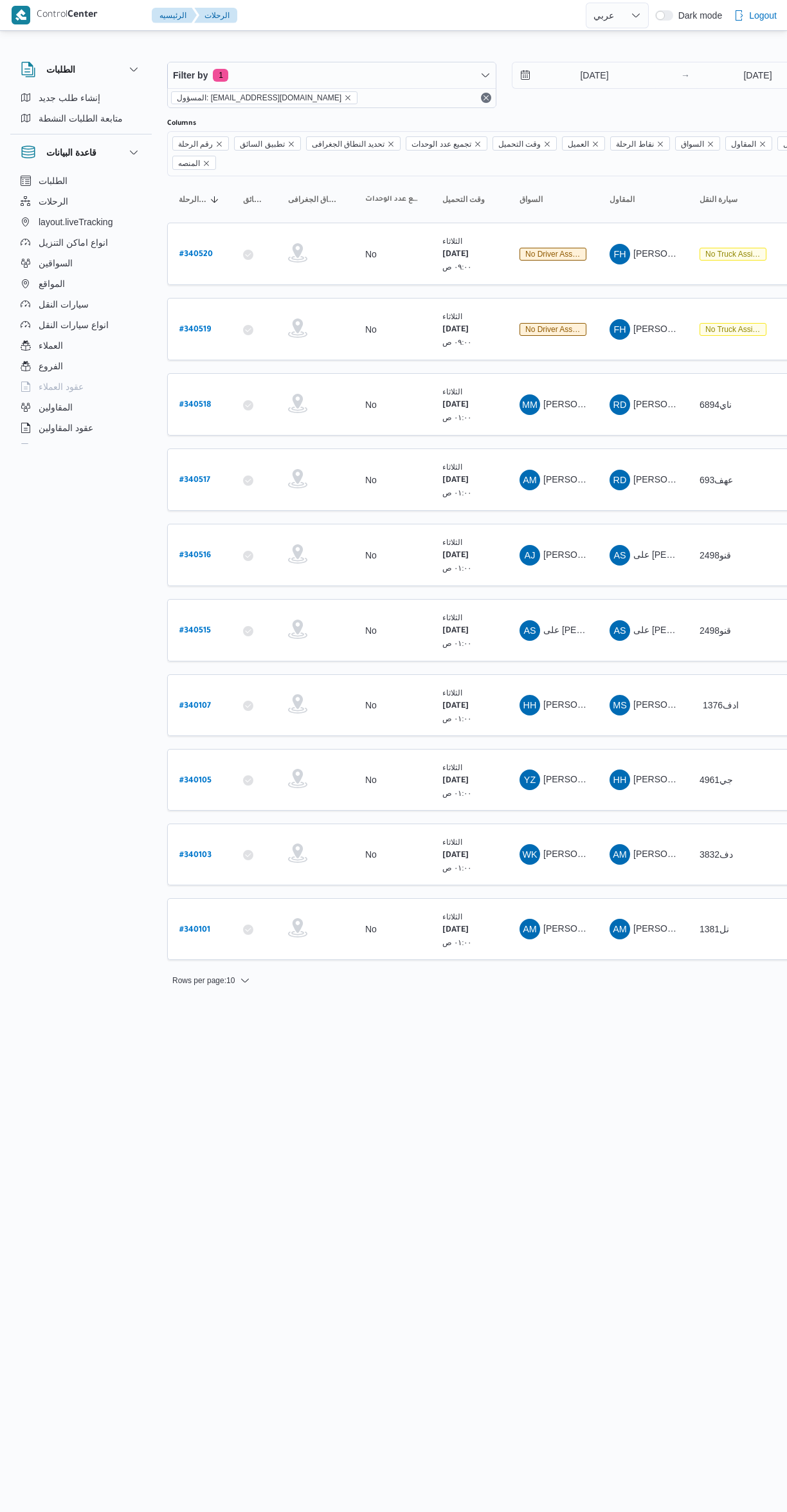
select select "ar"
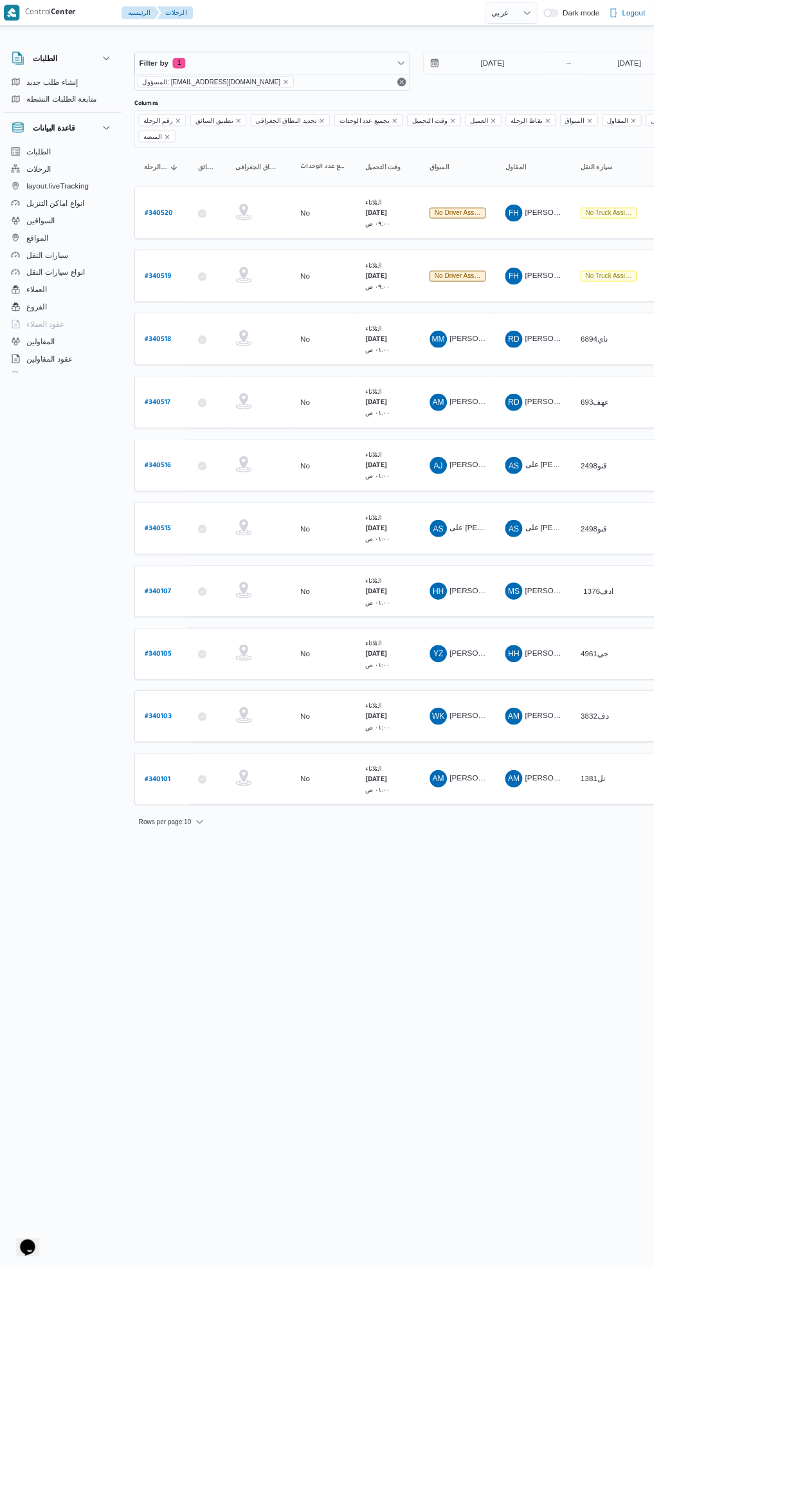
click at [195, 925] on b "# 340101" at bounding box center [195, 930] width 31 height 9
select select "ar"
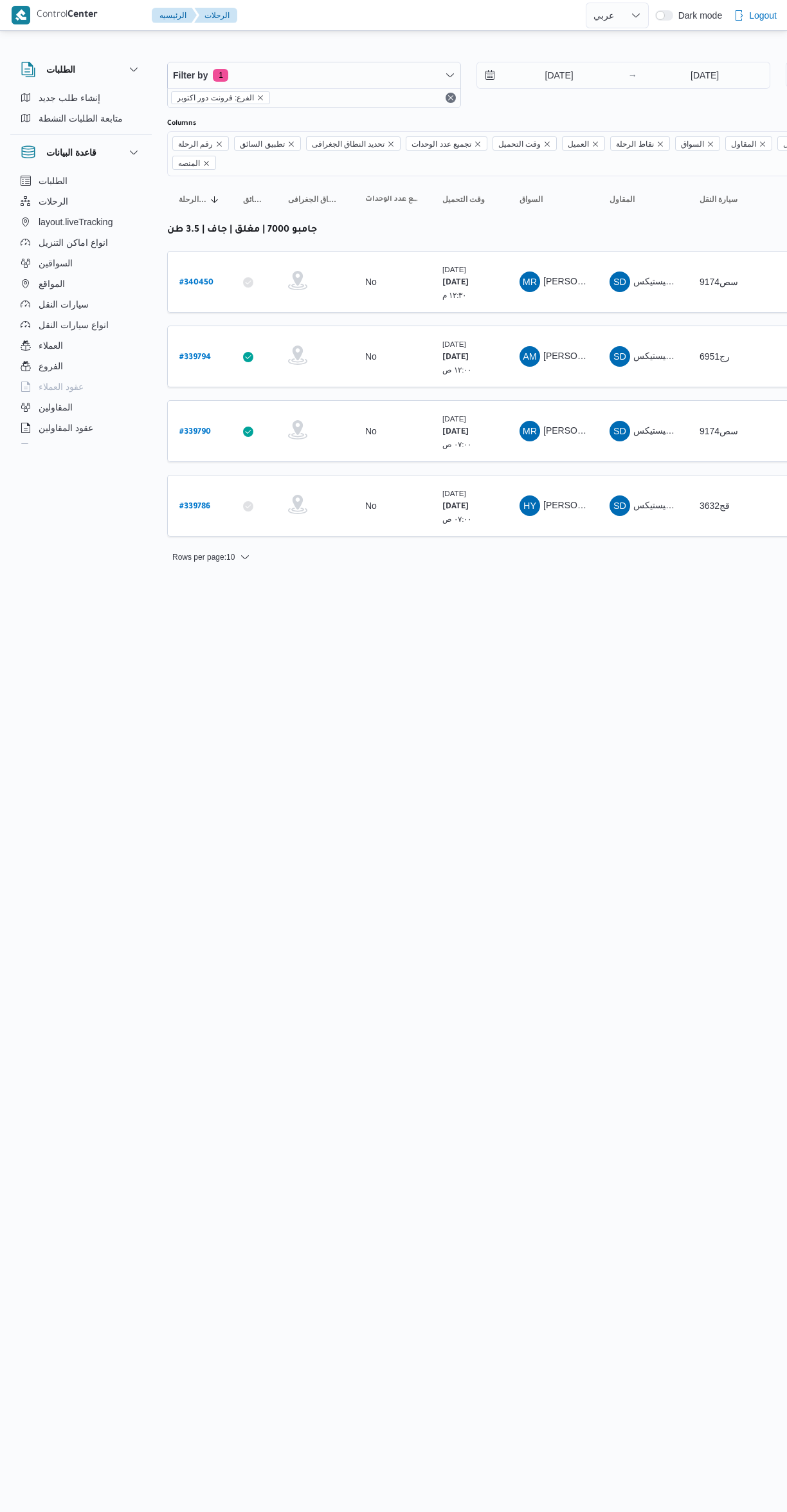
select select "ar"
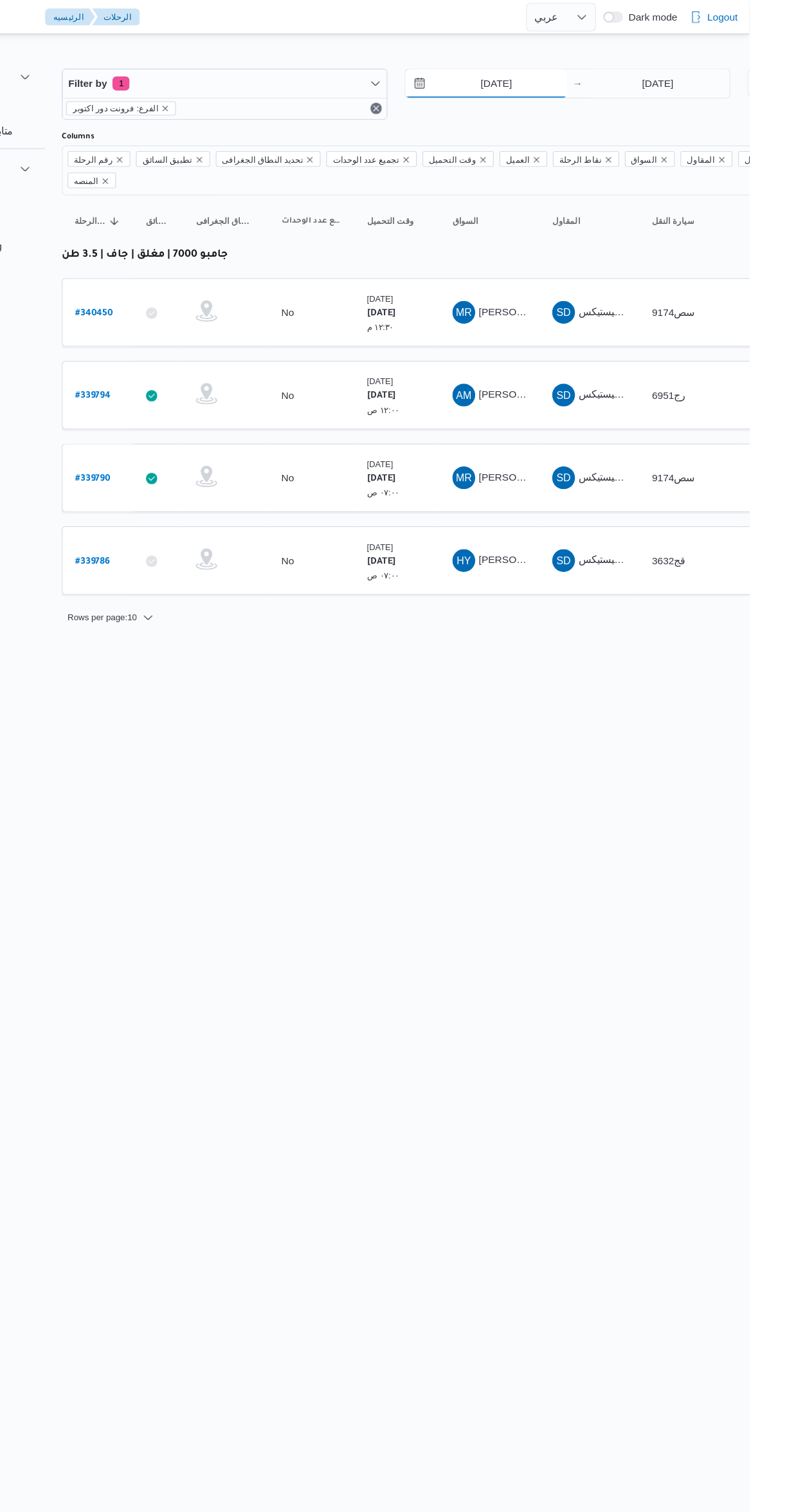
click at [549, 70] on input "[DATE]" at bounding box center [550, 76] width 146 height 26
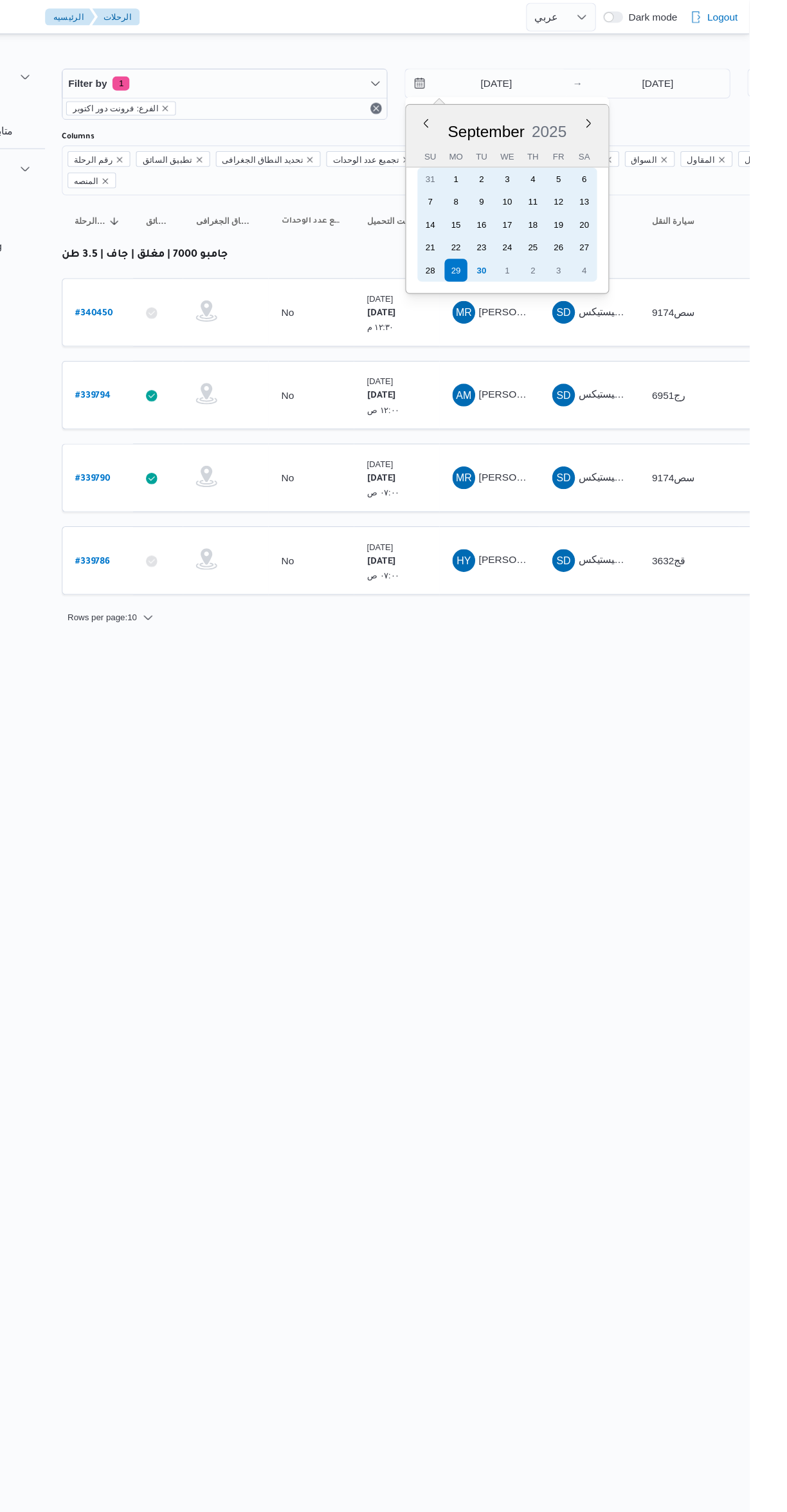
click at [562, 249] on div "28 29 30 1 2 3 4" at bounding box center [569, 244] width 162 height 21
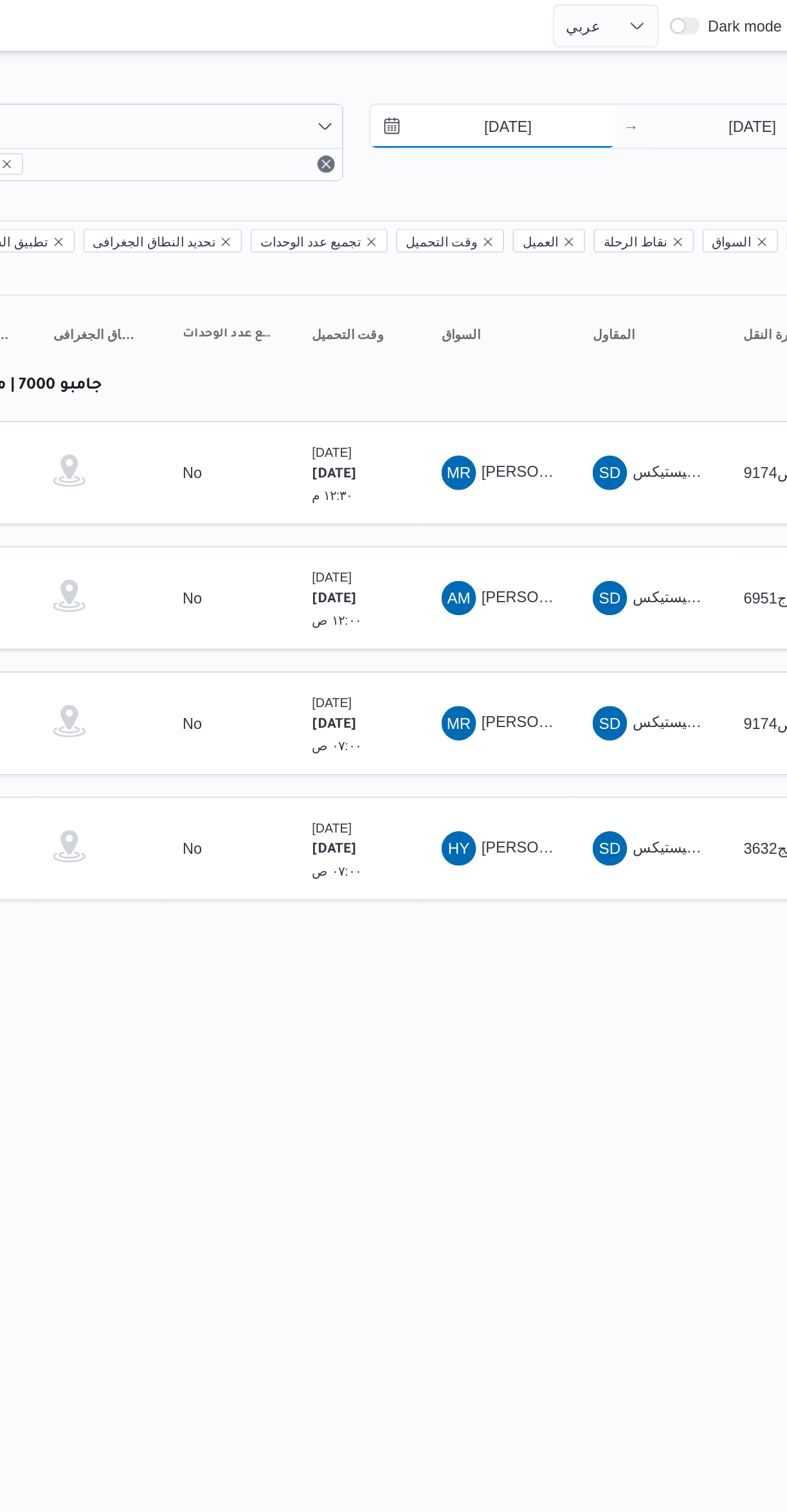
click at [556, 72] on input "[DATE]" at bounding box center [550, 76] width 146 height 26
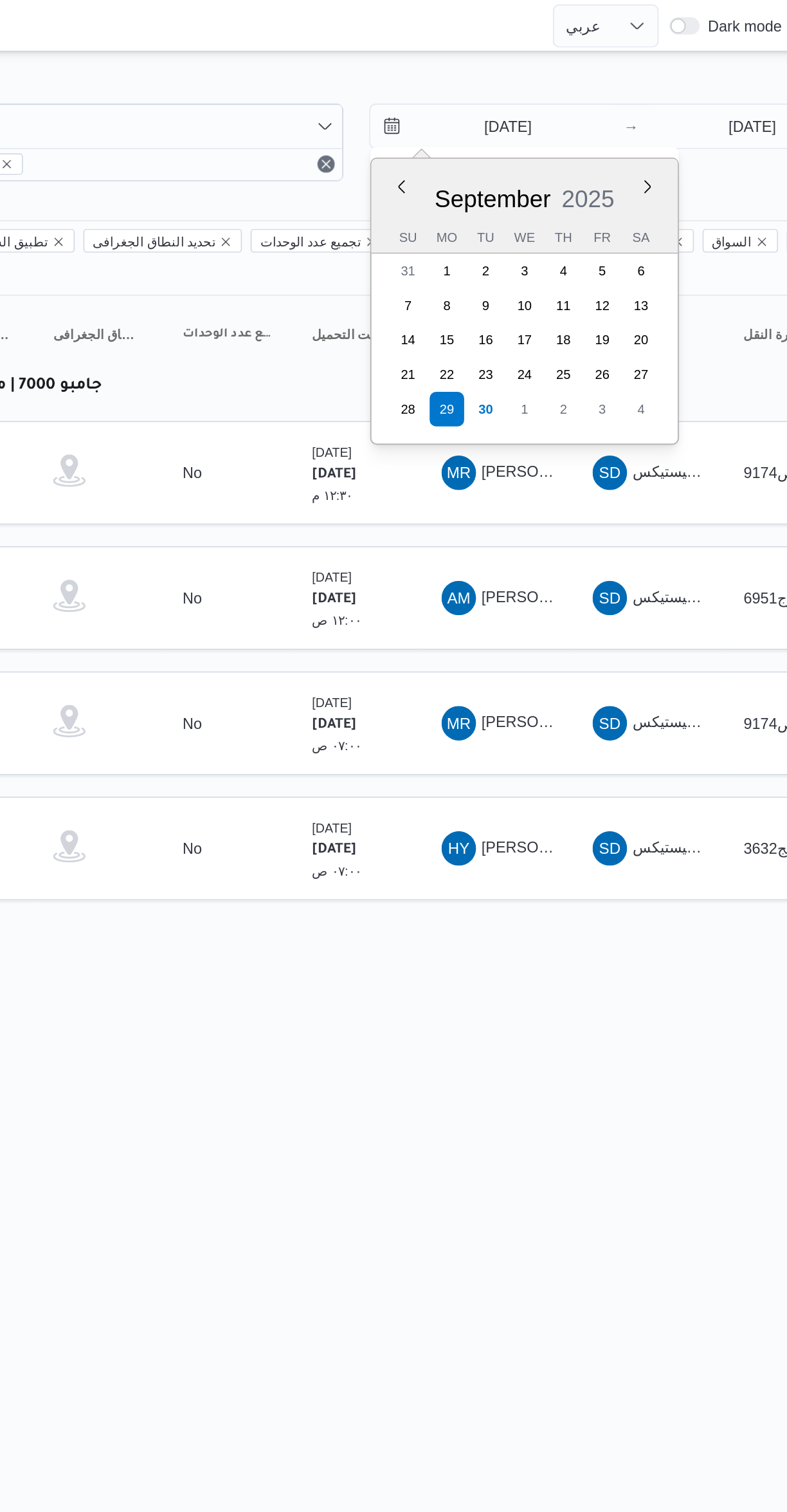
click at [554, 252] on div "[DATE] [DATE] Su Mo Tu We Th Fr Sa 31 1 2 3 4 5 6 7 8 9 10 11 12 13 14 15 16 17…" at bounding box center [569, 179] width 182 height 170
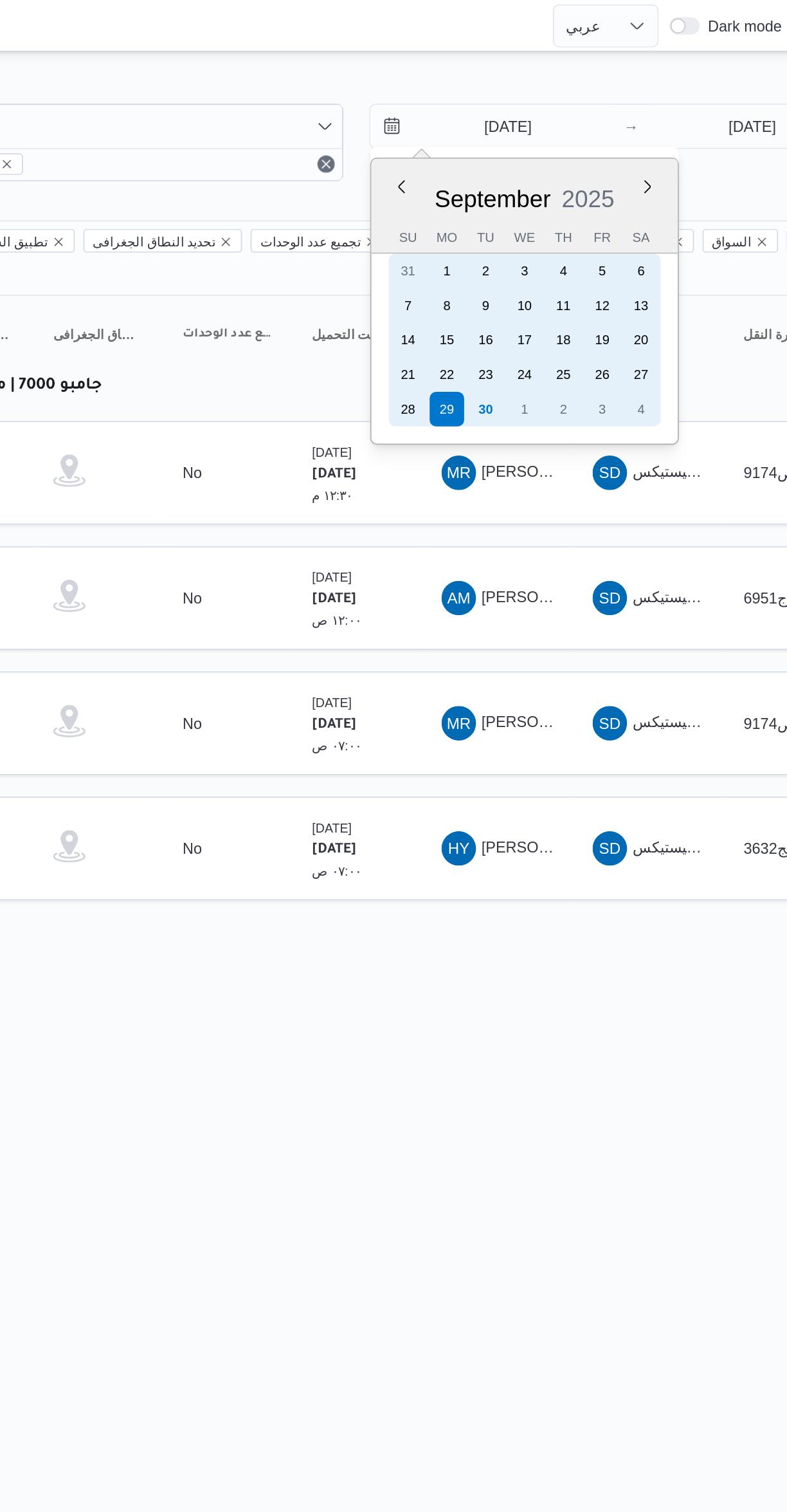
click at [552, 241] on div "30" at bounding box center [546, 244] width 21 height 21
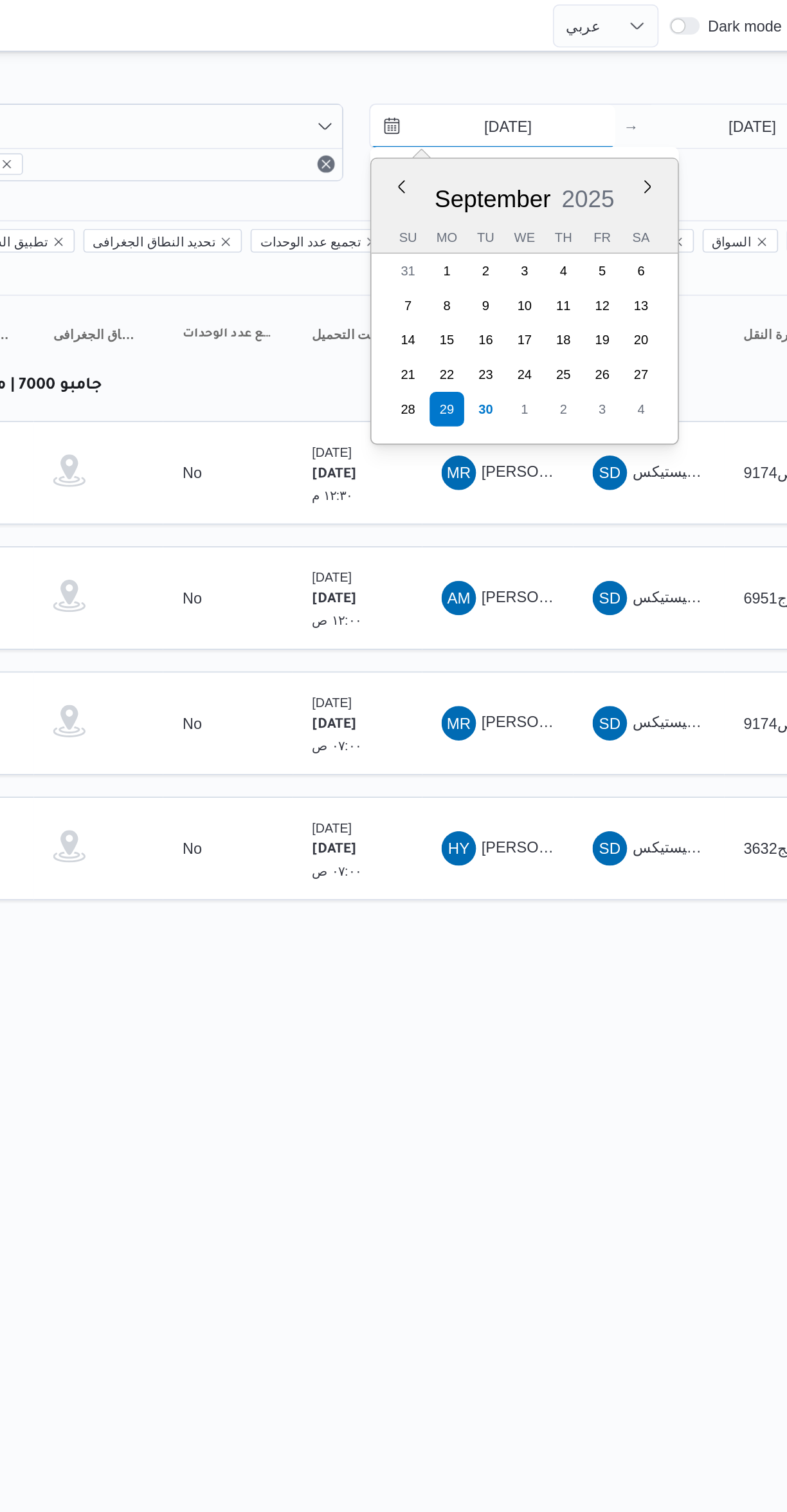
type input "[DATE]"
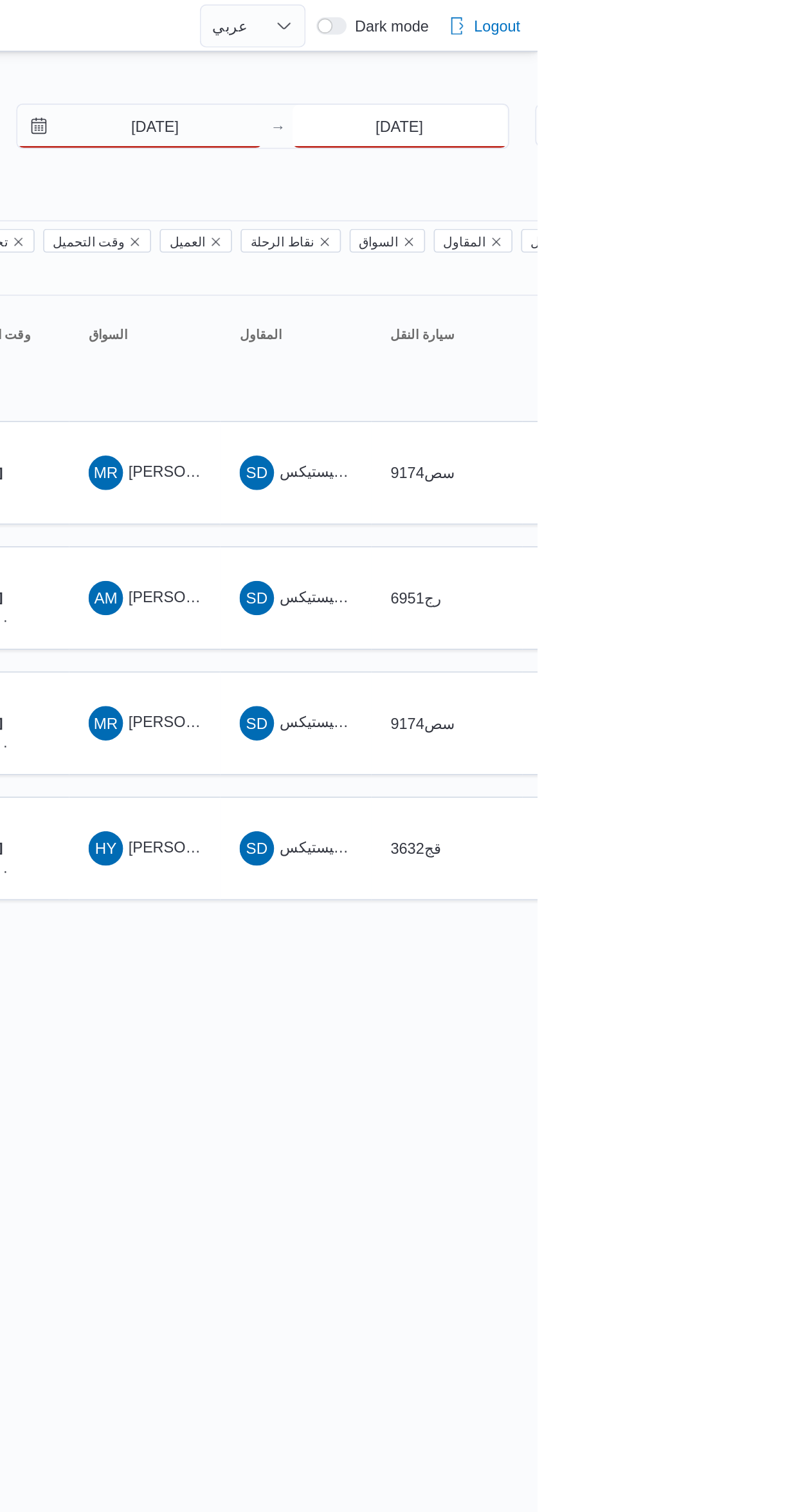
click at [687, 78] on input "[DATE]" at bounding box center [706, 76] width 128 height 26
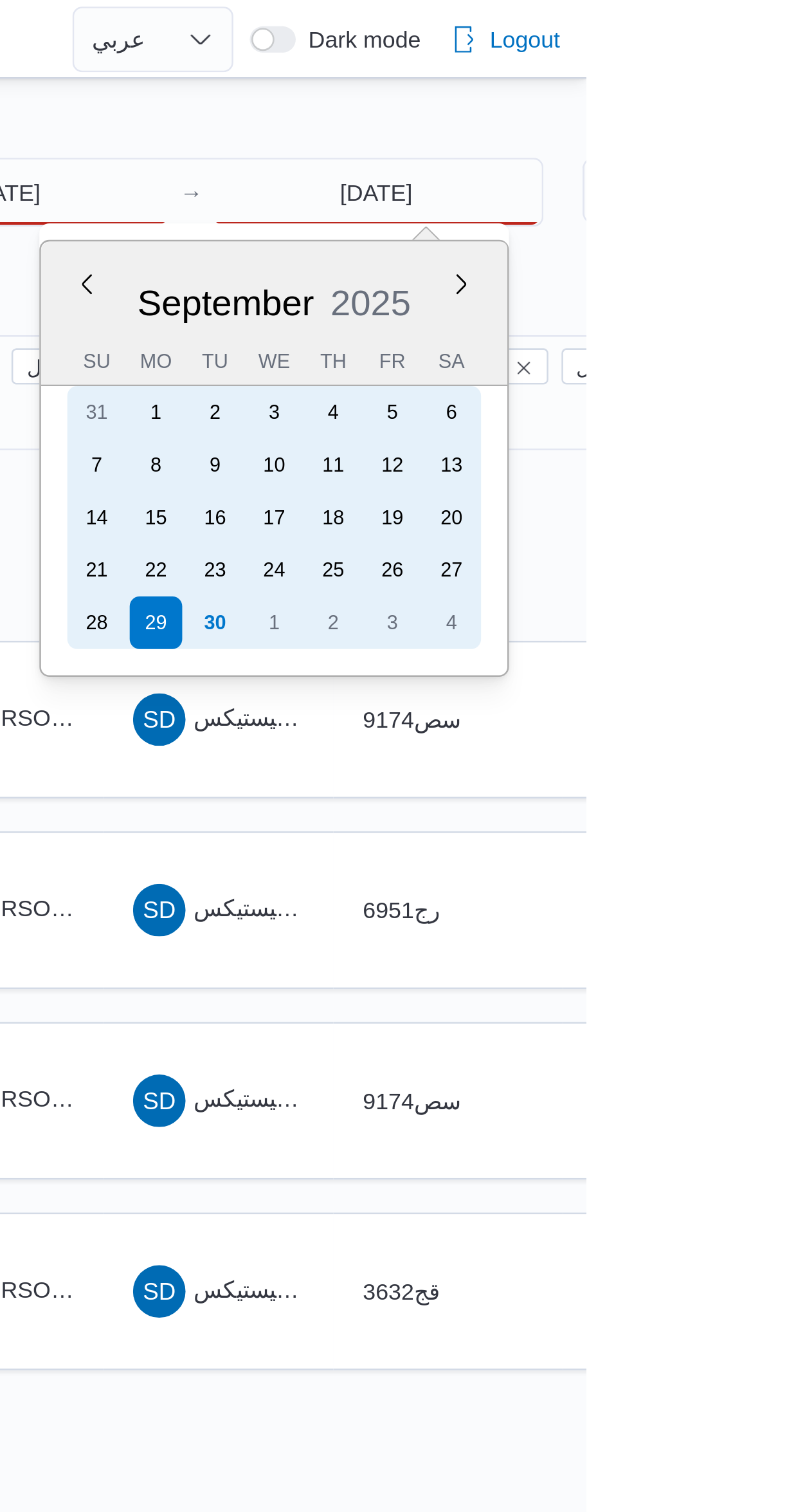
click at [646, 242] on div "30" at bounding box center [641, 244] width 21 height 21
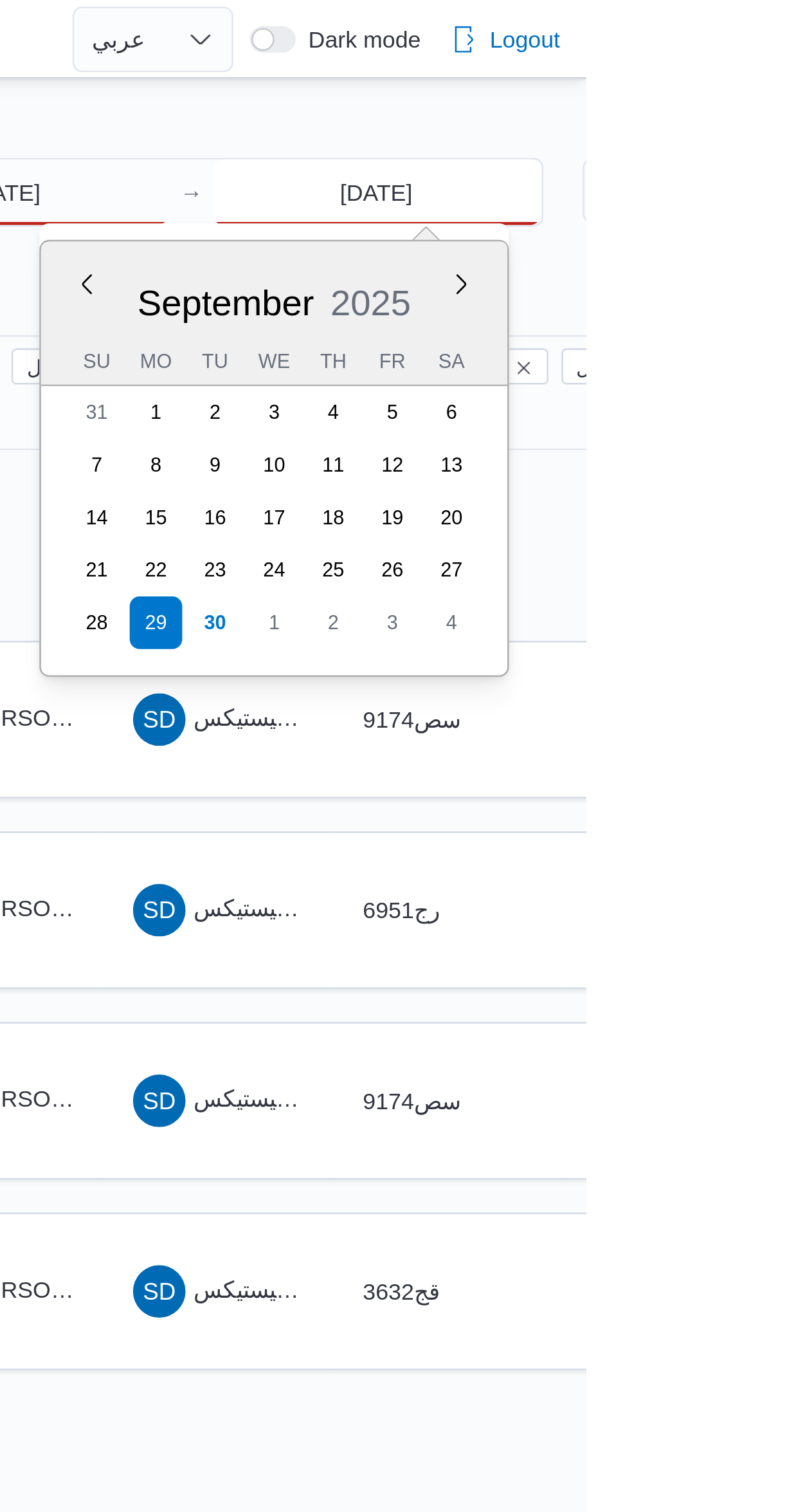
type input "[DATE]"
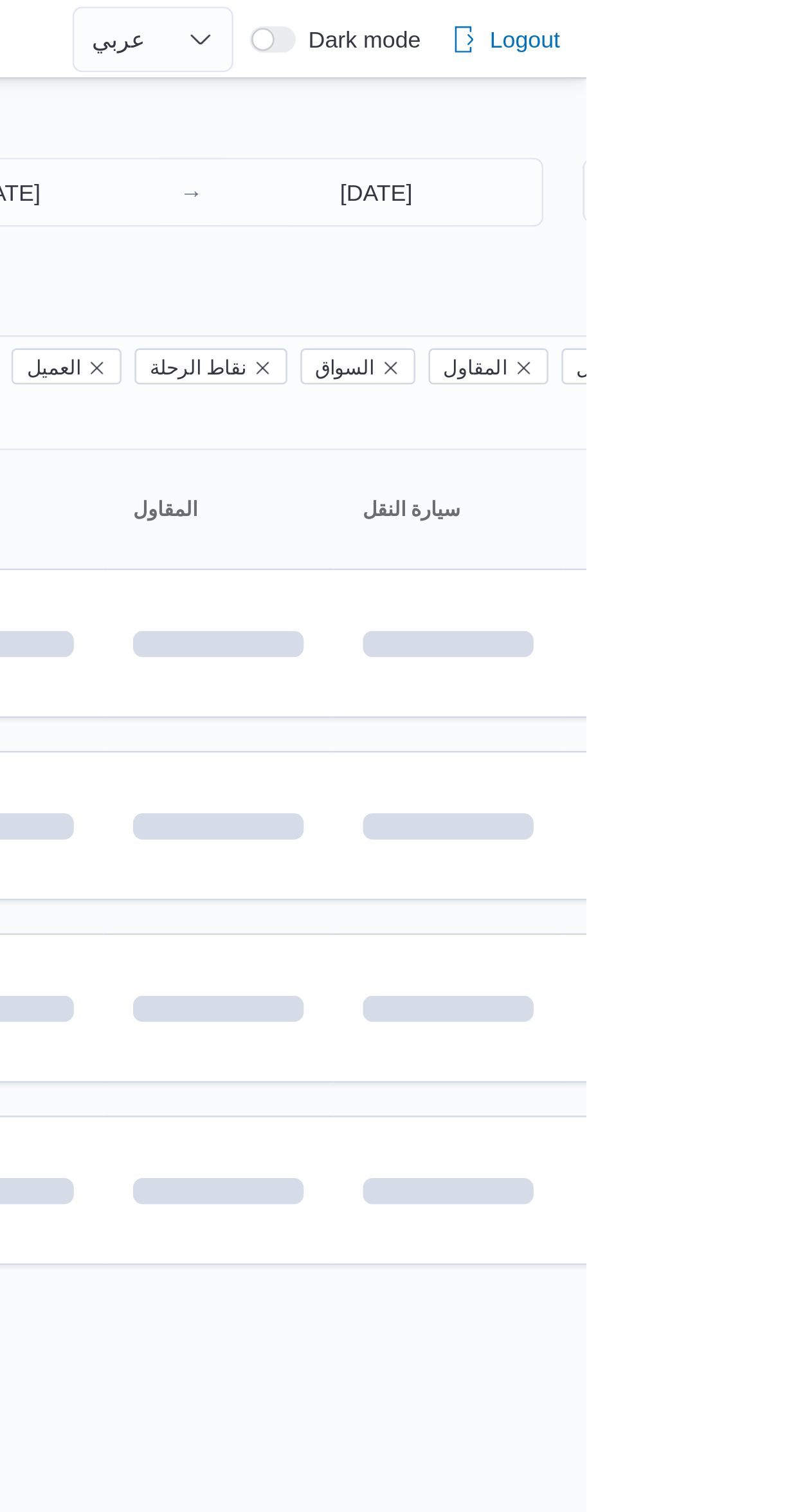
click at [614, 32] on div at bounding box center [394, 31] width 787 height 21
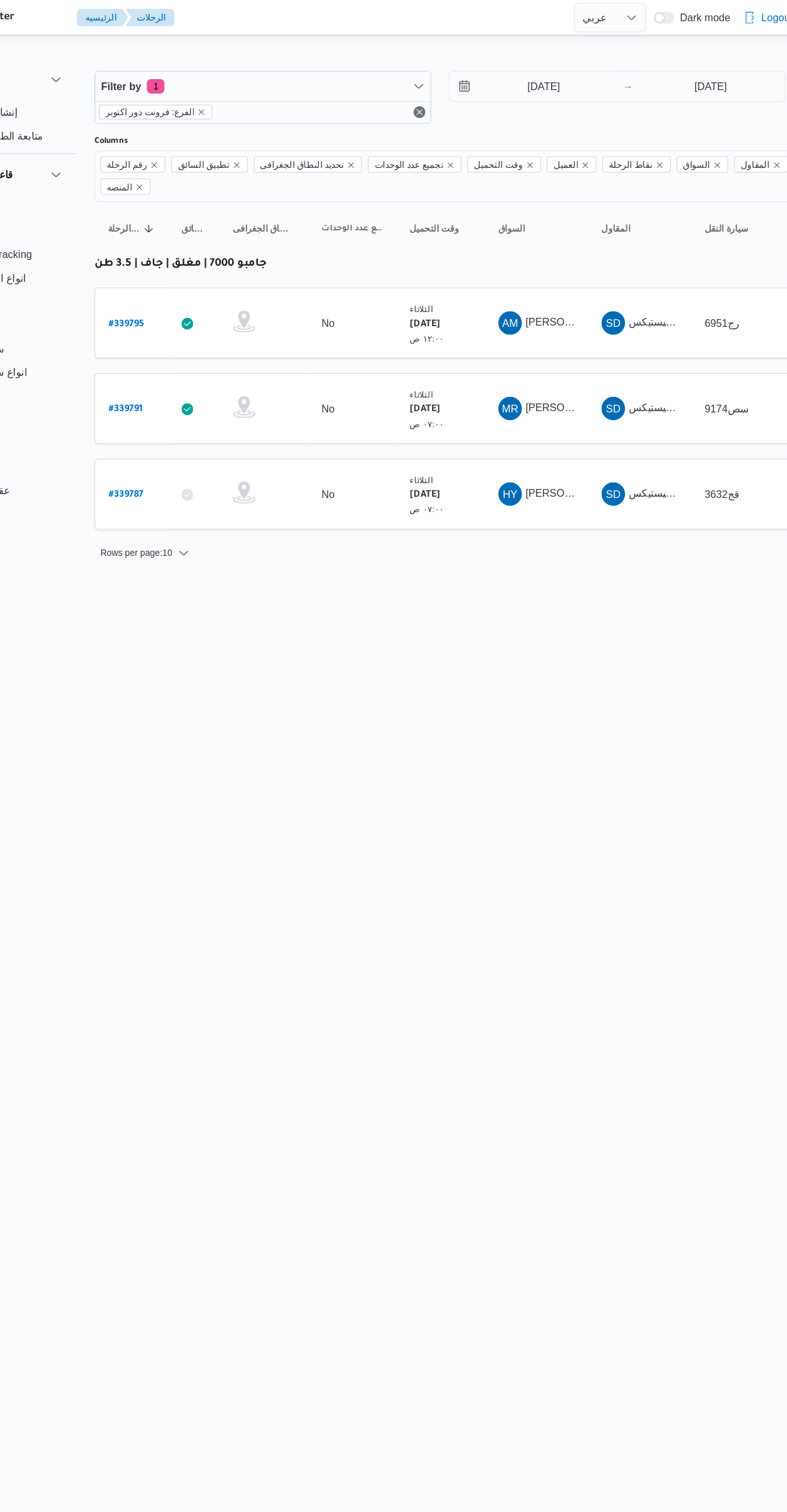
click at [197, 428] on b "# 339787" at bounding box center [195, 432] width 30 height 9
select select "ar"
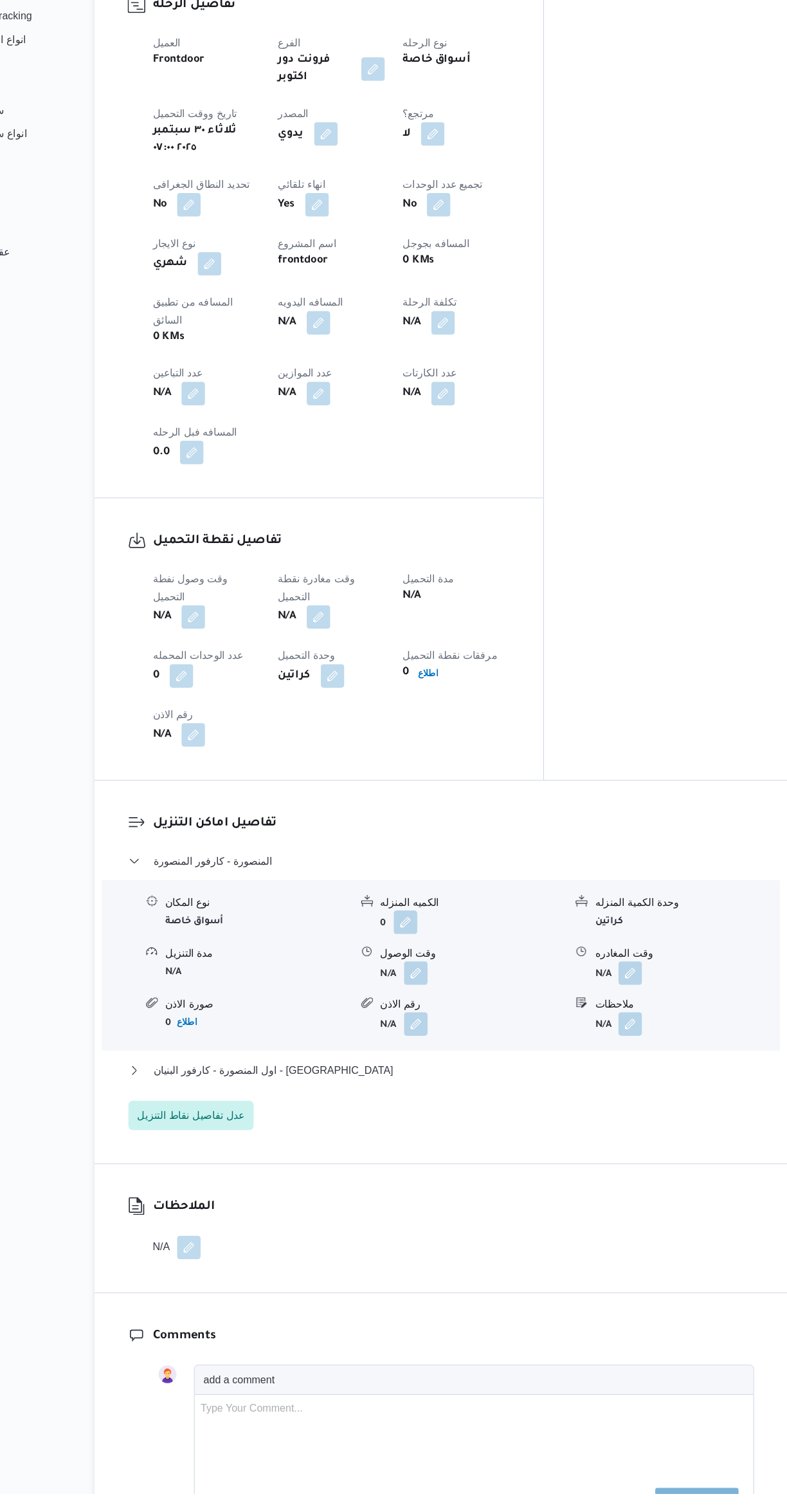
scroll to position [393, 0]
click at [257, 737] on button "button" at bounding box center [253, 747] width 21 height 21
click at [249, 840] on button "button" at bounding box center [253, 850] width 21 height 21
click at [248, 737] on button "button" at bounding box center [253, 747] width 21 height 21
click at [221, 679] on label "وقت وصول نفطة التحميل" at bounding box center [191, 680] width 89 height 10
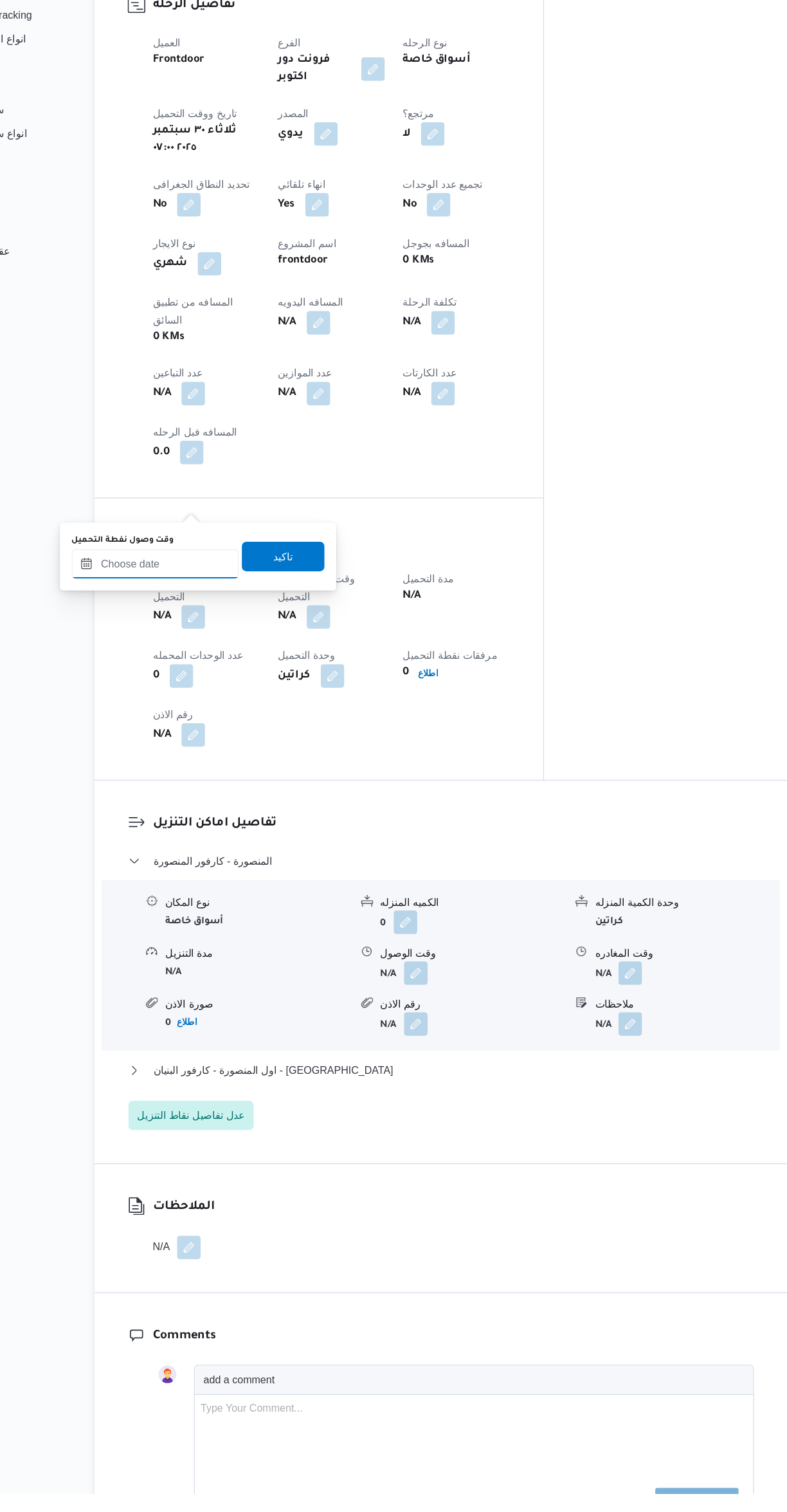
click at [221, 688] on input "وقت وصول نفطة التحميل" at bounding box center [220, 701] width 146 height 26
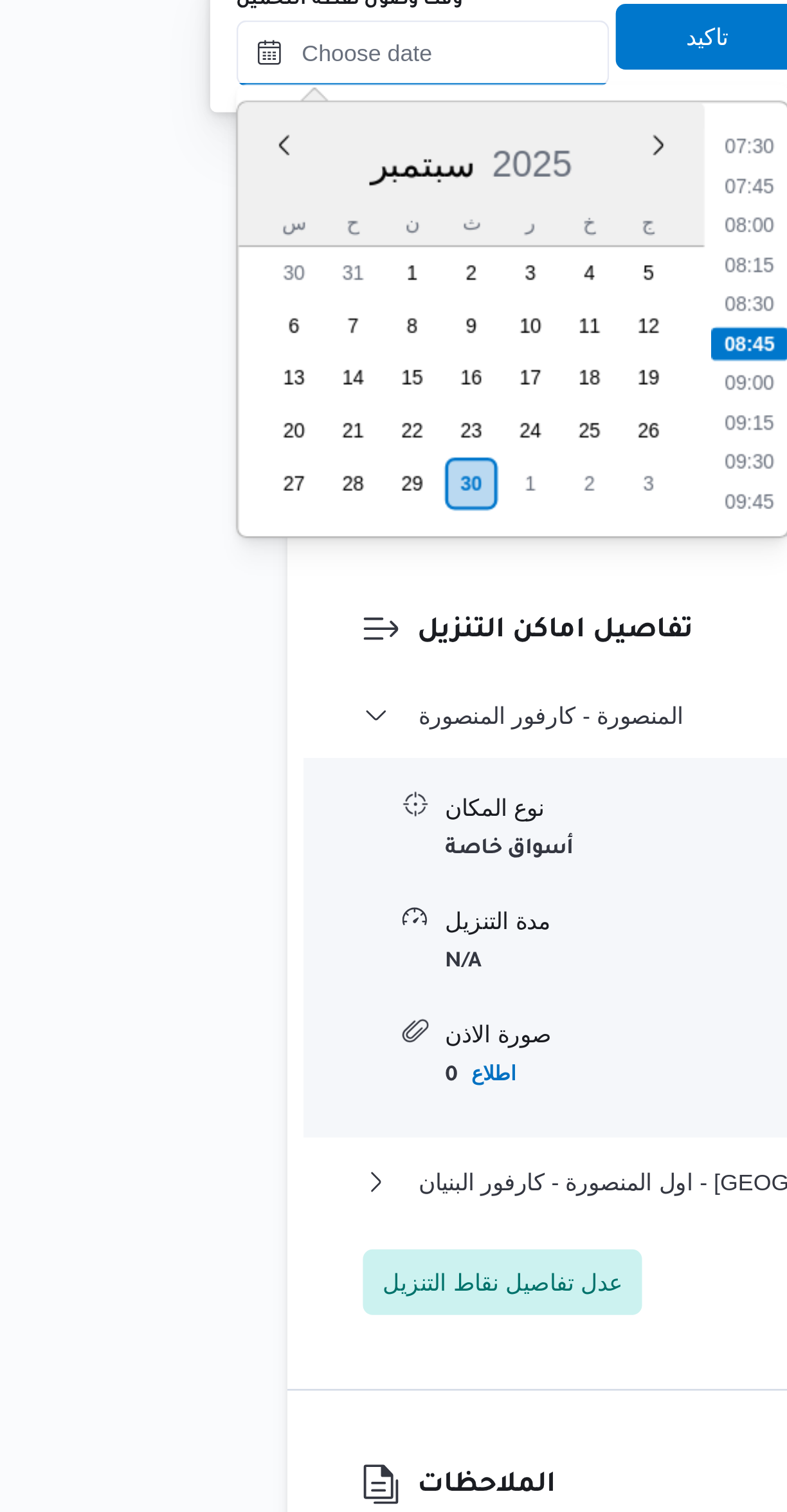
scroll to position [203, 0]
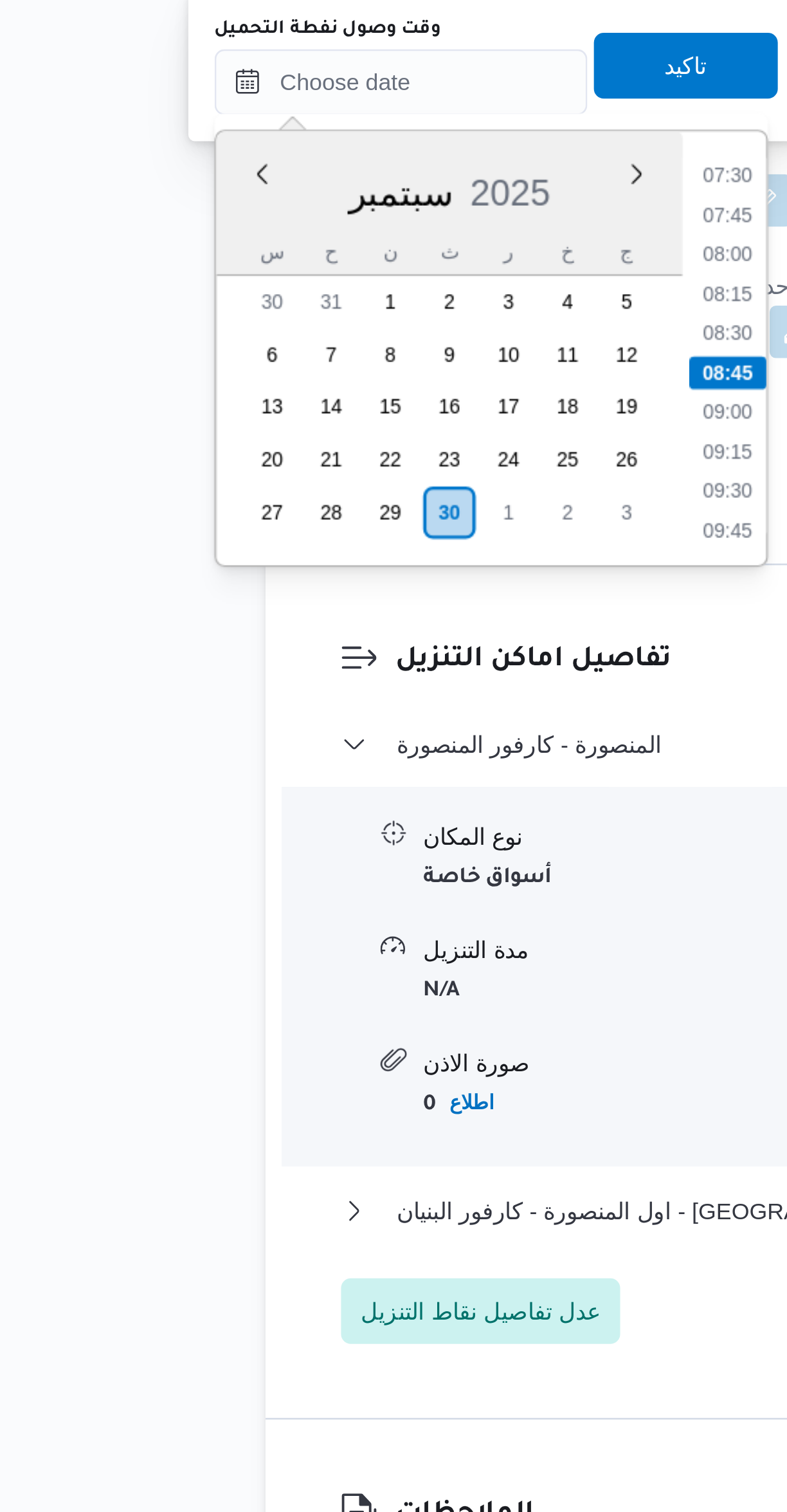
click at [344, 924] on li "07:30" at bounding box center [347, 928] width 30 height 13
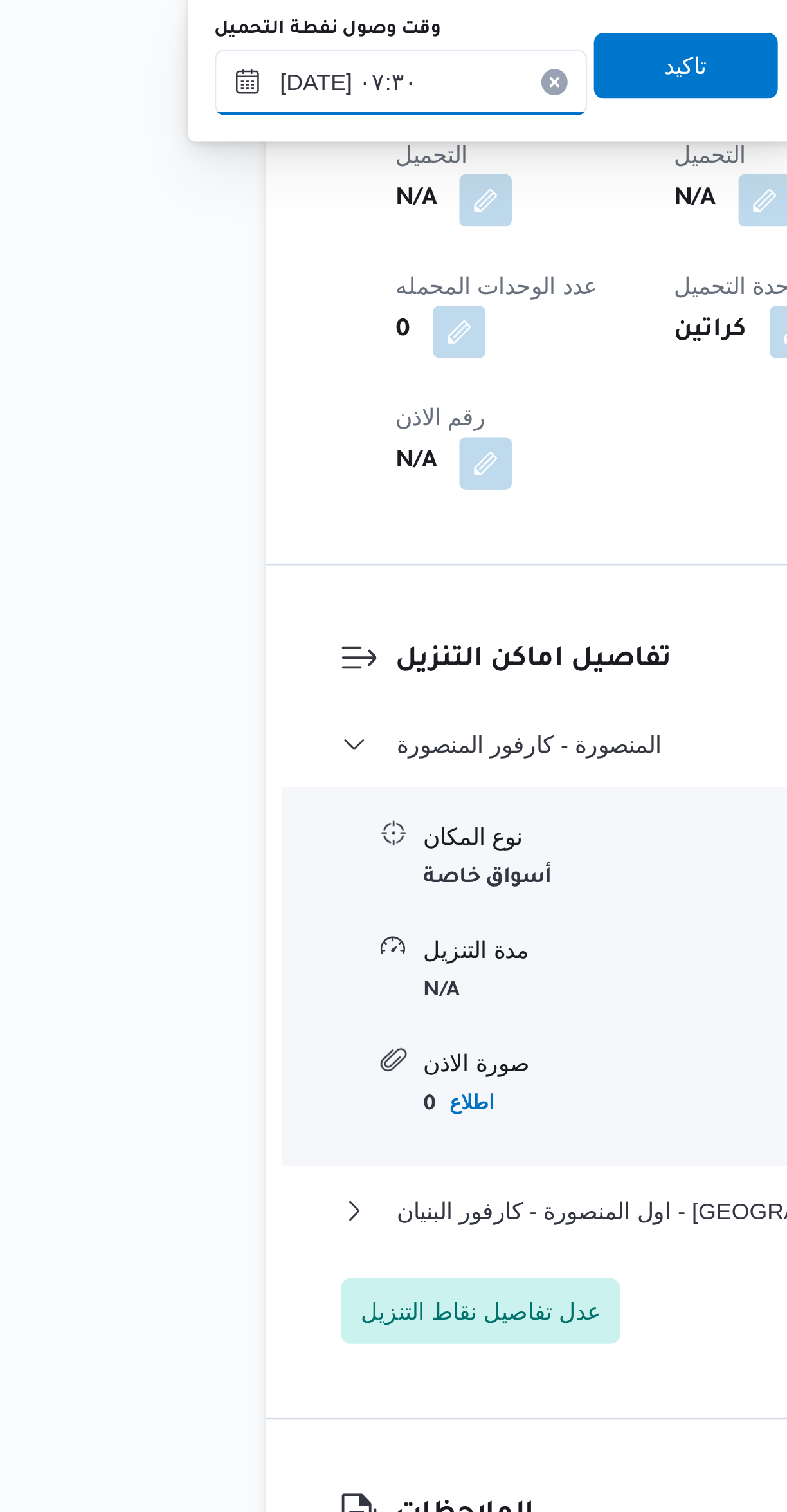
click at [210, 887] on input "[DATE] ٠٧:٣٠" at bounding box center [220, 891] width 146 height 26
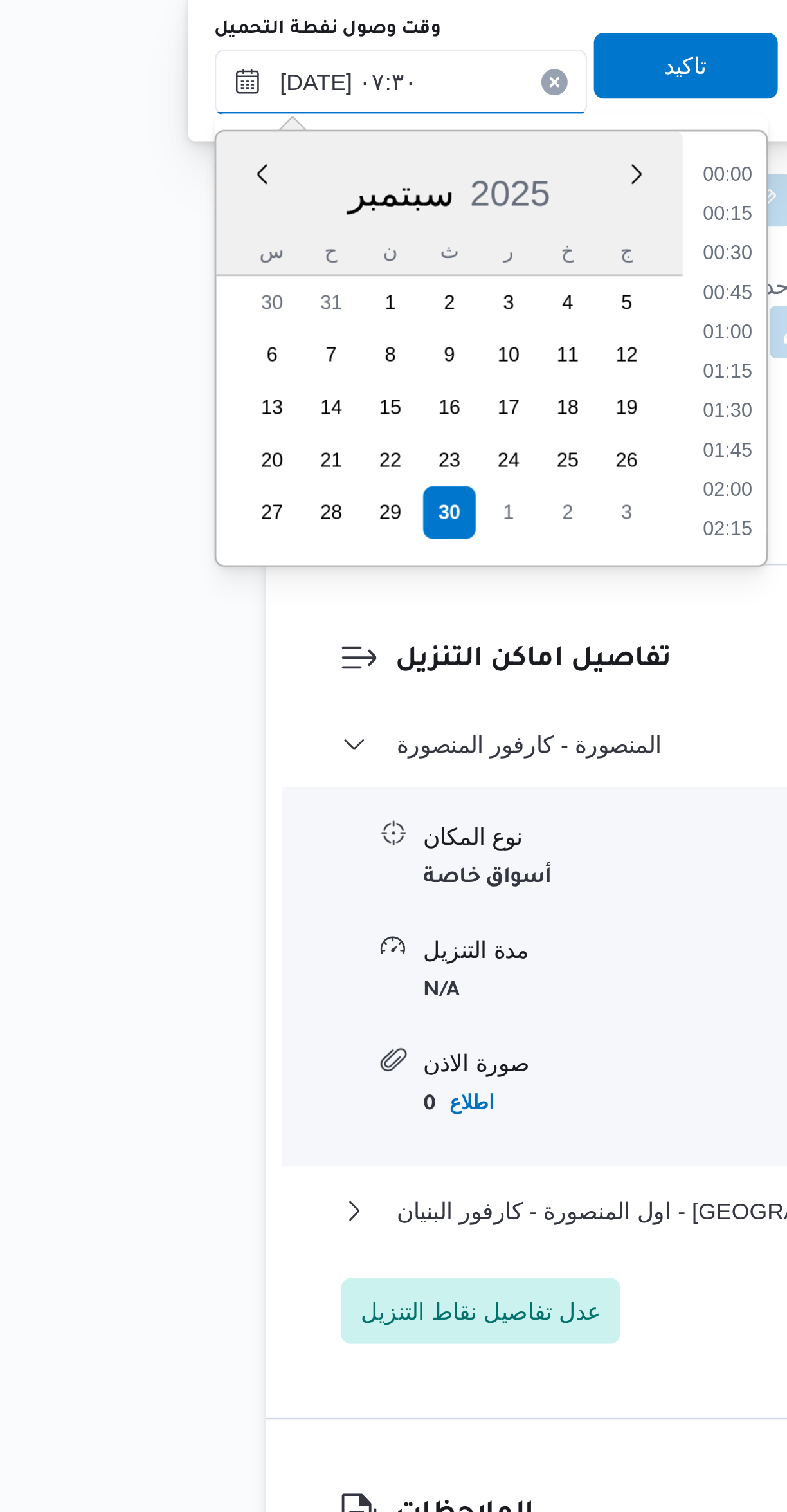
scroll to position [386, 0]
click at [344, 927] on li "06:15" at bounding box center [347, 928] width 30 height 13
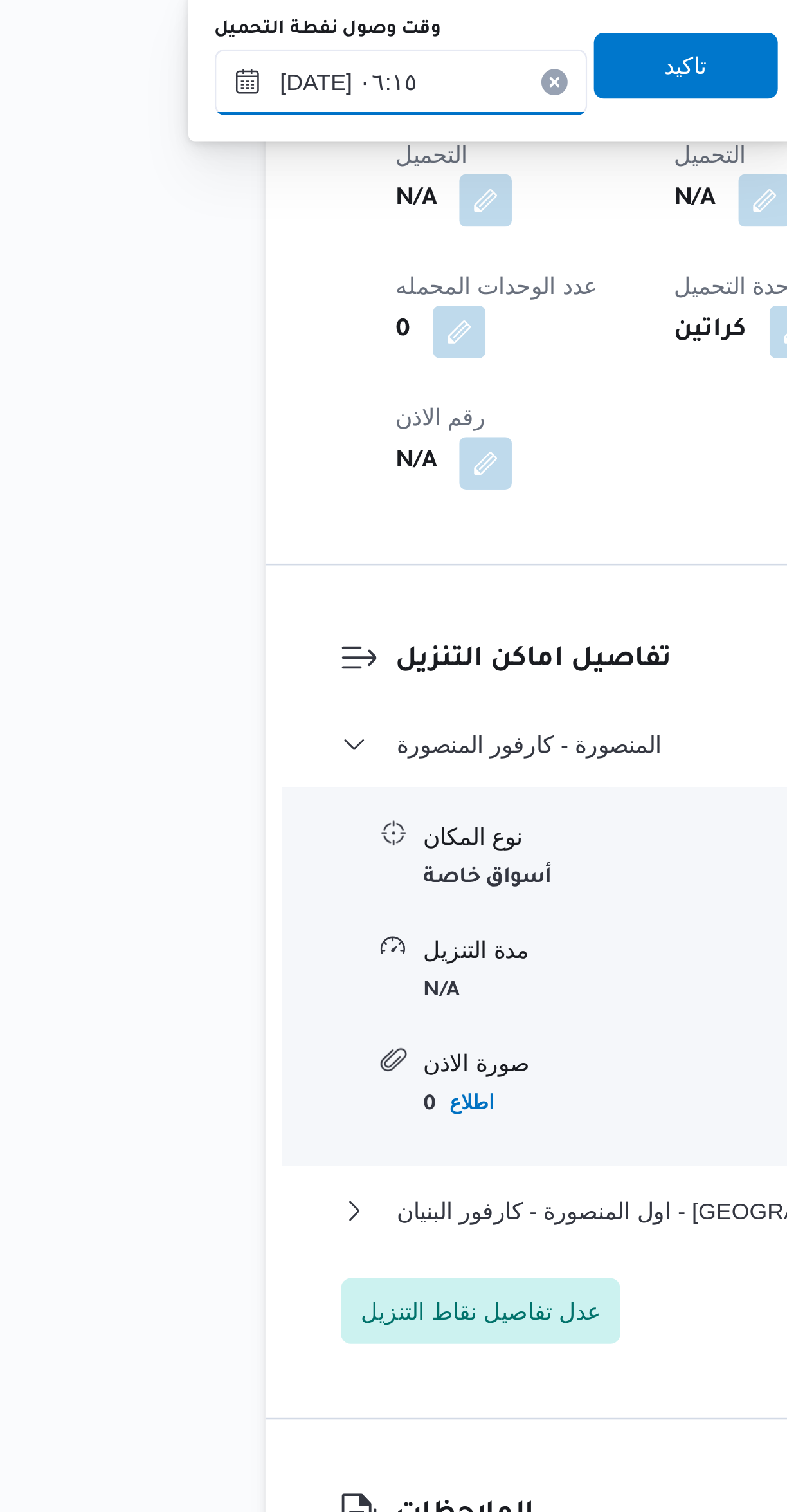
click at [208, 890] on input "[DATE] ٠٦:١٥" at bounding box center [220, 891] width 146 height 26
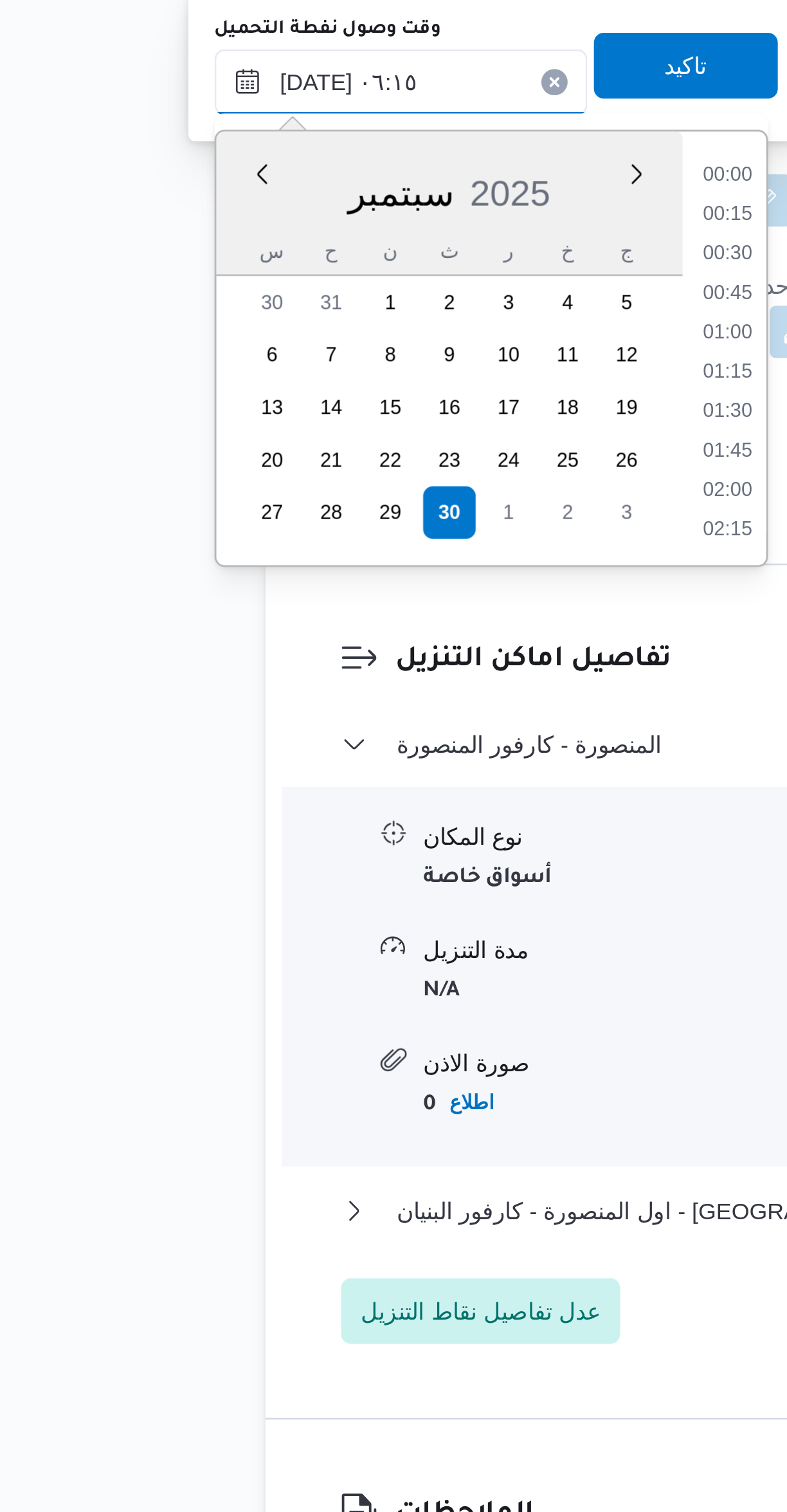
scroll to position [308, 0]
click at [236, 890] on input "[DATE] ٠٦:١٥" at bounding box center [220, 891] width 146 height 26
click at [343, 974] on li "05:45" at bounding box center [347, 974] width 30 height 13
type input "[DATE] ٠٥:٤٥"
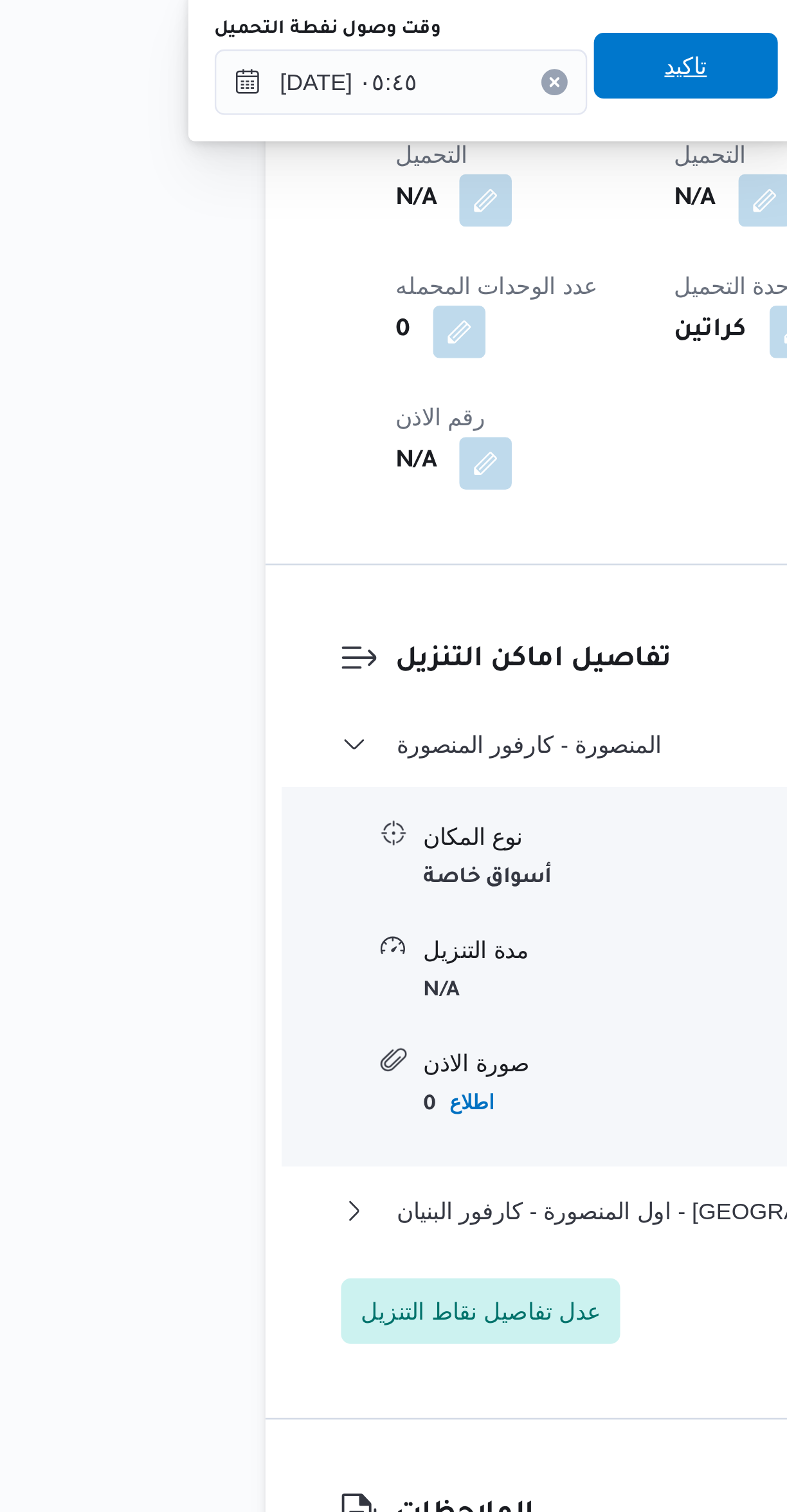
click at [303, 889] on span "تاكيد" at bounding box center [332, 885] width 72 height 26
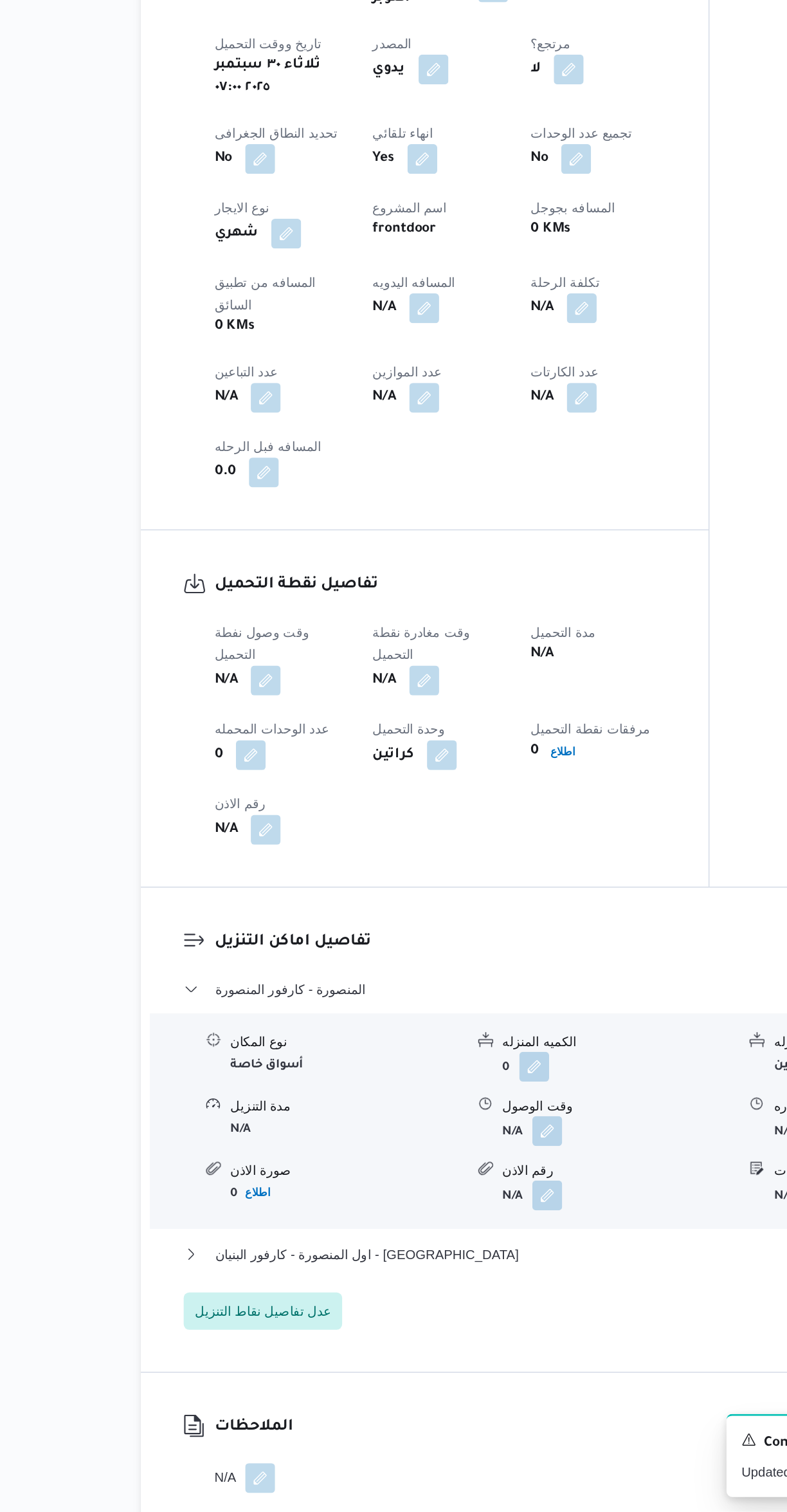
scroll to position [201, 0]
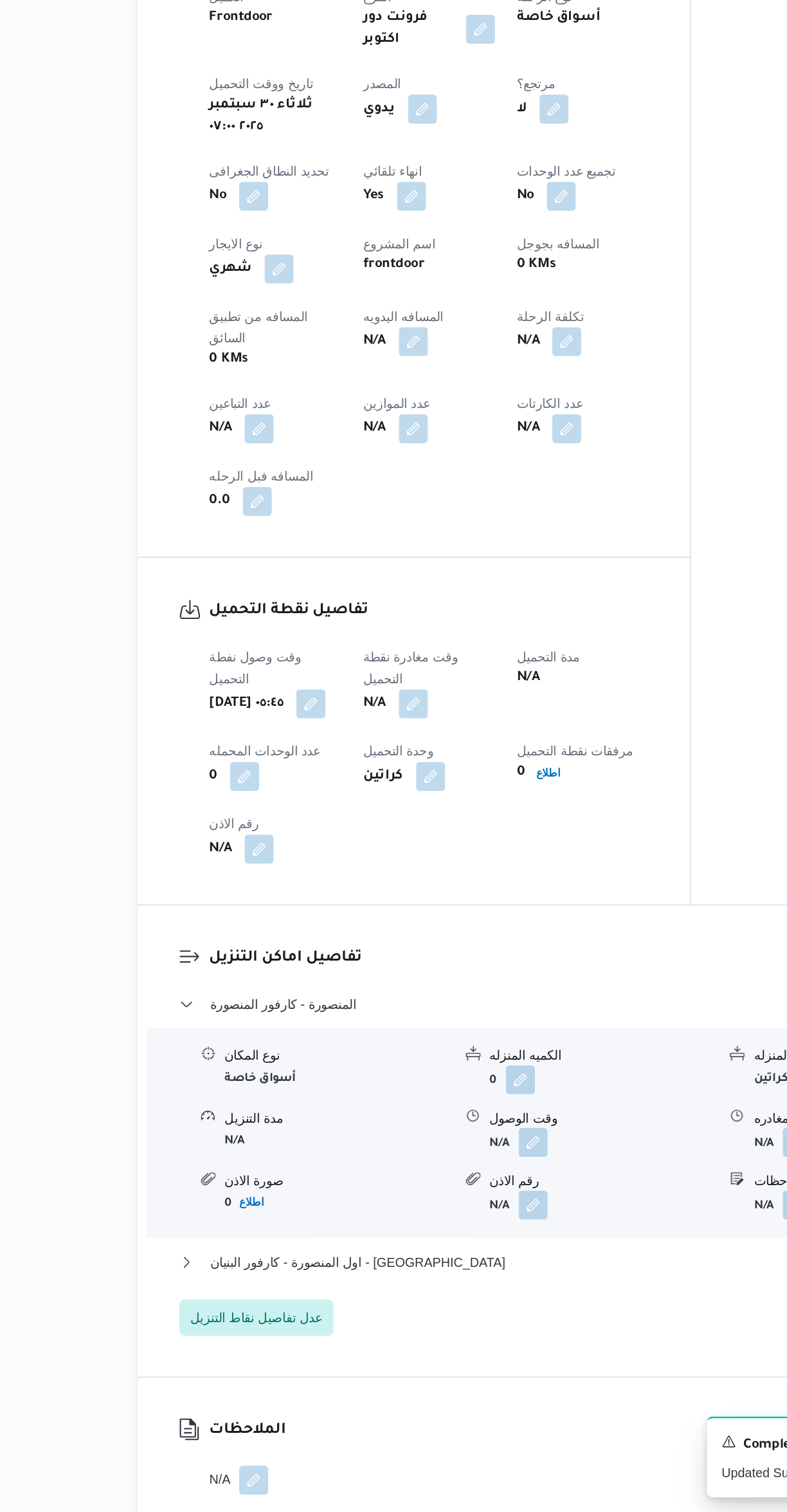
click at [370, 929] on button "button" at bounding box center [363, 939] width 21 height 21
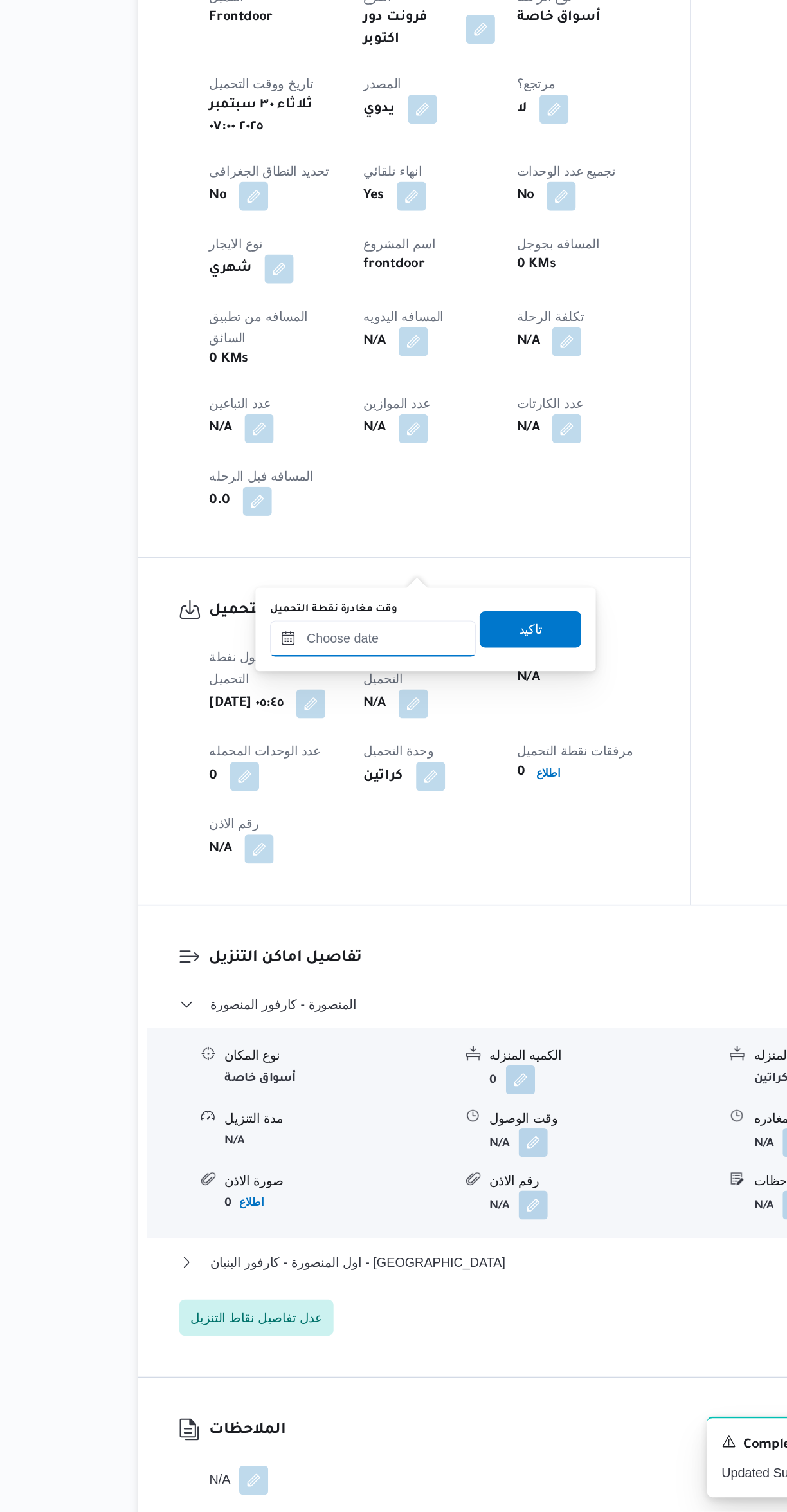
click at [322, 894] on input "وقت مغادرة نقطة التحميل" at bounding box center [334, 893] width 146 height 26
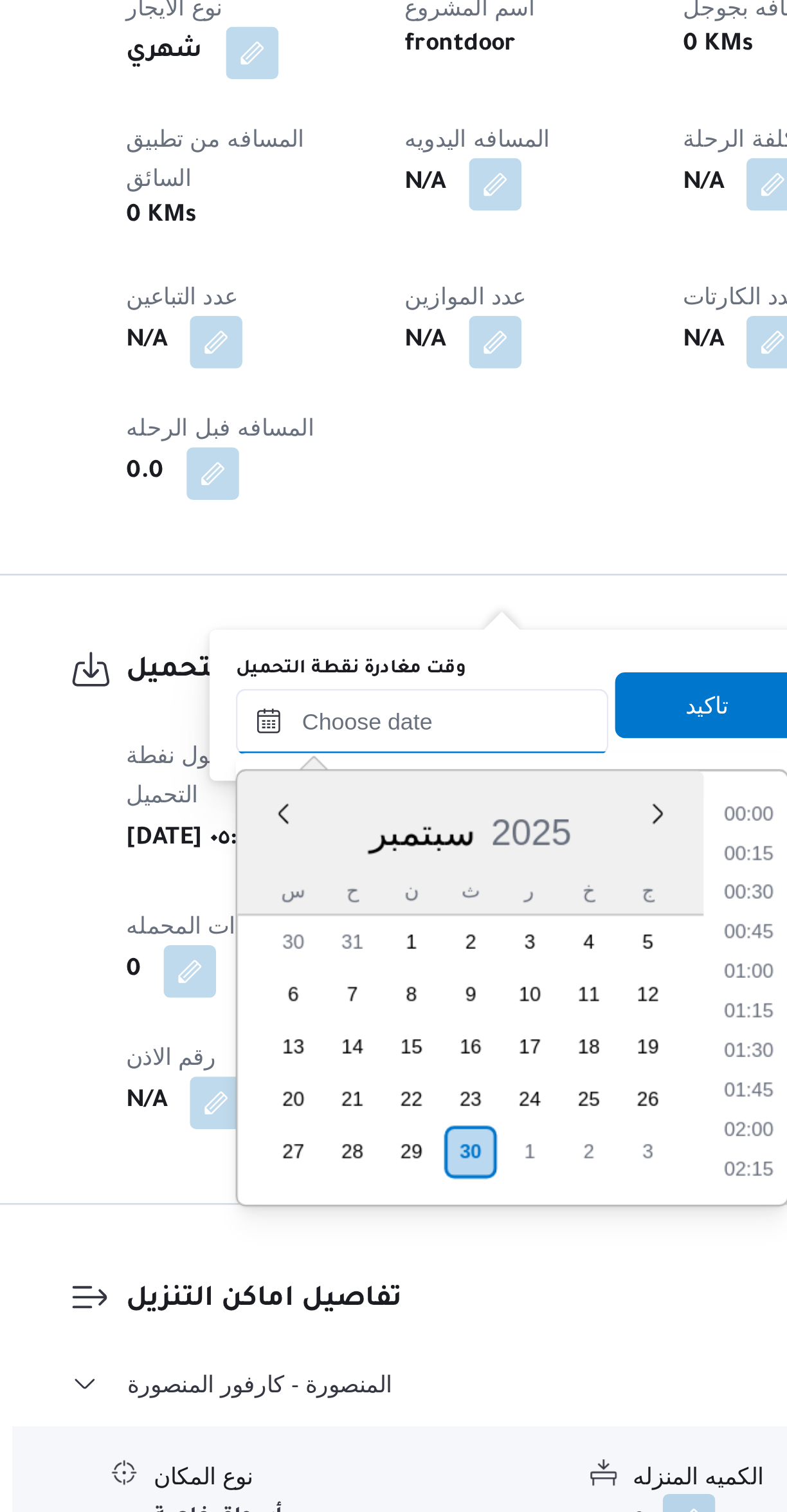
scroll to position [463, 0]
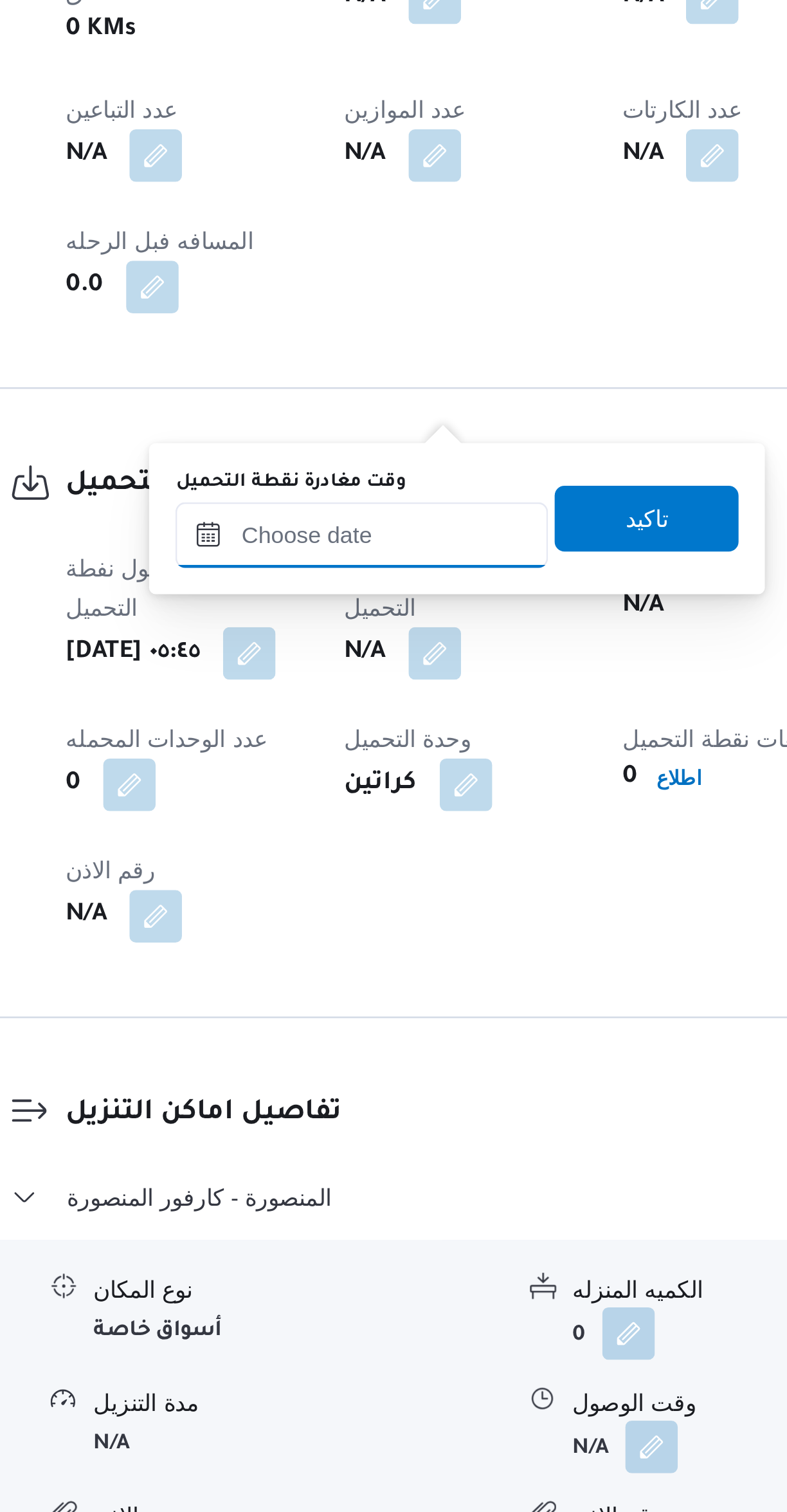
click at [337, 1098] on input "وقت مغادرة نقطة التحميل" at bounding box center [334, 1094] width 146 height 26
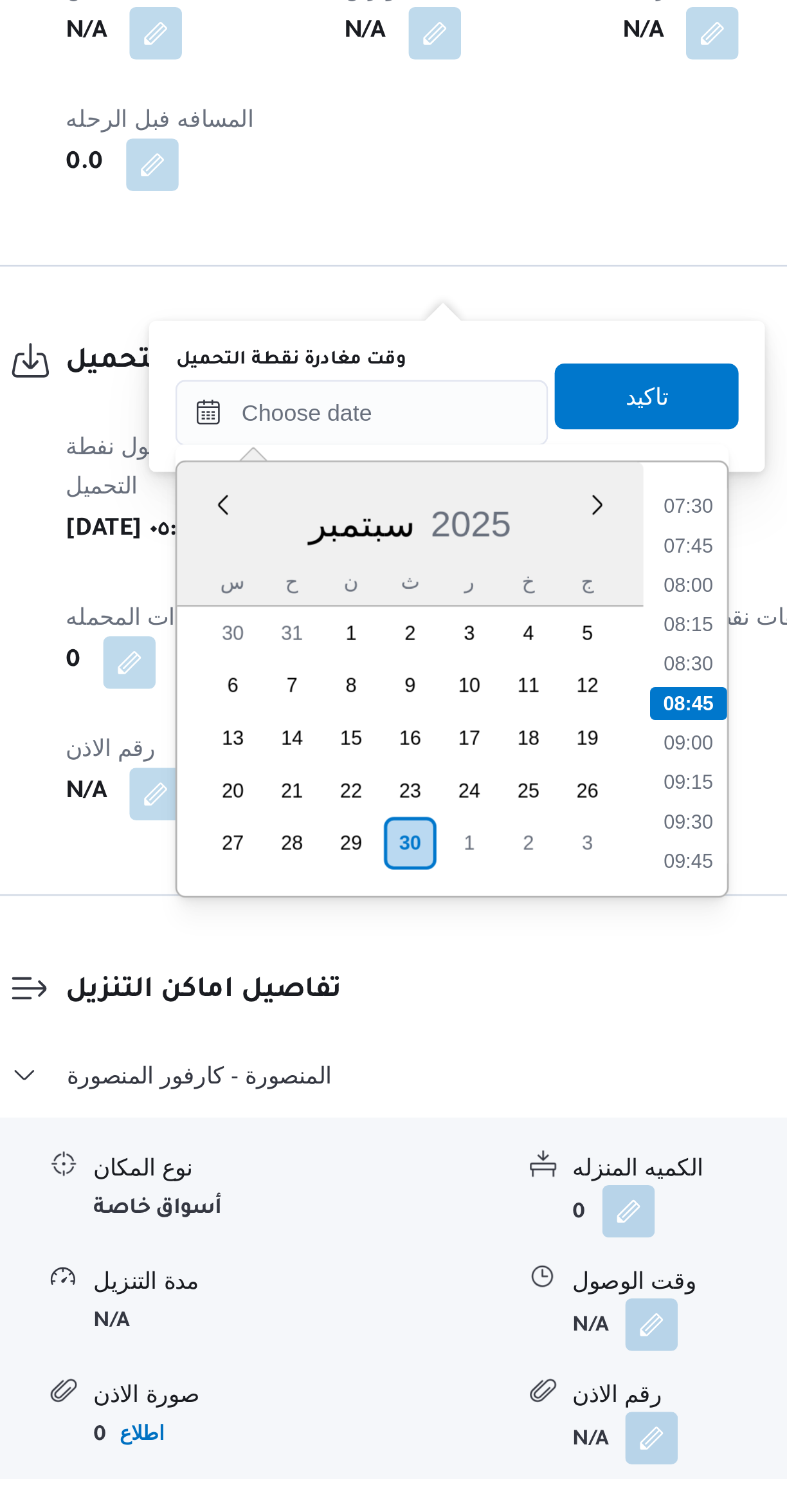
click at [451, 1126] on li "07:30" at bounding box center [462, 1131] width 30 height 13
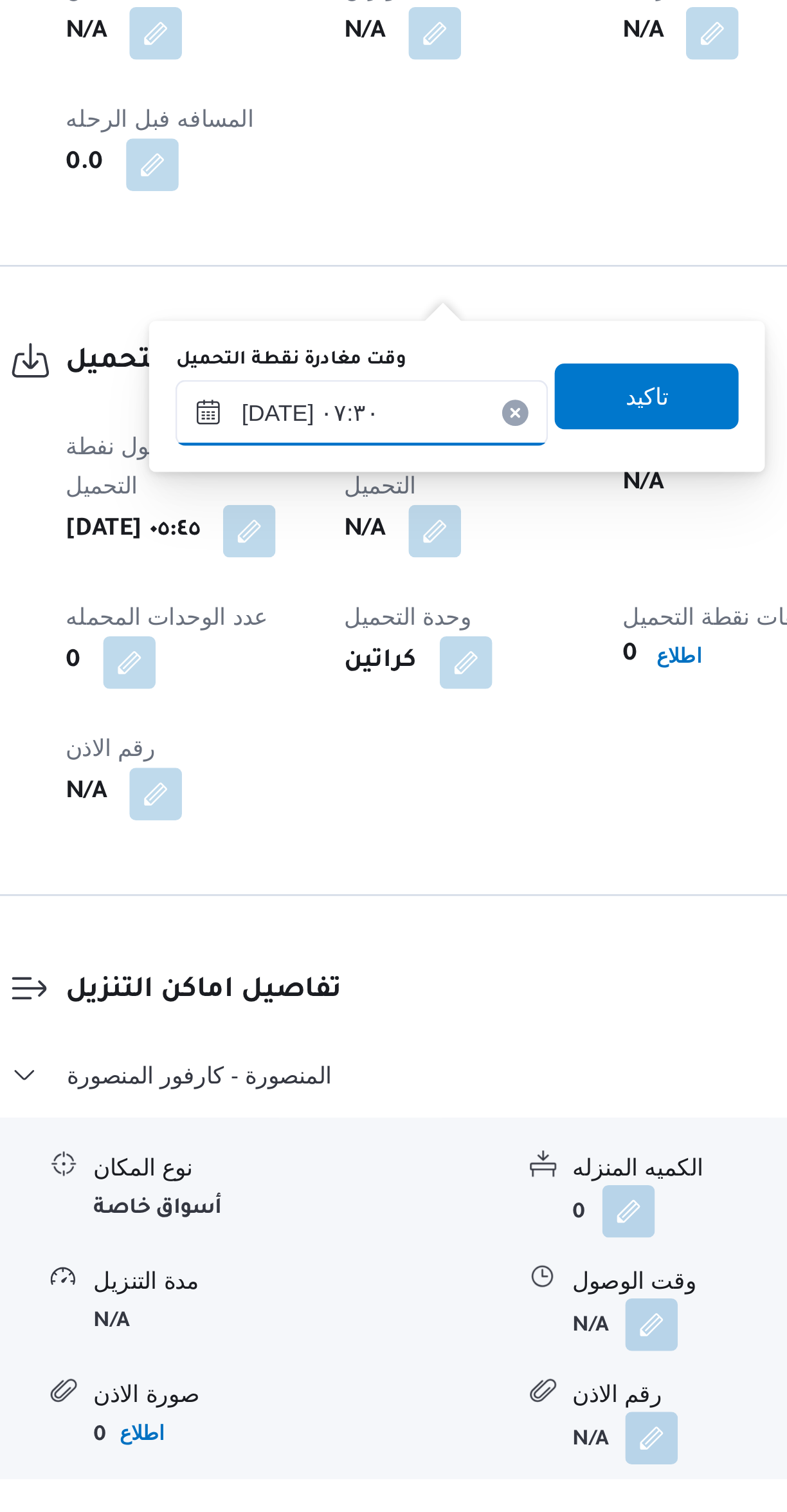
click at [317, 1087] on input "[DATE] ٠٧:٣٠" at bounding box center [334, 1094] width 146 height 26
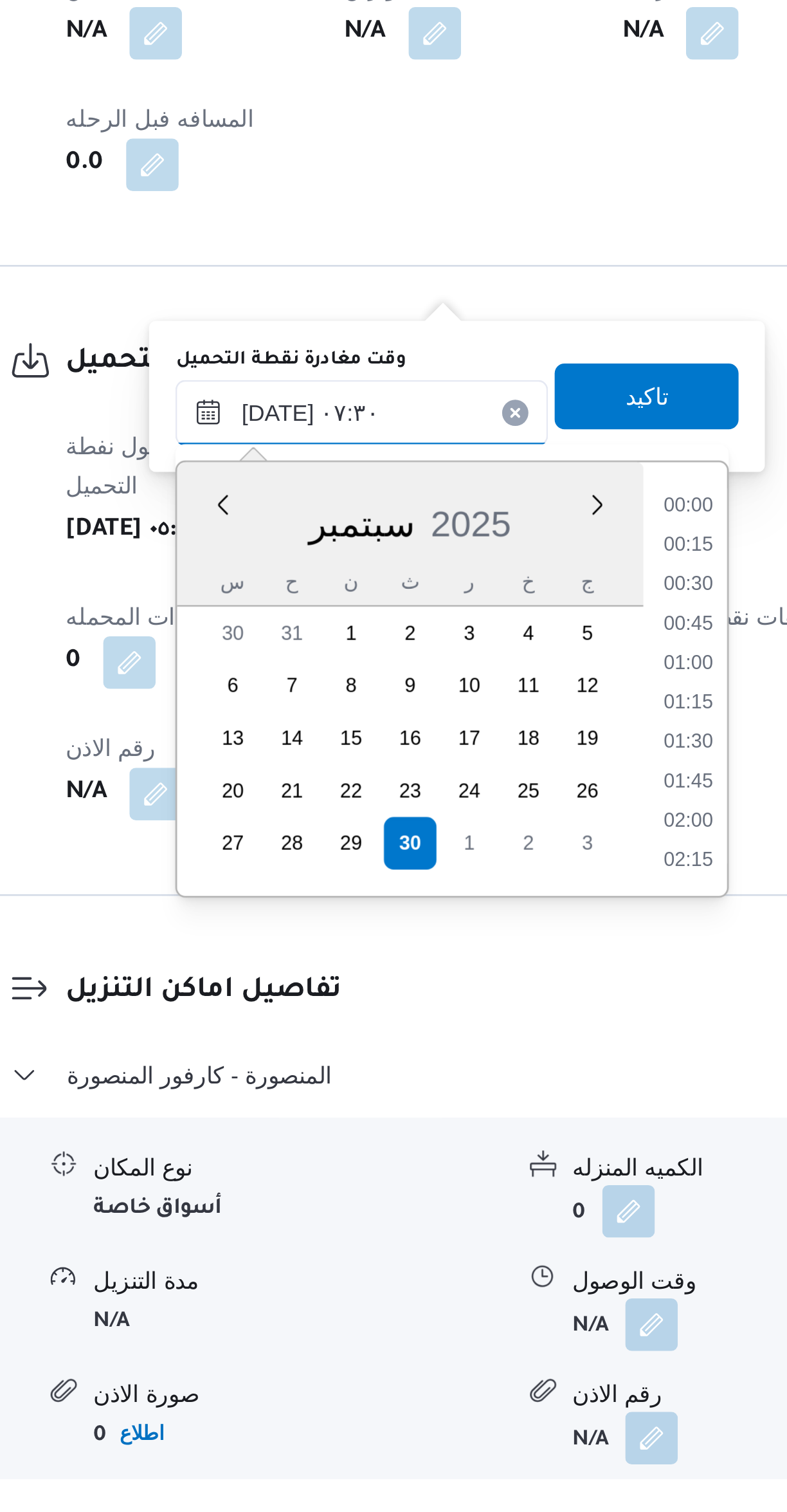
scroll to position [386, 0]
click at [452, 1186] on li "07:15" at bounding box center [462, 1193] width 30 height 13
type input "[DATE] ٠٧:١٥"
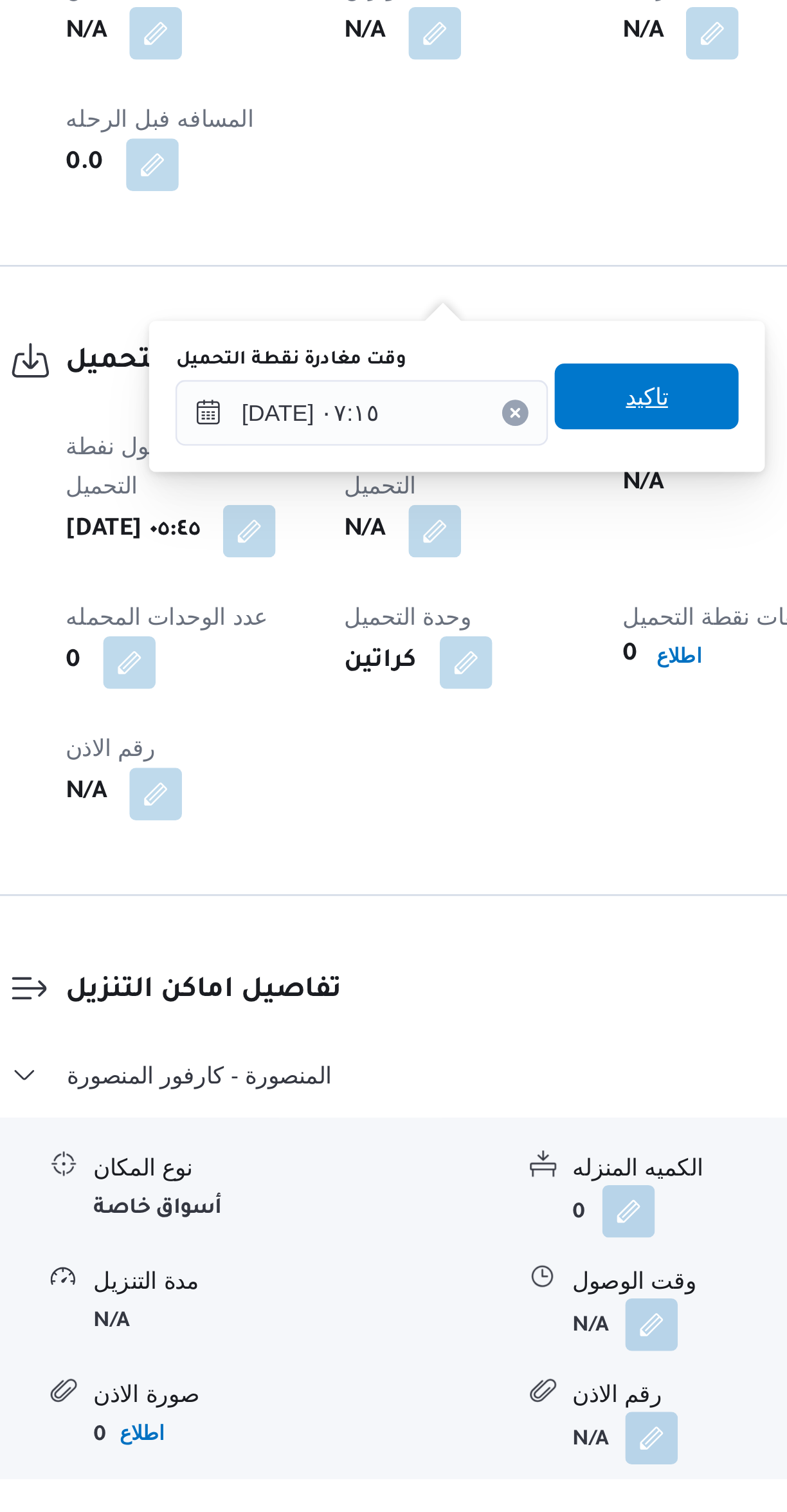
click at [419, 1088] on span "تاكيد" at bounding box center [446, 1088] width 72 height 26
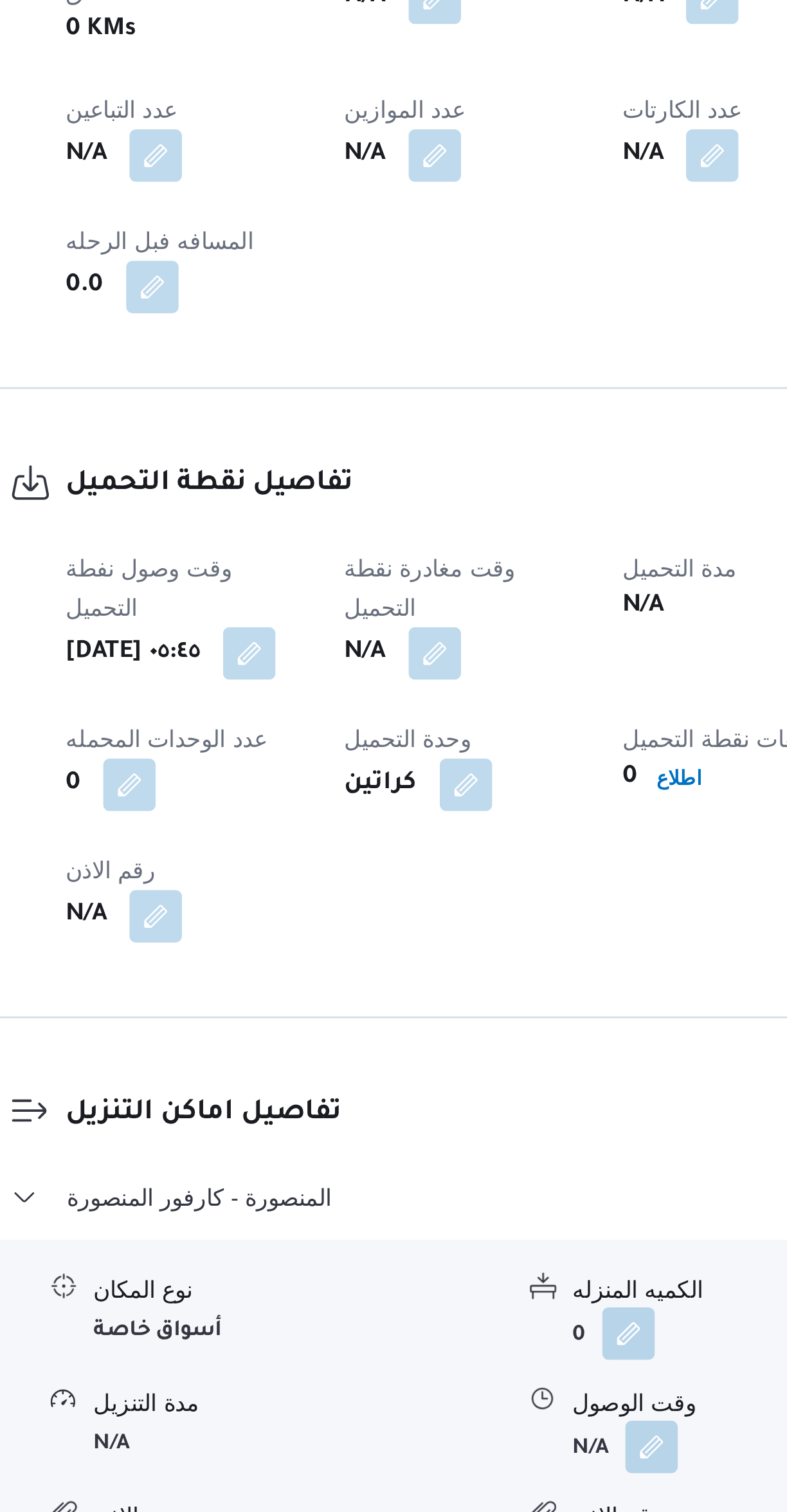
scroll to position [19, 0]
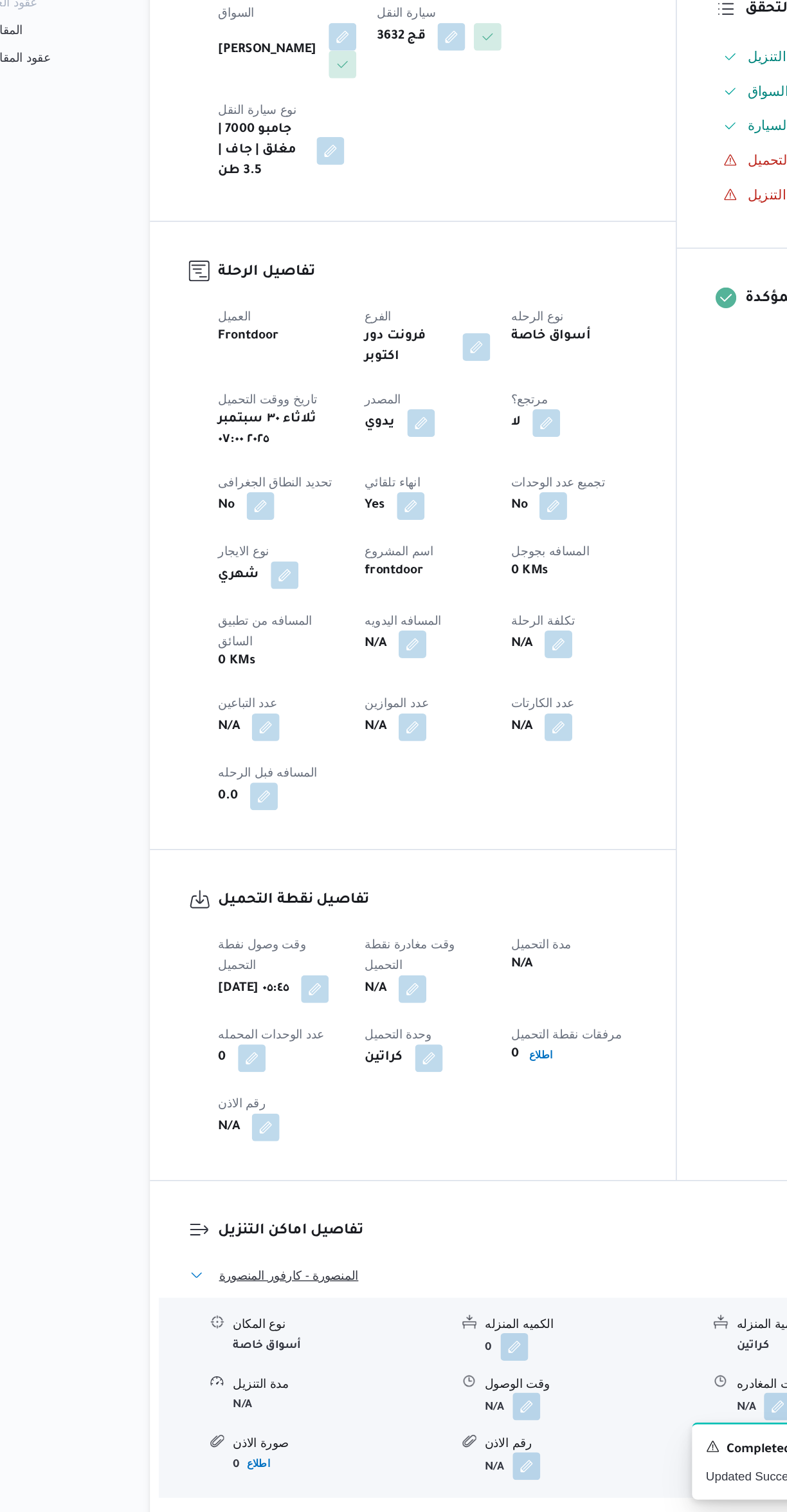
click at [367, 1326] on button "المنصورة - كارفور المنصورة" at bounding box center [470, 1333] width 546 height 15
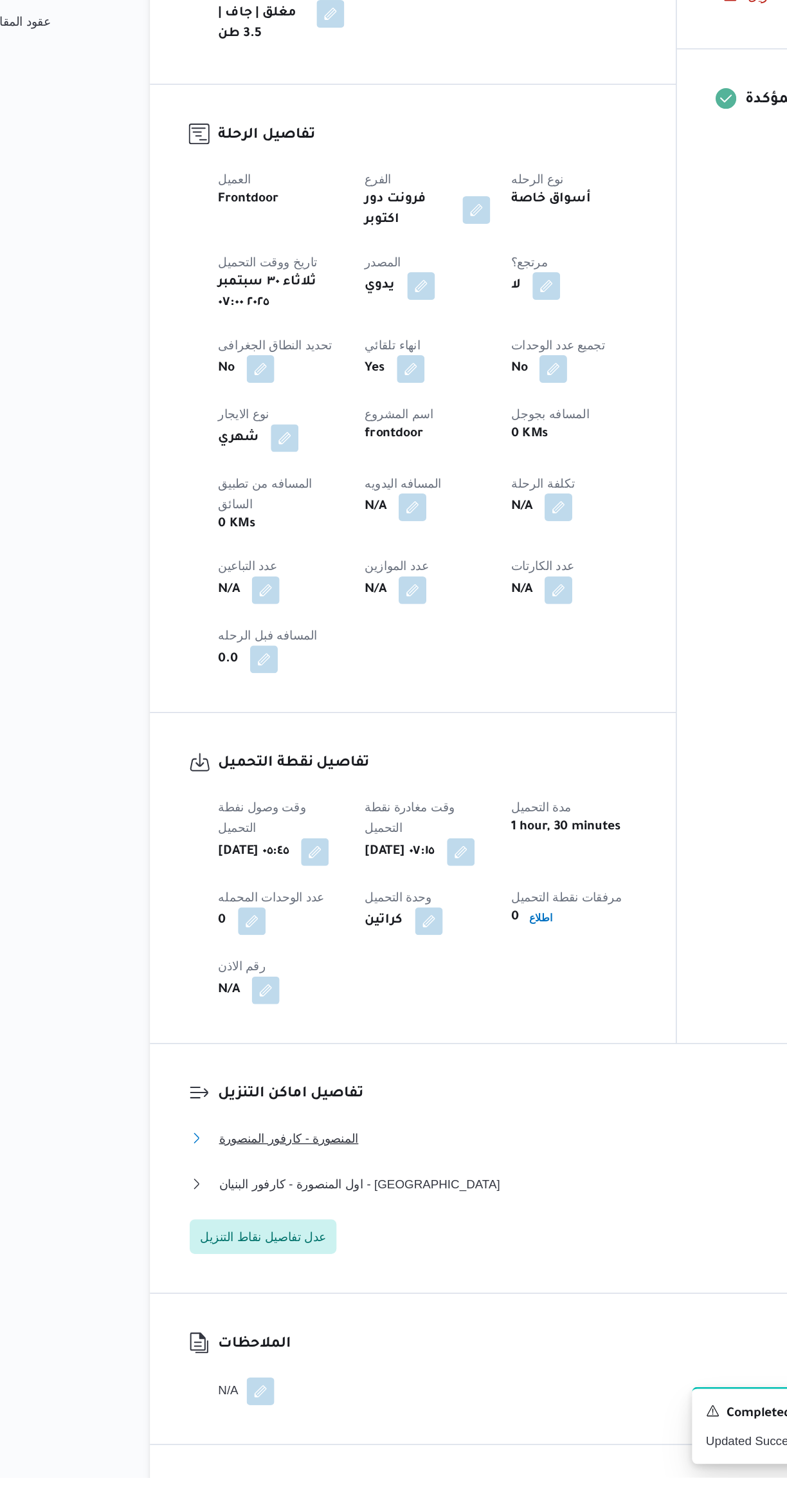
scroll to position [94, 0]
click at [274, 1325] on span "عدل تفاصيل نقاط التنزيل" at bounding box center [252, 1332] width 94 height 15
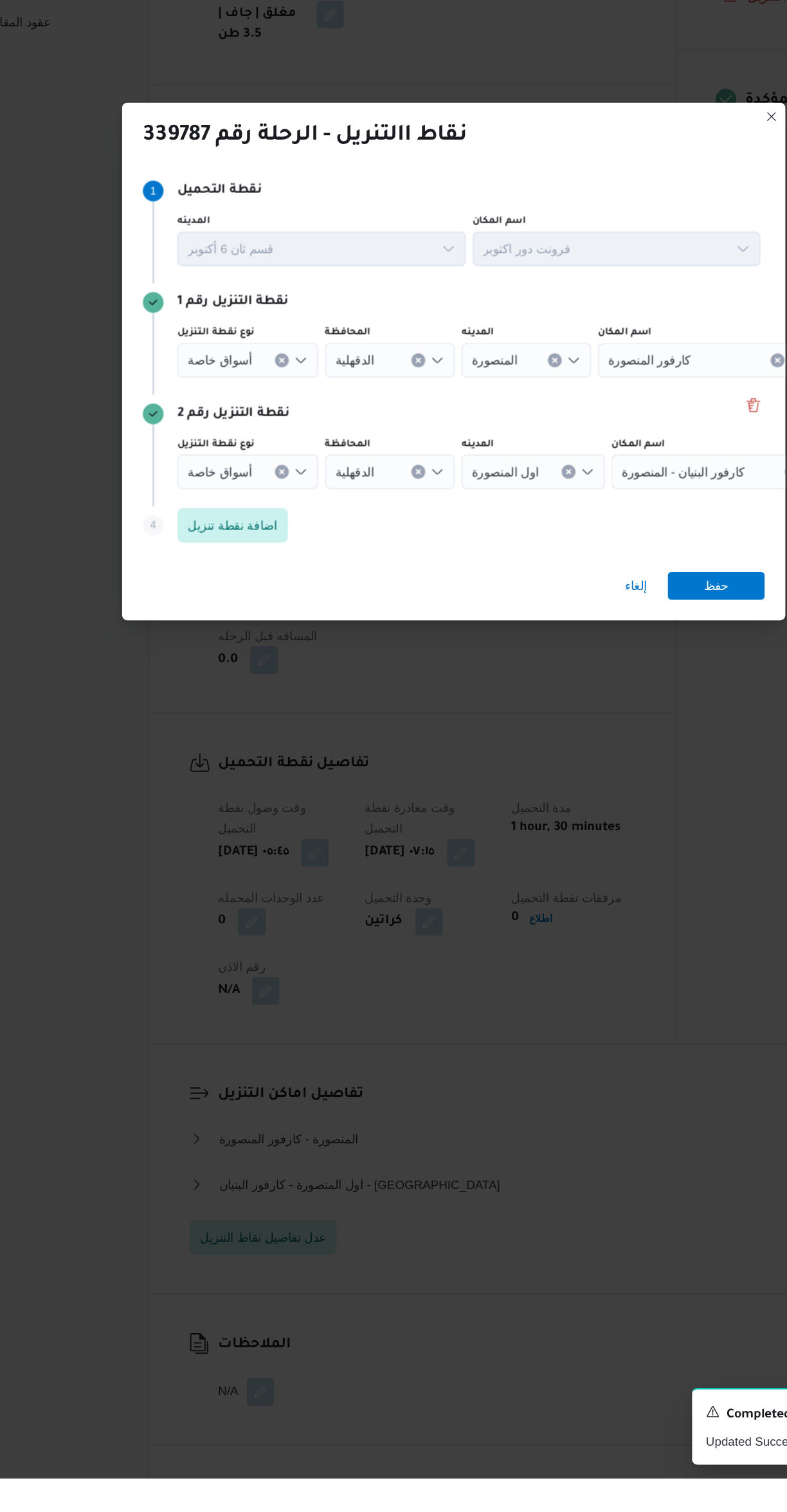
click at [218, 769] on span "أسواق خاصة" at bounding box center [219, 762] width 48 height 14
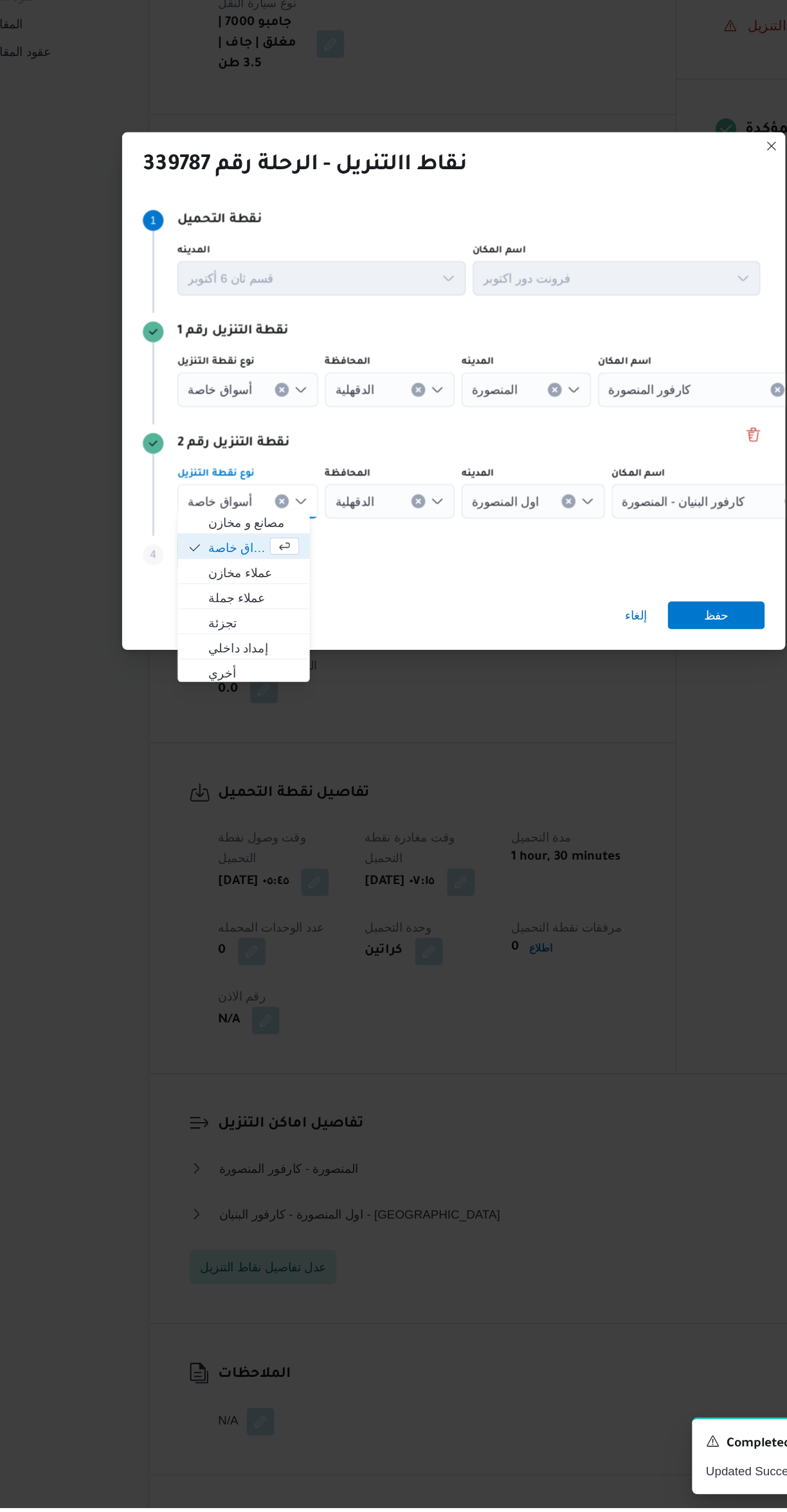
scroll to position [0, 0]
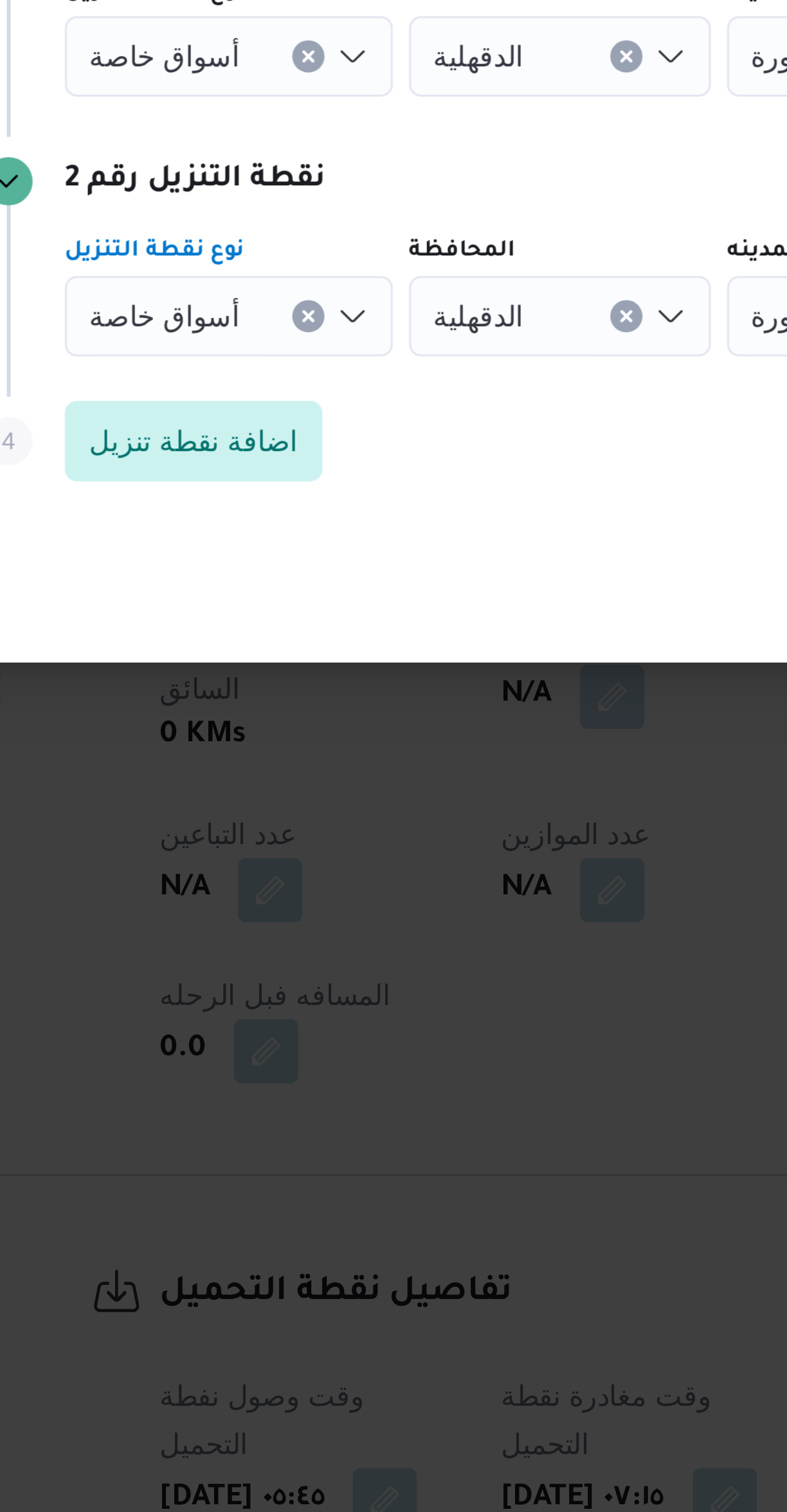
click at [218, 761] on span "أسواق خاصة" at bounding box center [219, 762] width 48 height 14
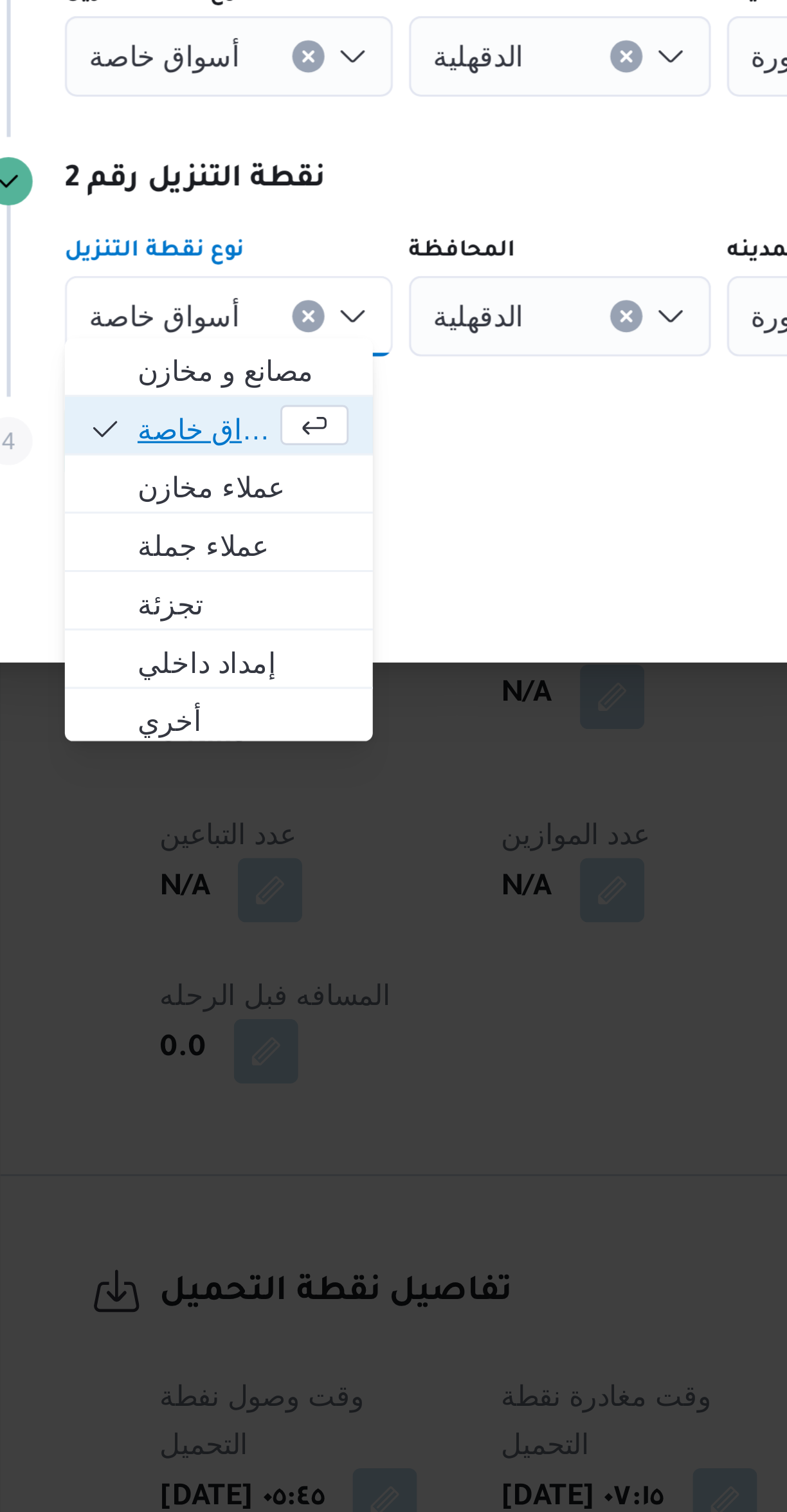
click at [226, 798] on span "أسواق خاصة" at bounding box center [233, 798] width 43 height 15
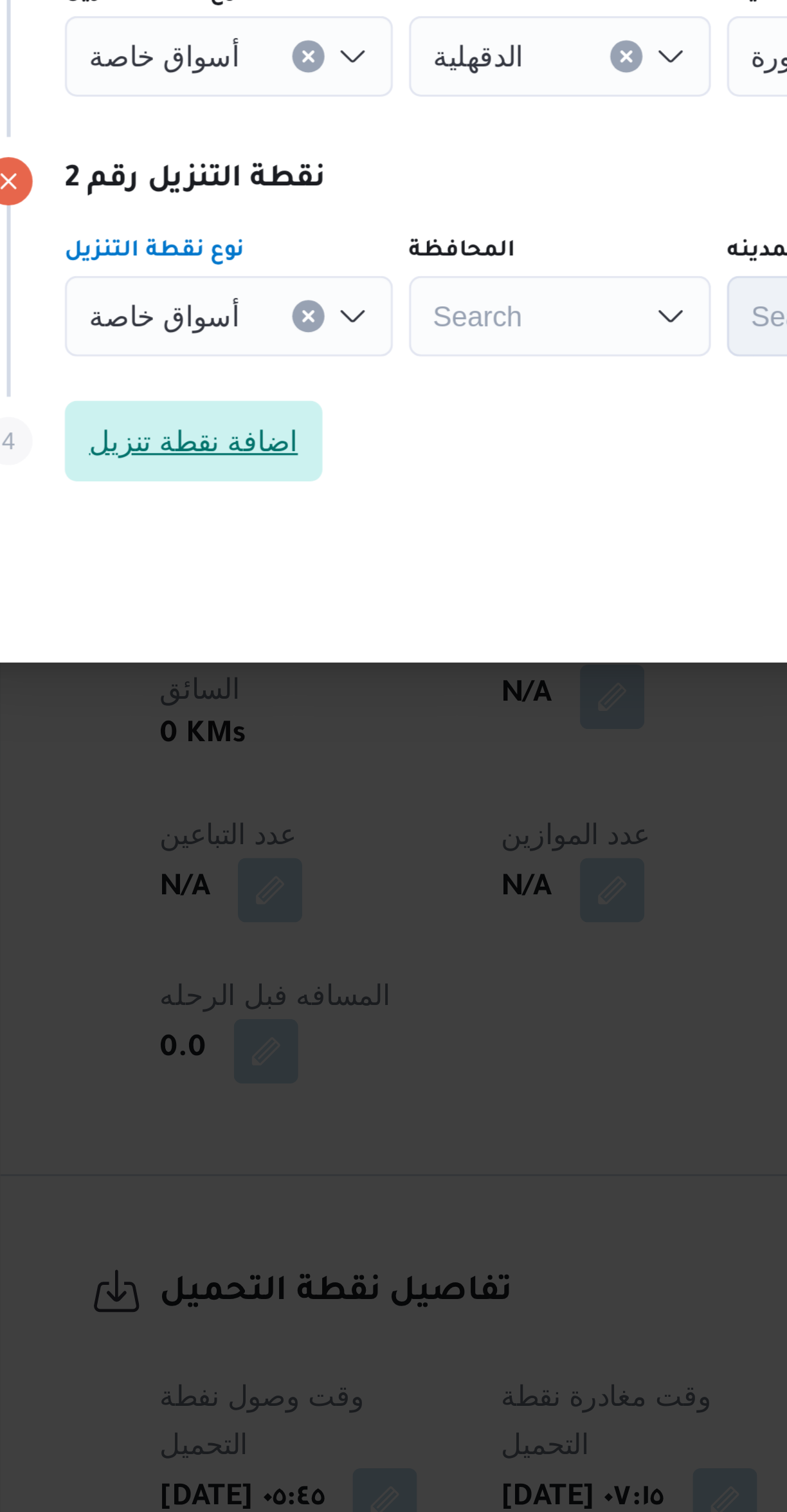
click at [213, 796] on span "اضافة نقطة تنزيل" at bounding box center [228, 801] width 67 height 15
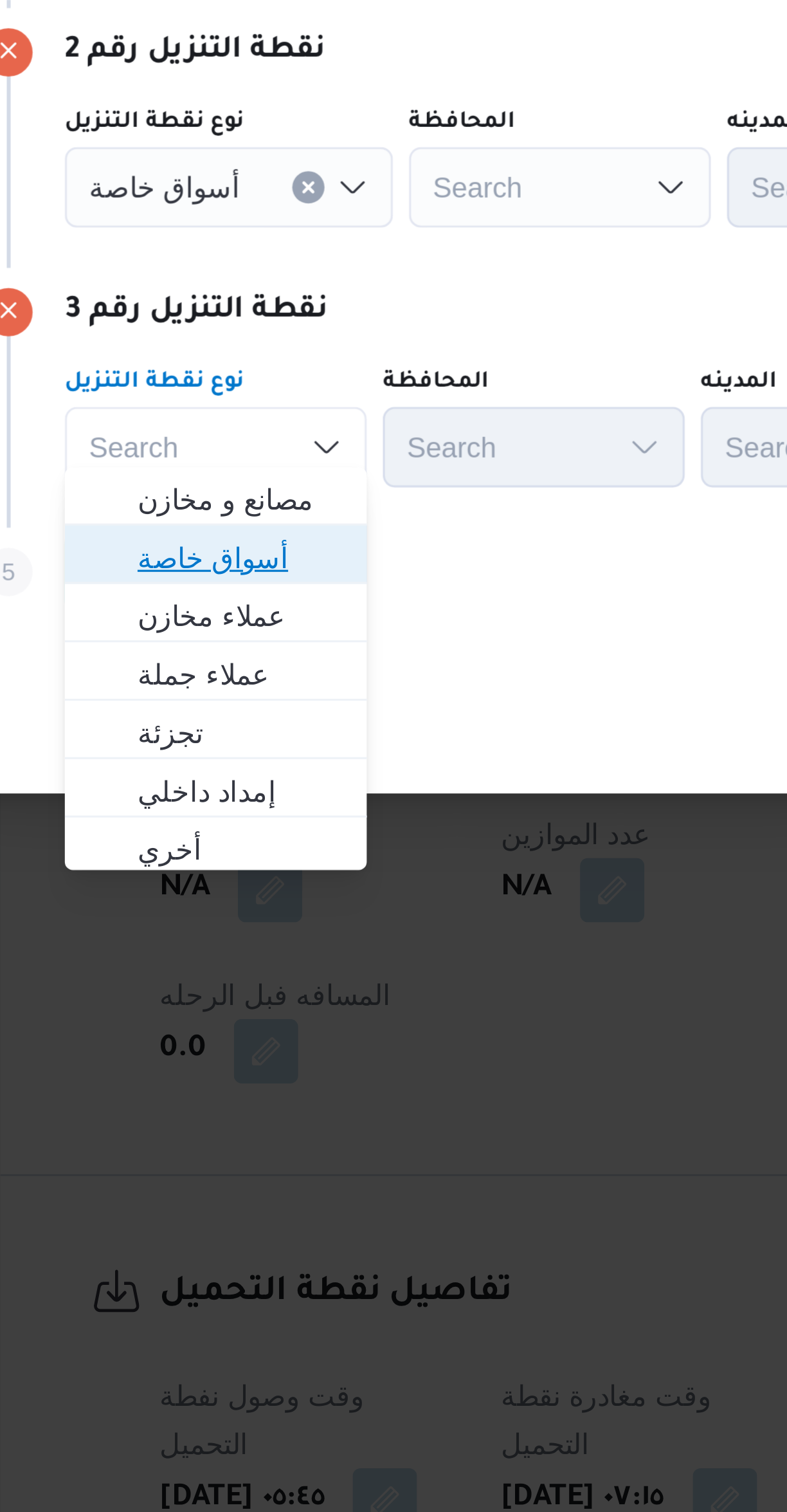
click at [232, 839] on span "أسواق خاصة" at bounding box center [244, 839] width 66 height 15
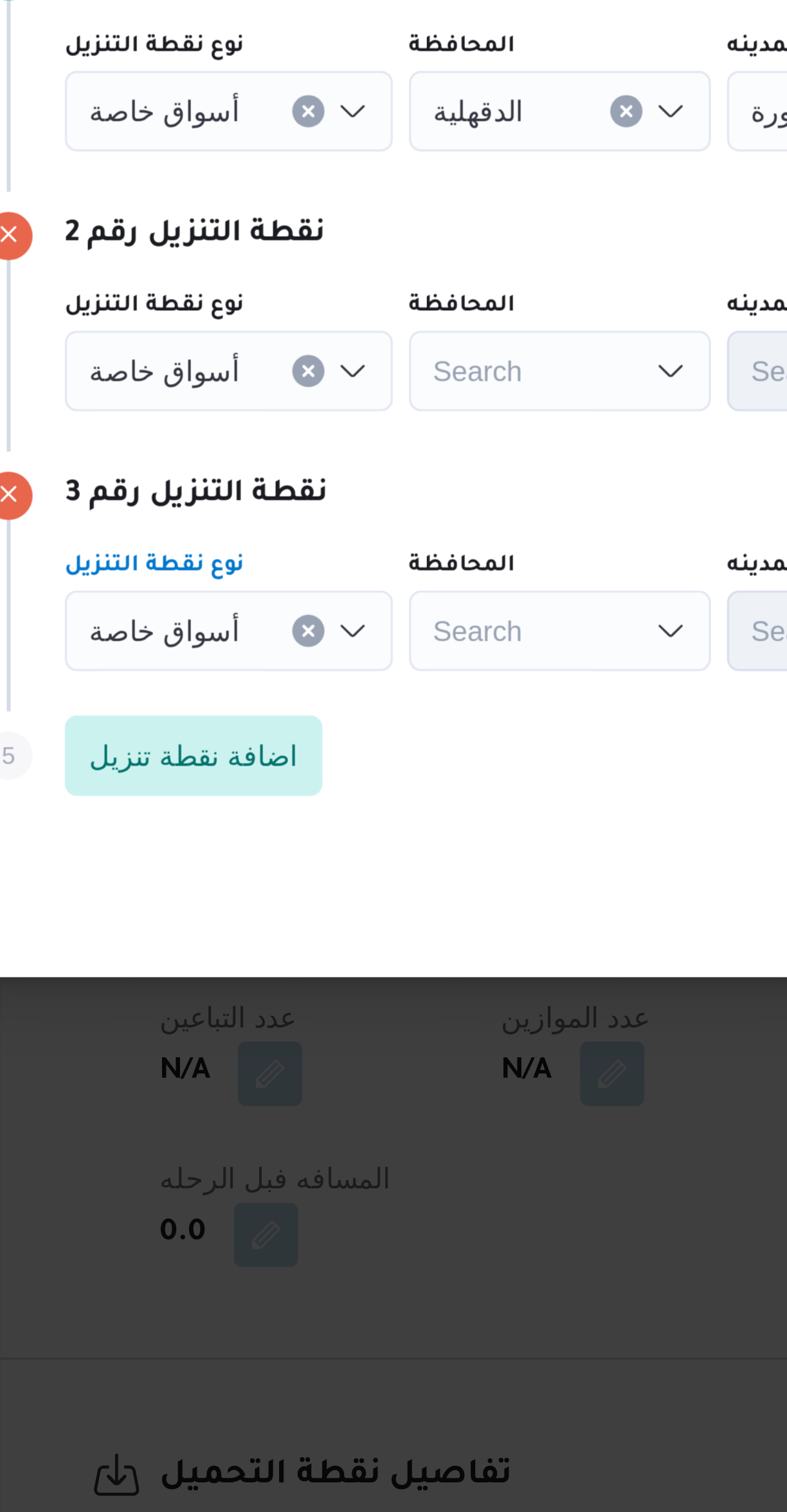
click at [218, 635] on span "أسواق خاصة" at bounding box center [219, 638] width 48 height 14
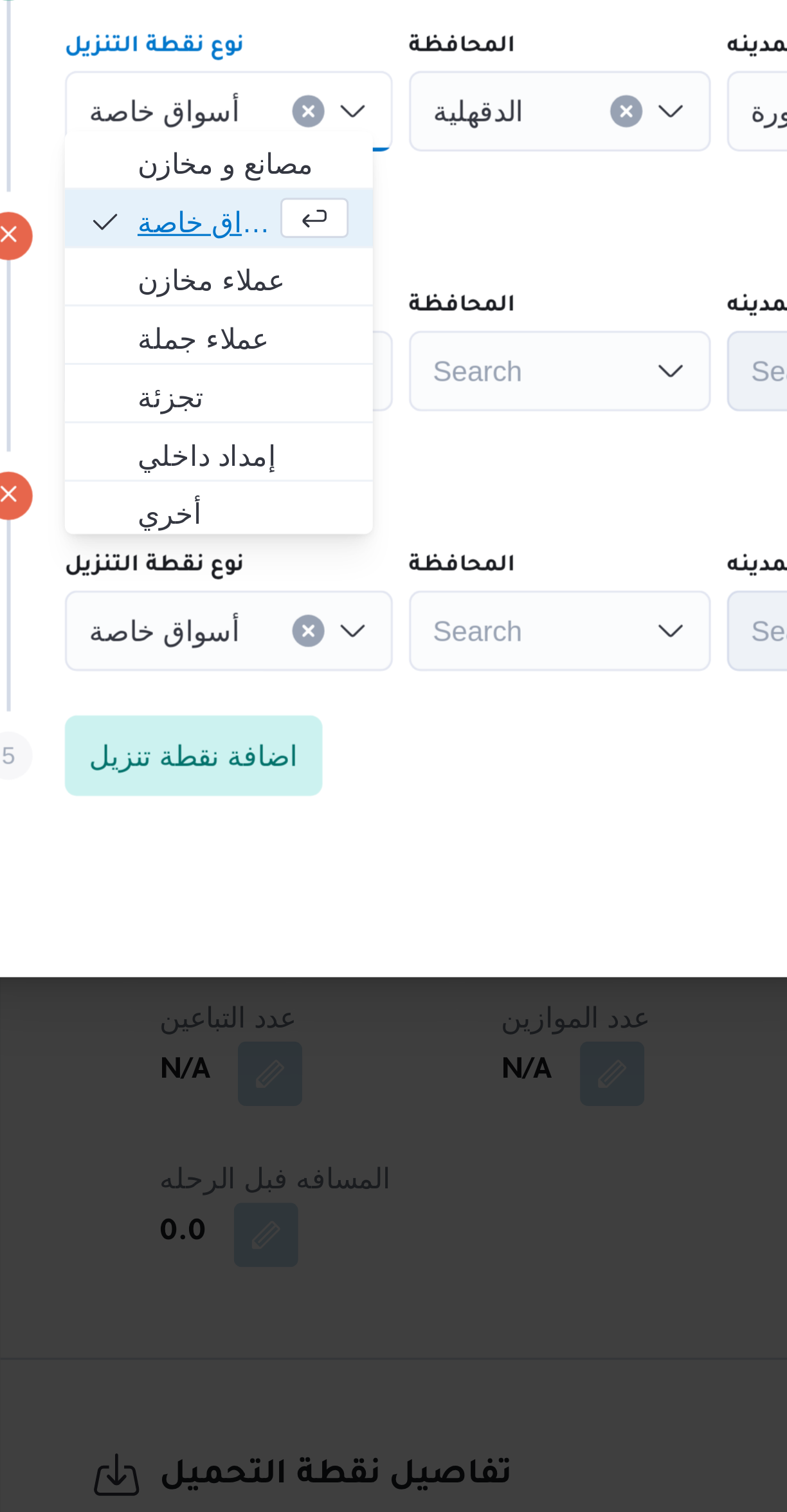
click at [221, 675] on span "أسواق خاصة" at bounding box center [233, 673] width 43 height 15
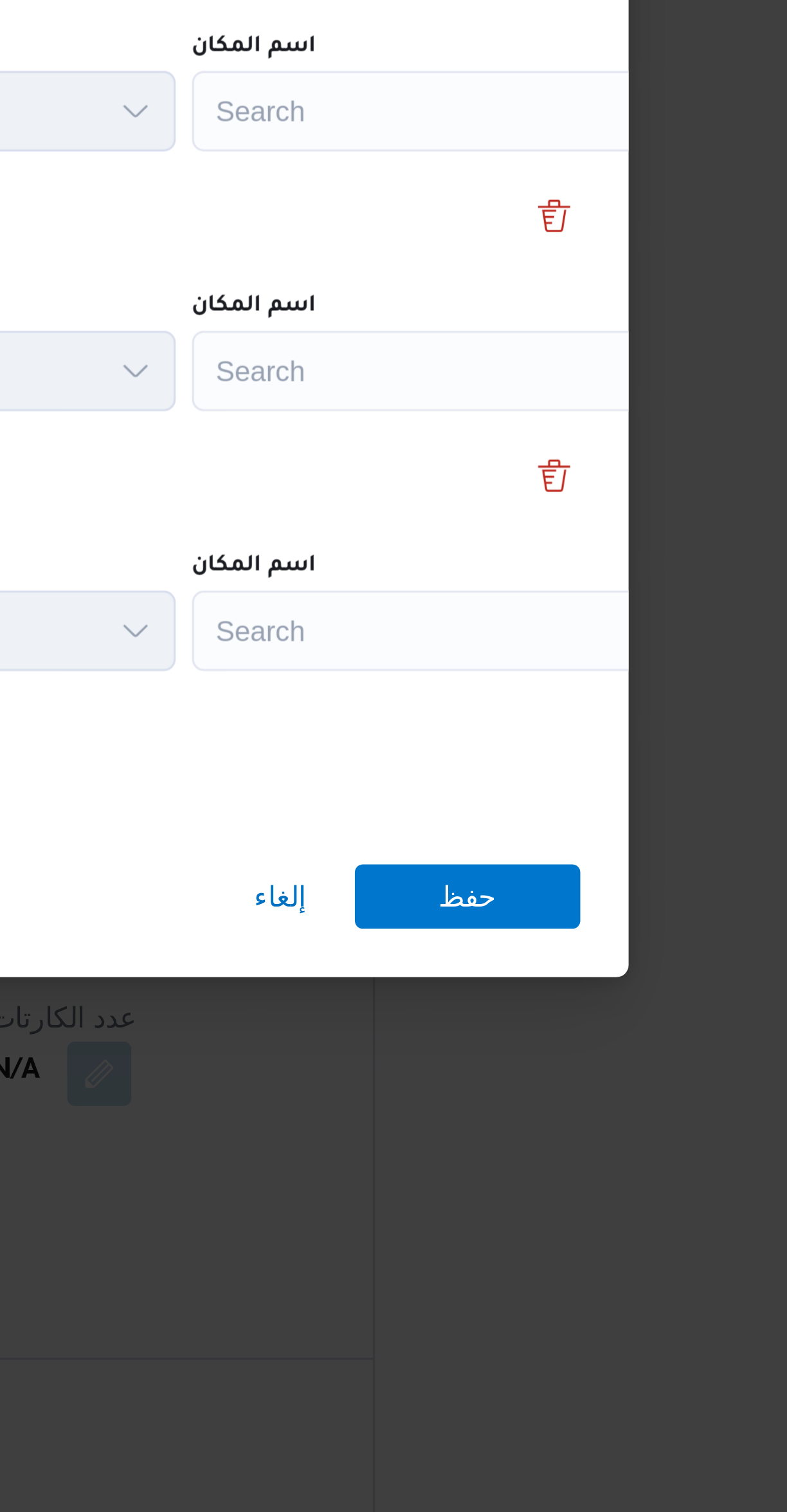
click at [543, 629] on div "Search" at bounding box center [581, 639] width 161 height 26
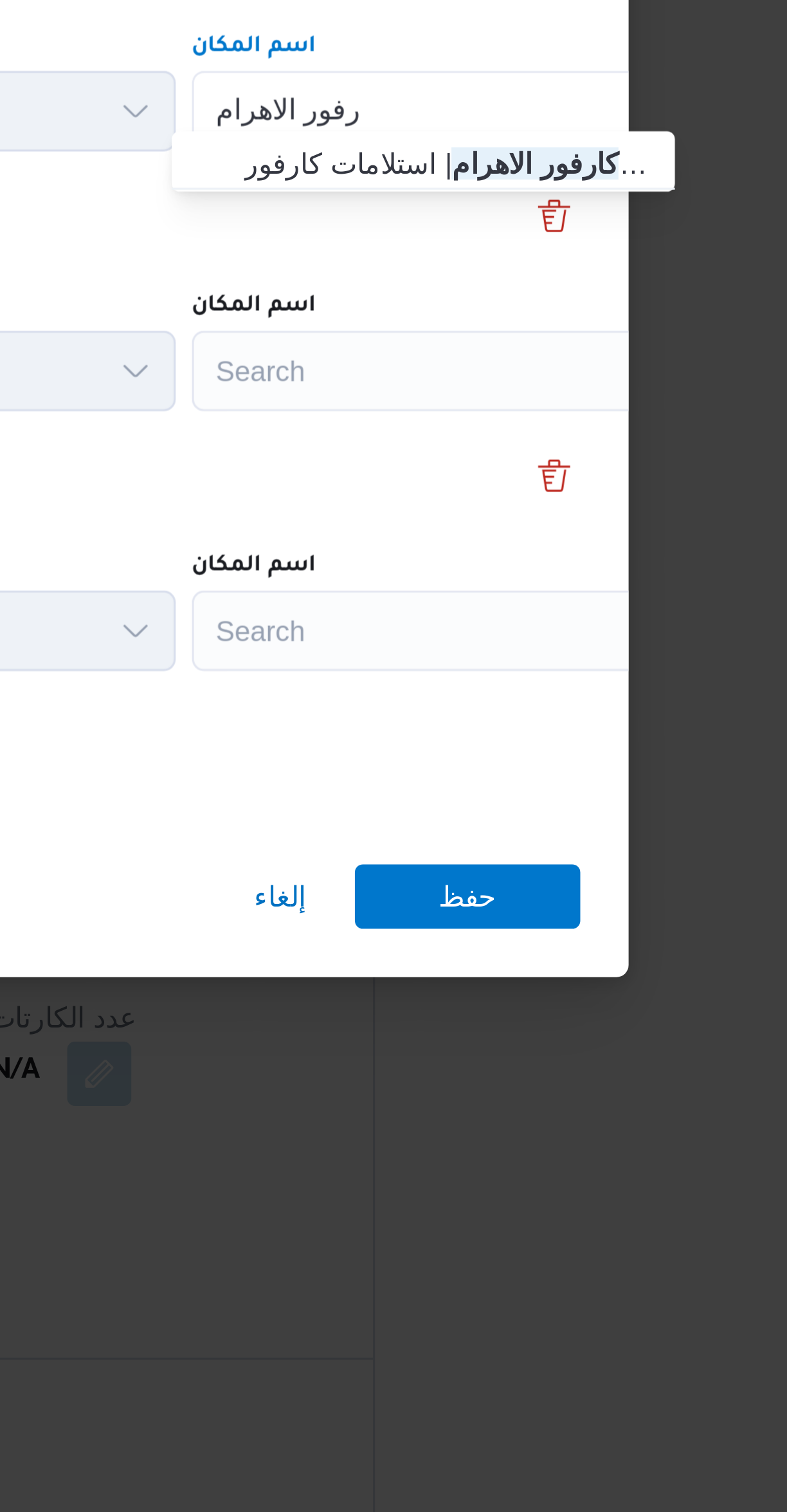
type input "كارفور الاهرام"
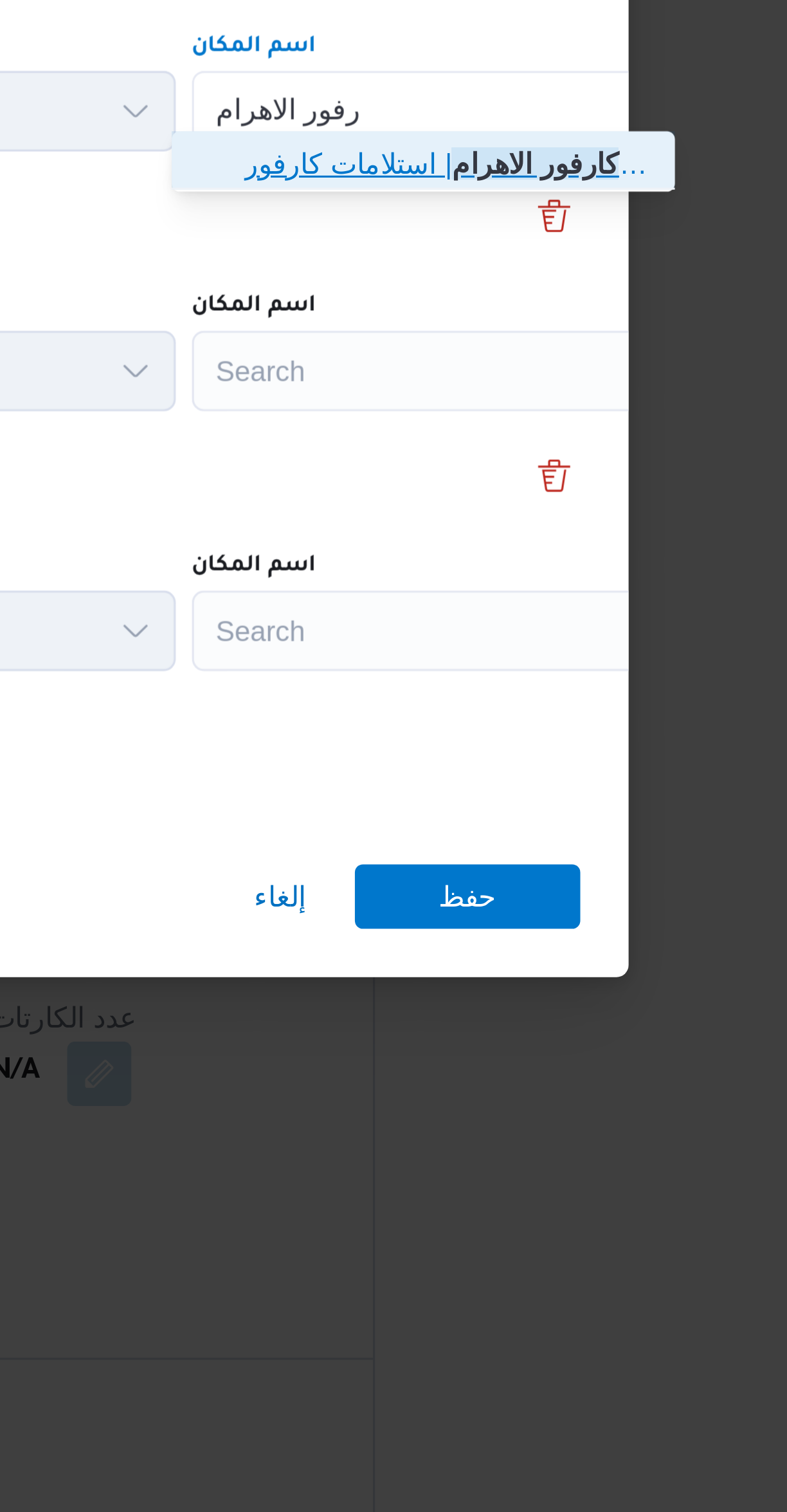
click at [525, 652] on span "كارفور الاهرام | استلامات كارفور [GEOGRAPHIC_DATA] | المنتزه" at bounding box center [583, 654] width 130 height 15
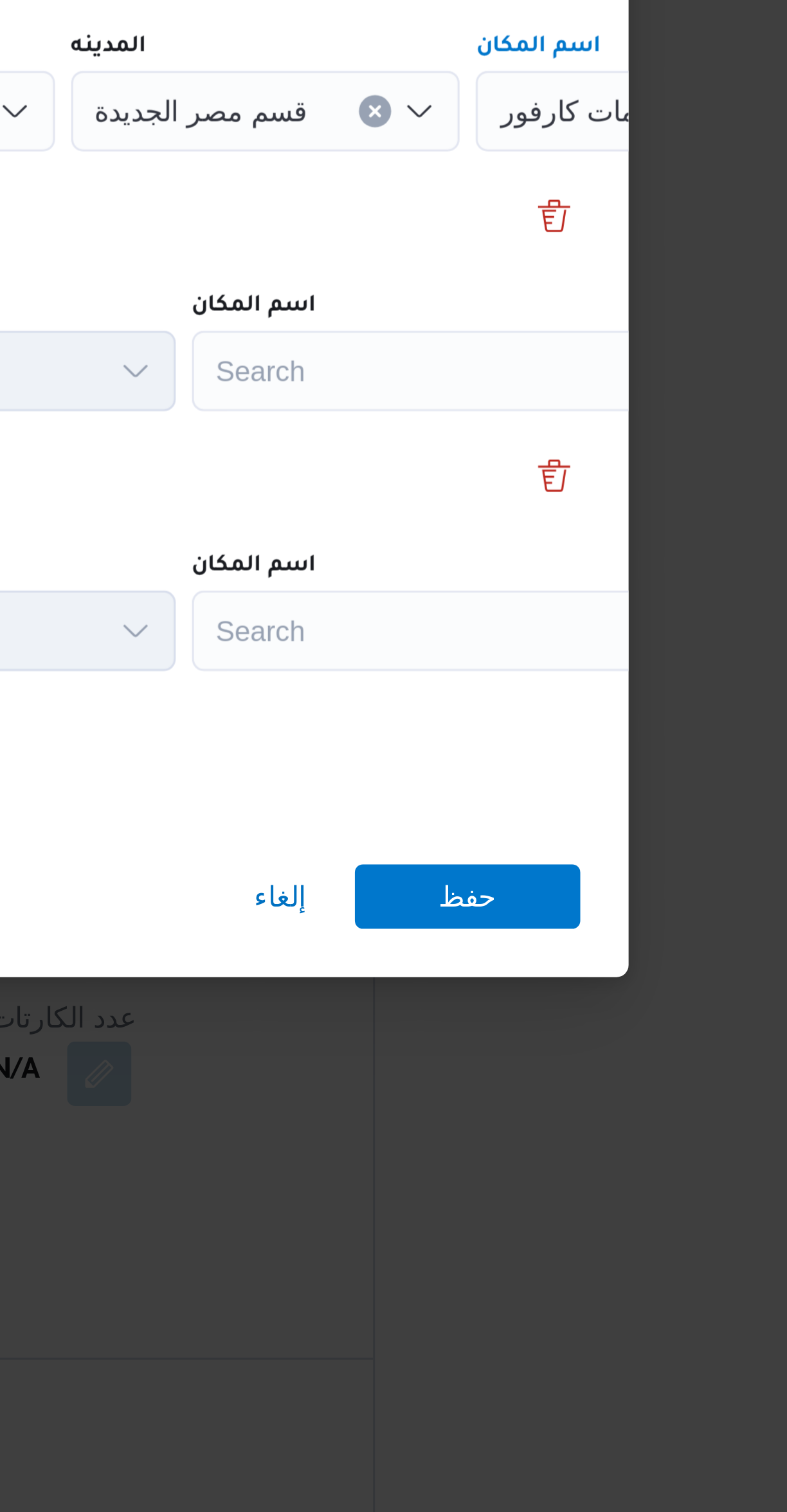
click at [535, 719] on div "Search" at bounding box center [581, 721] width 161 height 26
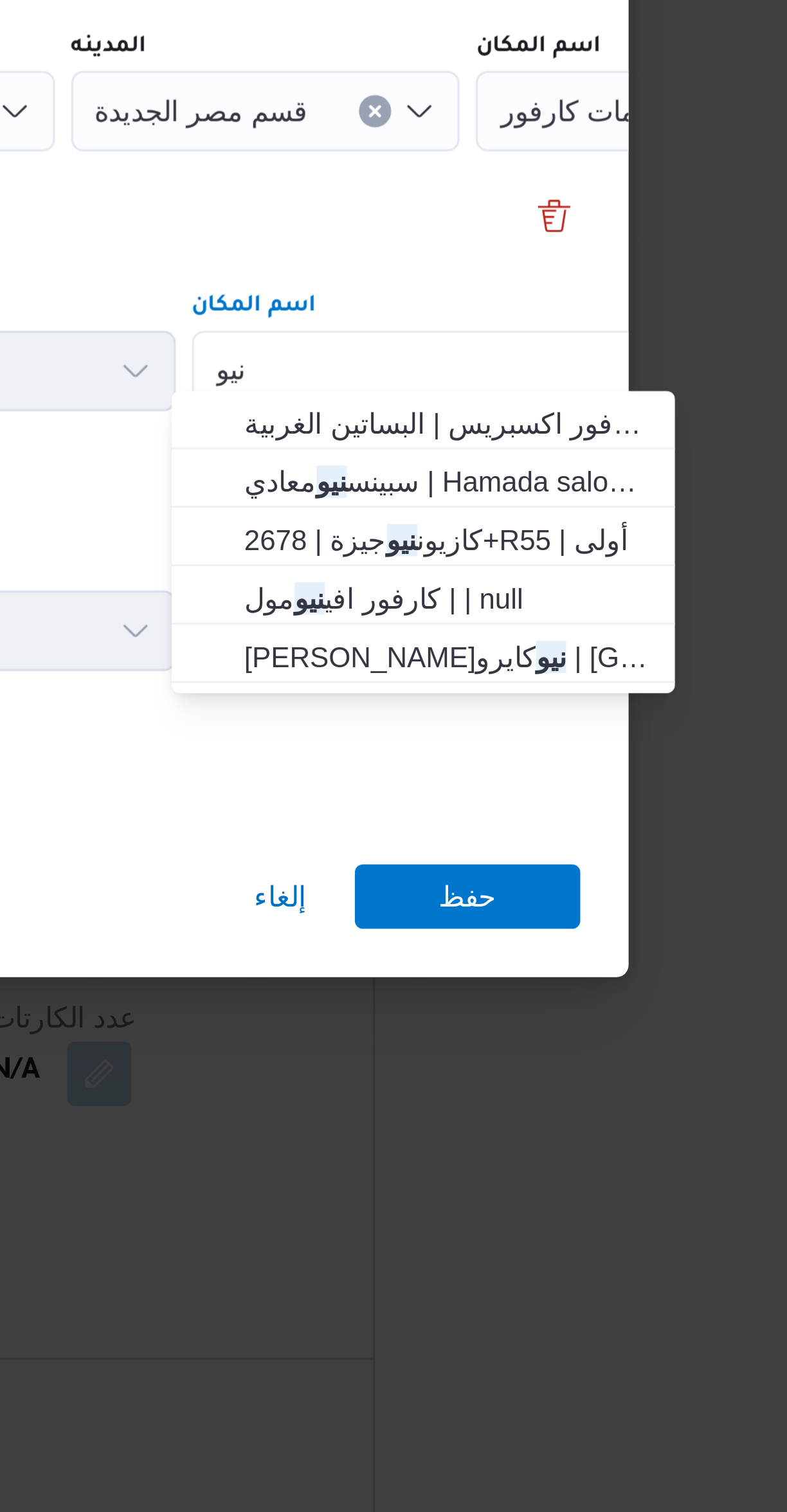
type input "نيو"
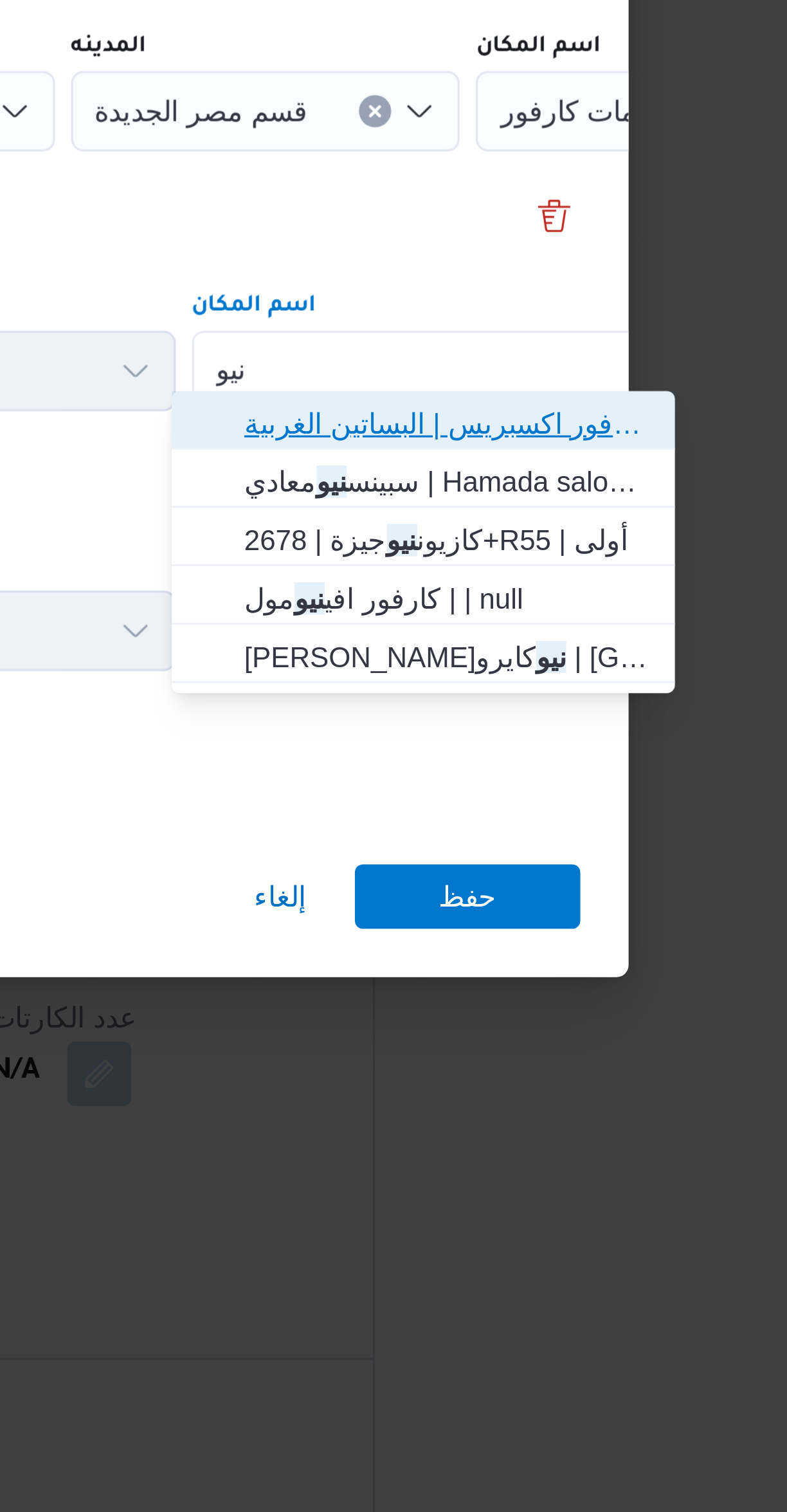
click at [537, 738] on span "كارفور نيو معادي | كارفور اكسبريس | البساتين الغربية" at bounding box center [583, 737] width 130 height 15
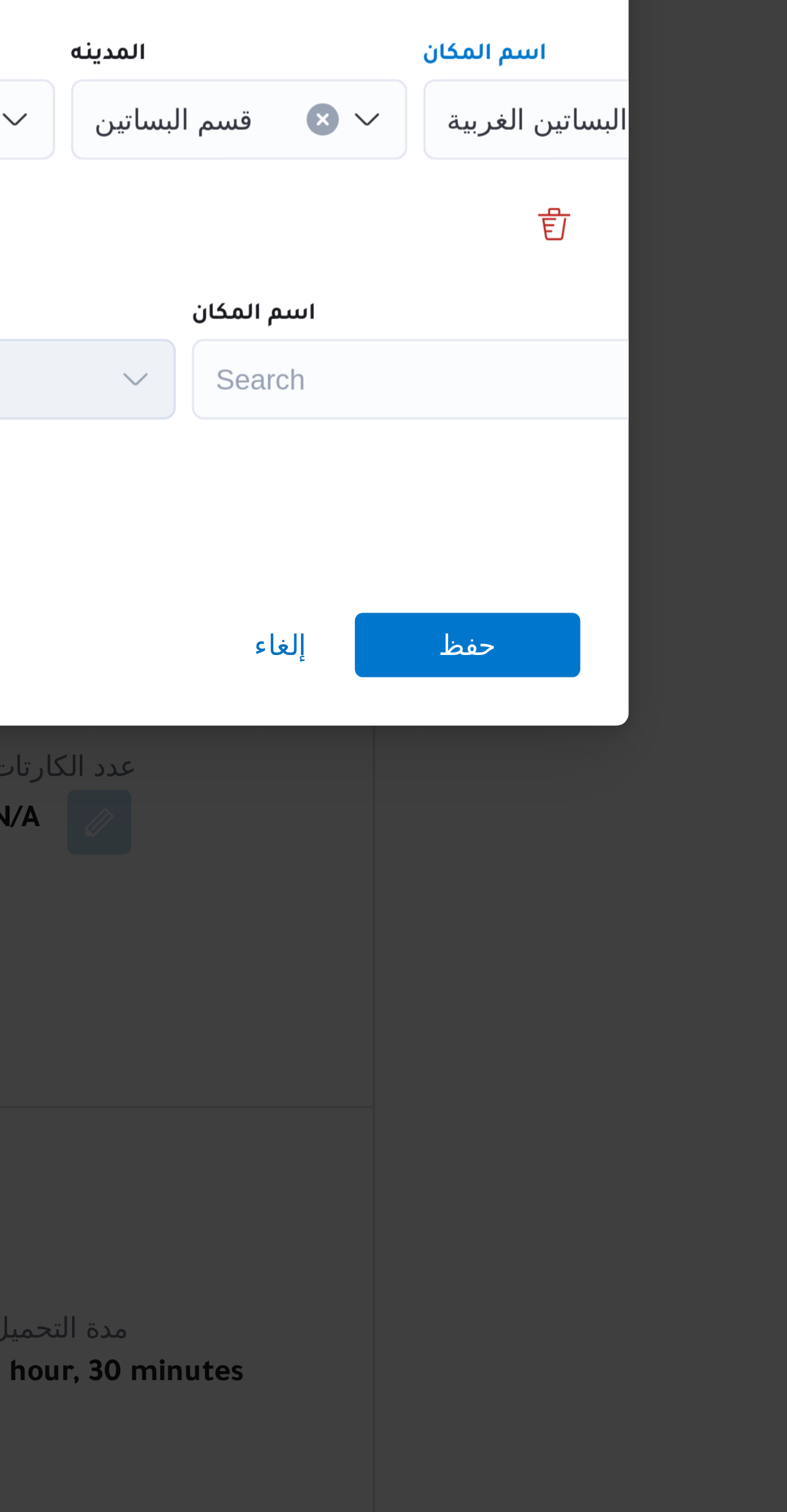
click at [542, 809] on div "Search" at bounding box center [581, 804] width 161 height 26
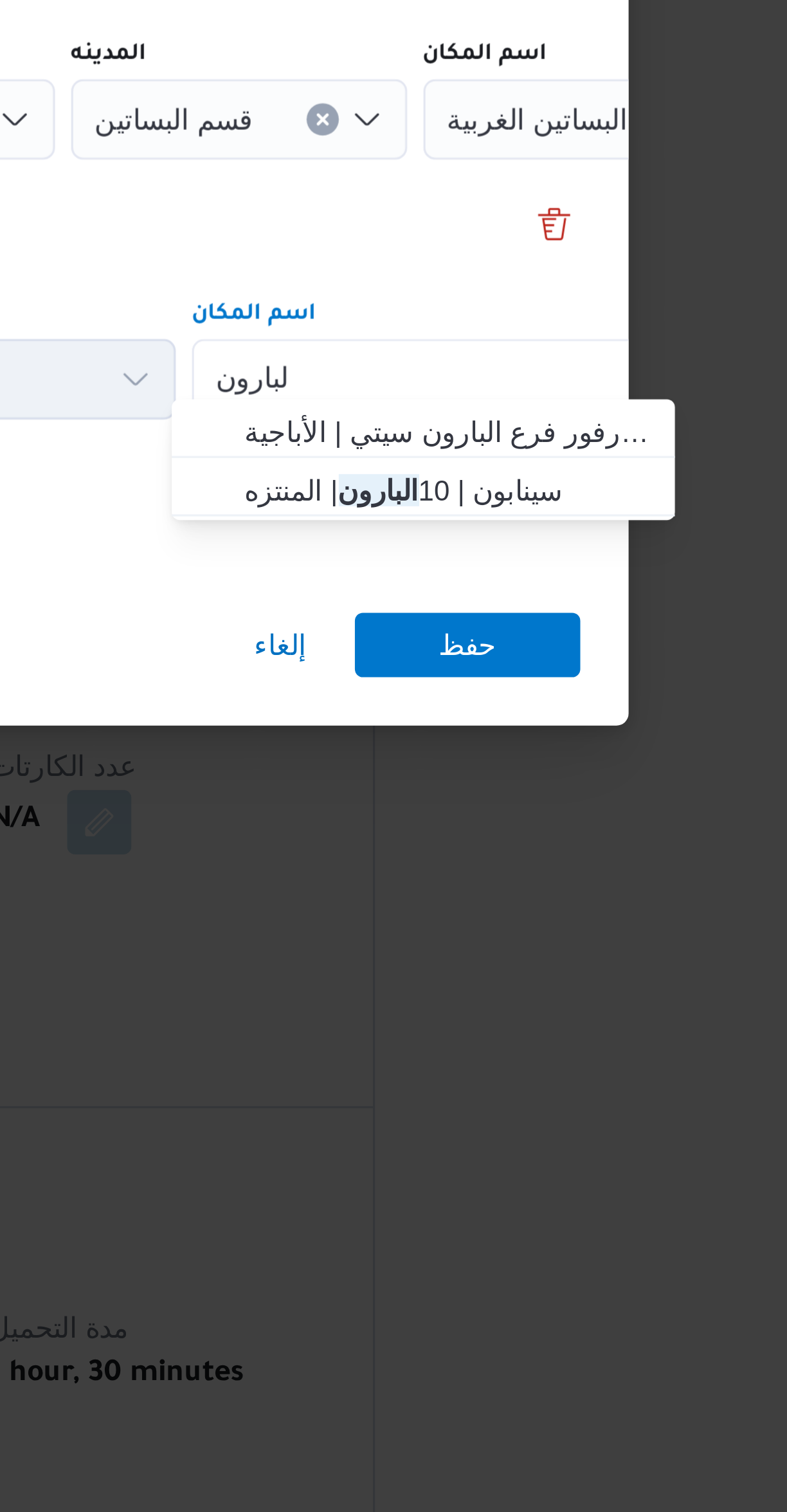
type input "البارون"
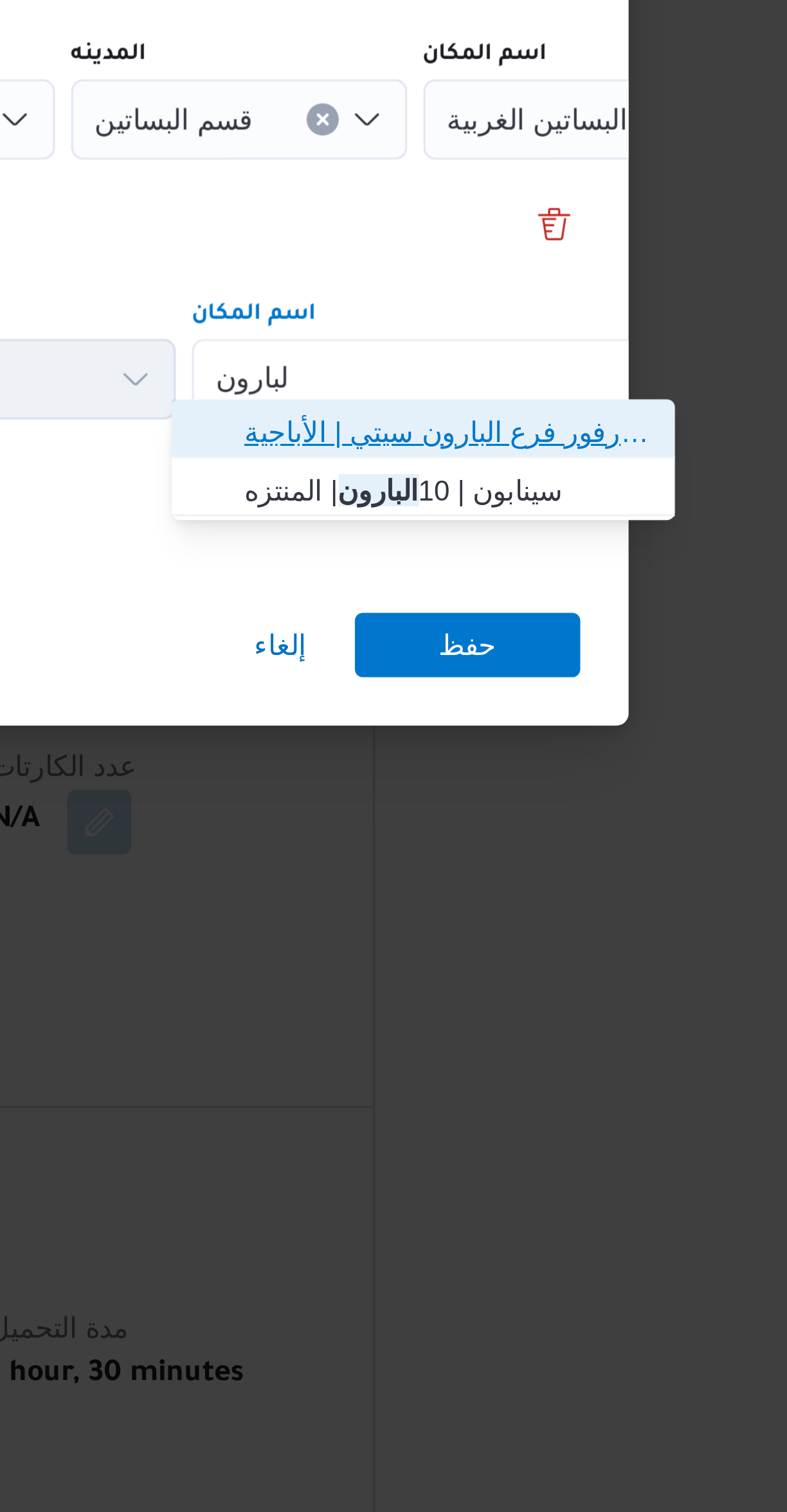
click at [530, 816] on span "كارفور فرع البارون سيتي | كارفور فرع البارون سيتي | الأباجية" at bounding box center [583, 820] width 130 height 15
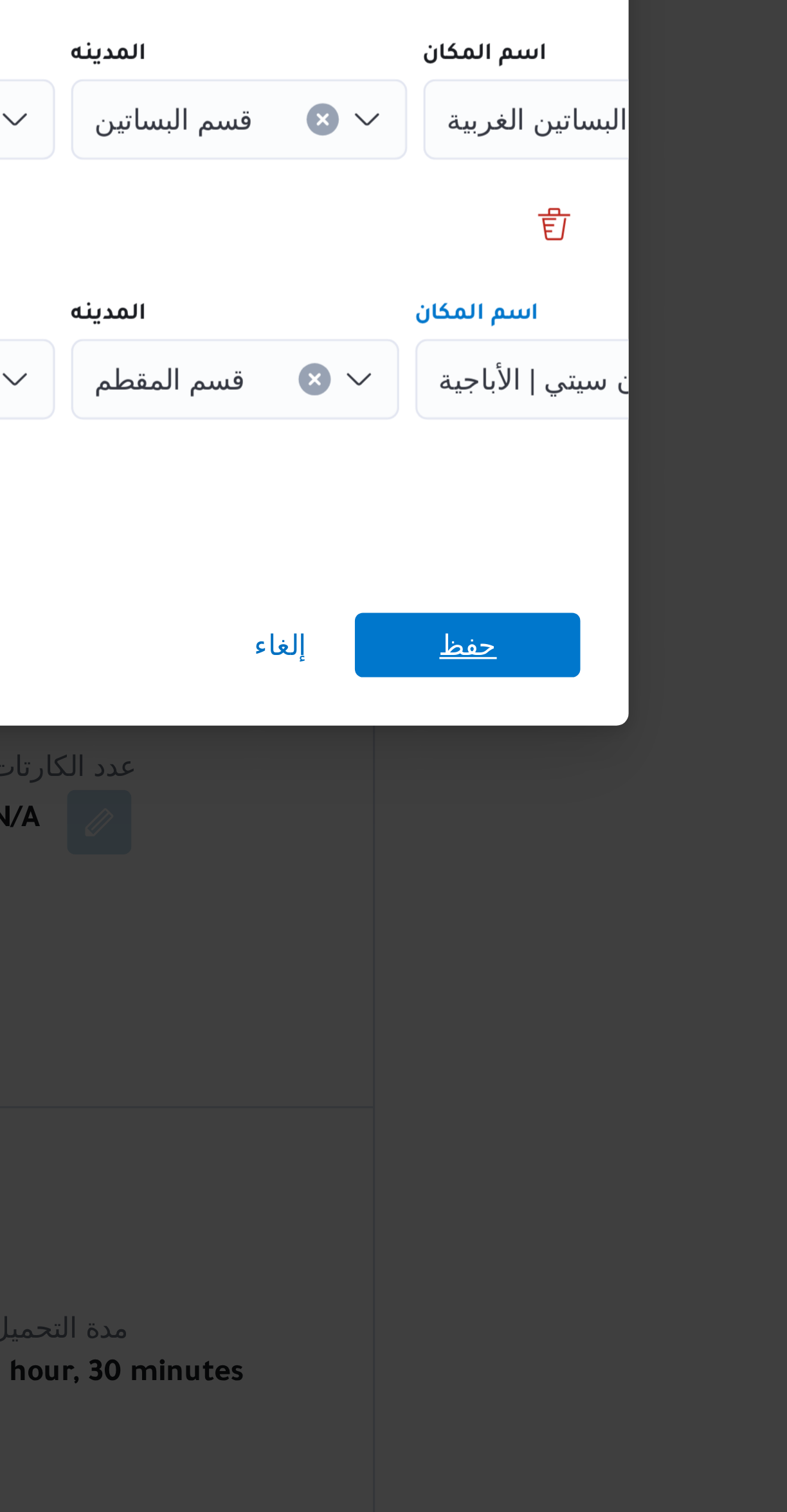
click at [573, 884] on span "حفظ" at bounding box center [590, 889] width 72 height 21
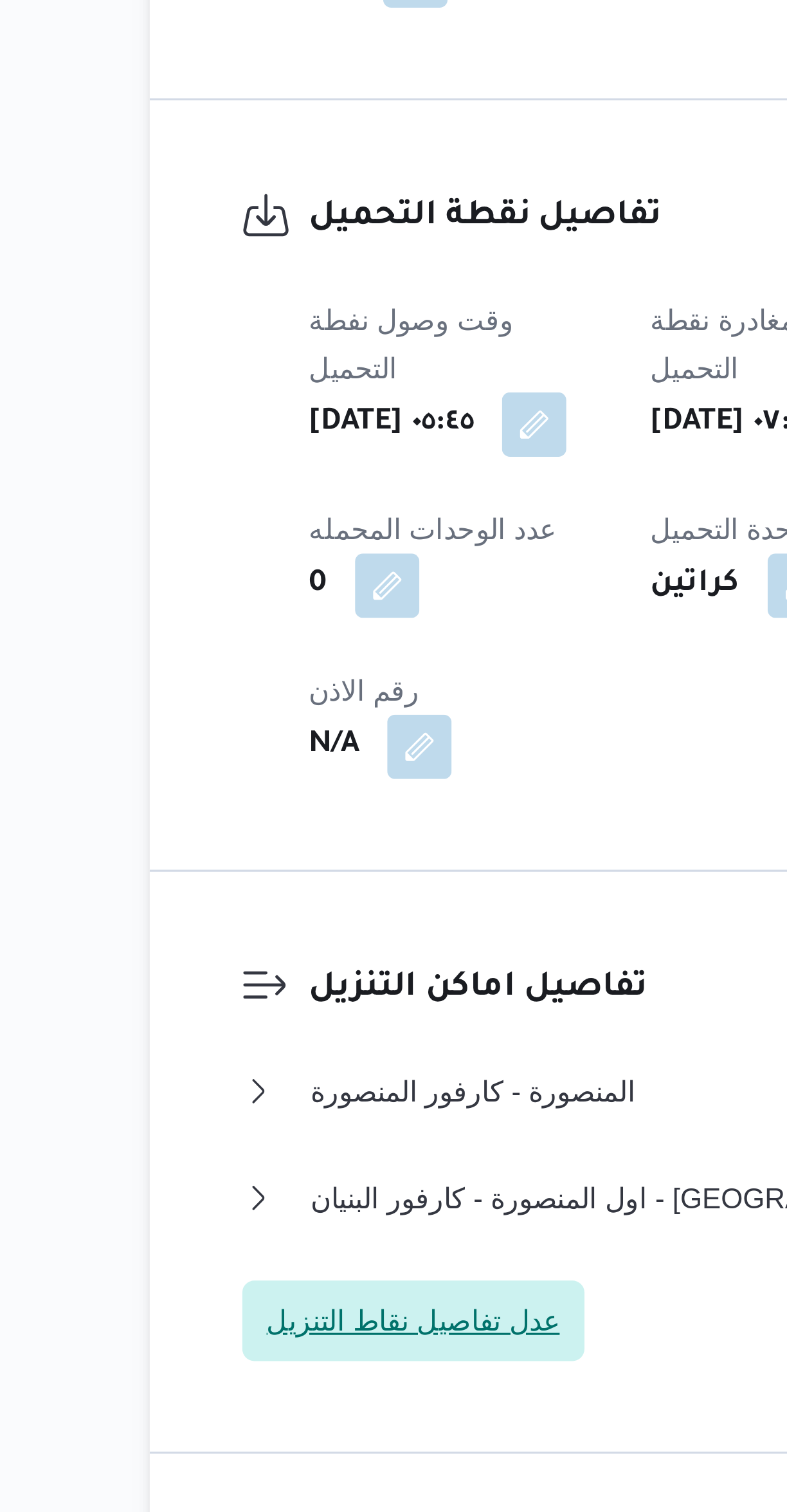
scroll to position [11, 0]
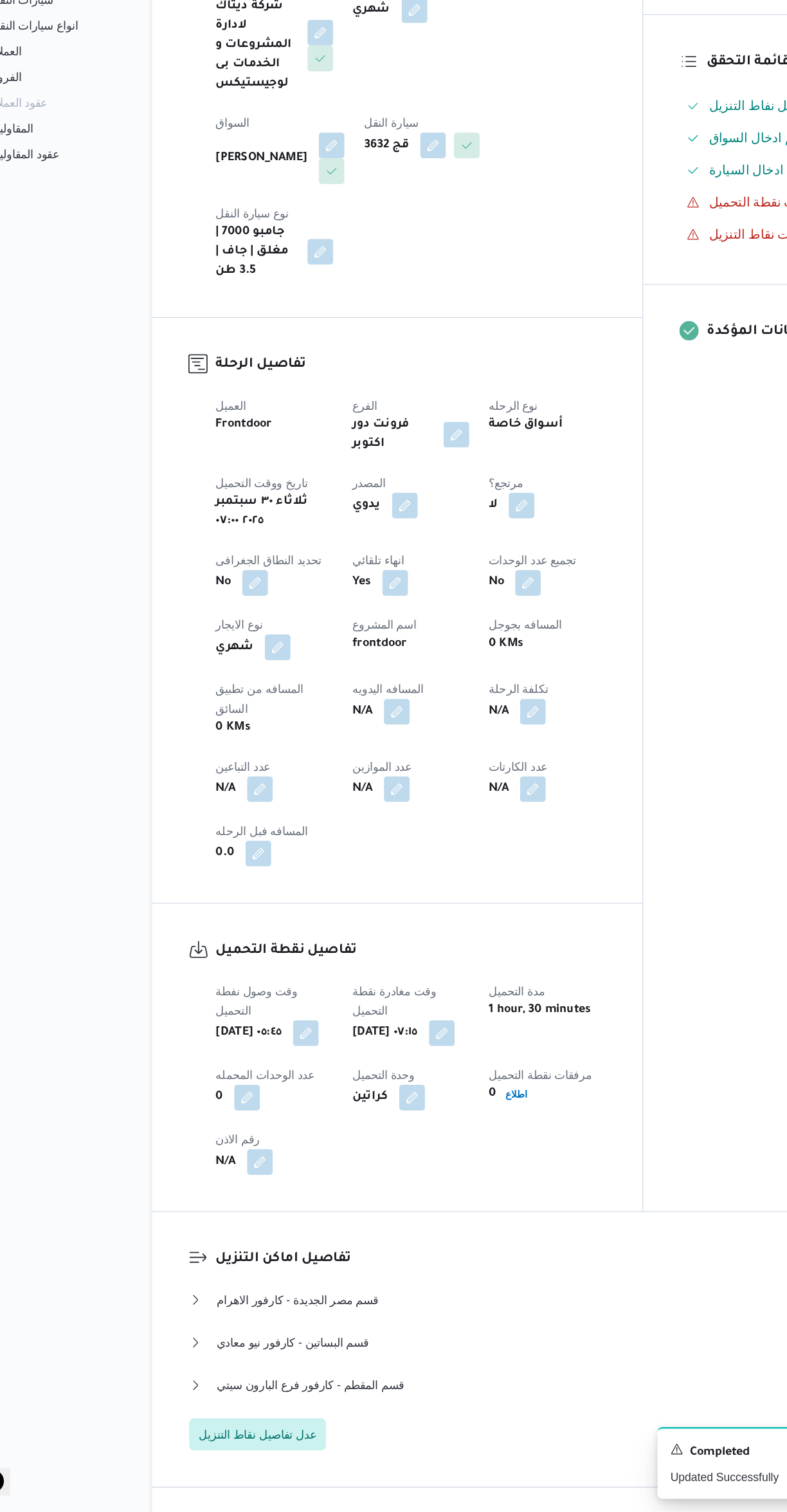
select select "ar"
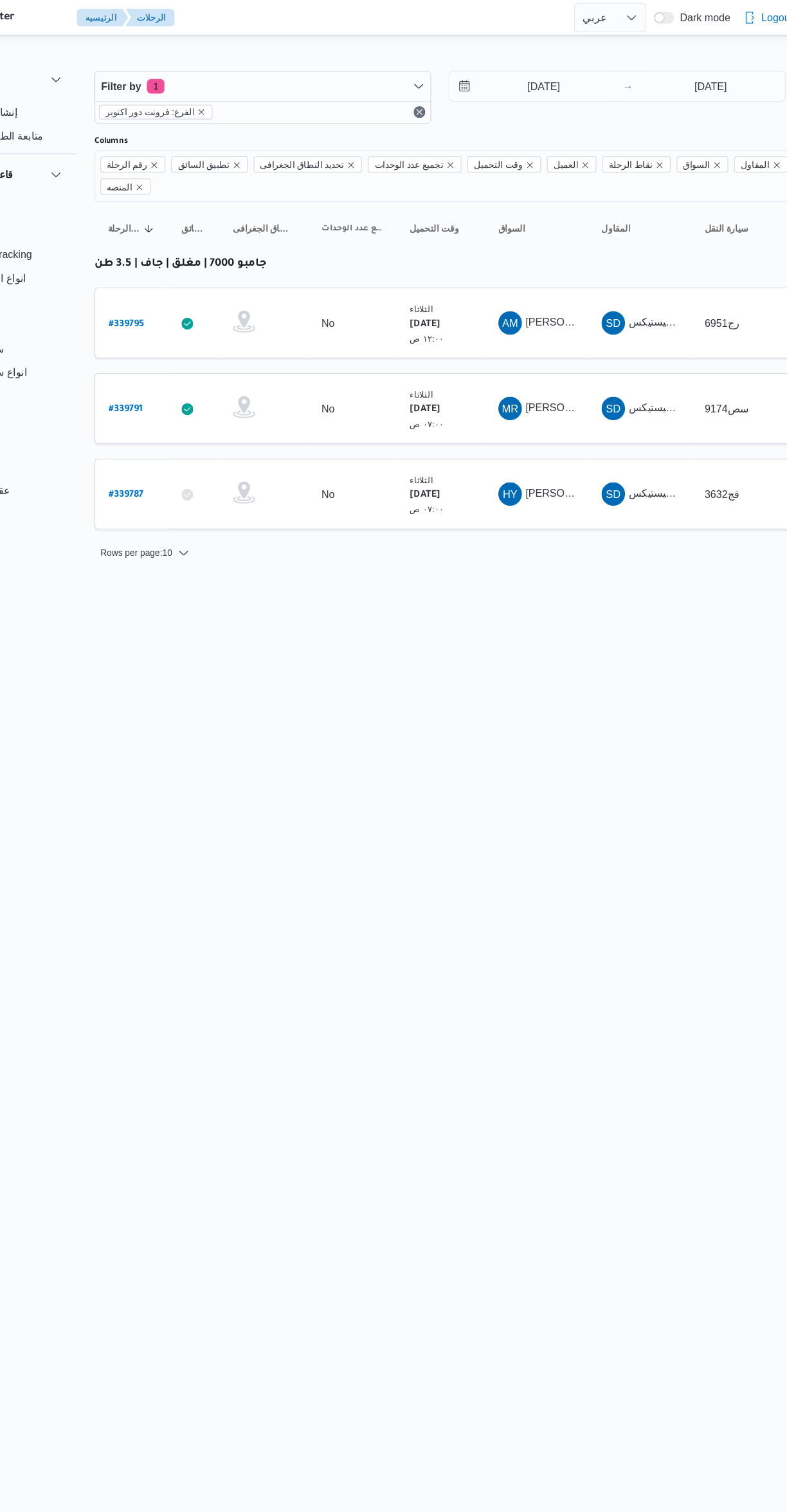
click at [200, 353] on b "# 339791" at bounding box center [194, 357] width 30 height 9
select select "ar"
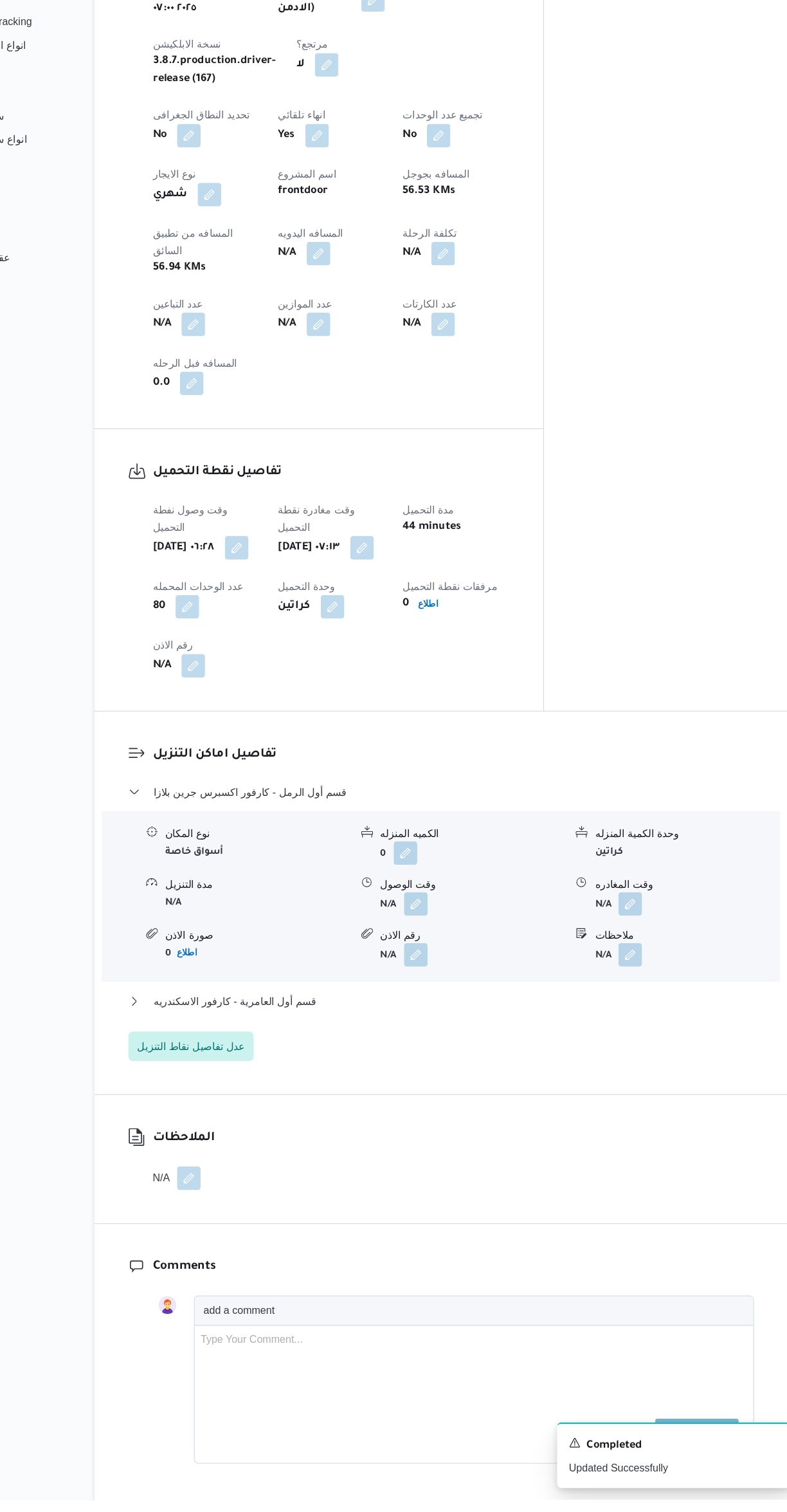
scroll to position [611, 0]
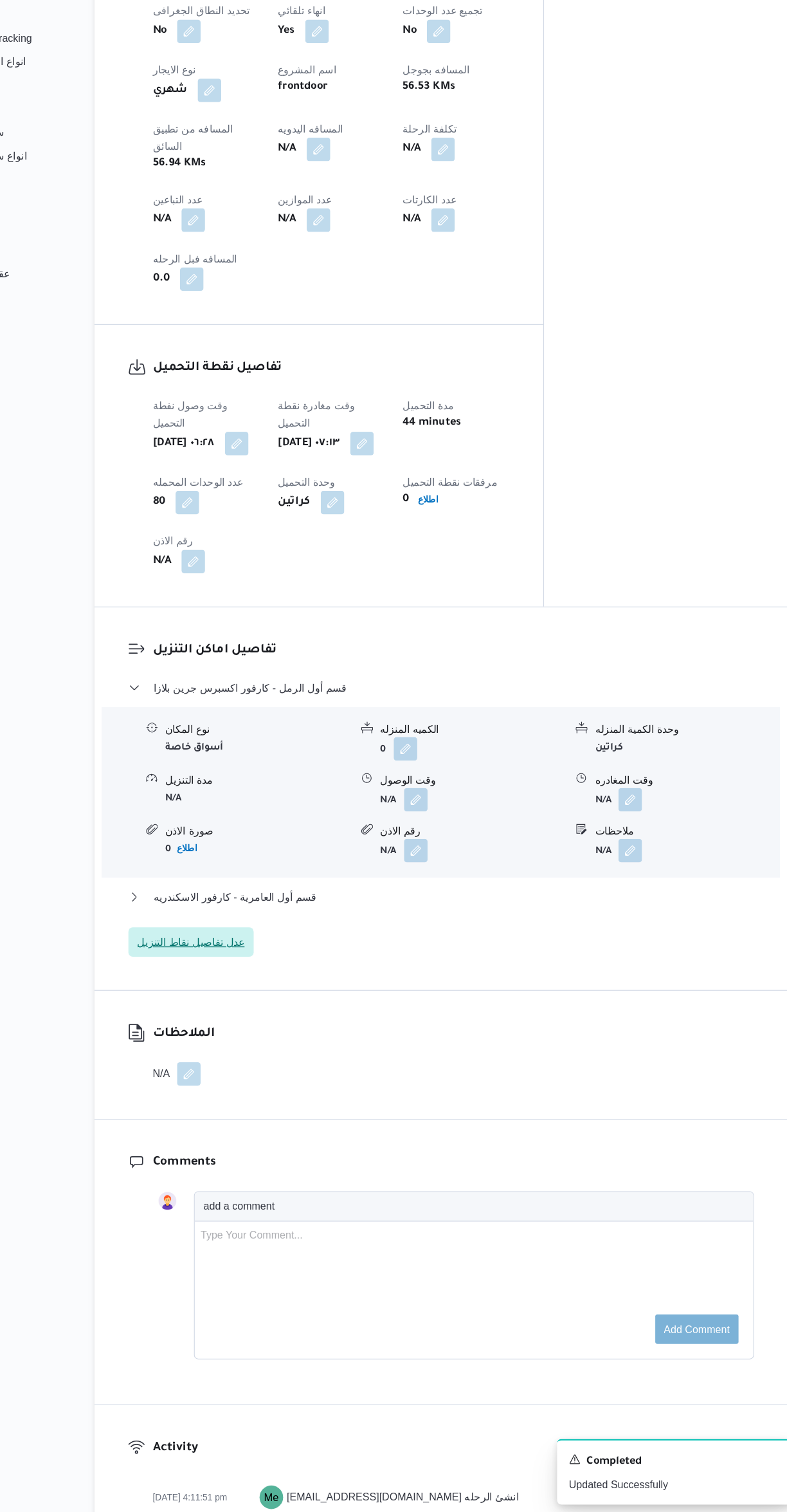
click at [279, 997] on span "عدل تفاصيل نقاط التنزيل" at bounding box center [252, 1010] width 110 height 26
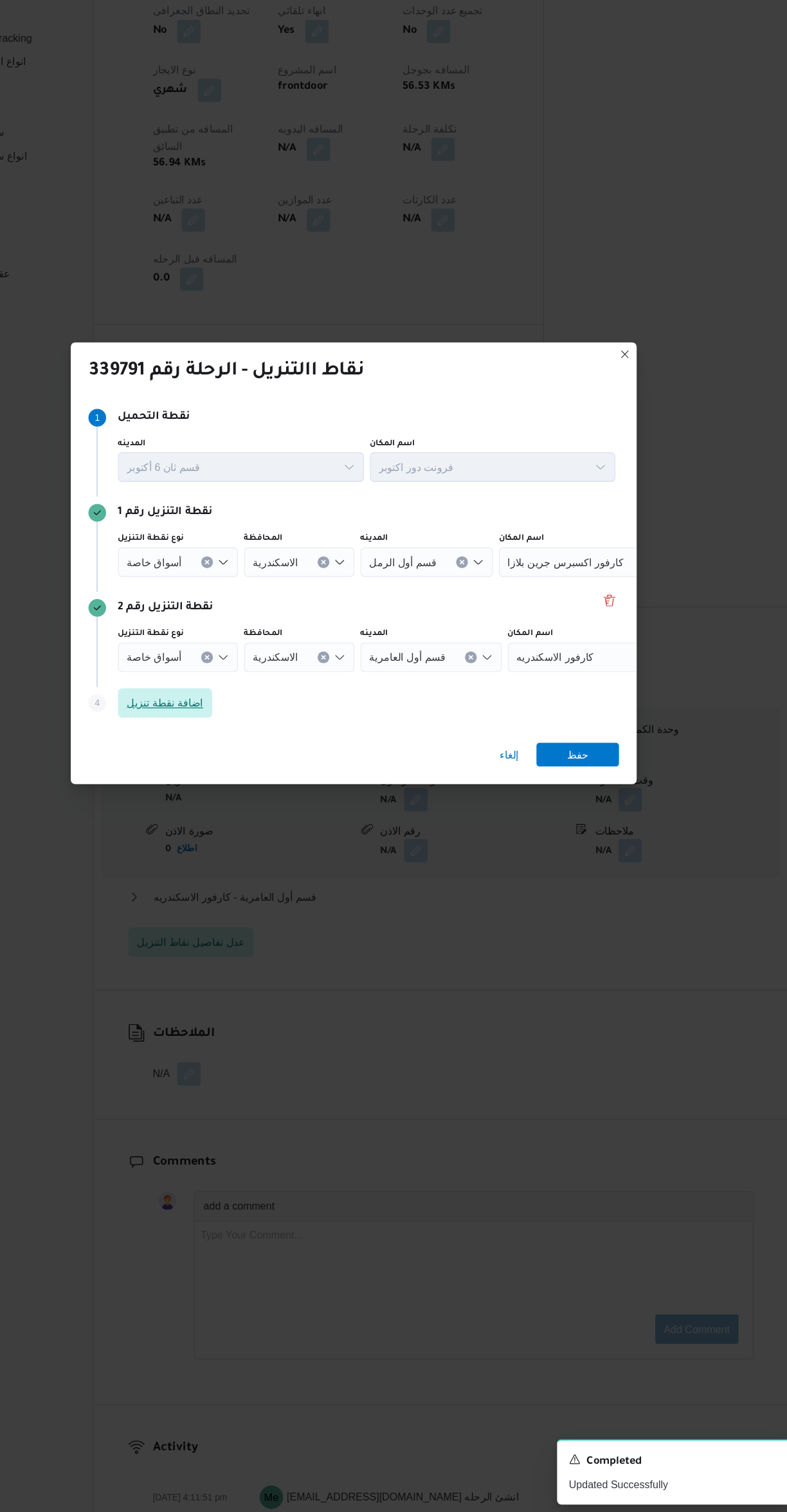
click at [234, 799] on span "اضافة نقطة تنزيل" at bounding box center [228, 801] width 67 height 15
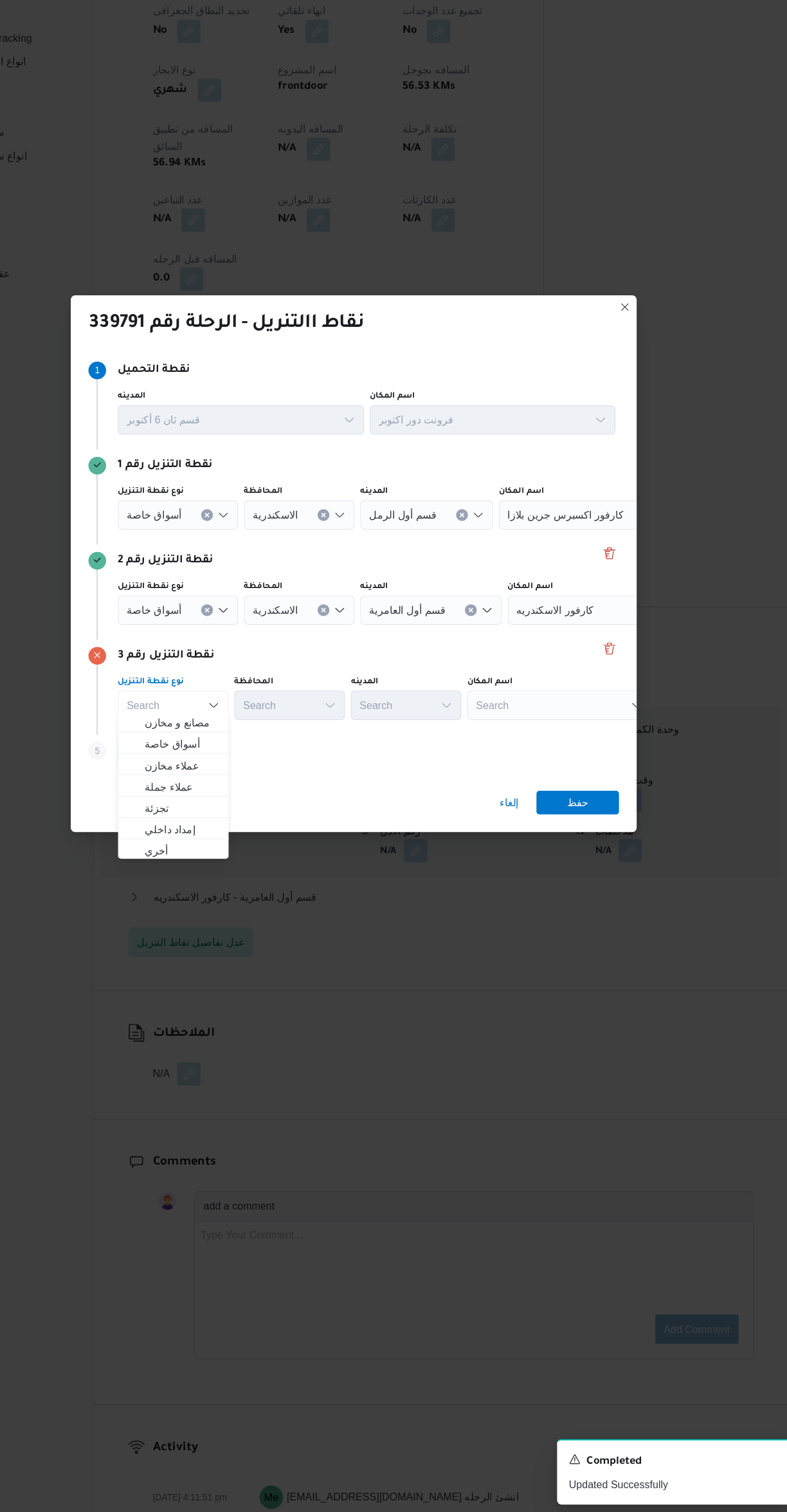
scroll to position [0, 0]
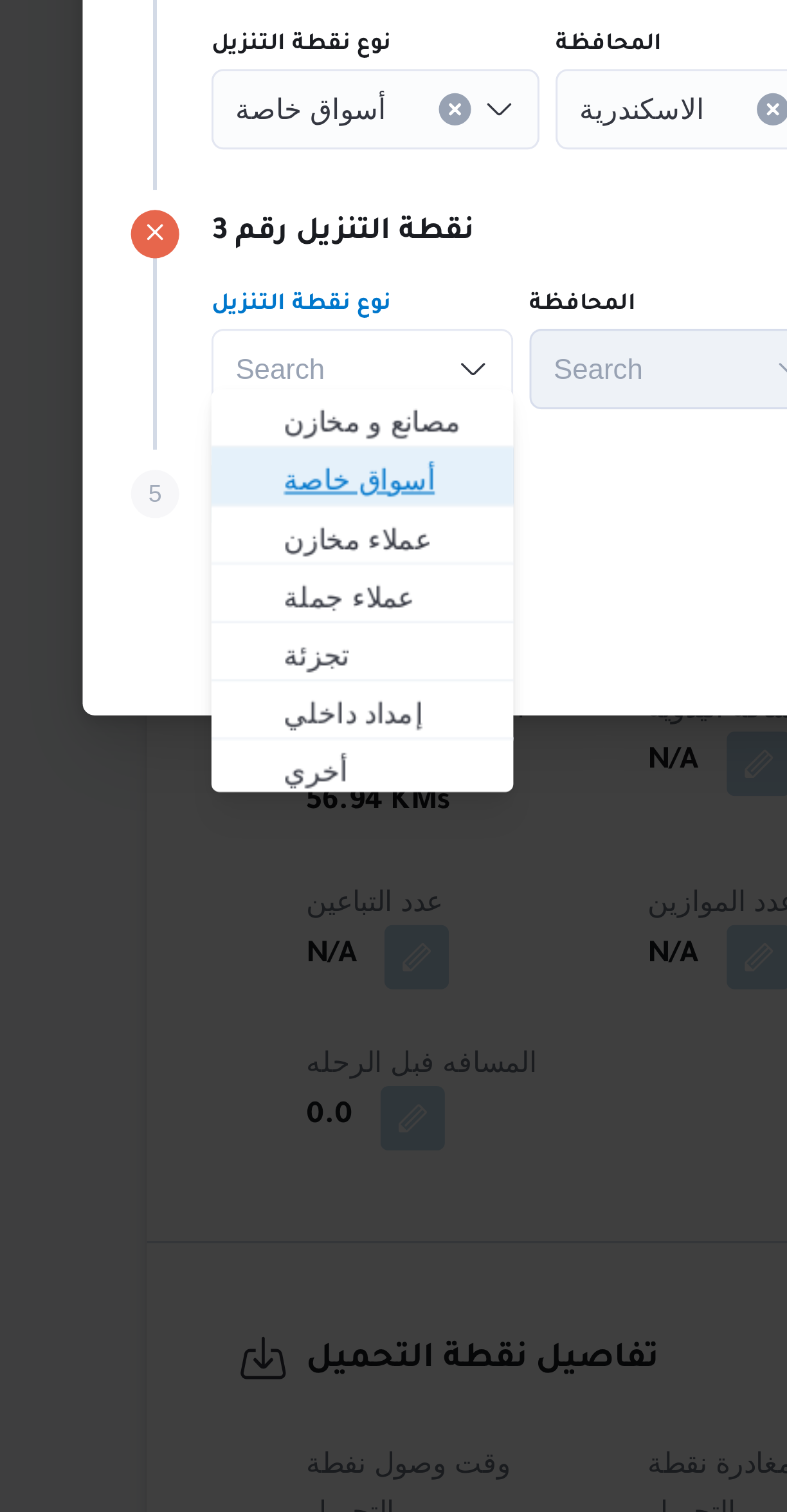
click at [213, 841] on span "أسواق خاصة" at bounding box center [244, 839] width 66 height 15
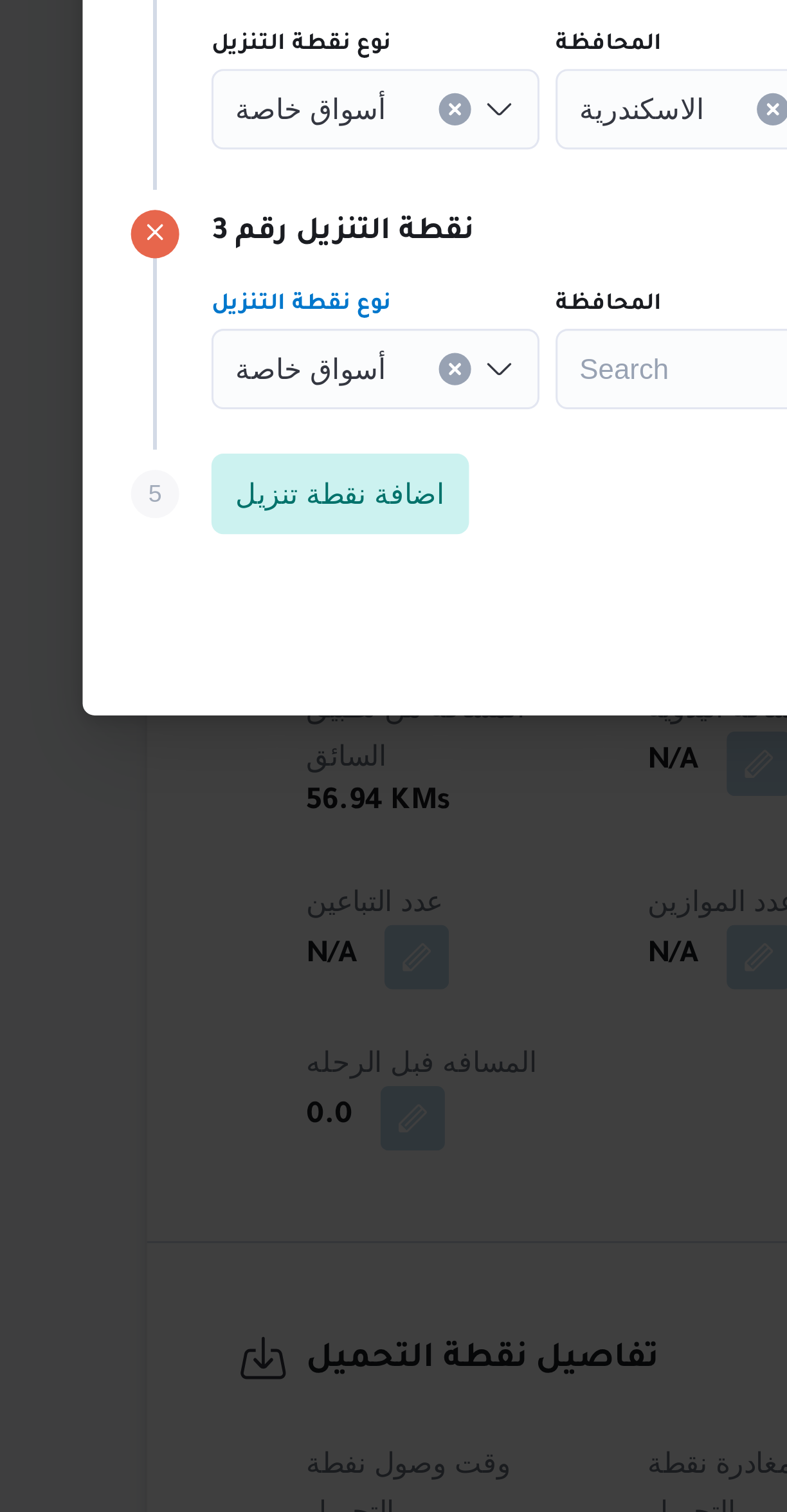
click at [213, 715] on span "أسواق خاصة" at bounding box center [219, 721] width 48 height 14
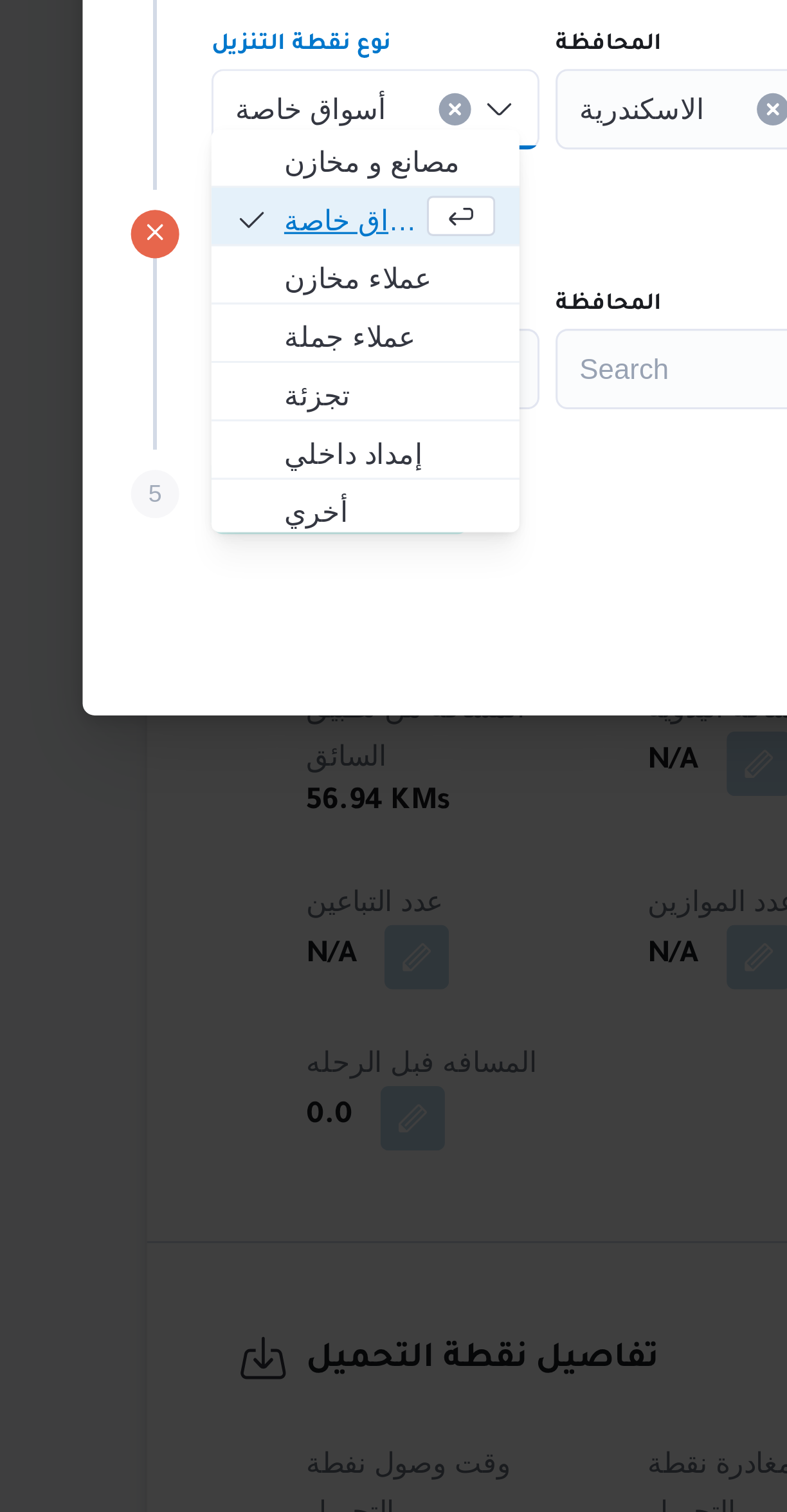
click at [213, 757] on span "أسواق خاصة" at bounding box center [233, 756] width 43 height 15
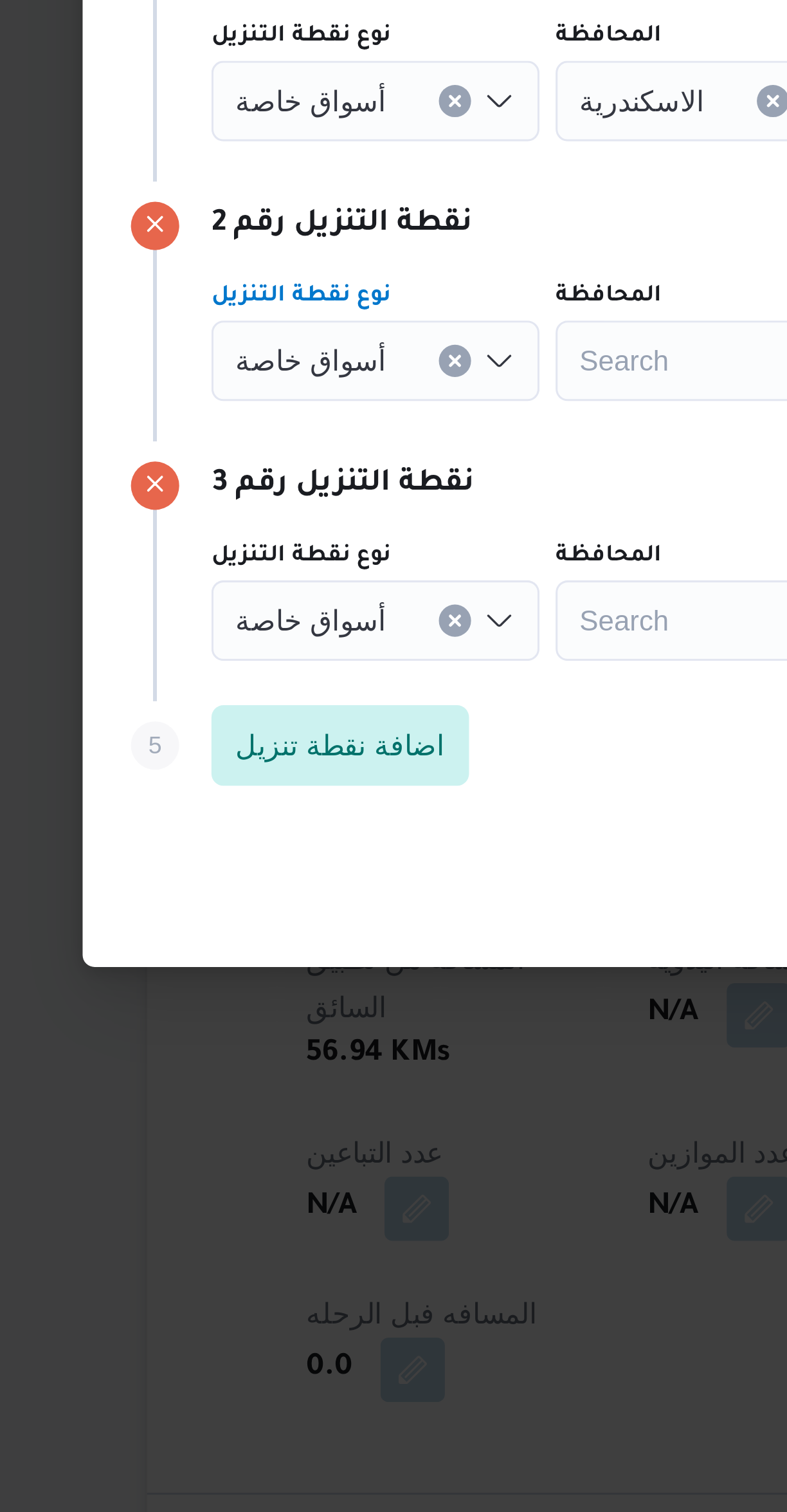
click at [219, 632] on span "أسواق خاصة" at bounding box center [219, 638] width 48 height 14
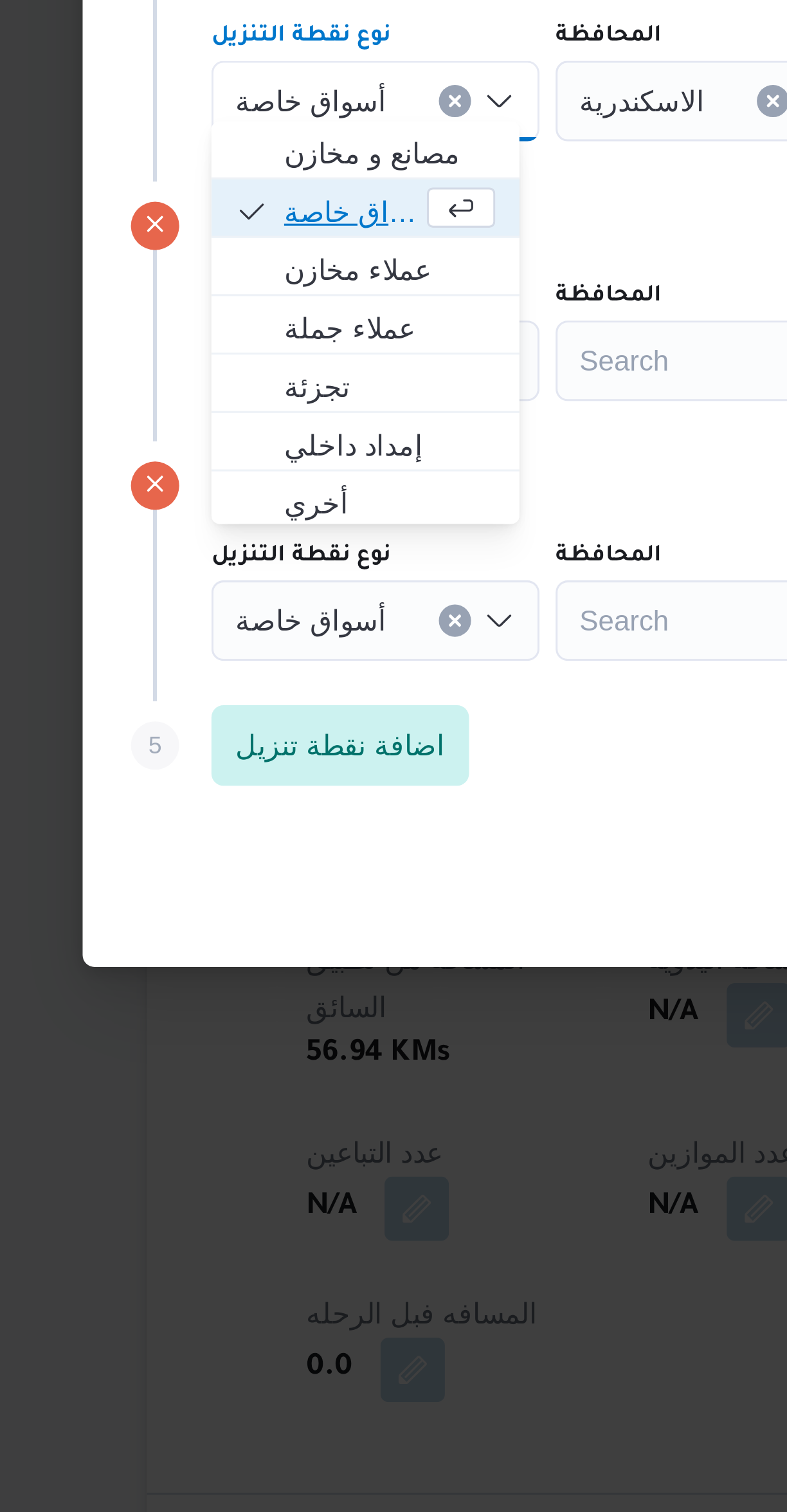
click at [211, 677] on span "أسواق خاصة" at bounding box center [233, 673] width 43 height 15
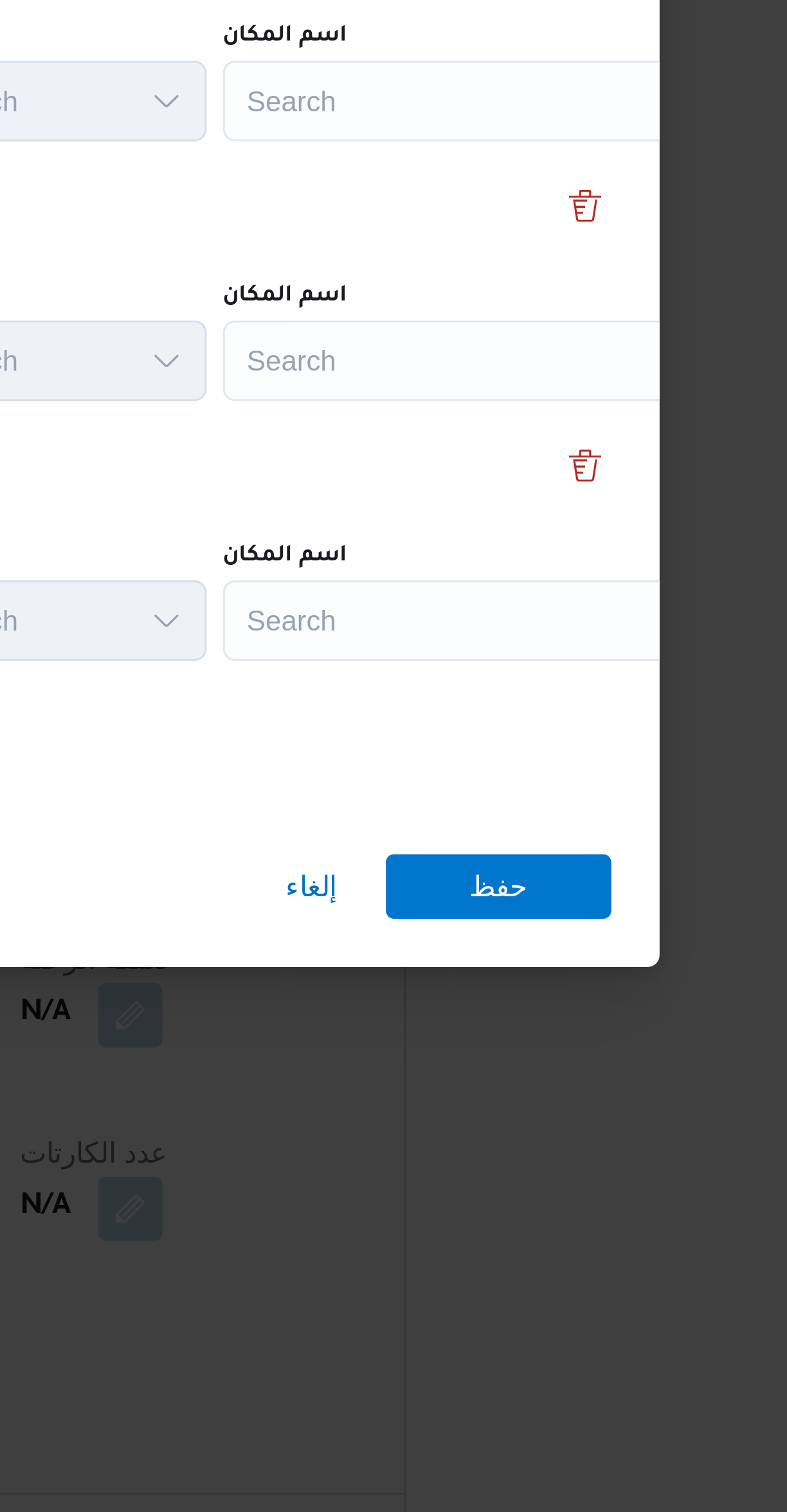
click at [527, 633] on div "Search" at bounding box center [581, 639] width 161 height 26
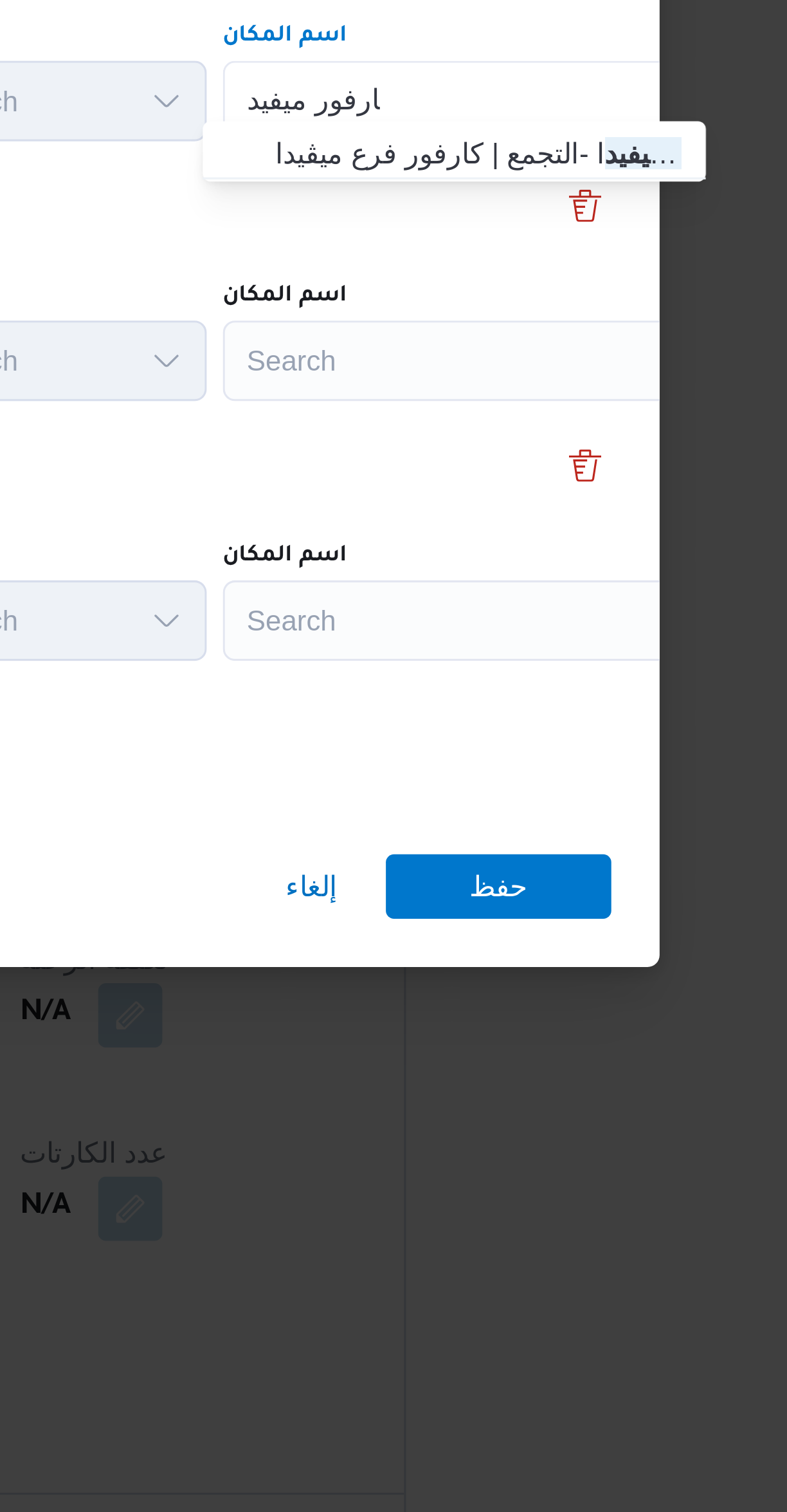
type input "كارفور ميفيد"
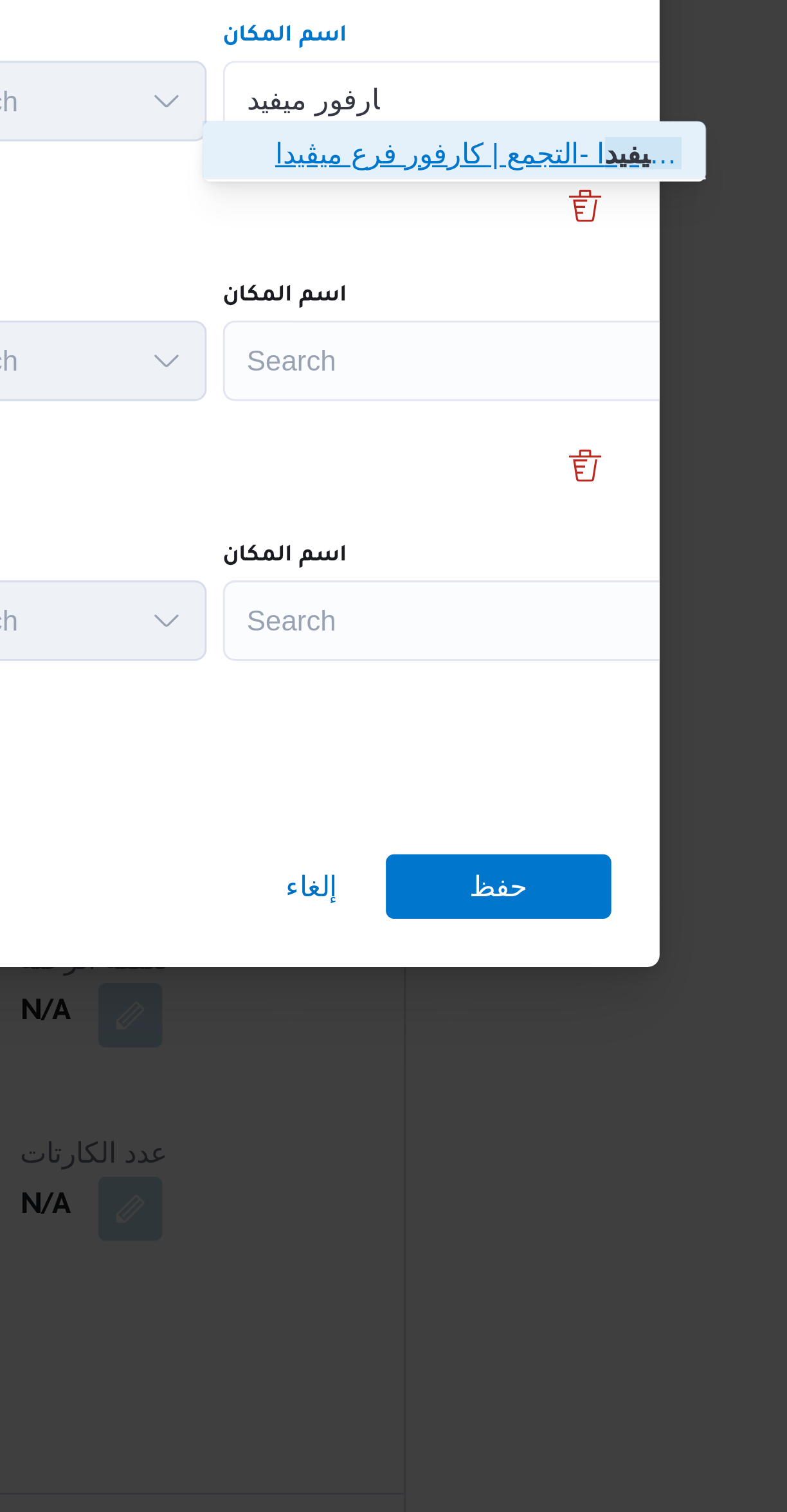
click at [533, 654] on span "كارفور ميفيد ا -التجمع | كارفور فرع ميڤيدا | null" at bounding box center [583, 654] width 130 height 15
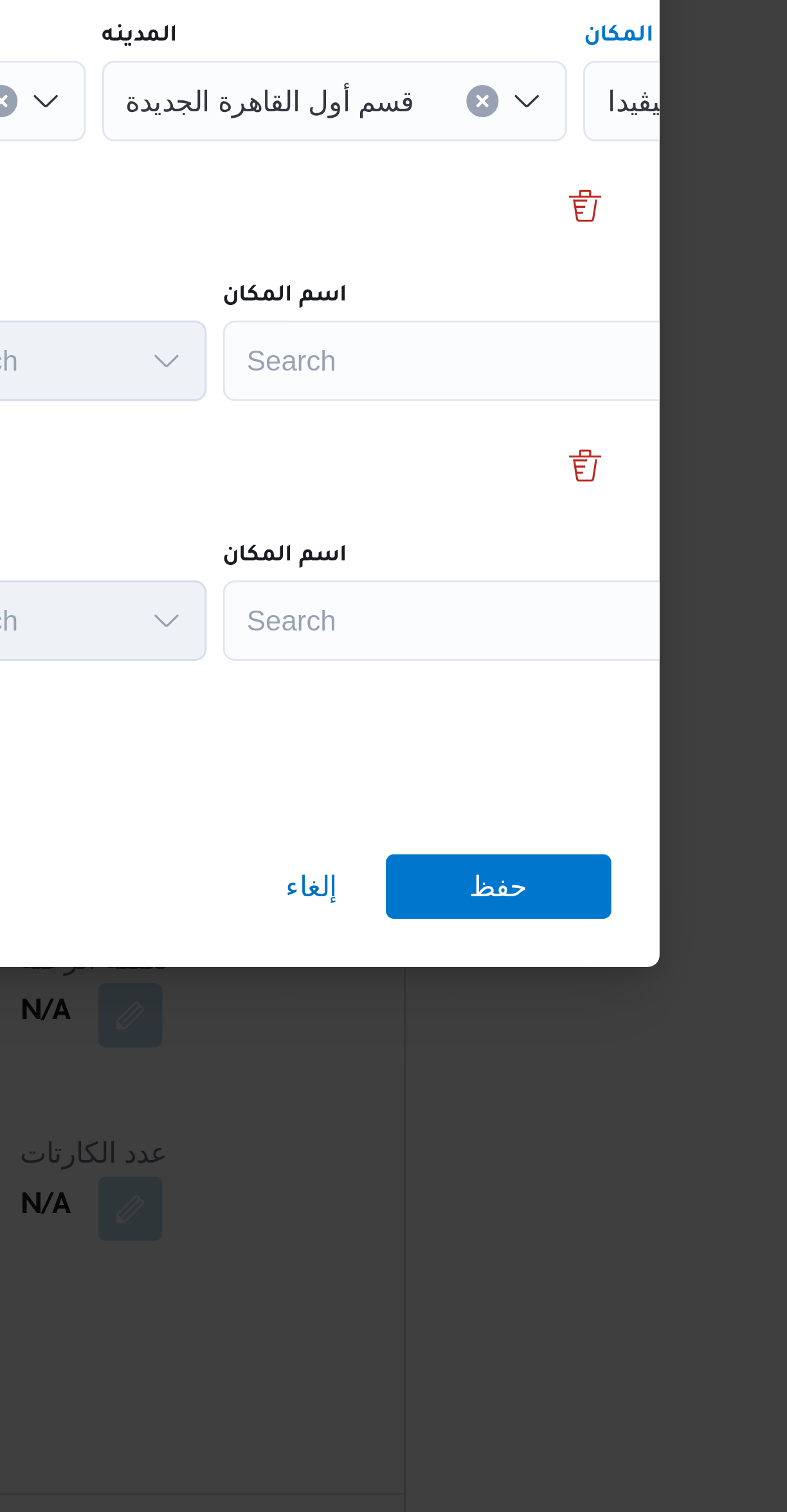
scroll to position [0, 54]
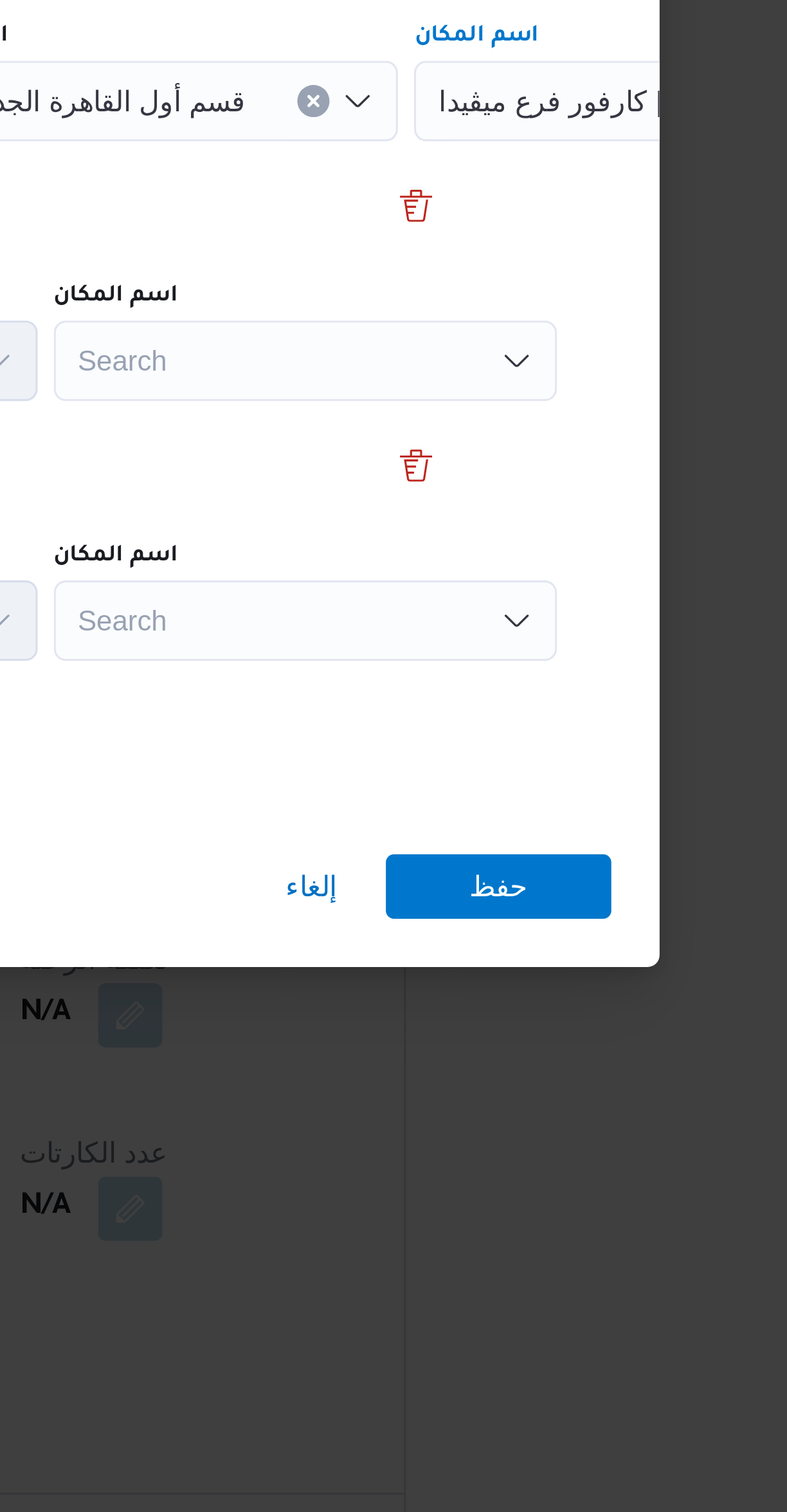
click at [538, 724] on div "Search" at bounding box center [527, 721] width 161 height 26
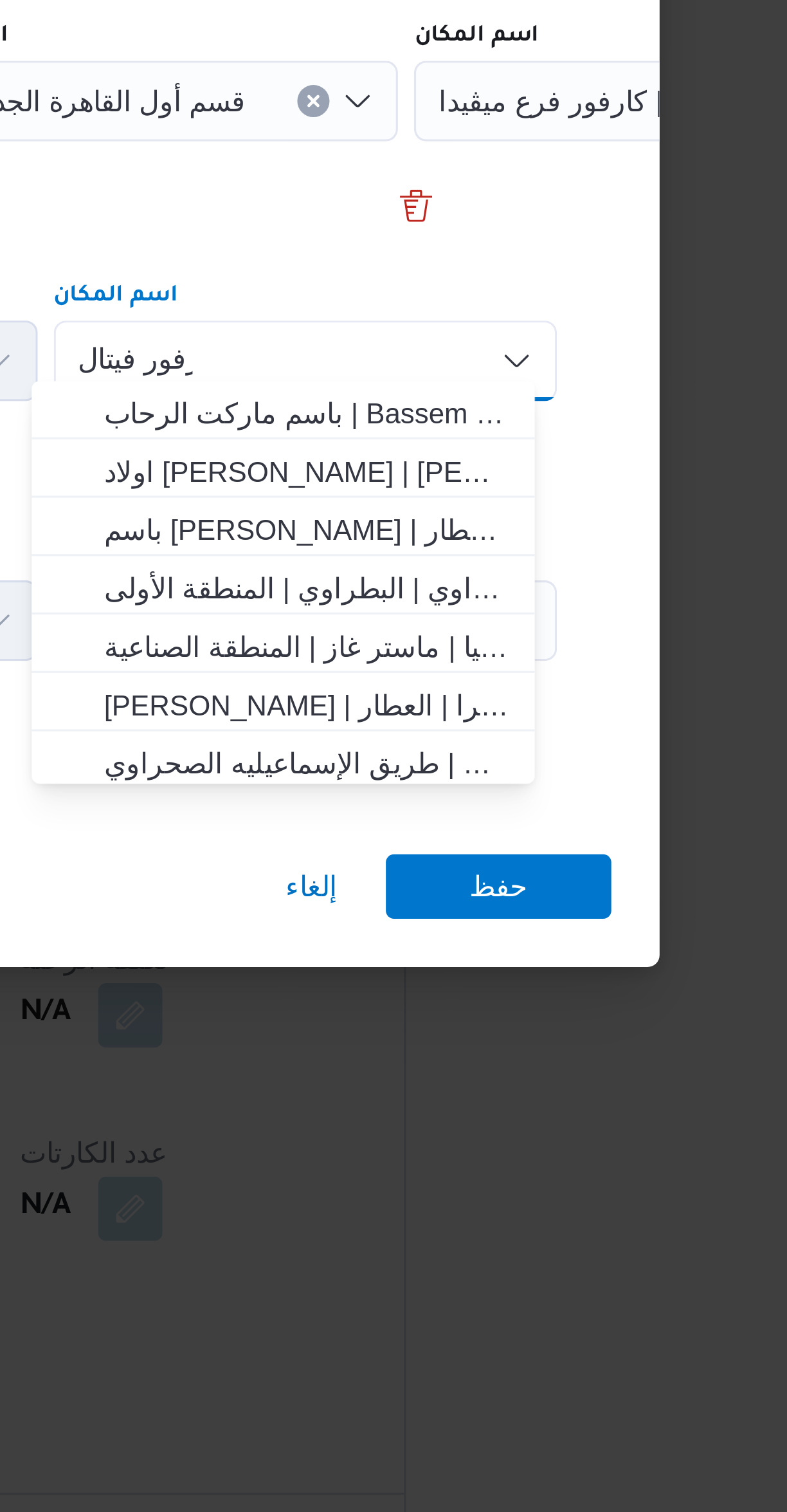
scroll to position [0, 0]
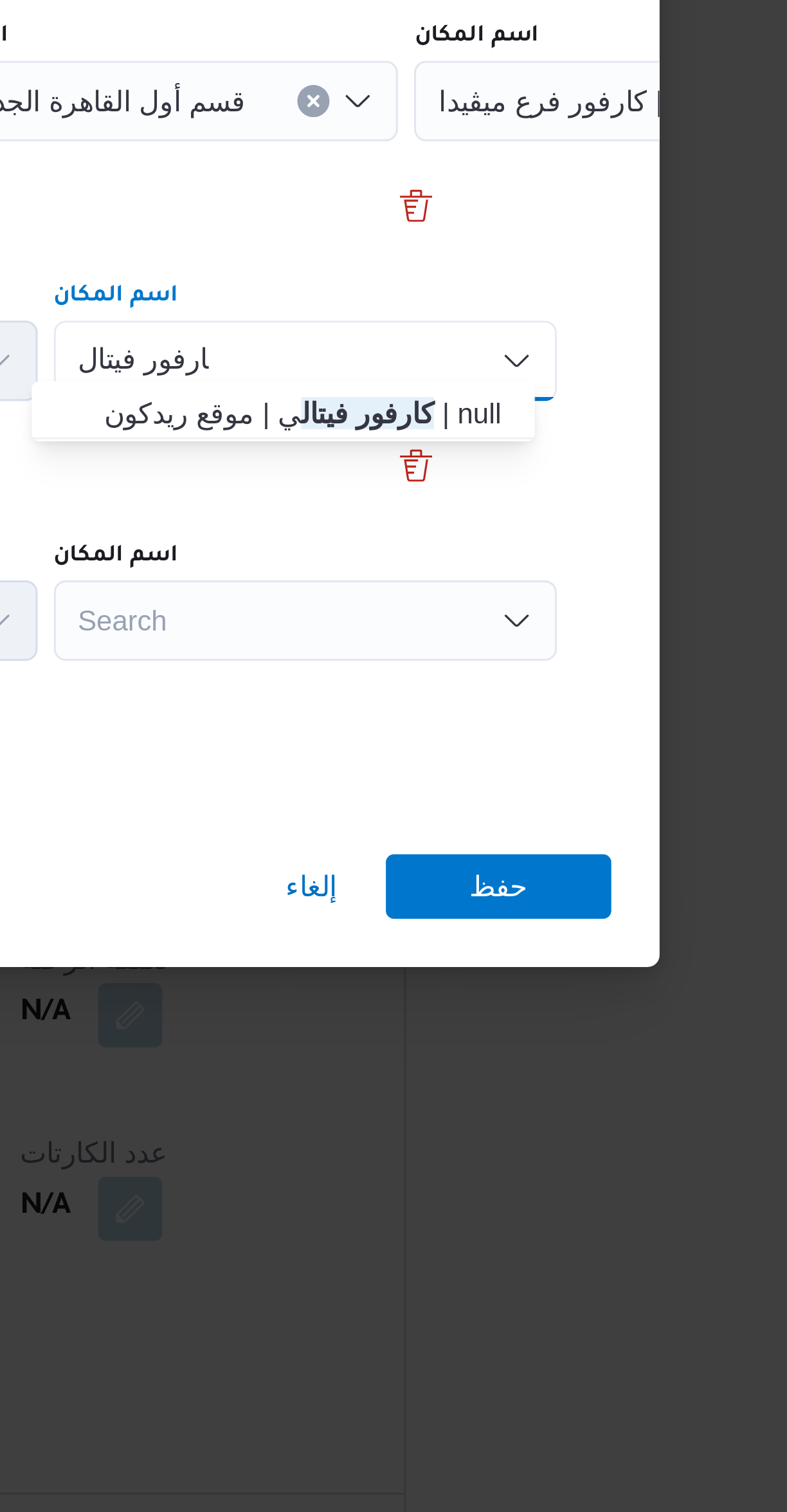
type input "كارفور فيتال"
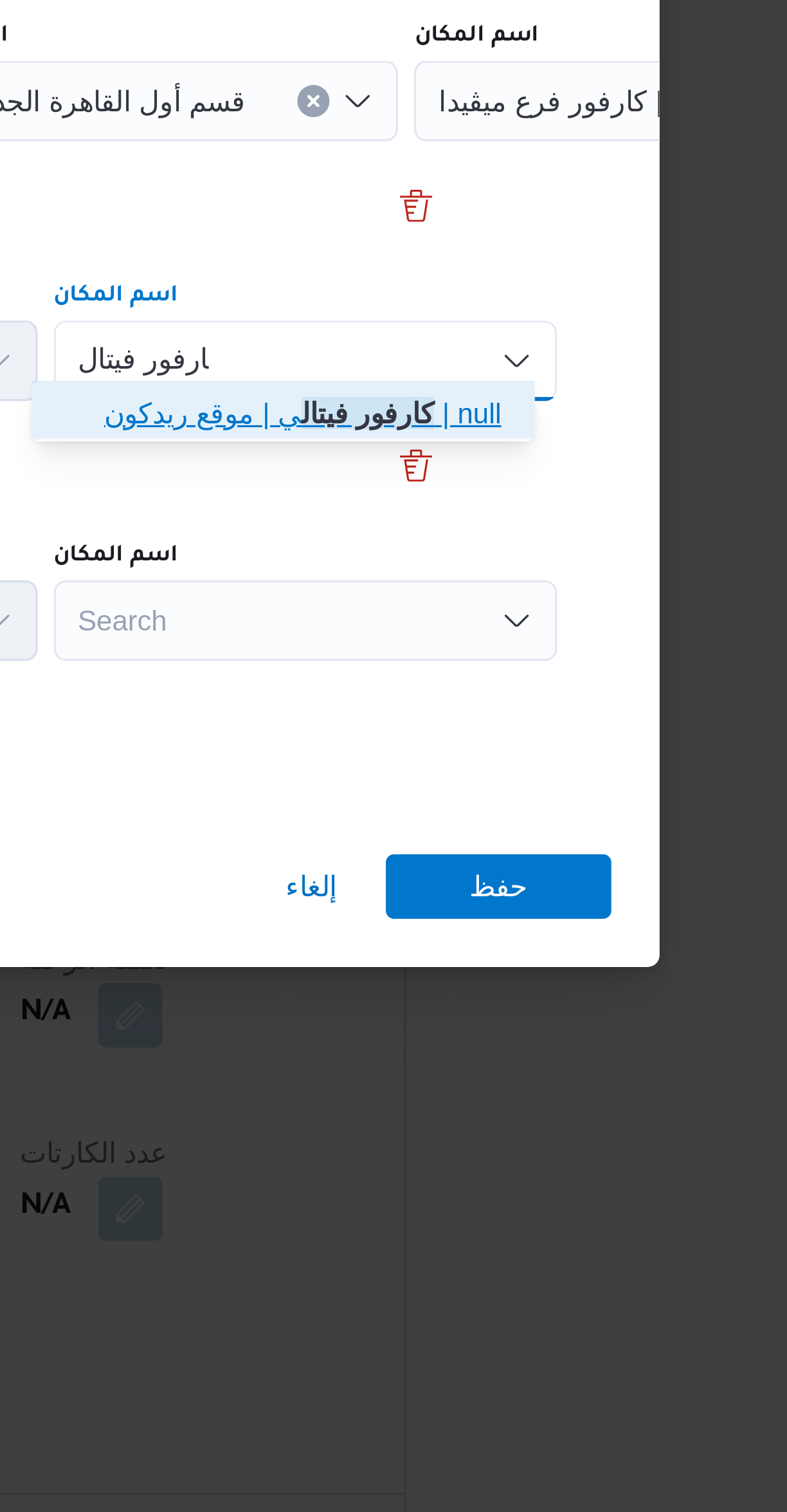
click at [476, 739] on span "كارفور فيتال ي | موقع ريدكون | null" at bounding box center [528, 737] width 130 height 15
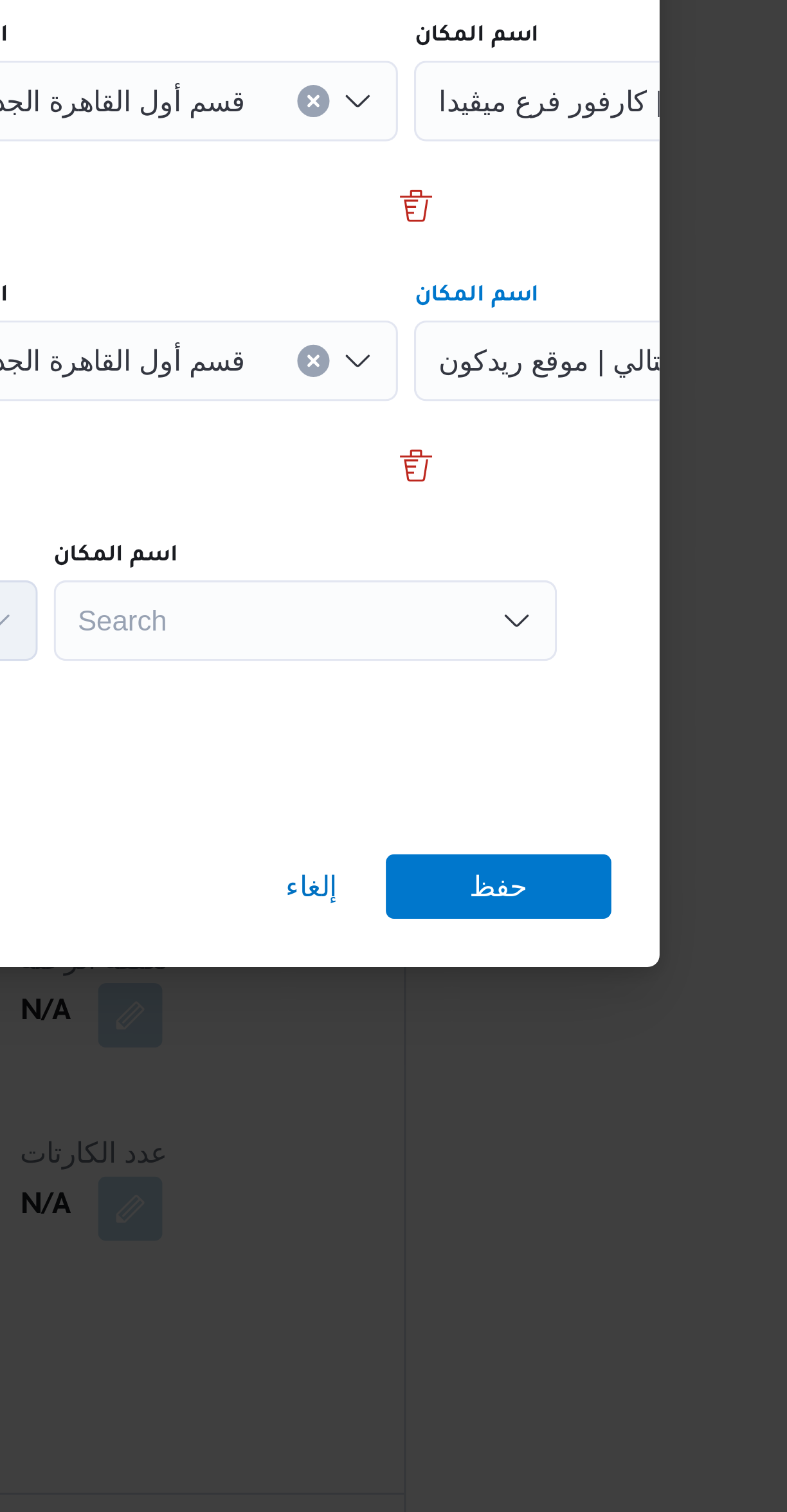
click at [494, 802] on div "Search" at bounding box center [527, 804] width 161 height 26
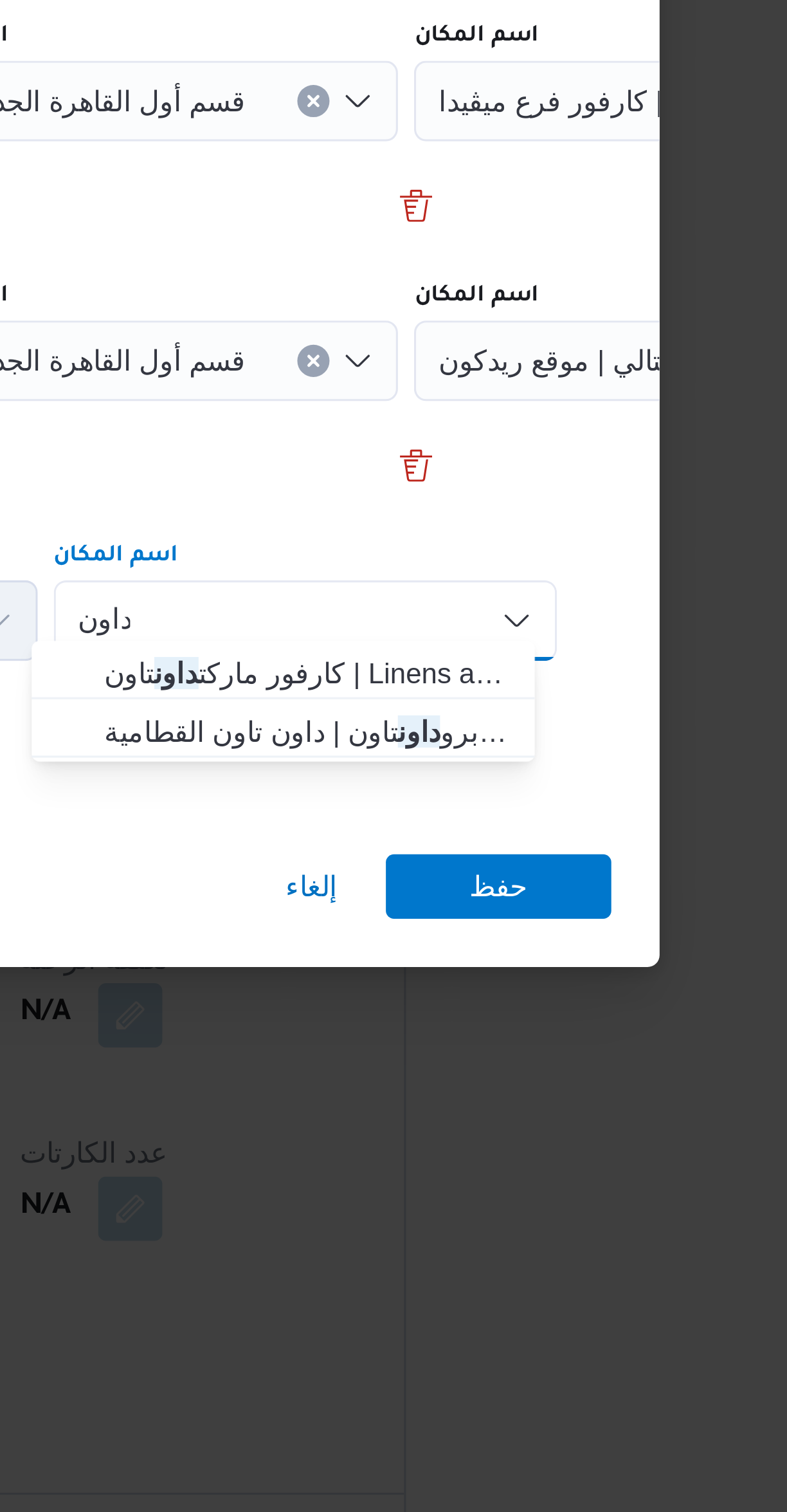
type input "داون"
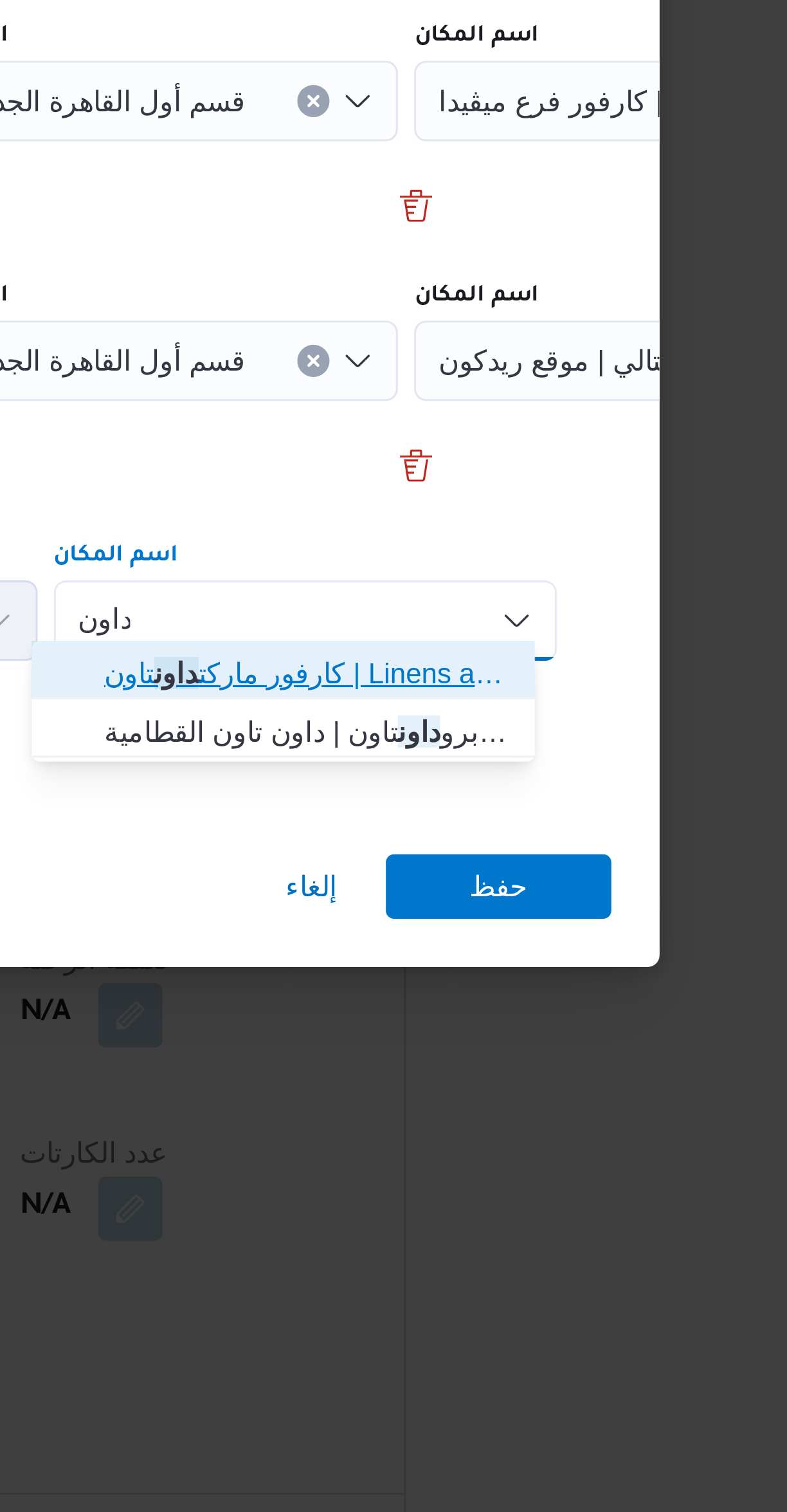
click at [484, 815] on span "كارفور ماركت داون تاون | Linens and More - [GEOGRAPHIC_DATA] | null" at bounding box center [528, 820] width 130 height 15
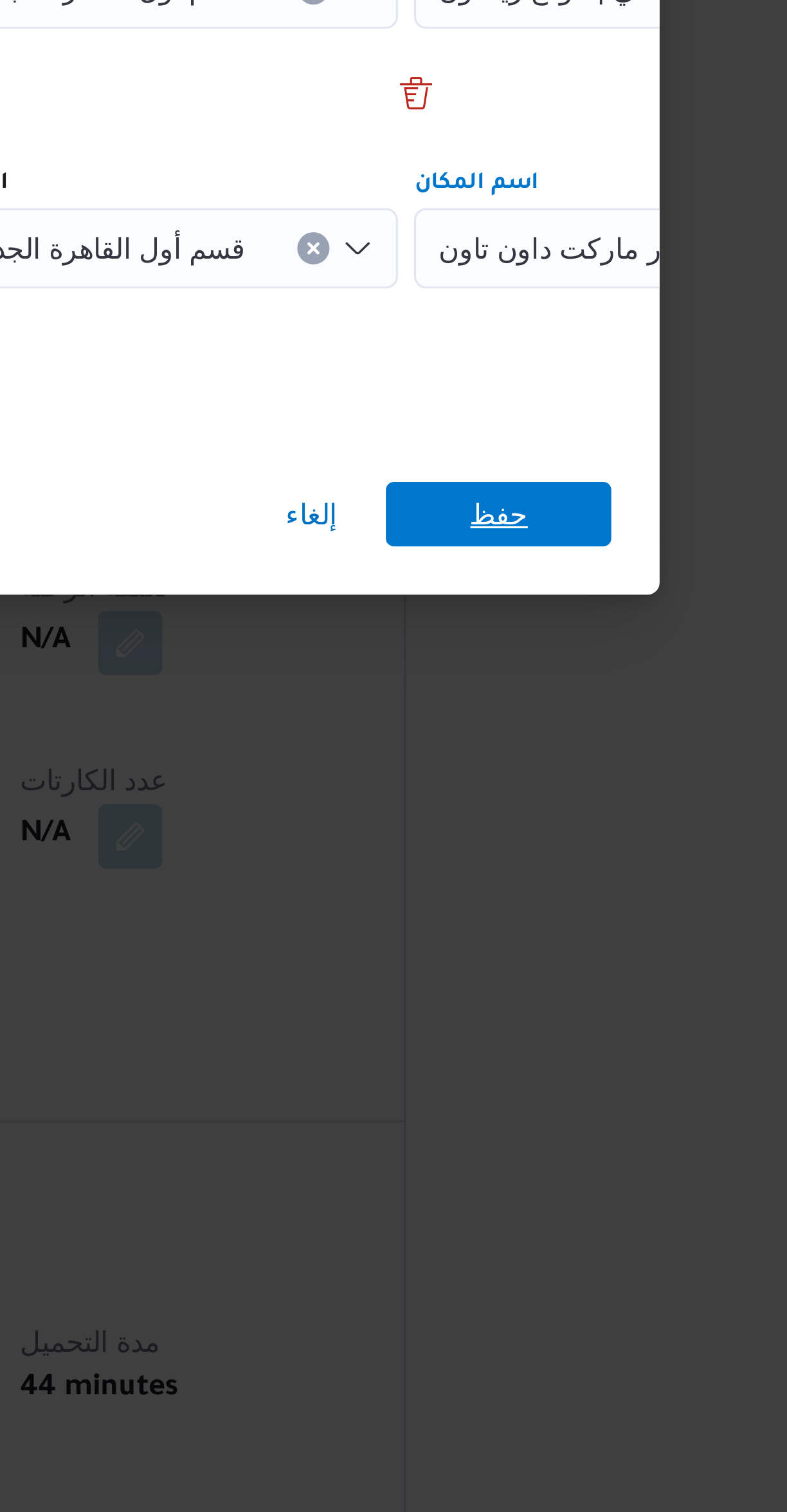
click at [578, 889] on span "حفظ" at bounding box center [590, 889] width 72 height 21
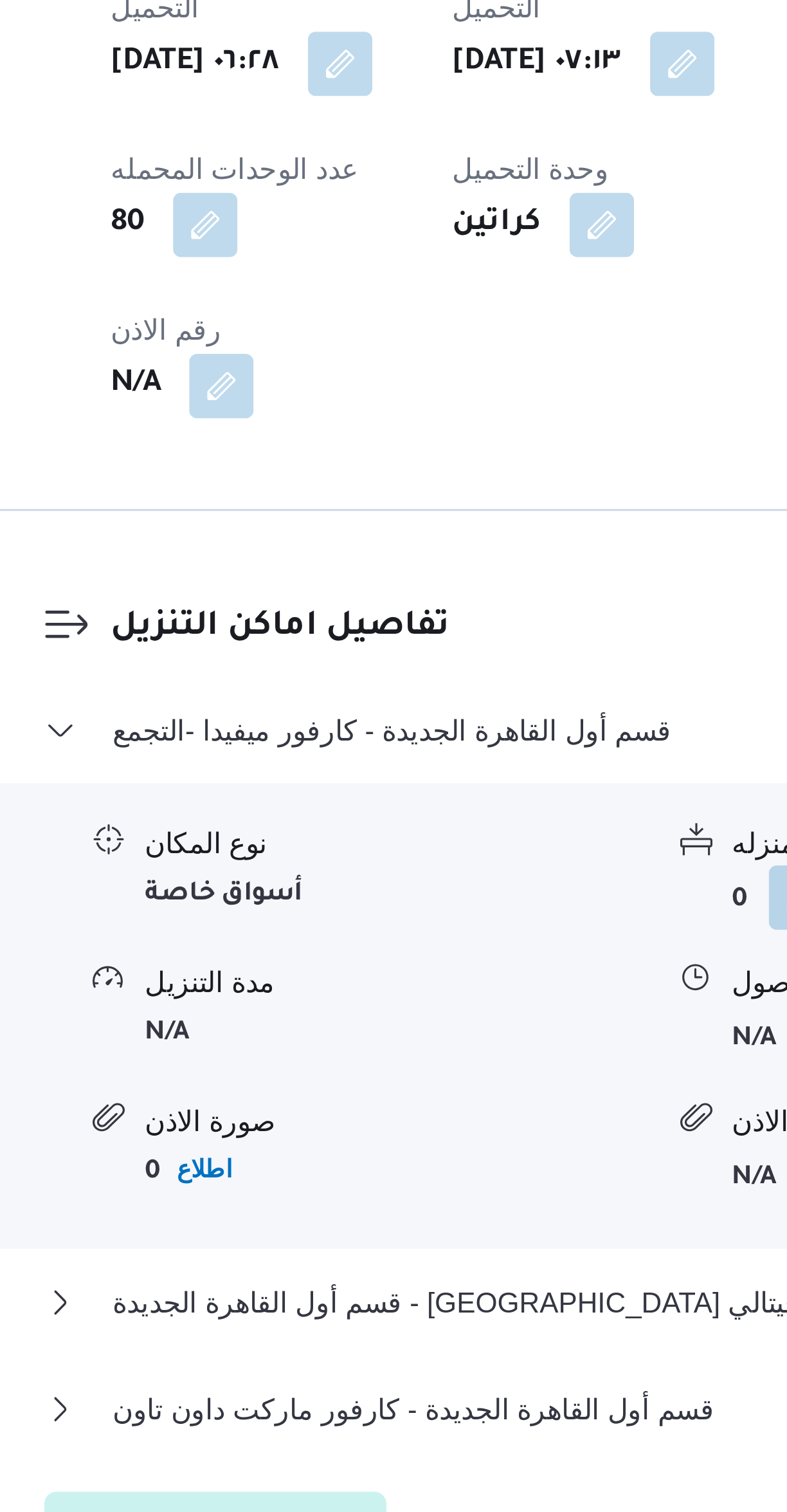
scroll to position [172, 0]
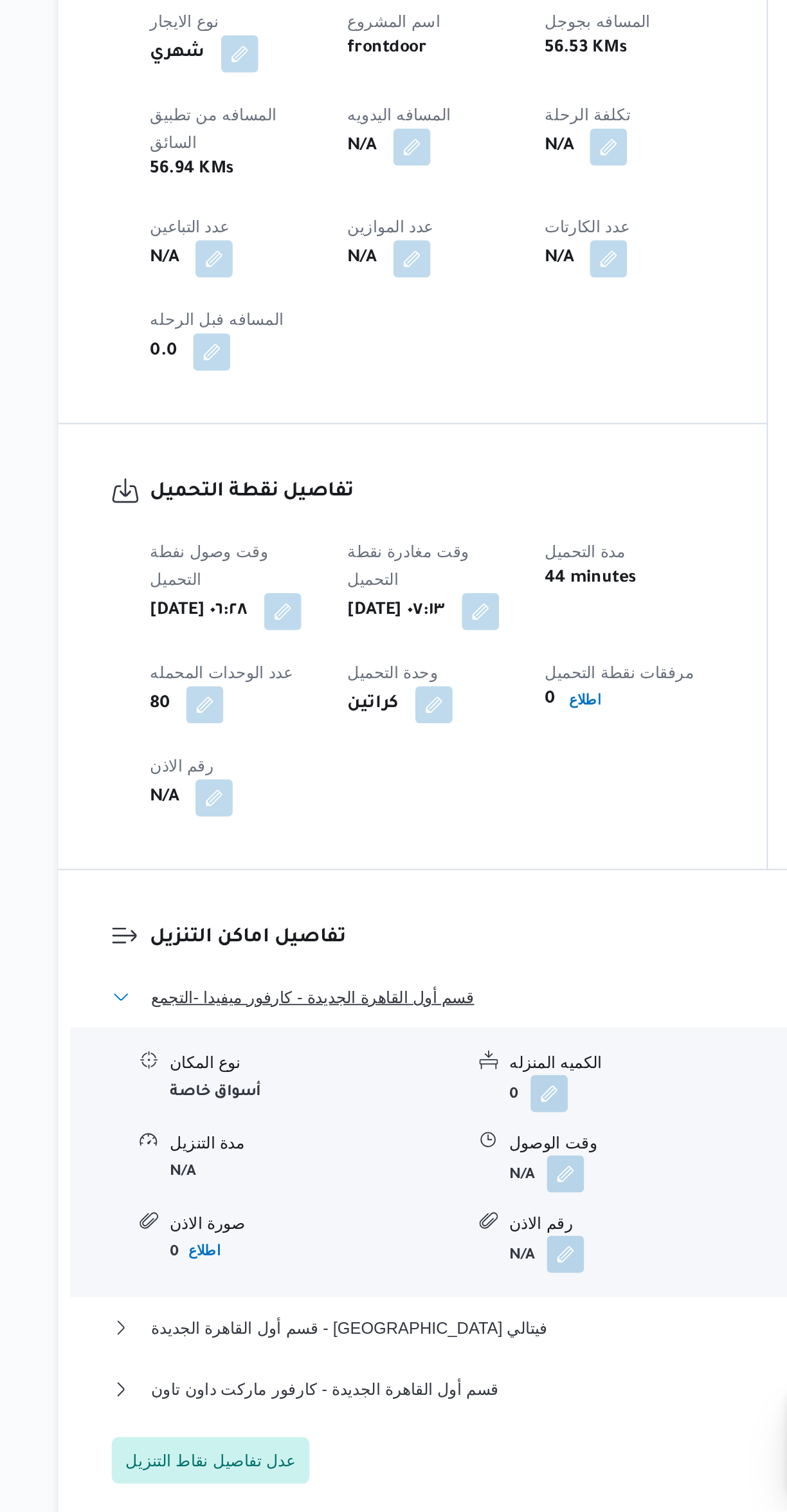
click at [259, 1219] on span "قسم أول القاهرة الجديدة - كارفور ميفيدا -التجمع" at bounding box center [308, 1227] width 179 height 15
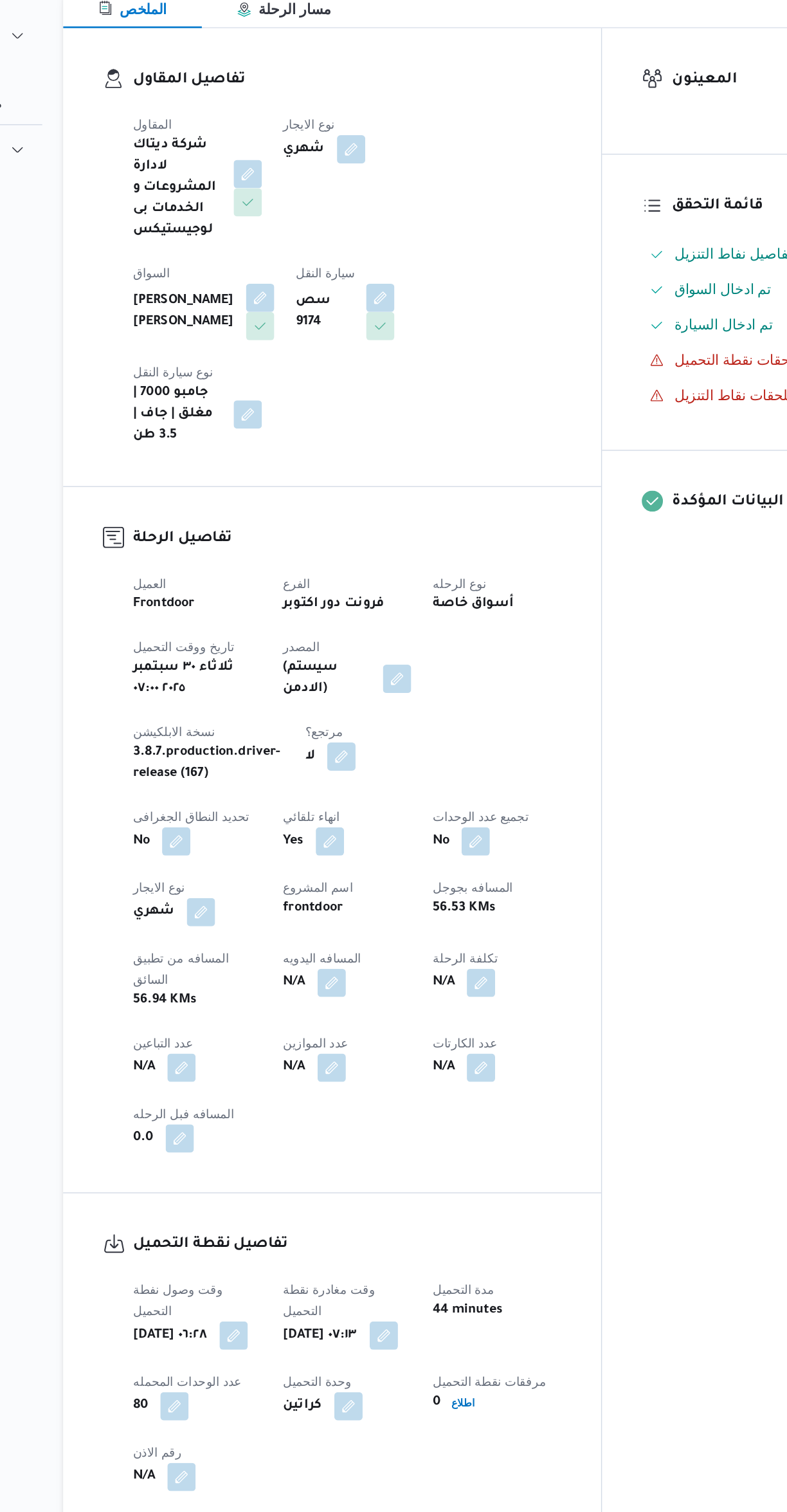
scroll to position [172, 0]
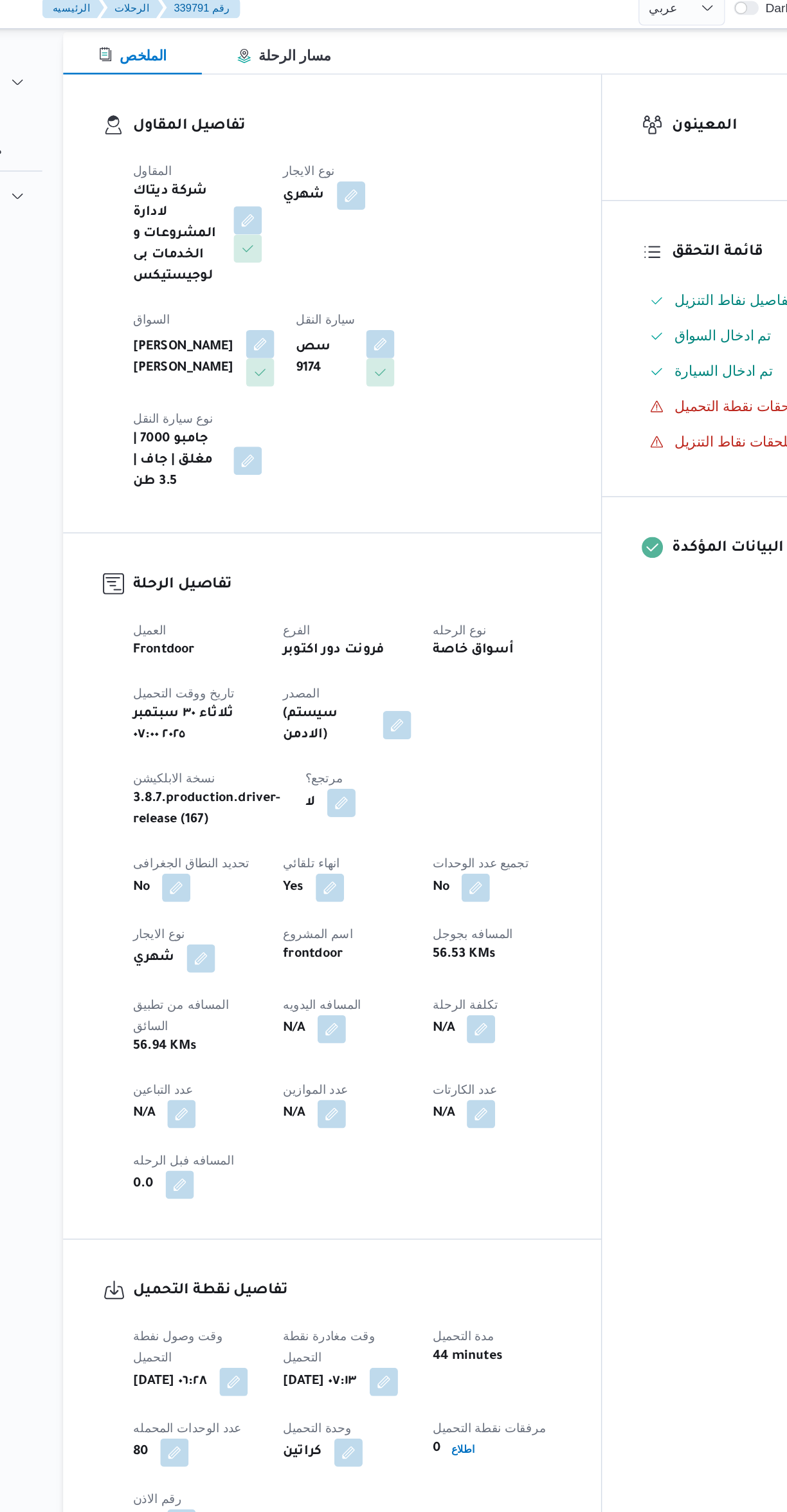
select select "ar"
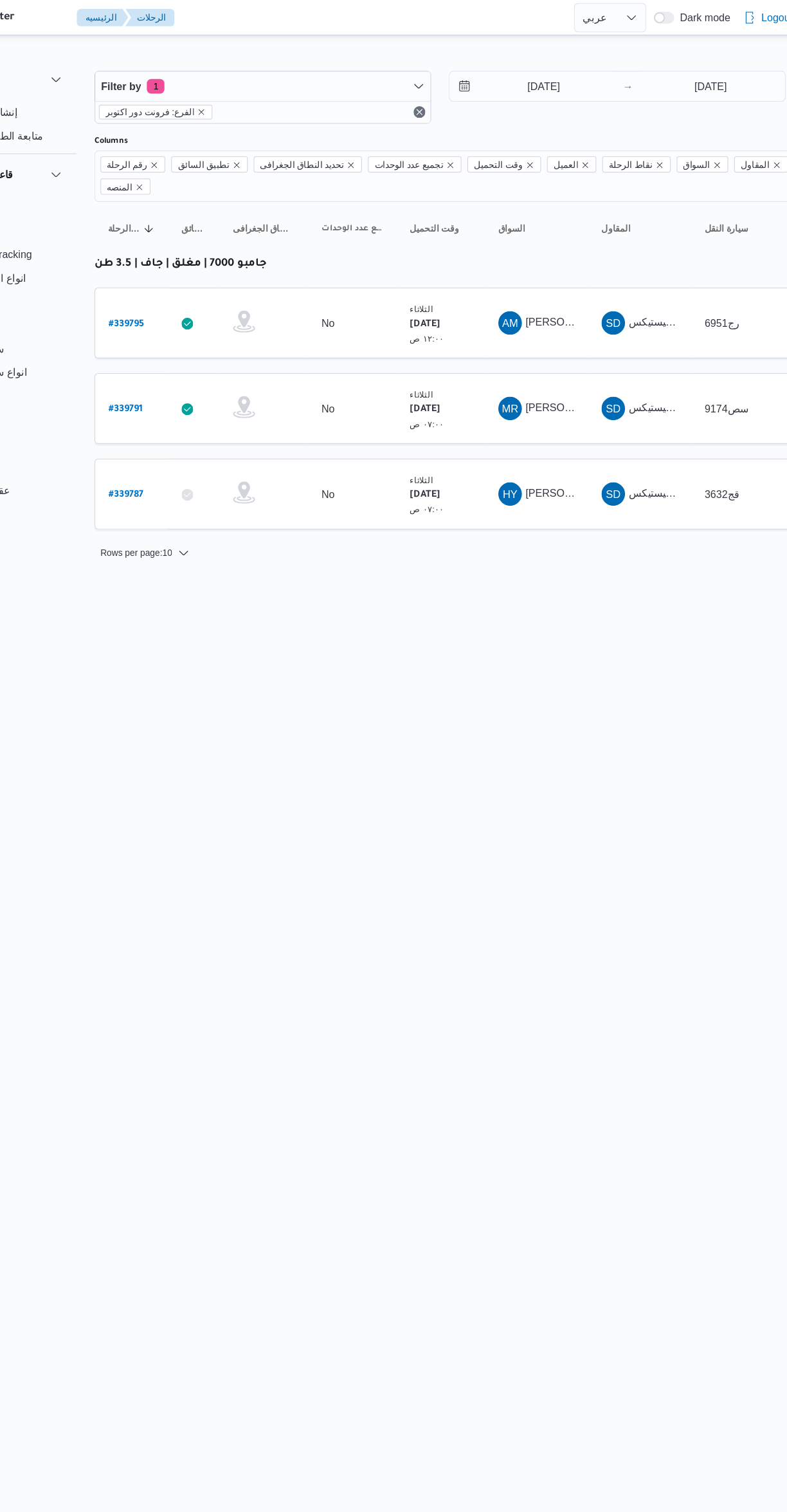
click at [198, 278] on b "# 339795" at bounding box center [195, 283] width 31 height 9
select select "ar"
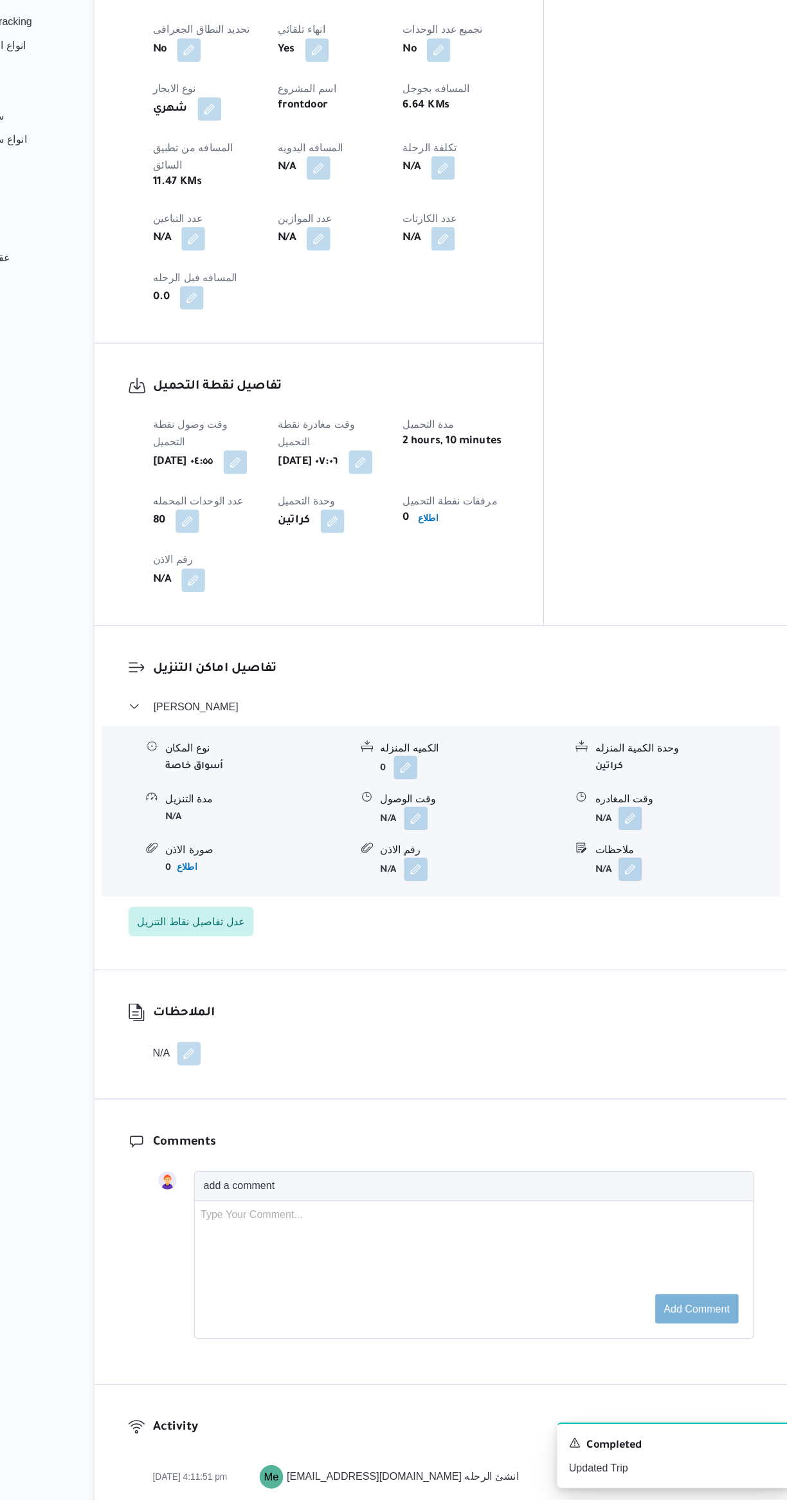
scroll to position [686, 0]
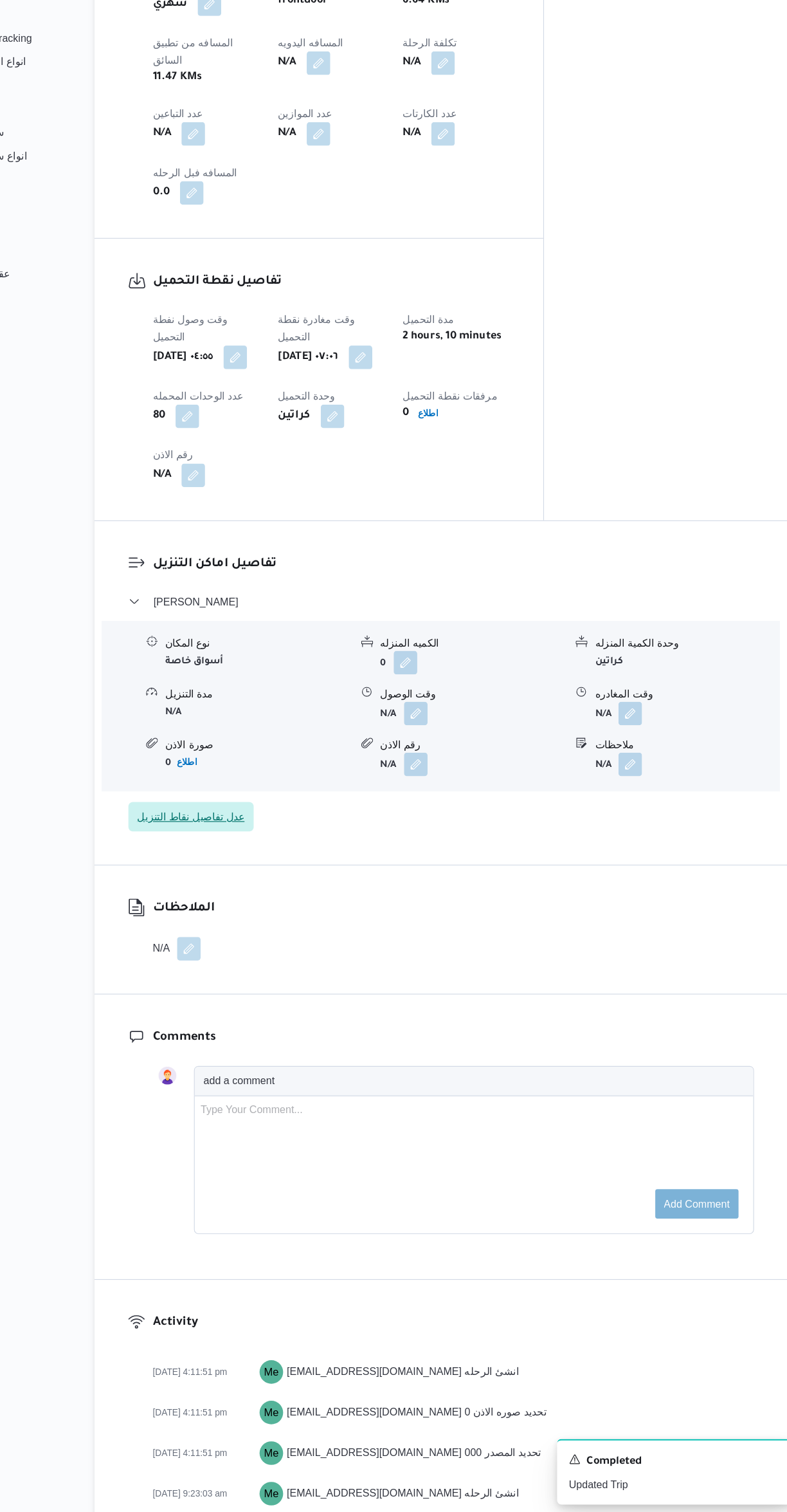
click at [241, 889] on span "عدل تفاصيل نقاط التنزيل" at bounding box center [252, 902] width 110 height 26
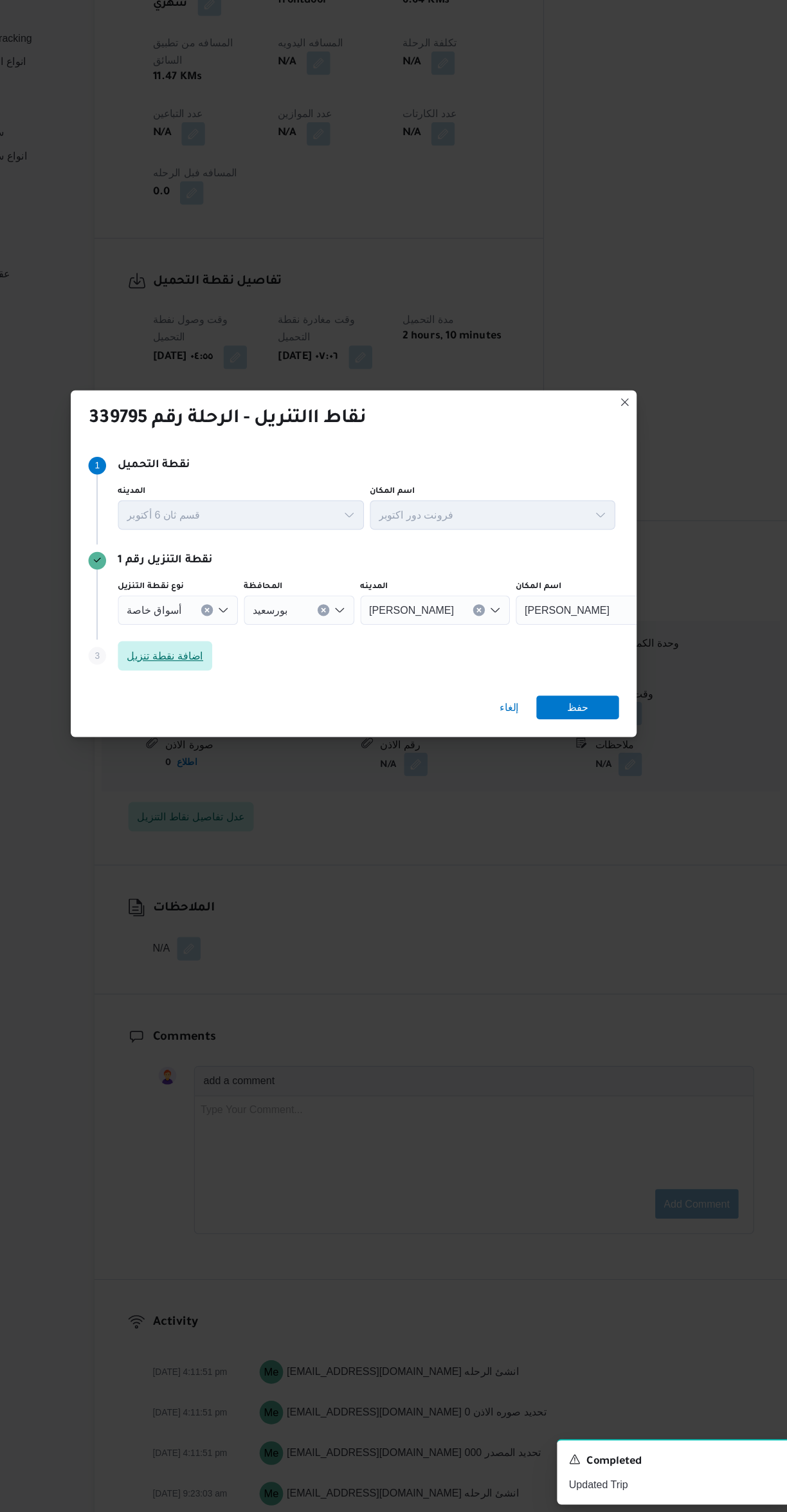
click at [234, 753] on span "اضافة نقطة تنزيل" at bounding box center [228, 760] width 67 height 15
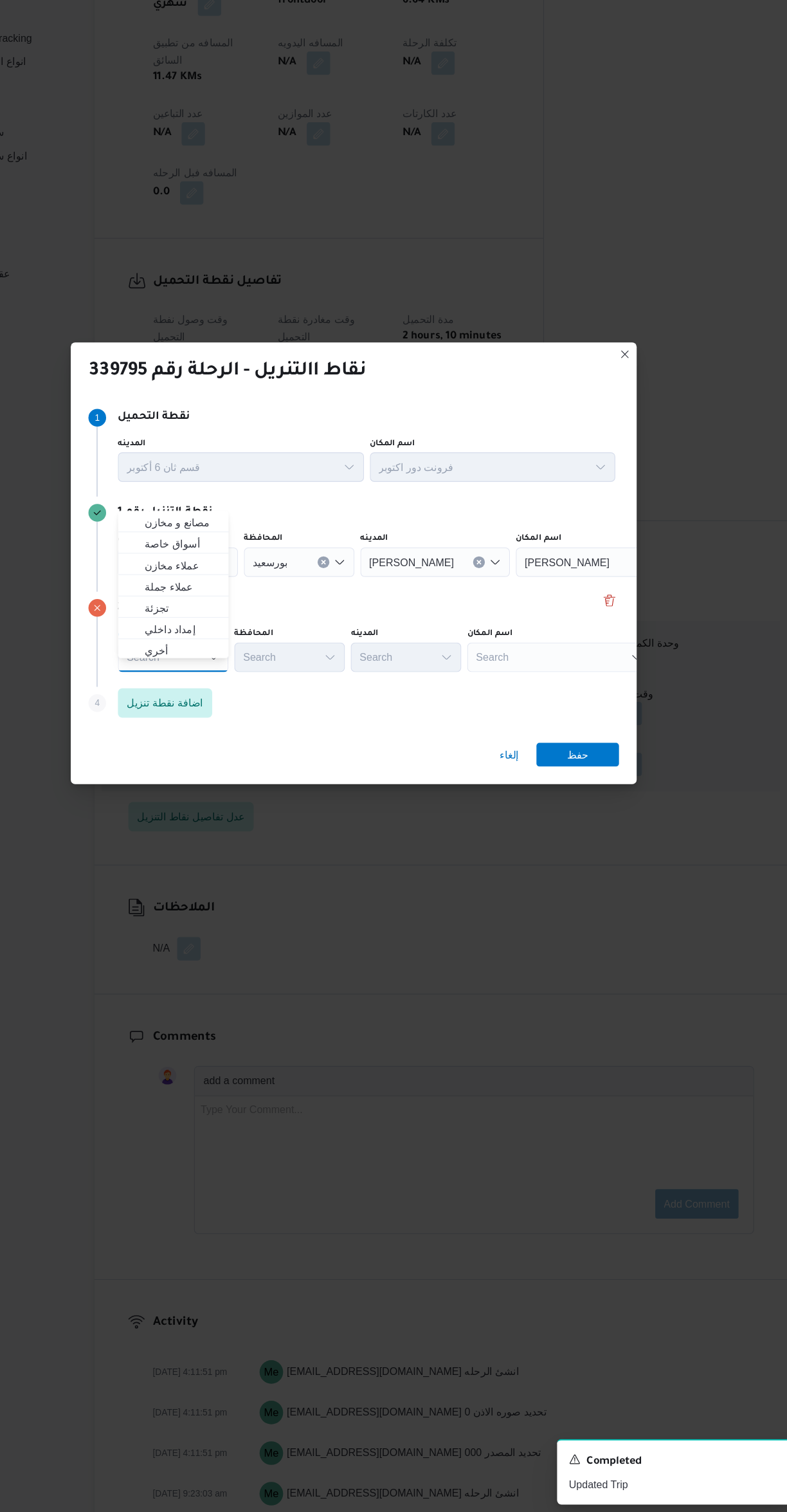
scroll to position [0, 0]
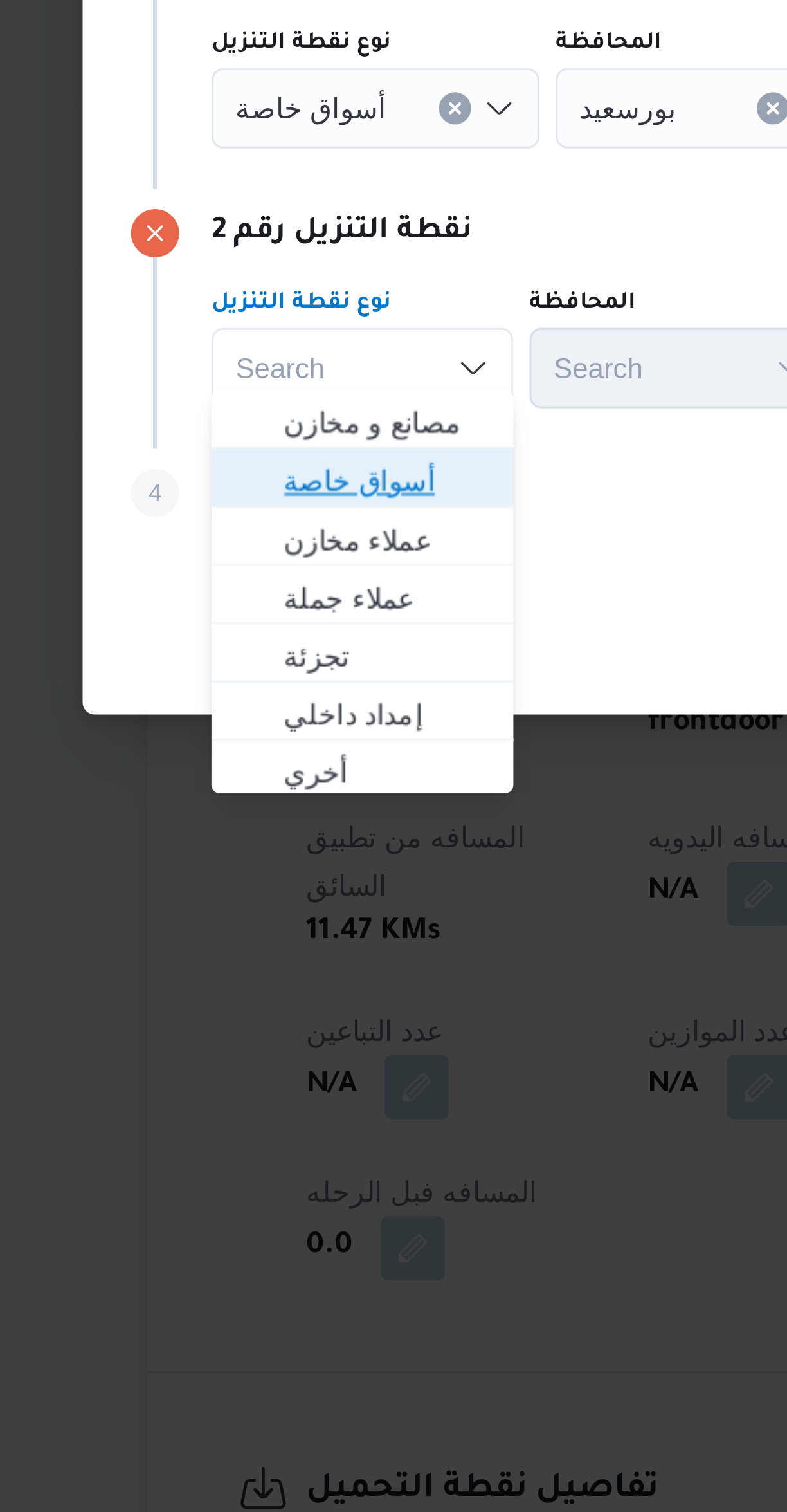
click at [211, 796] on span "أسواق خاصة" at bounding box center [244, 798] width 66 height 15
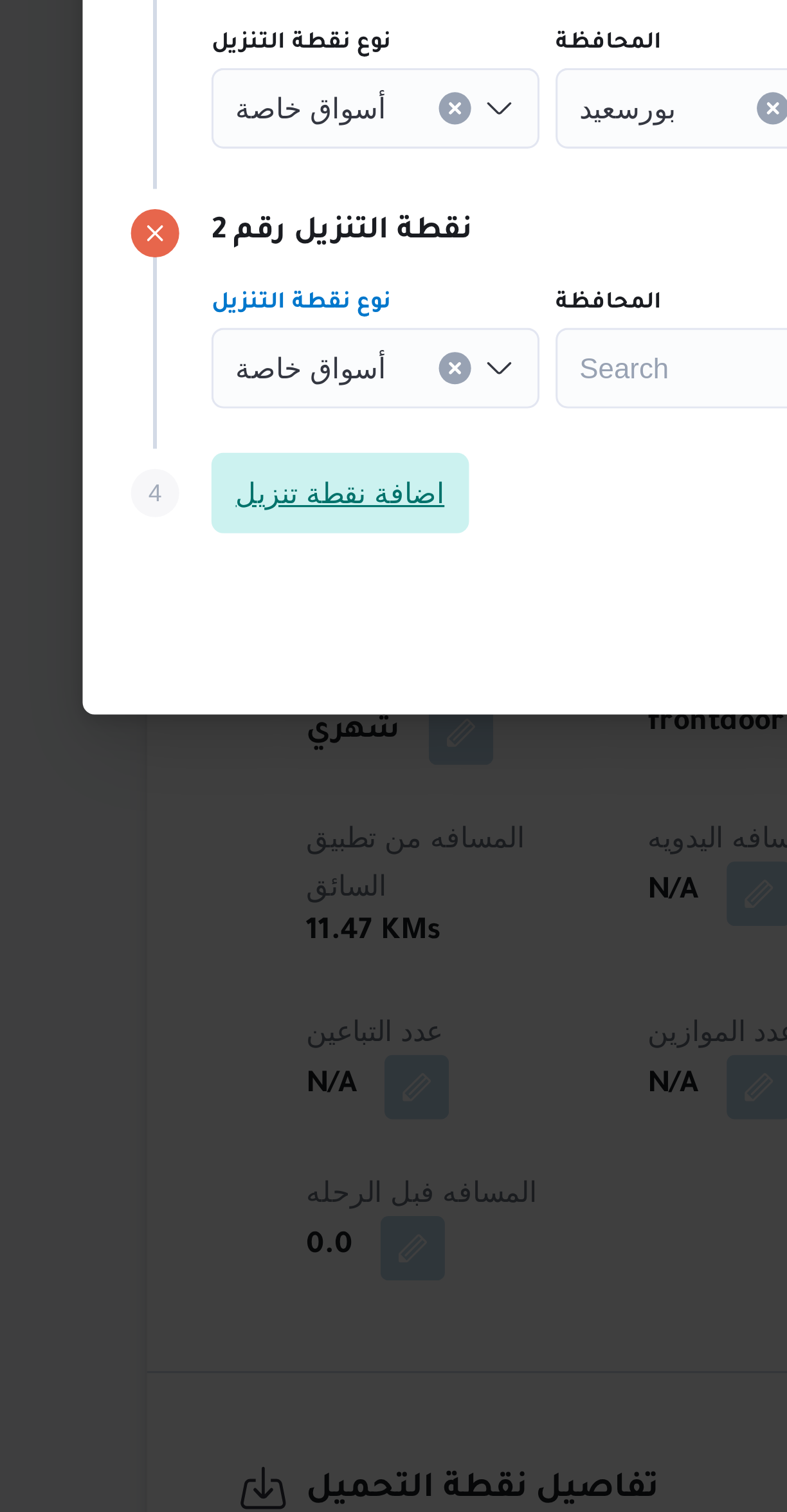
click at [214, 806] on span "اضافة نقطة تنزيل" at bounding box center [229, 802] width 82 height 26
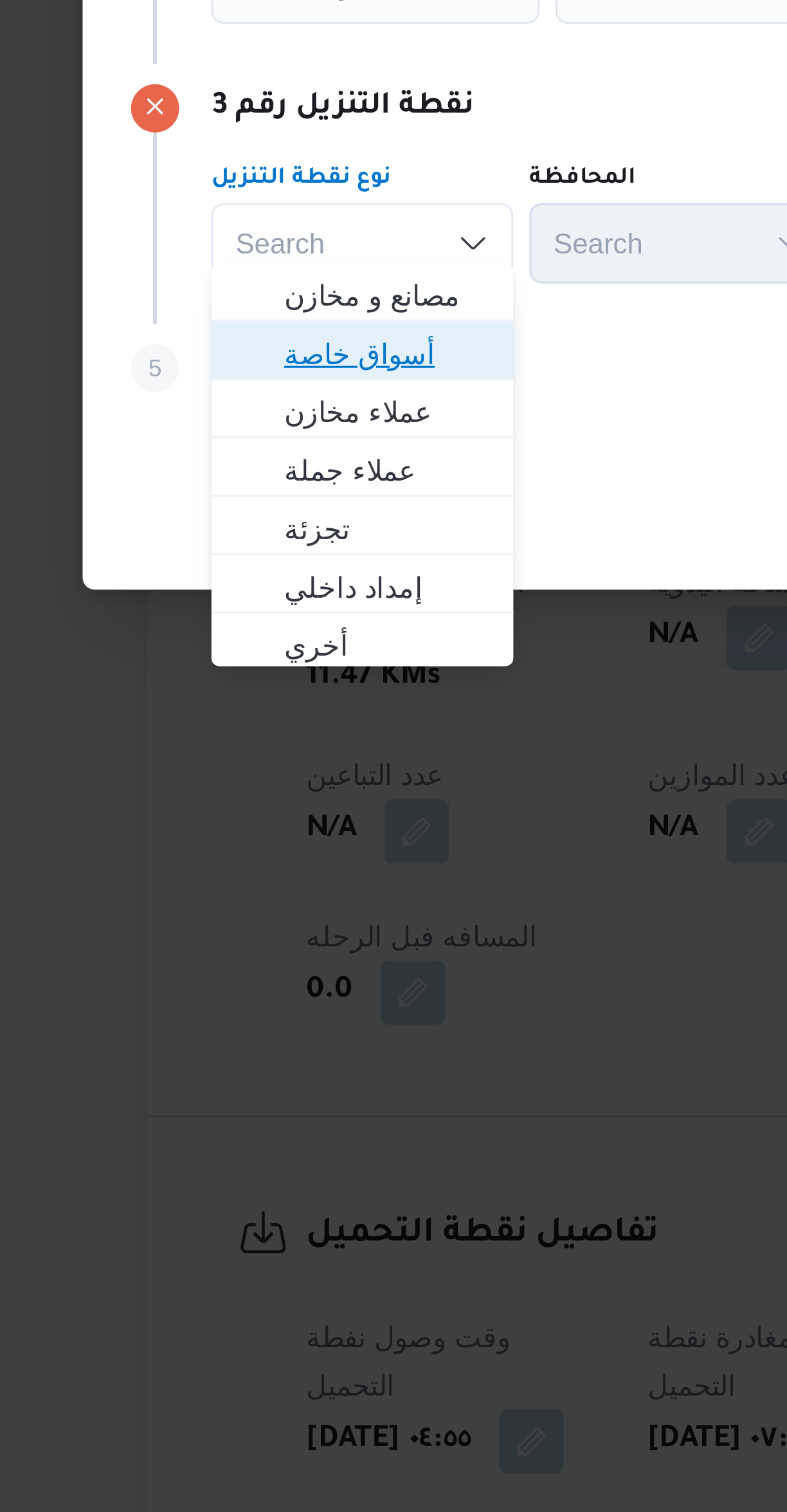
click at [207, 833] on span "أسواق خاصة" at bounding box center [236, 840] width 86 height 21
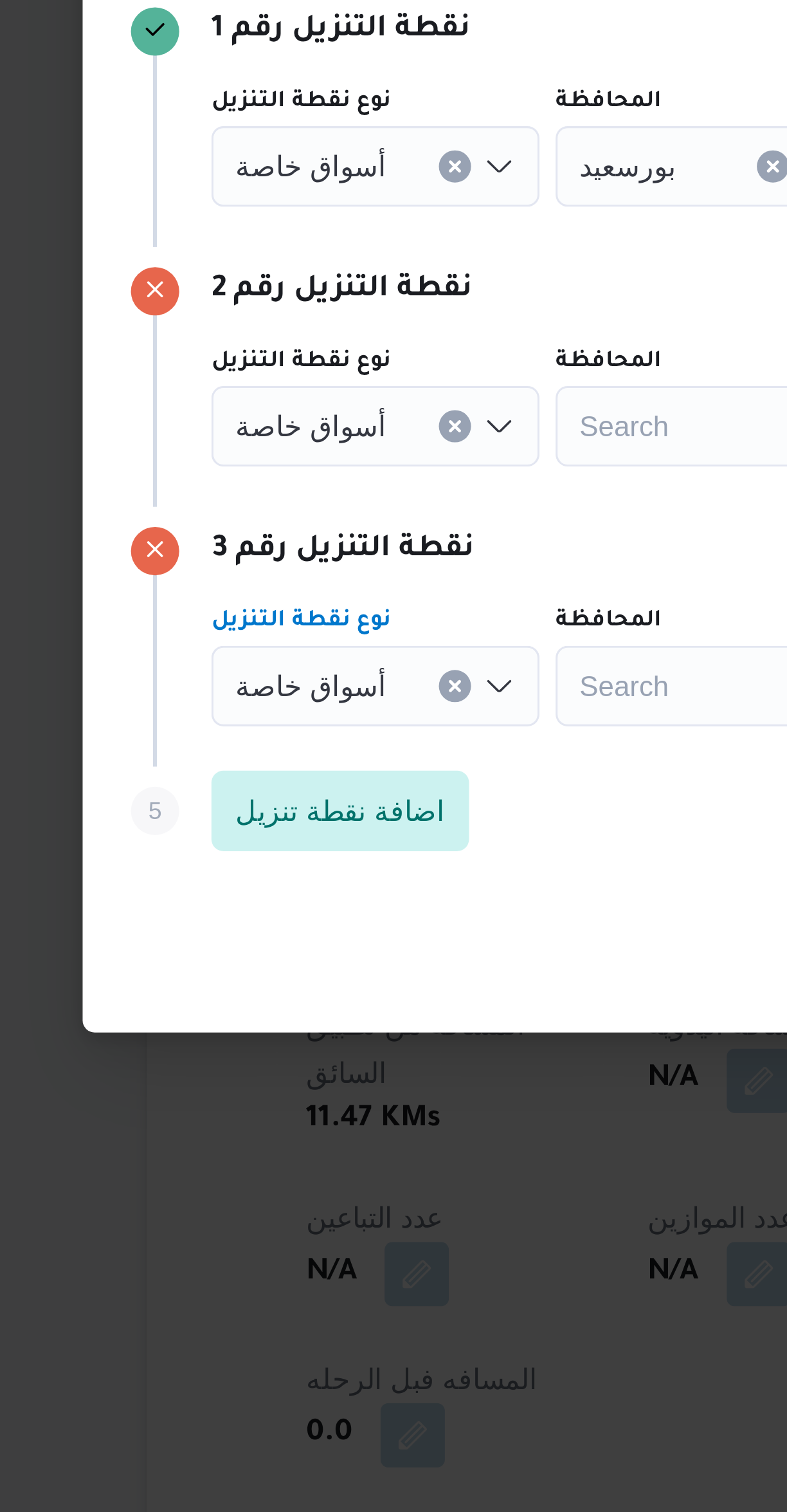
click at [216, 632] on span "أسواق خاصة" at bounding box center [219, 638] width 48 height 14
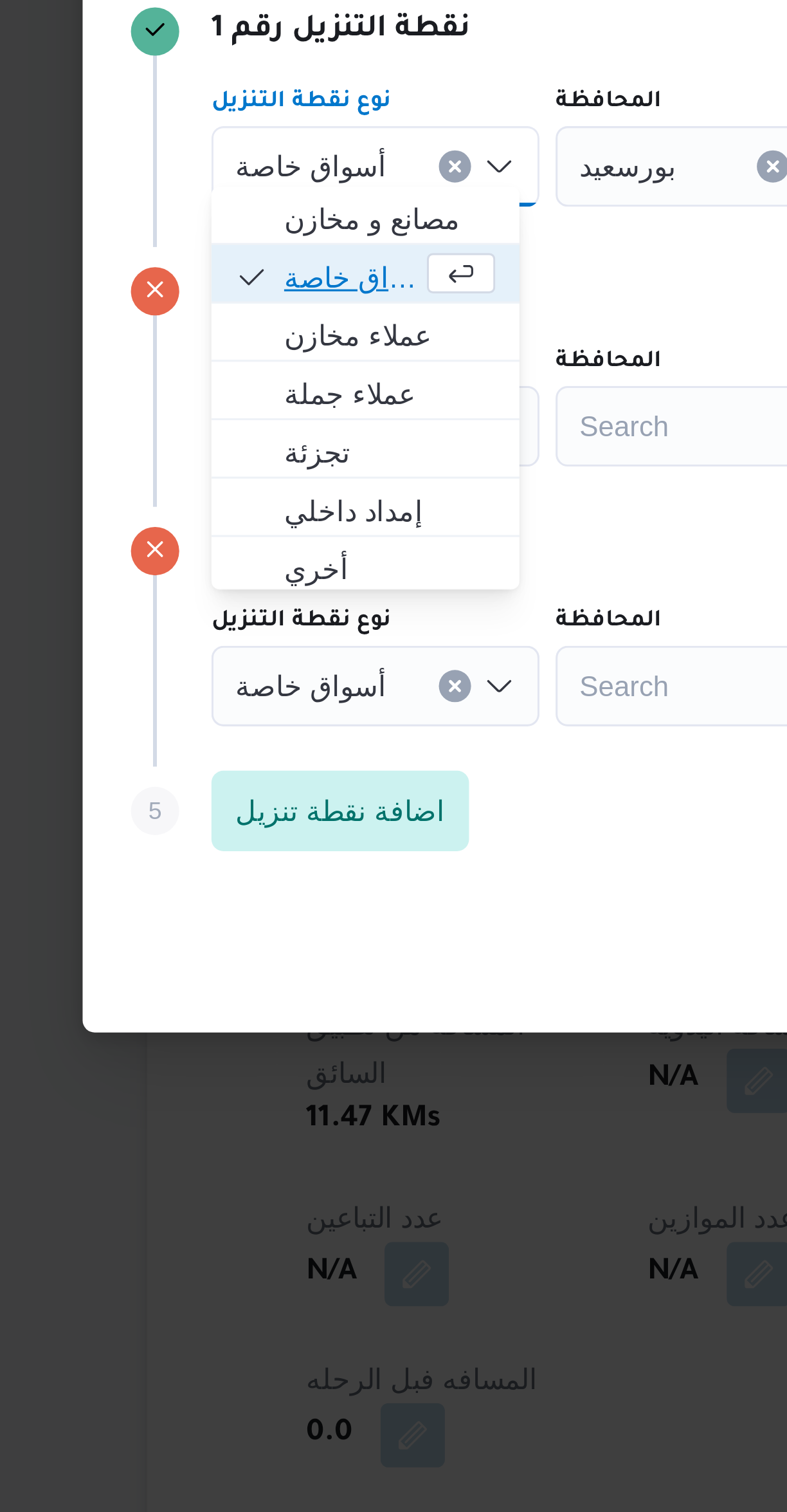
click at [211, 675] on span "أسواق خاصة" at bounding box center [233, 673] width 43 height 15
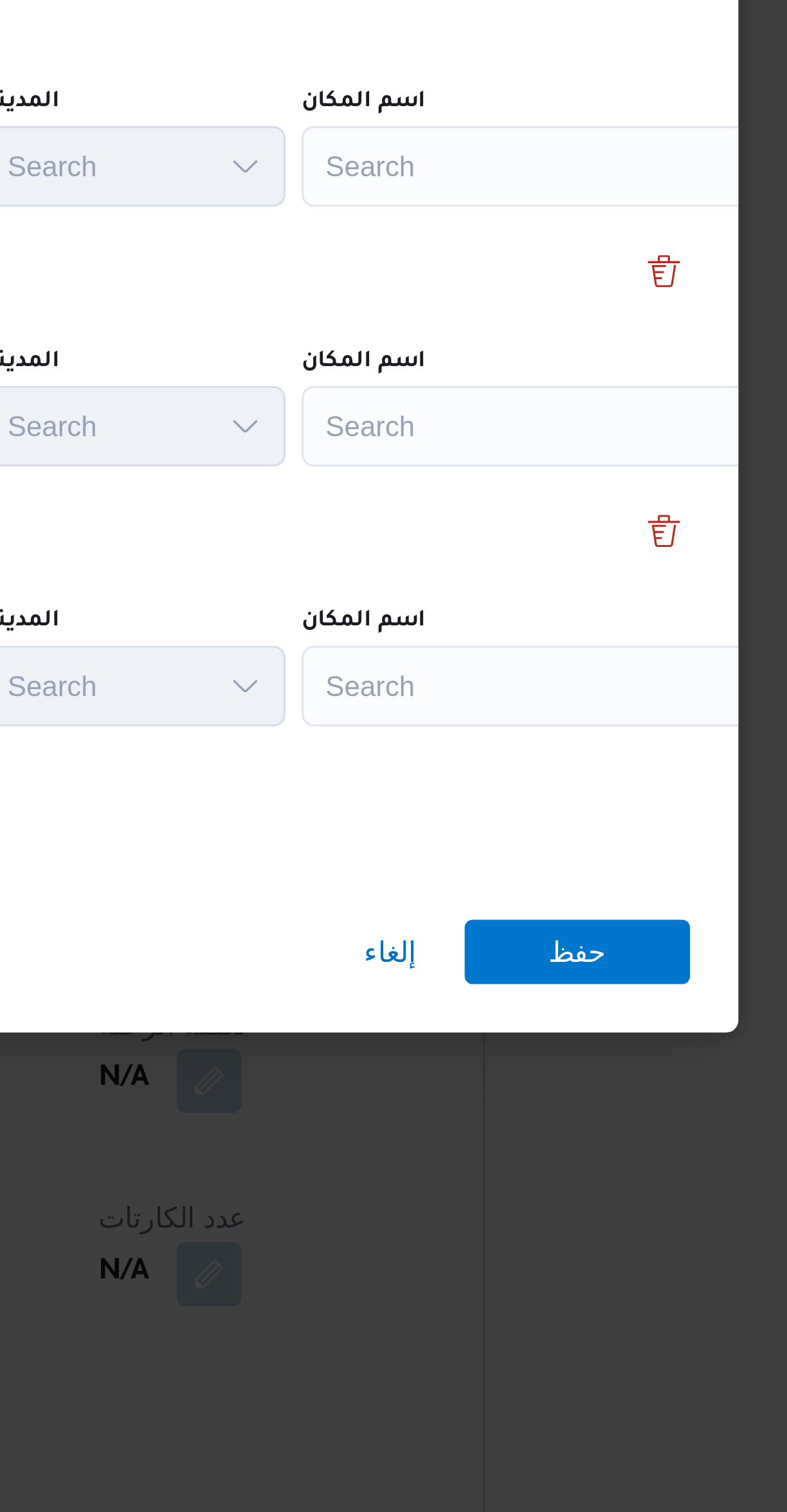
click at [532, 635] on div "Search" at bounding box center [581, 639] width 161 height 26
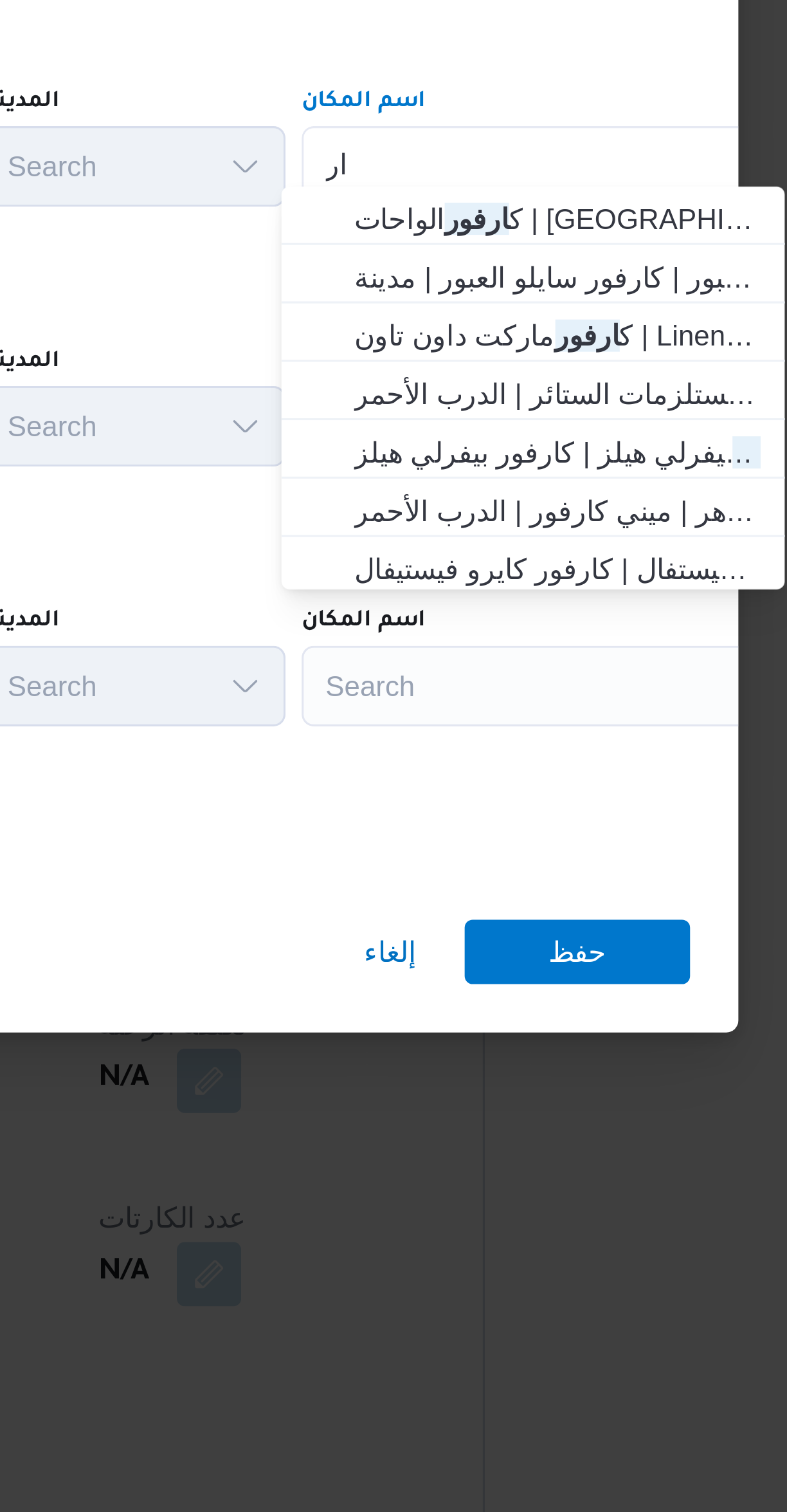
type input "ا"
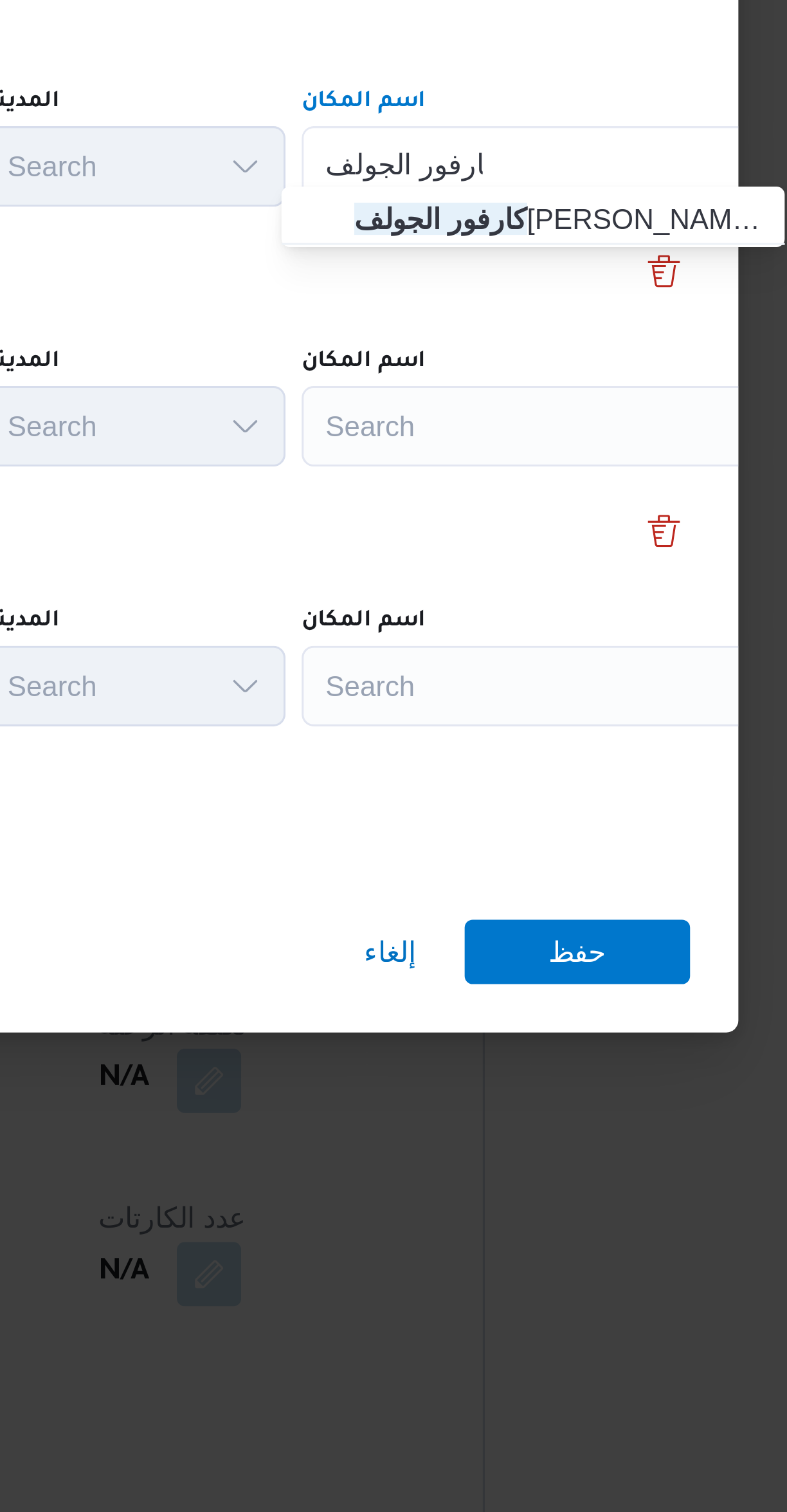
type input "كارفور الجولف"
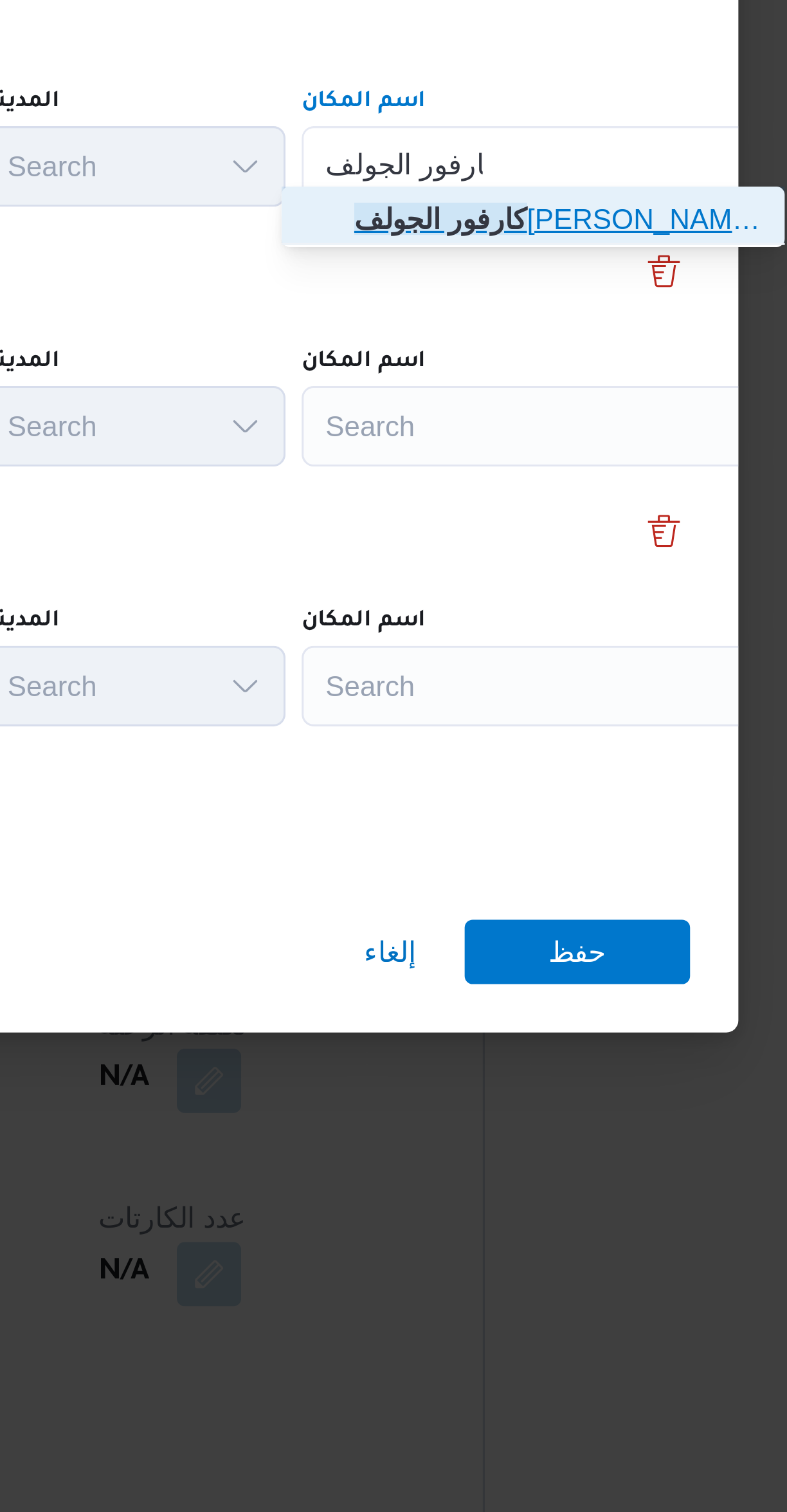
click at [523, 654] on span "كارفور ال[PERSON_NAME] | Molaco structures | الجولف" at bounding box center [583, 654] width 130 height 15
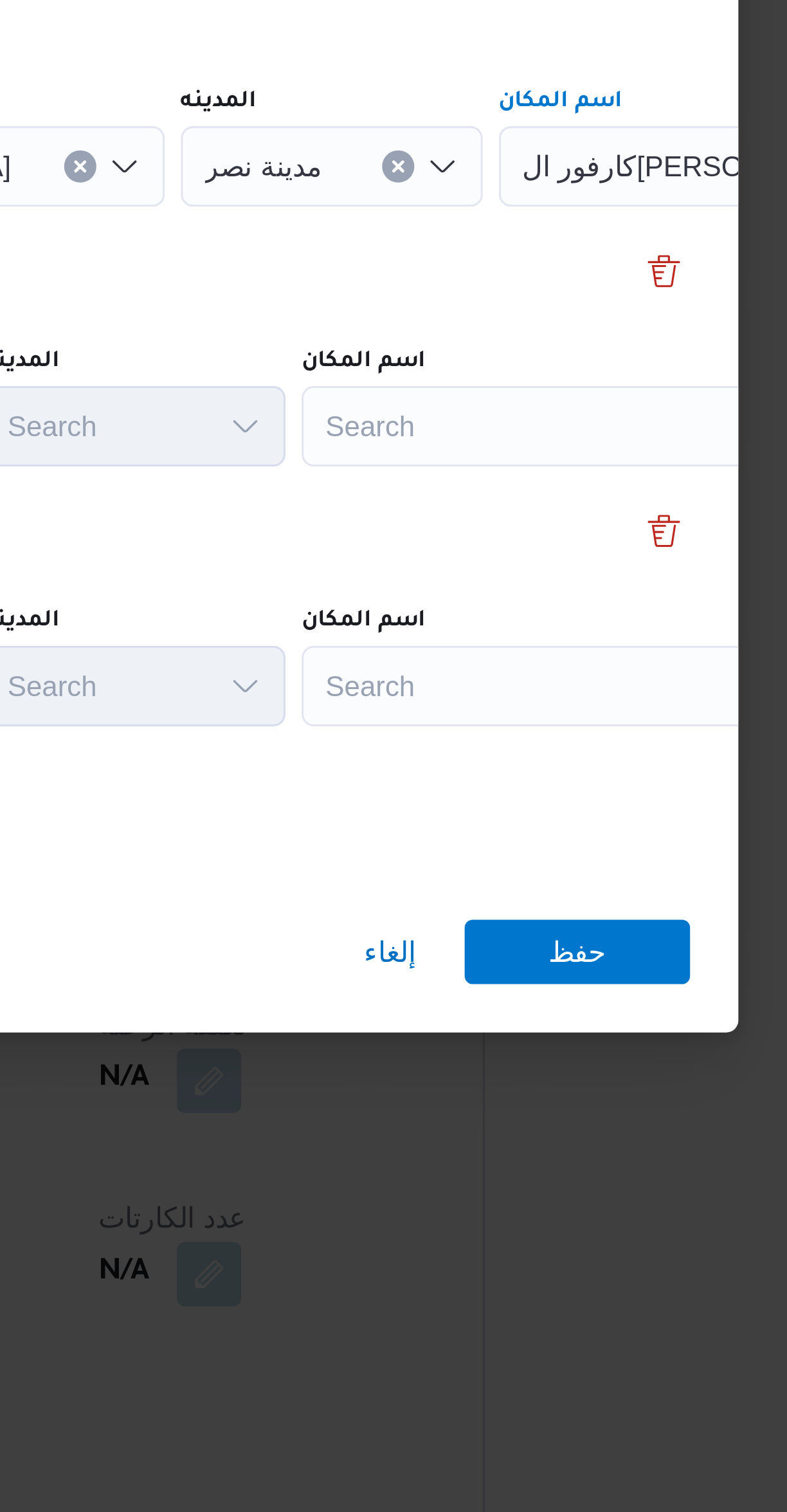
click at [528, 719] on div "Search" at bounding box center [581, 721] width 161 height 26
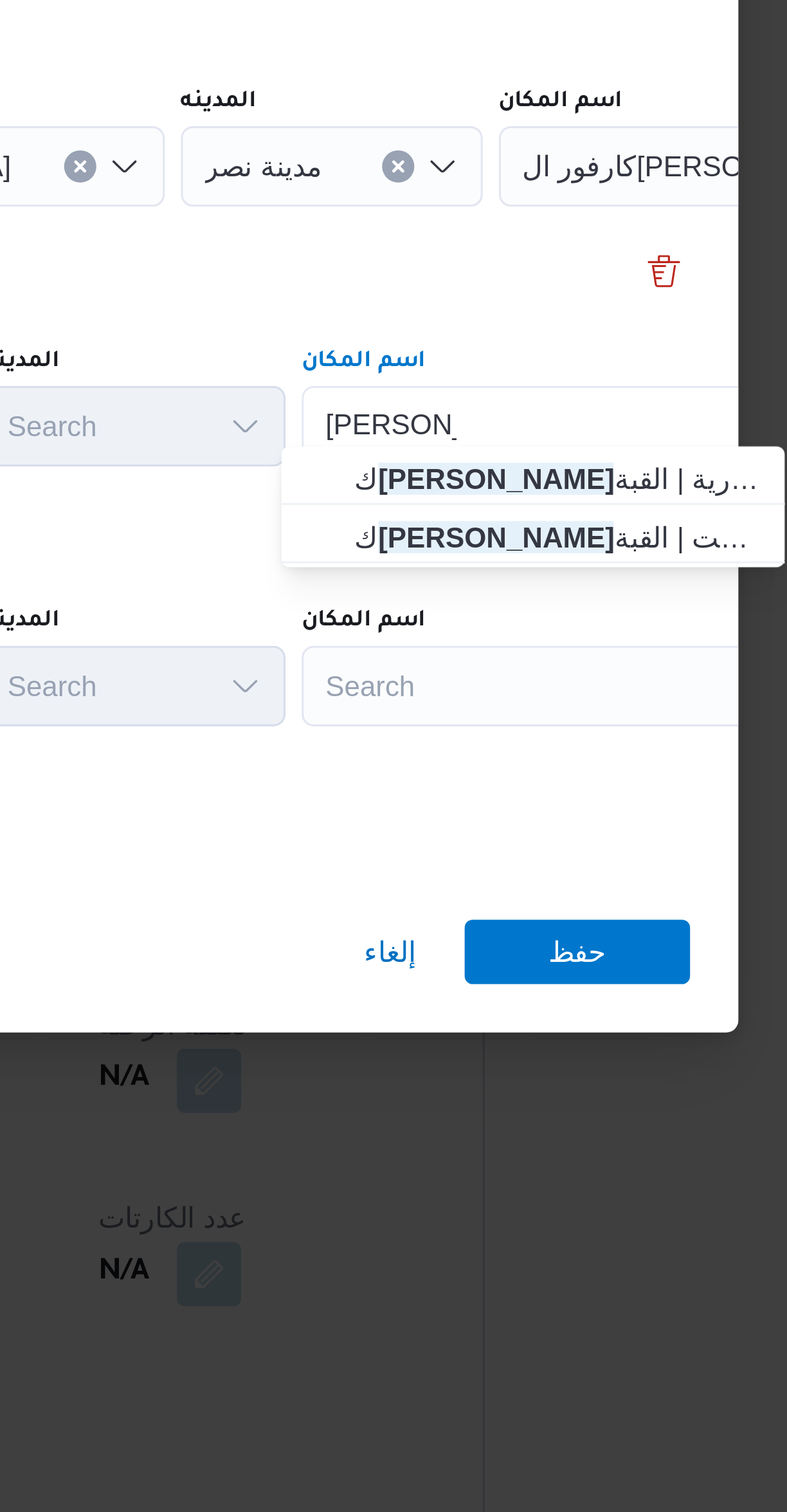
type input "[PERSON_NAME]"
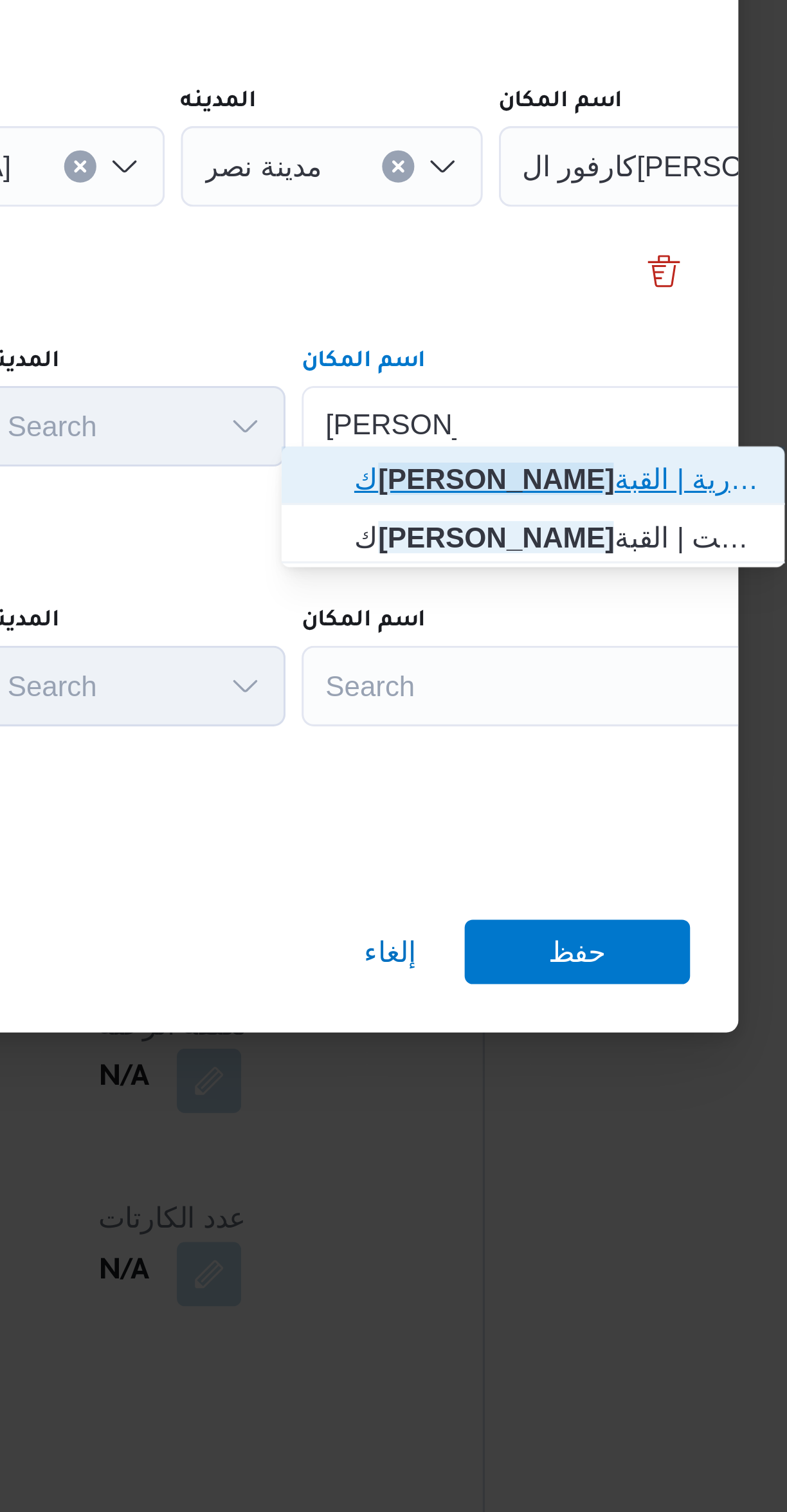
click at [528, 736] on span "ك [PERSON_NAME] ا مول | المجموعة المعمارية | القبة" at bounding box center [583, 737] width 130 height 15
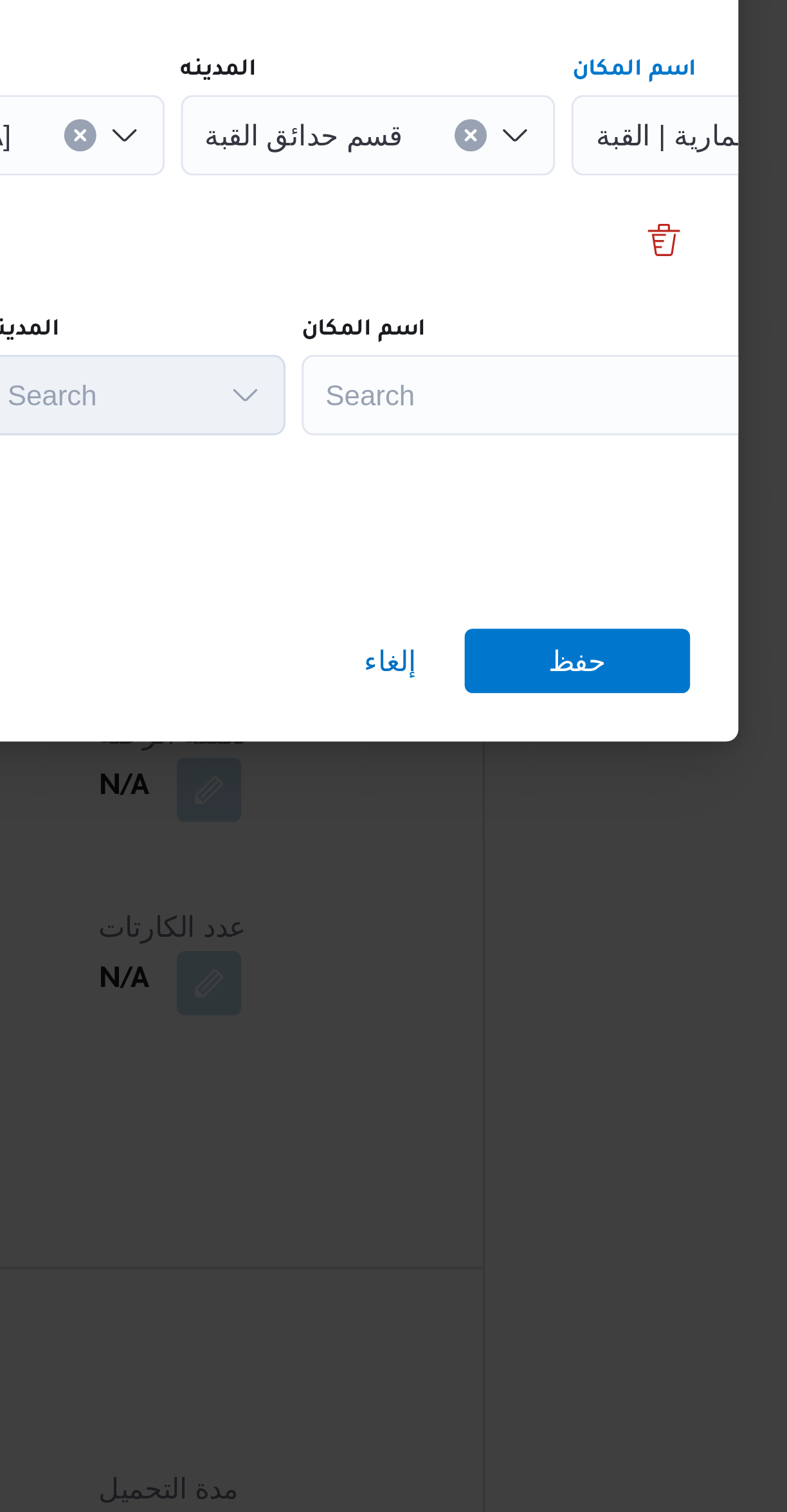
click at [528, 803] on div "Search" at bounding box center [581, 804] width 161 height 26
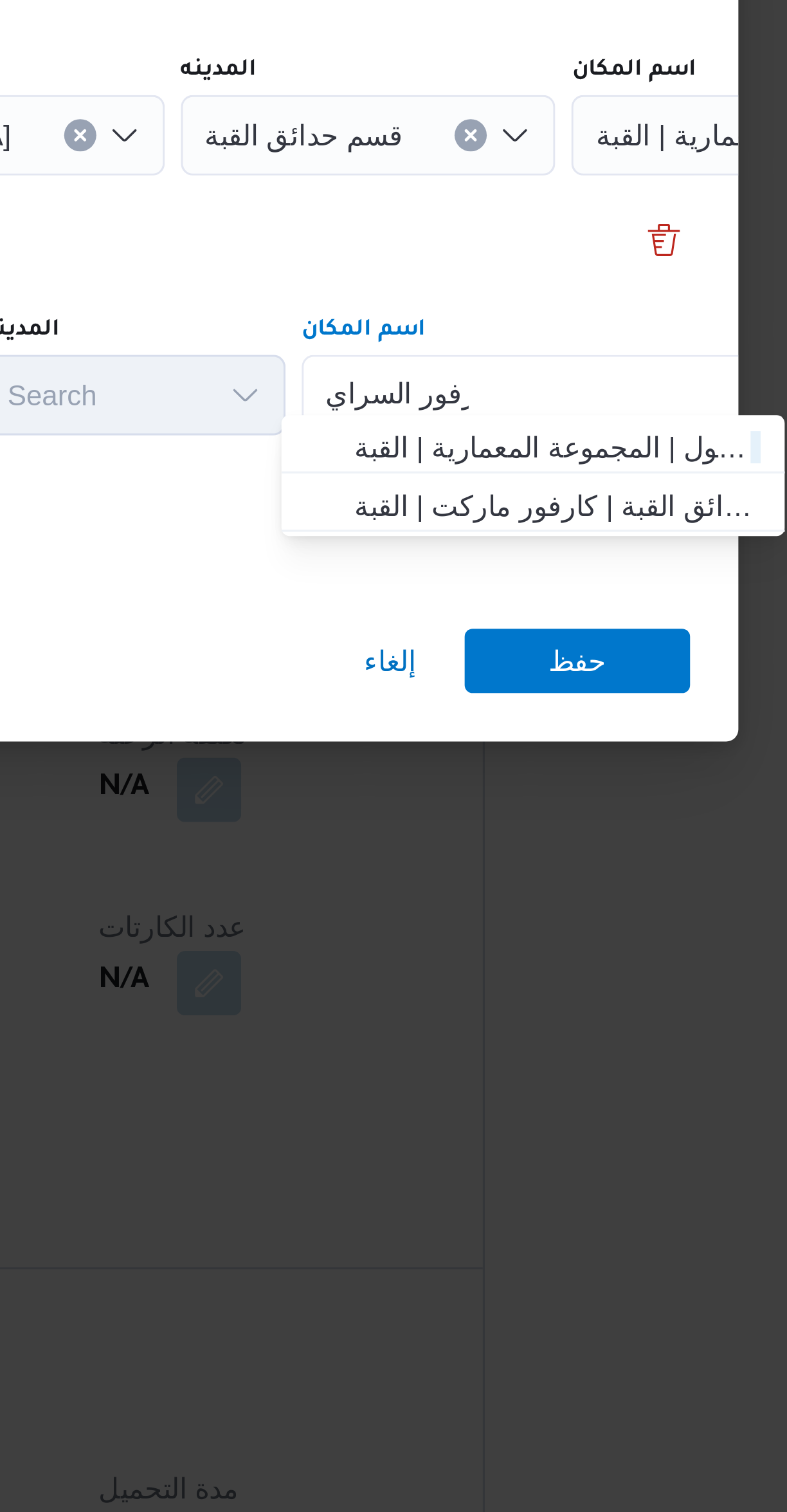
type input "كارفور السراي"
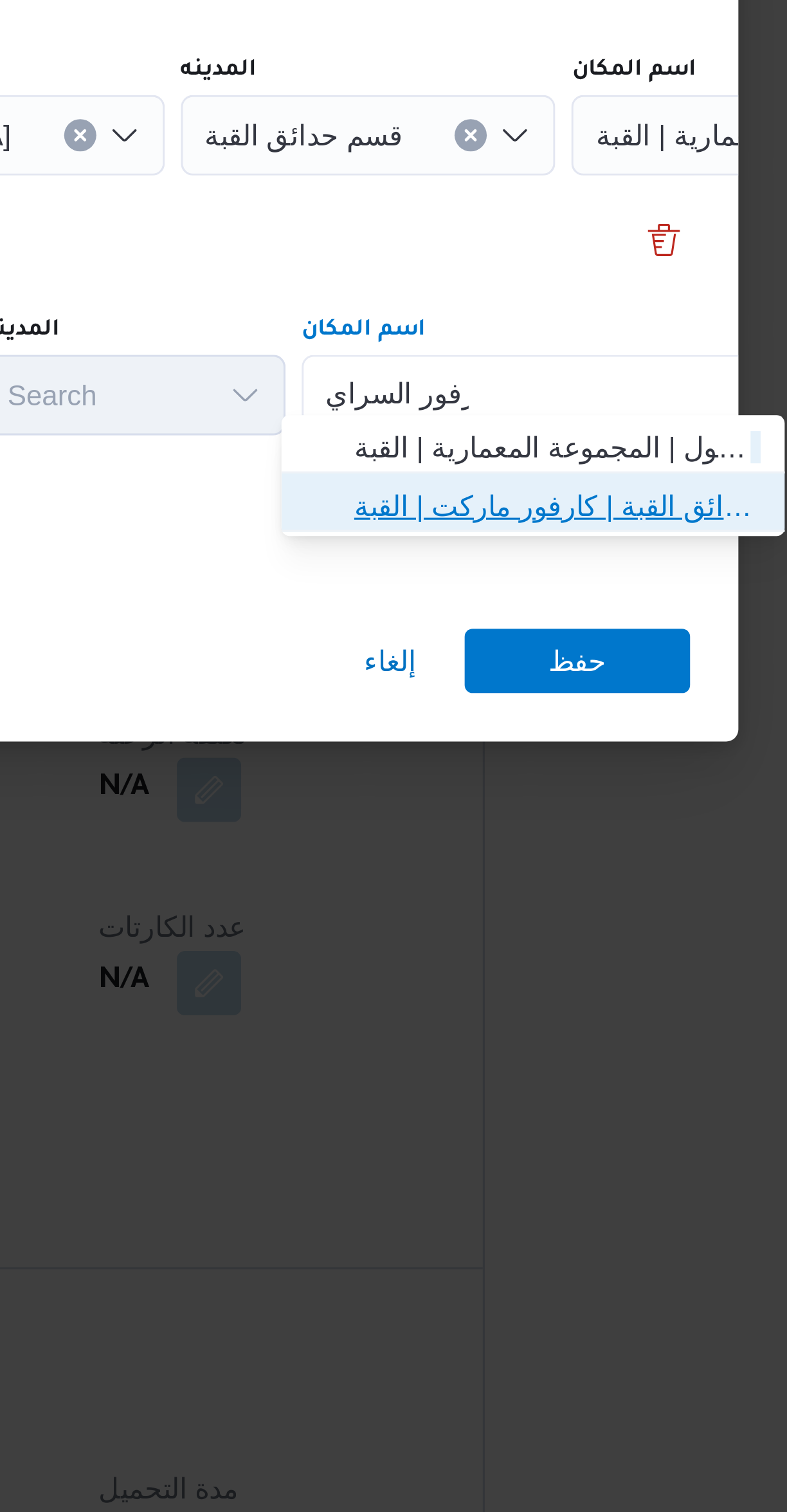
click at [521, 838] on span "كارفور السراي ا 2 - حدائق القبة | كارفور ماركت | القبة" at bounding box center [583, 839] width 130 height 15
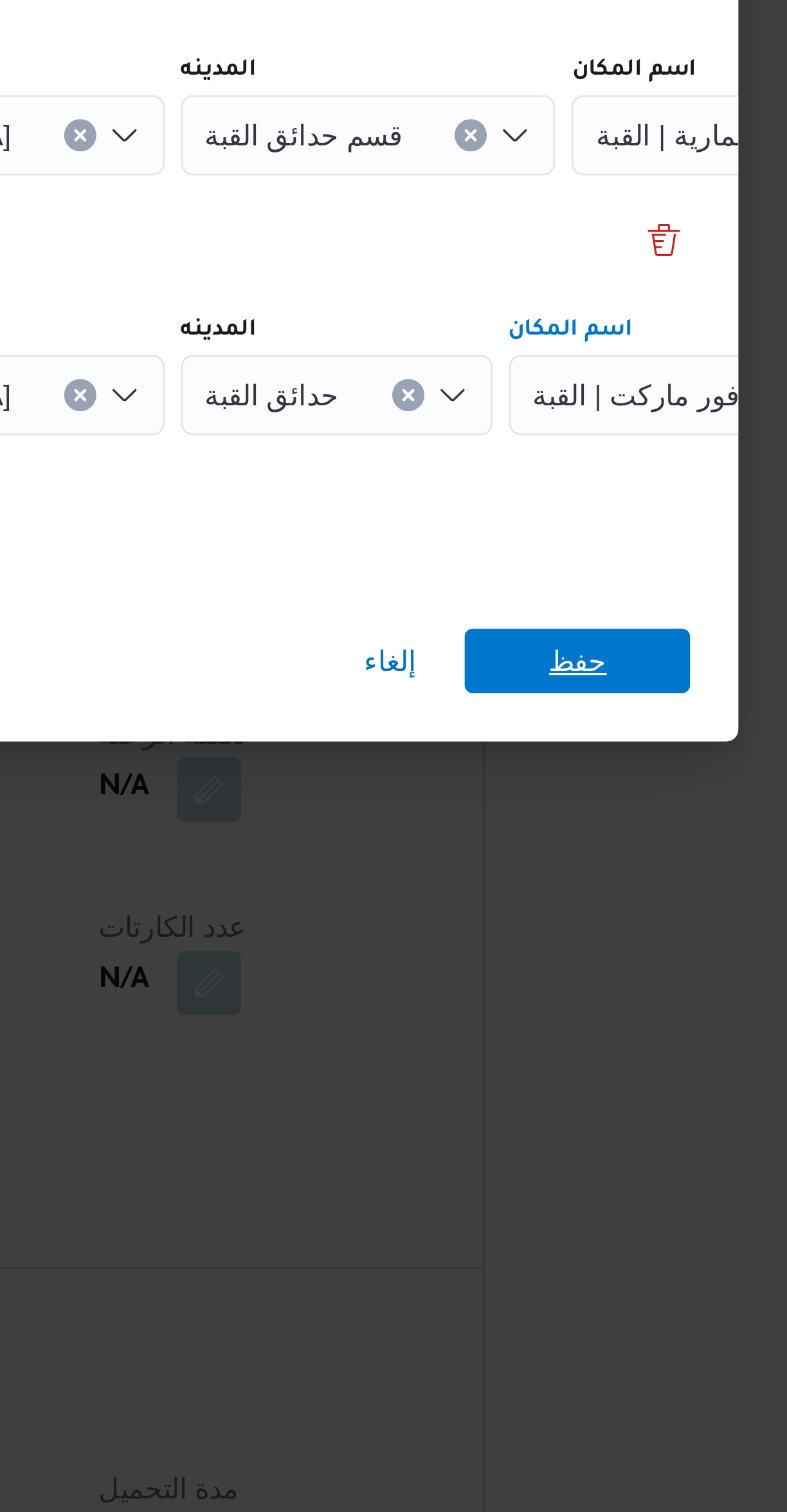
click at [560, 880] on span "حفظ" at bounding box center [590, 889] width 72 height 21
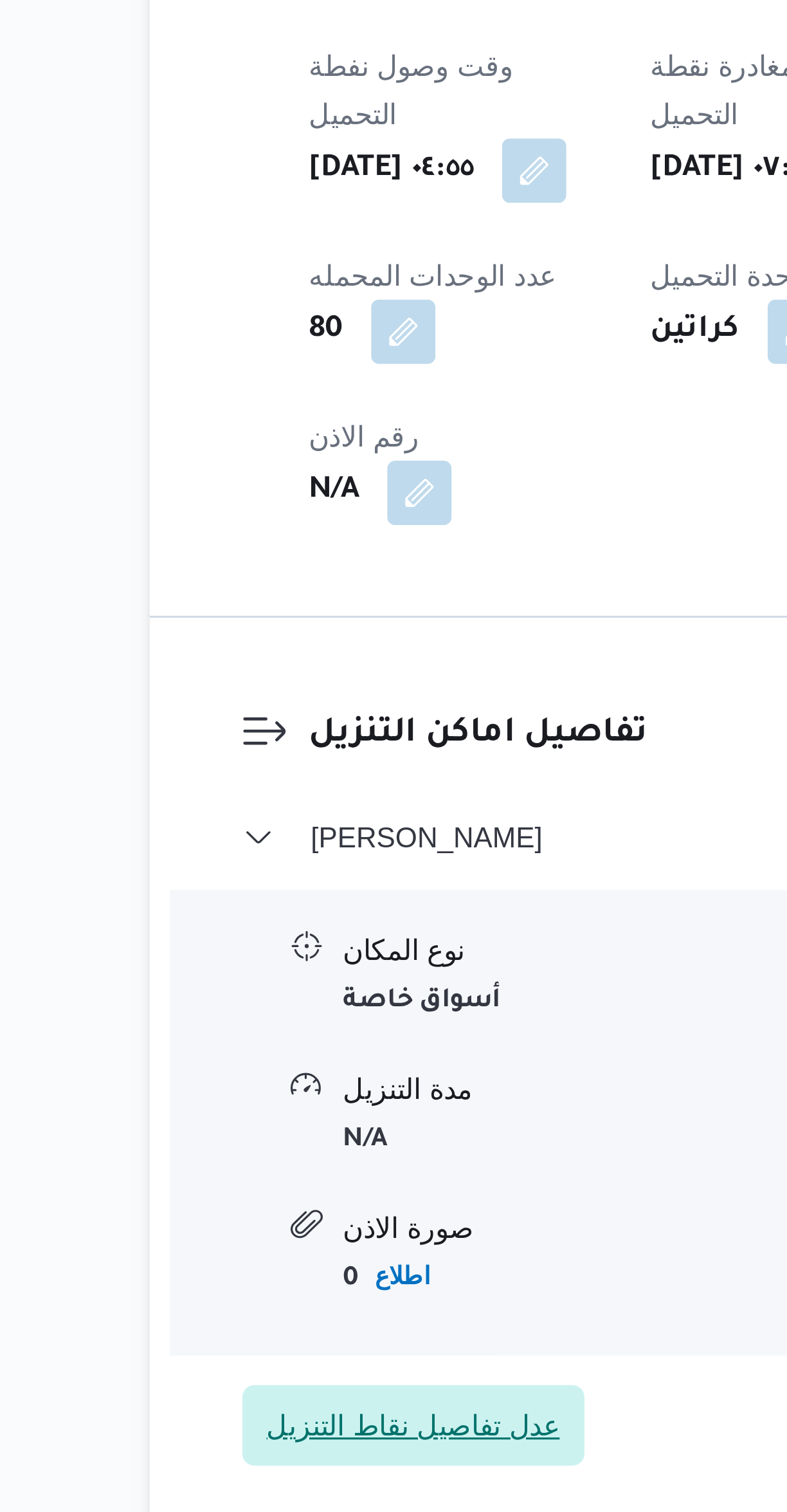
scroll to position [138, 0]
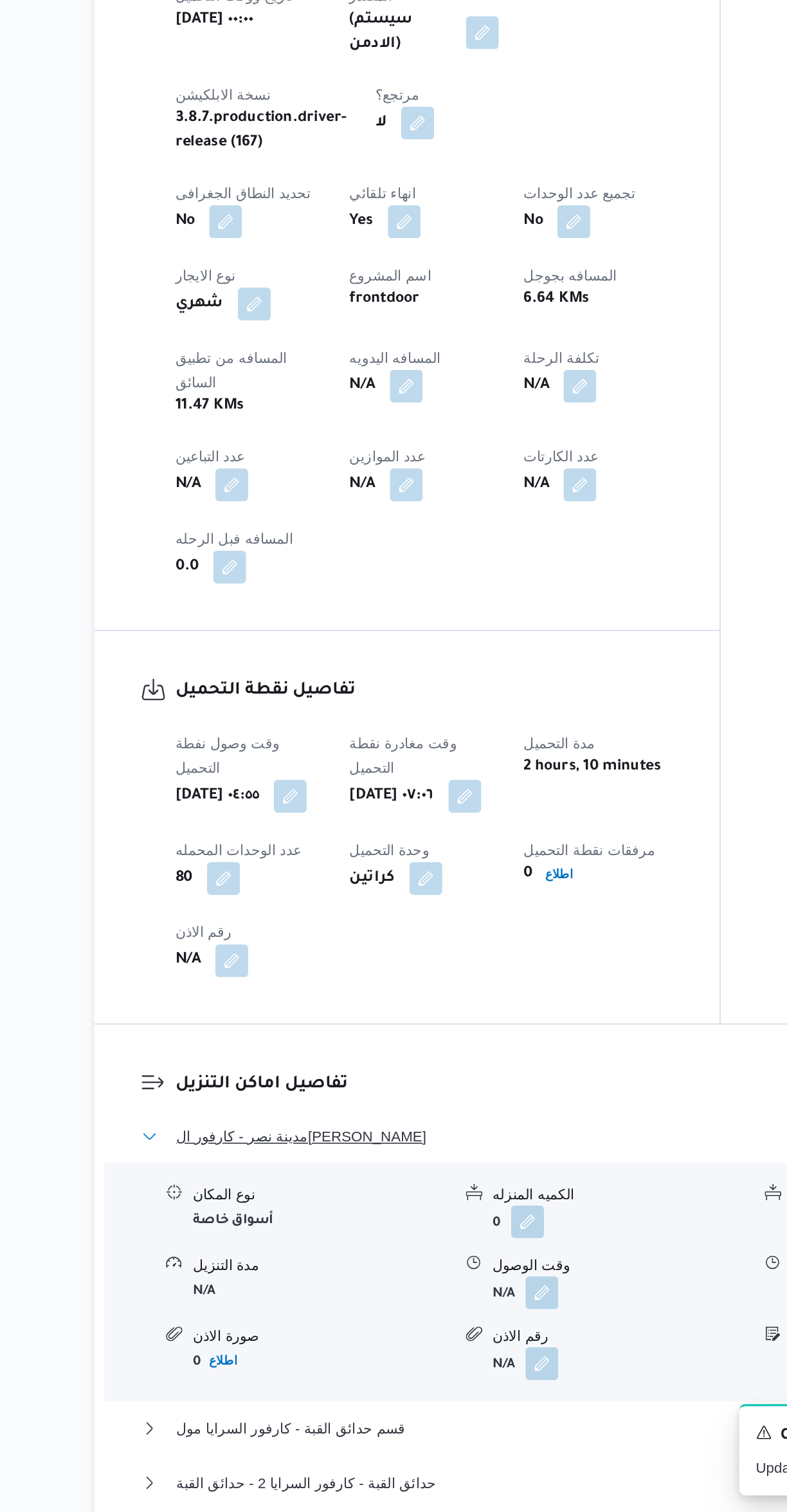
click at [375, 1269] on button "مدينة نصر - كارفور ال[PERSON_NAME]" at bounding box center [470, 1276] width 546 height 15
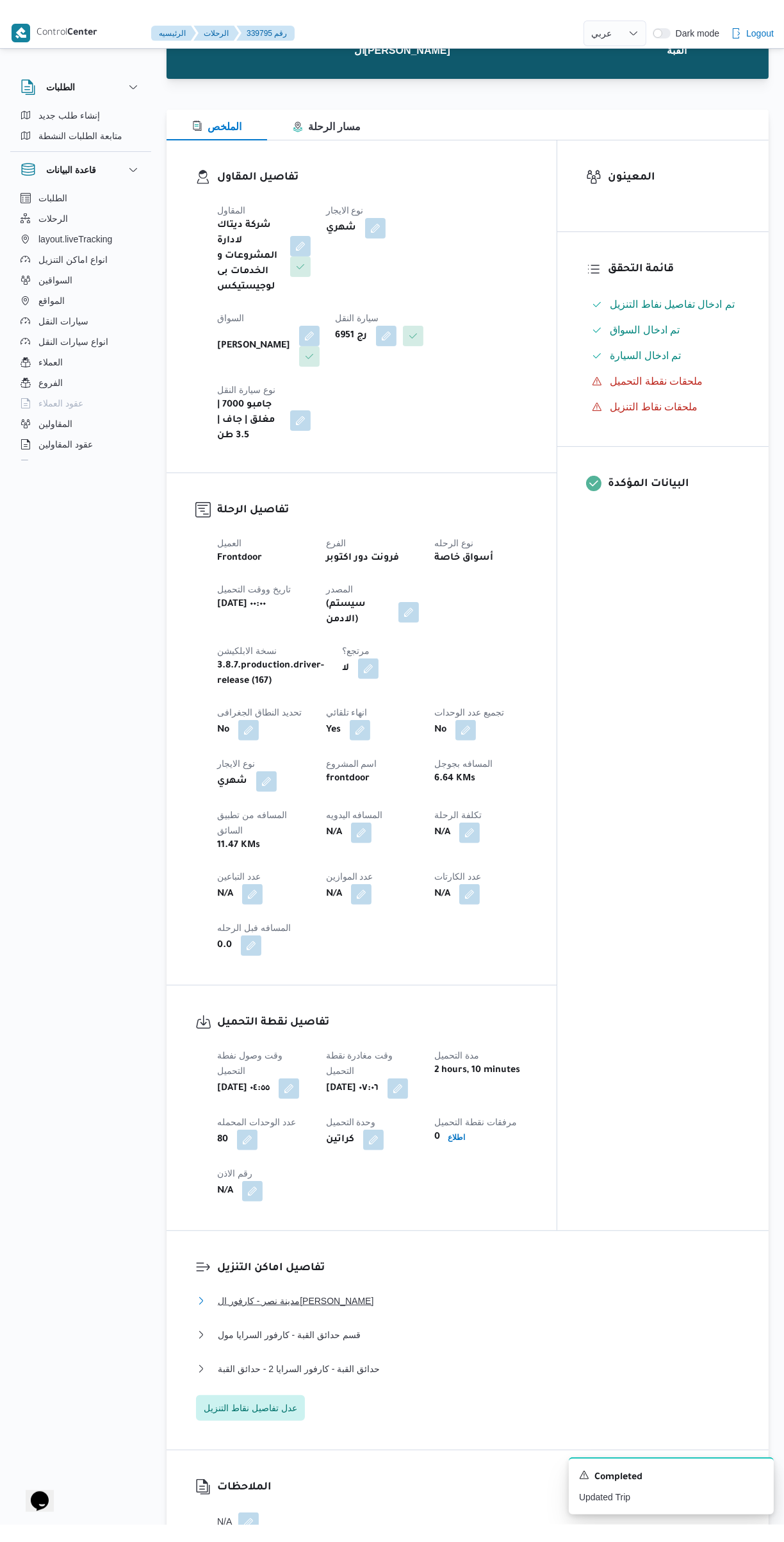
scroll to position [0, 0]
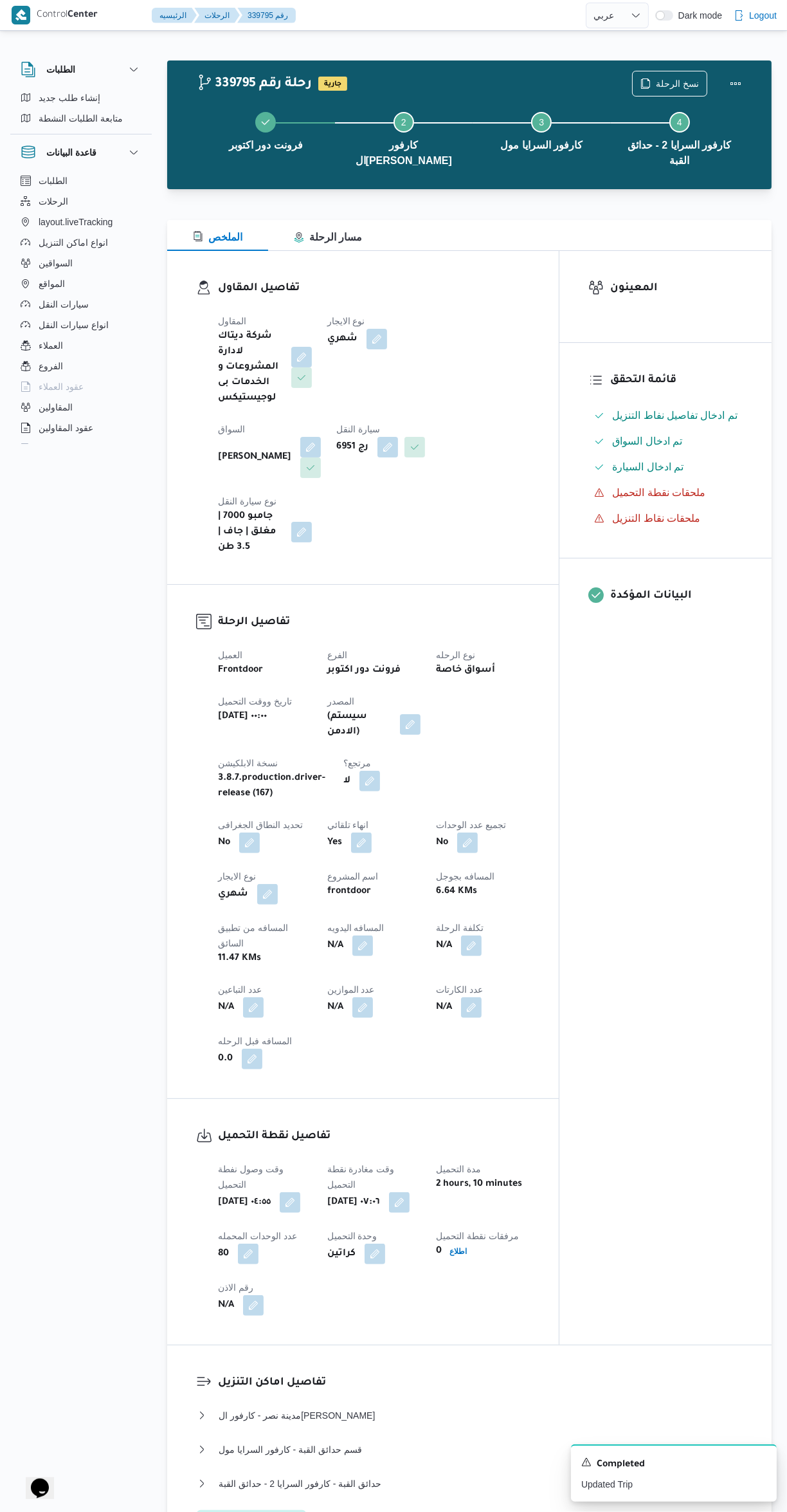
select select "ar"
